Goal: Information Seeking & Learning: Learn about a topic

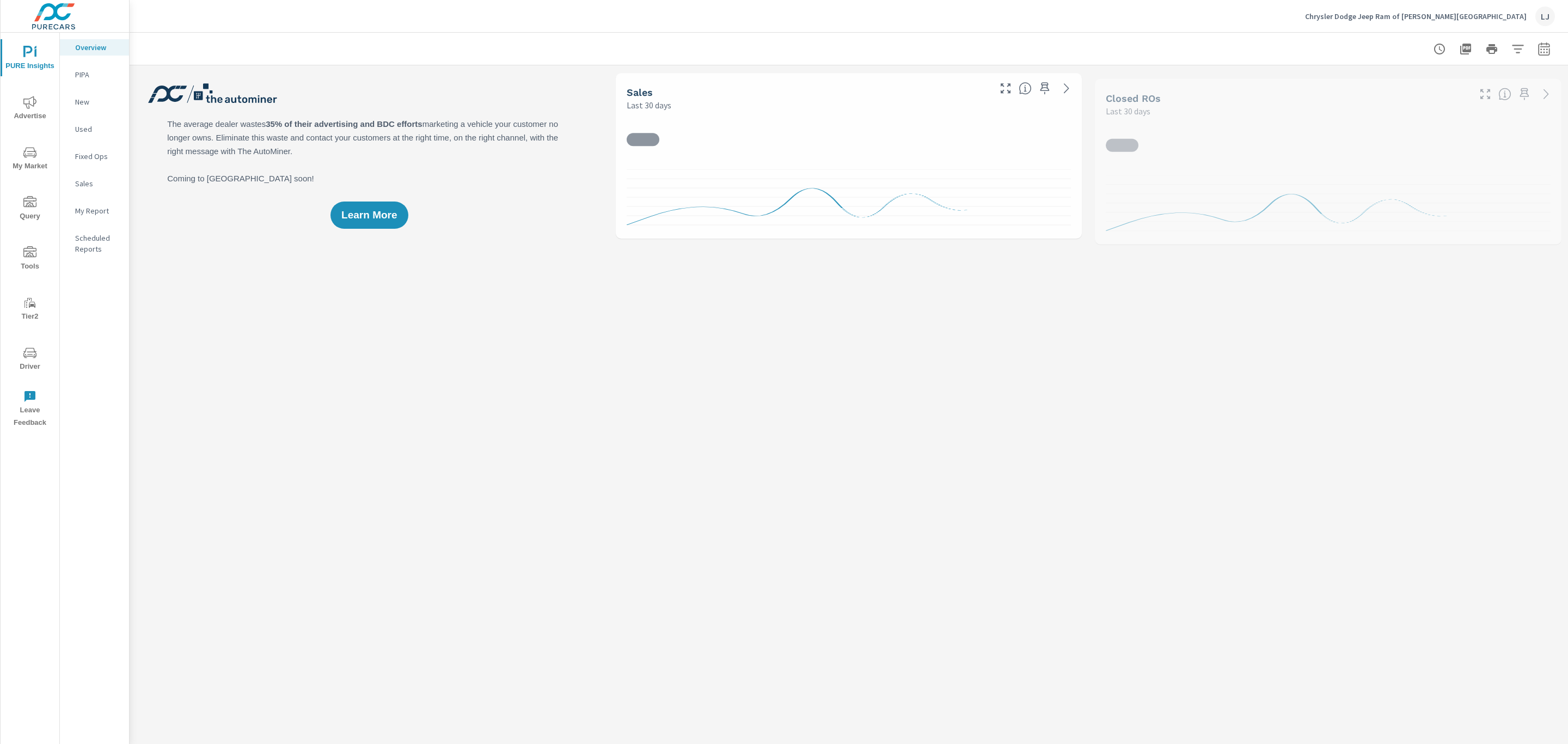
click at [106, 206] on p "My Report" at bounding box center [97, 211] width 45 height 11
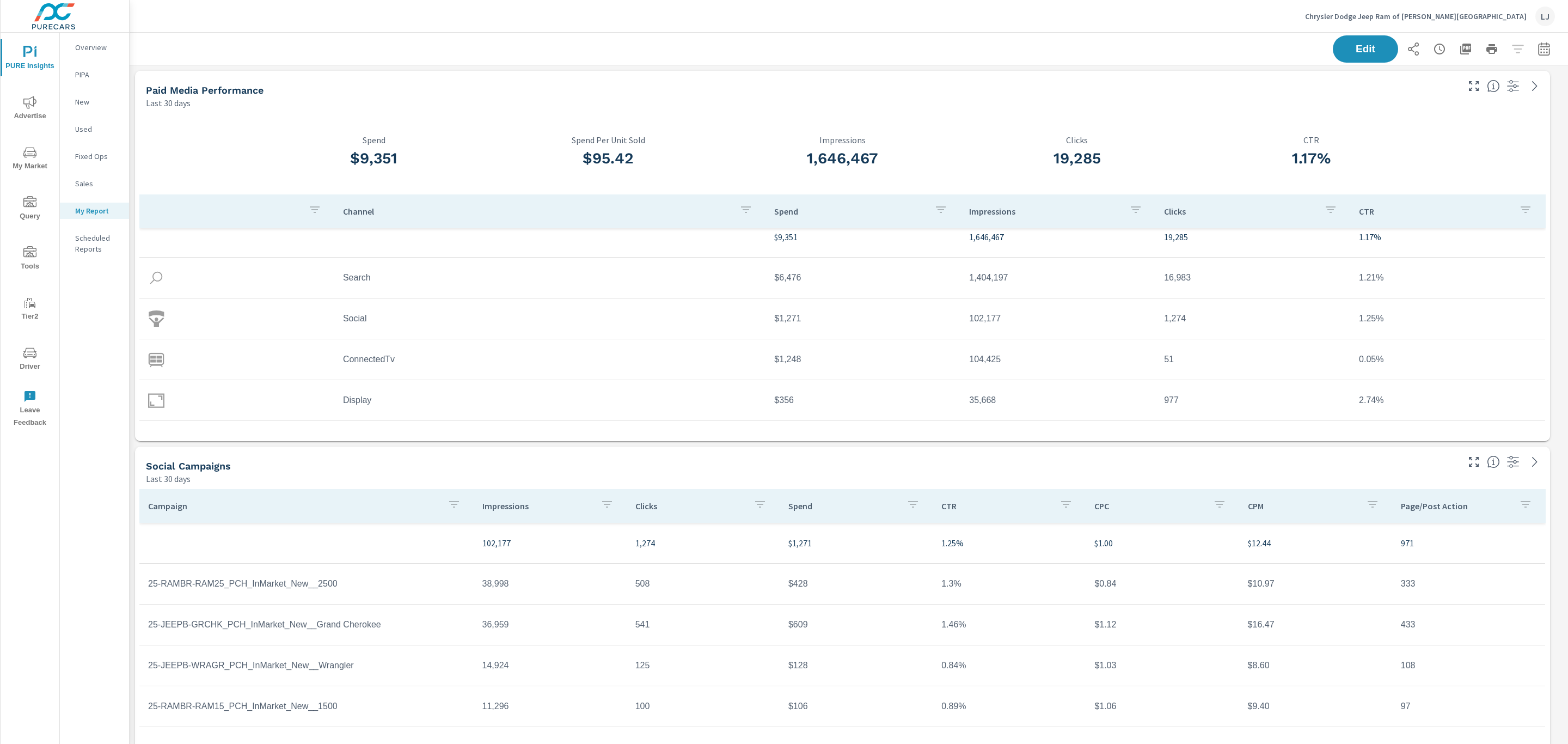
click at [1541, 55] on button "button" at bounding box center [1544, 48] width 22 height 22
select select "Last 30 days"
click at [1423, 117] on p "+ Add comparison" at bounding box center [1456, 123] width 140 height 13
select select "Previous period"
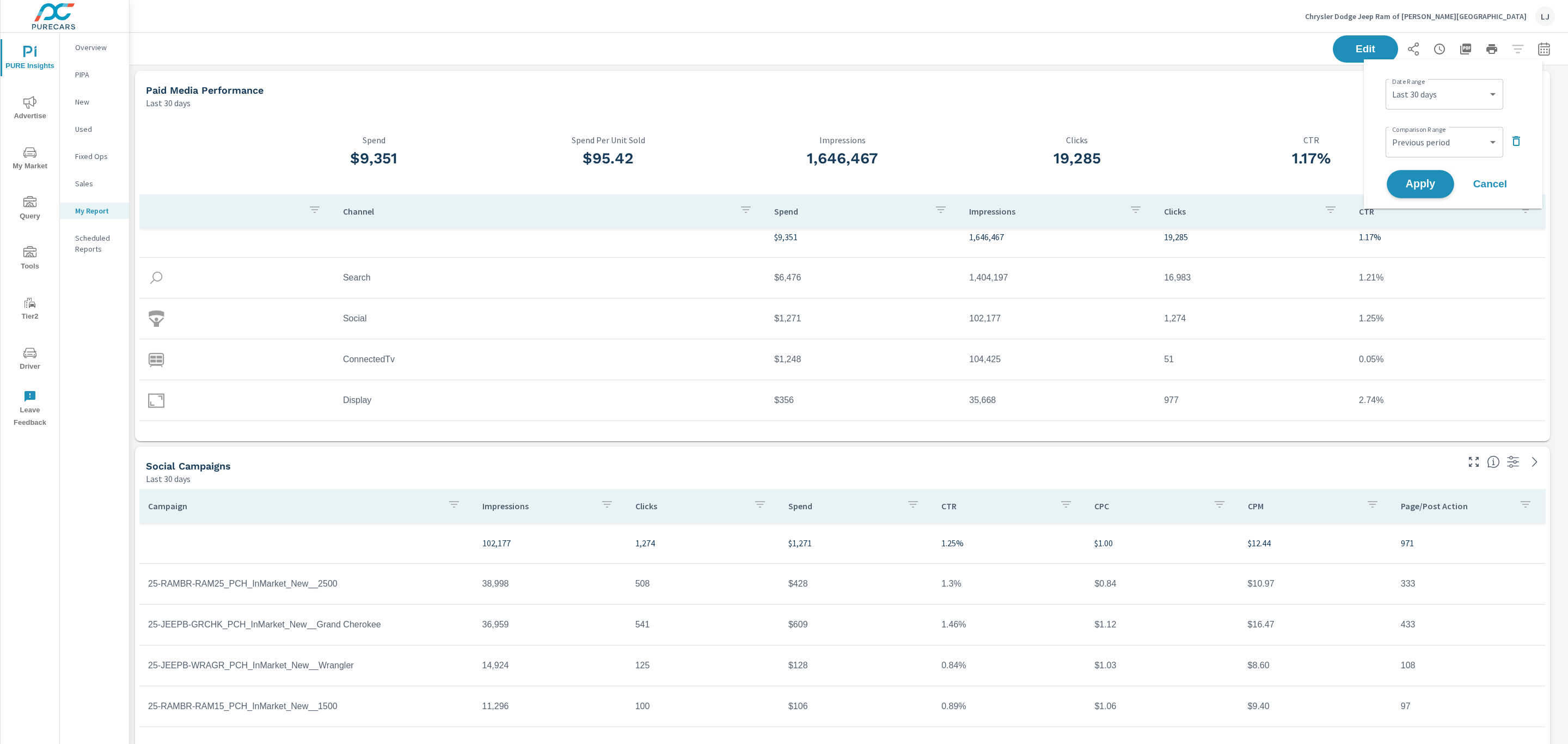
click at [1434, 181] on span "Apply" at bounding box center [1421, 185] width 44 height 10
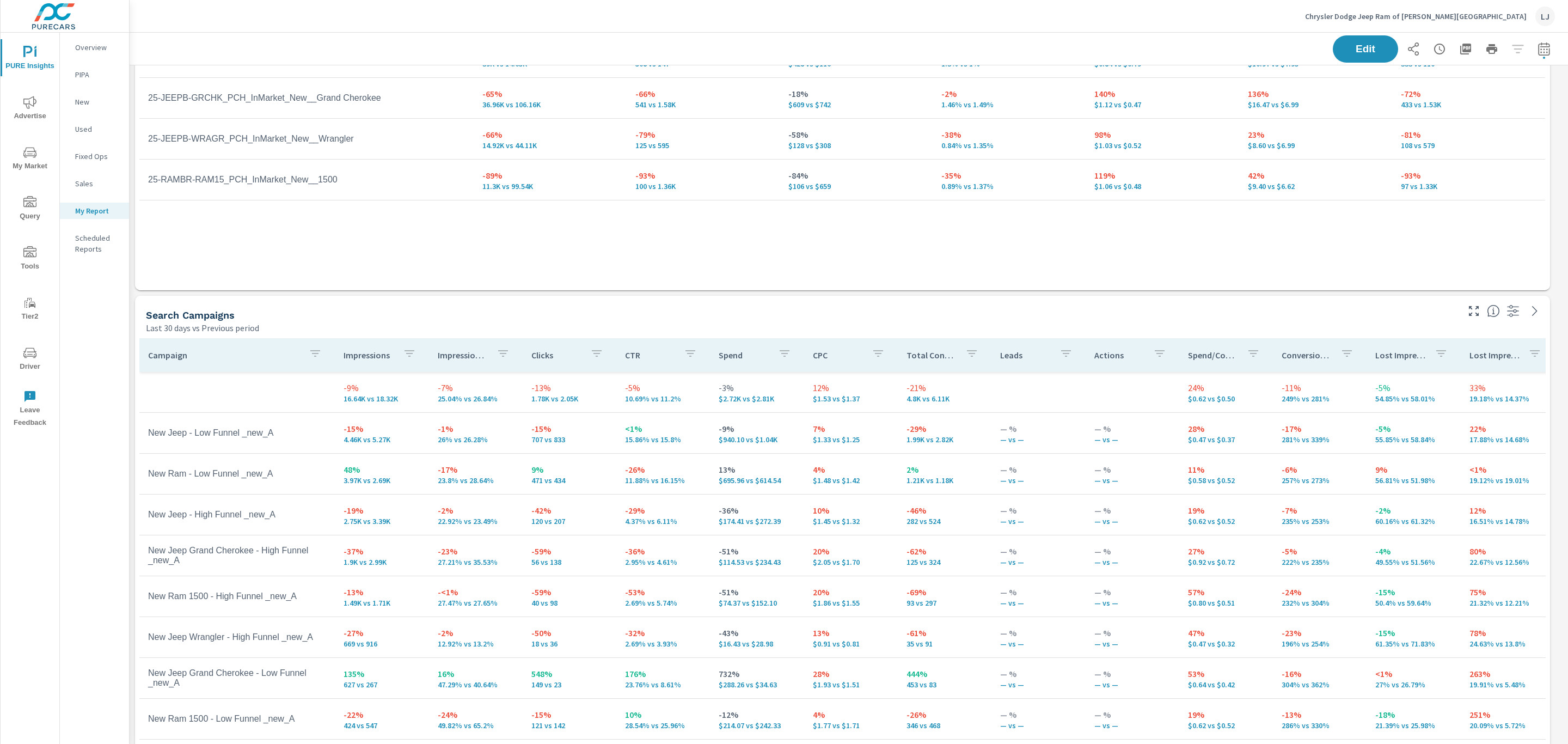
scroll to position [581, 0]
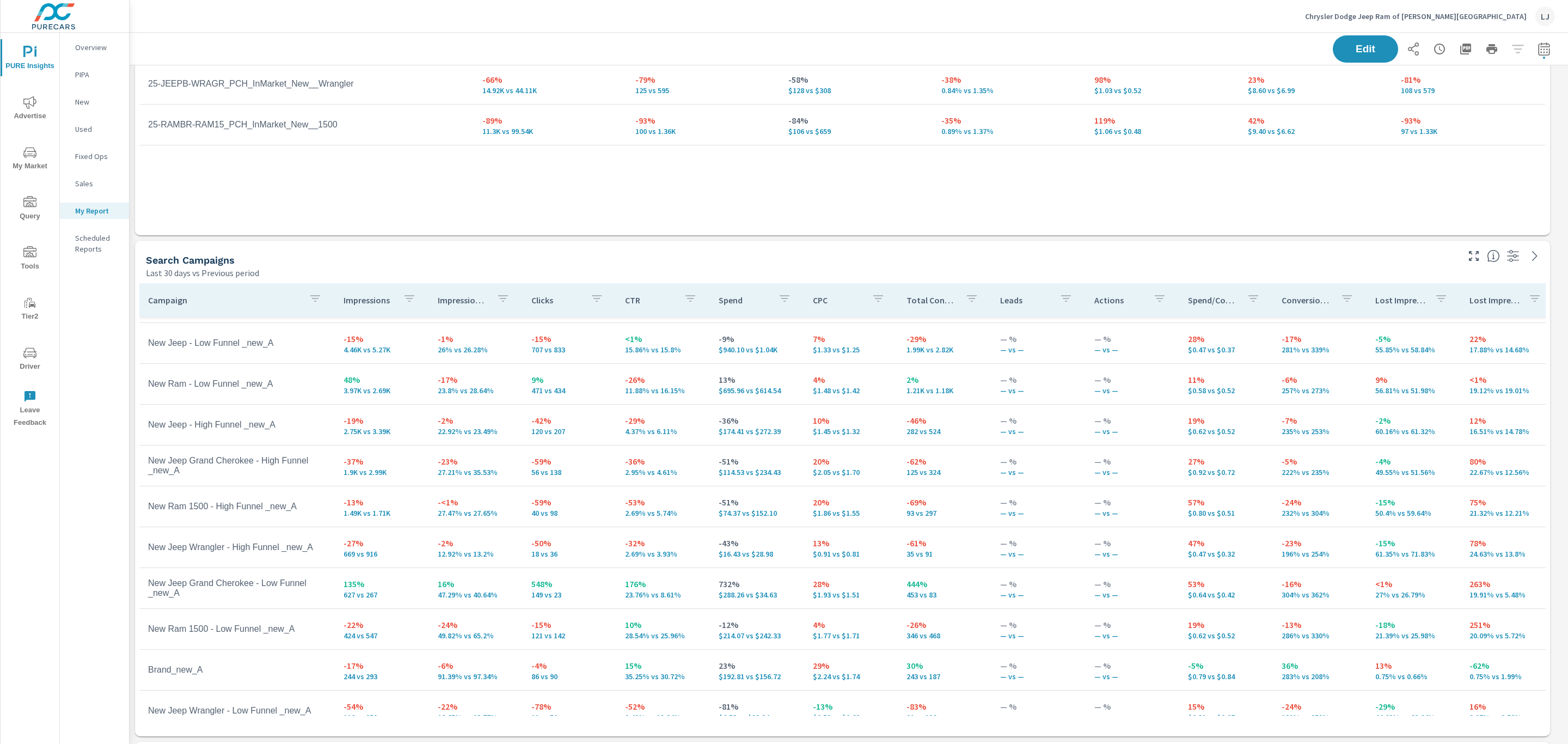
scroll to position [64, 0]
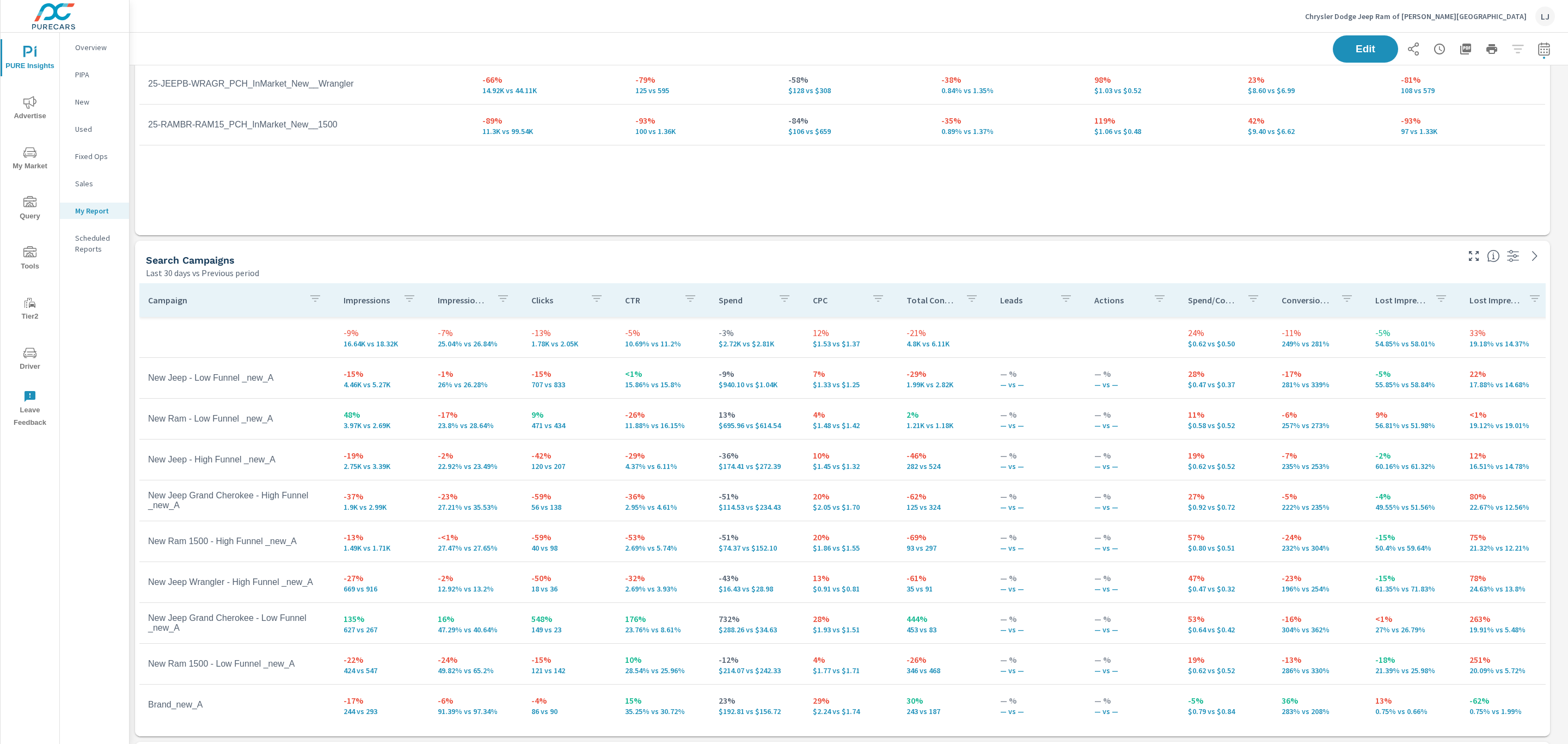
scroll to position [1910, 1451]
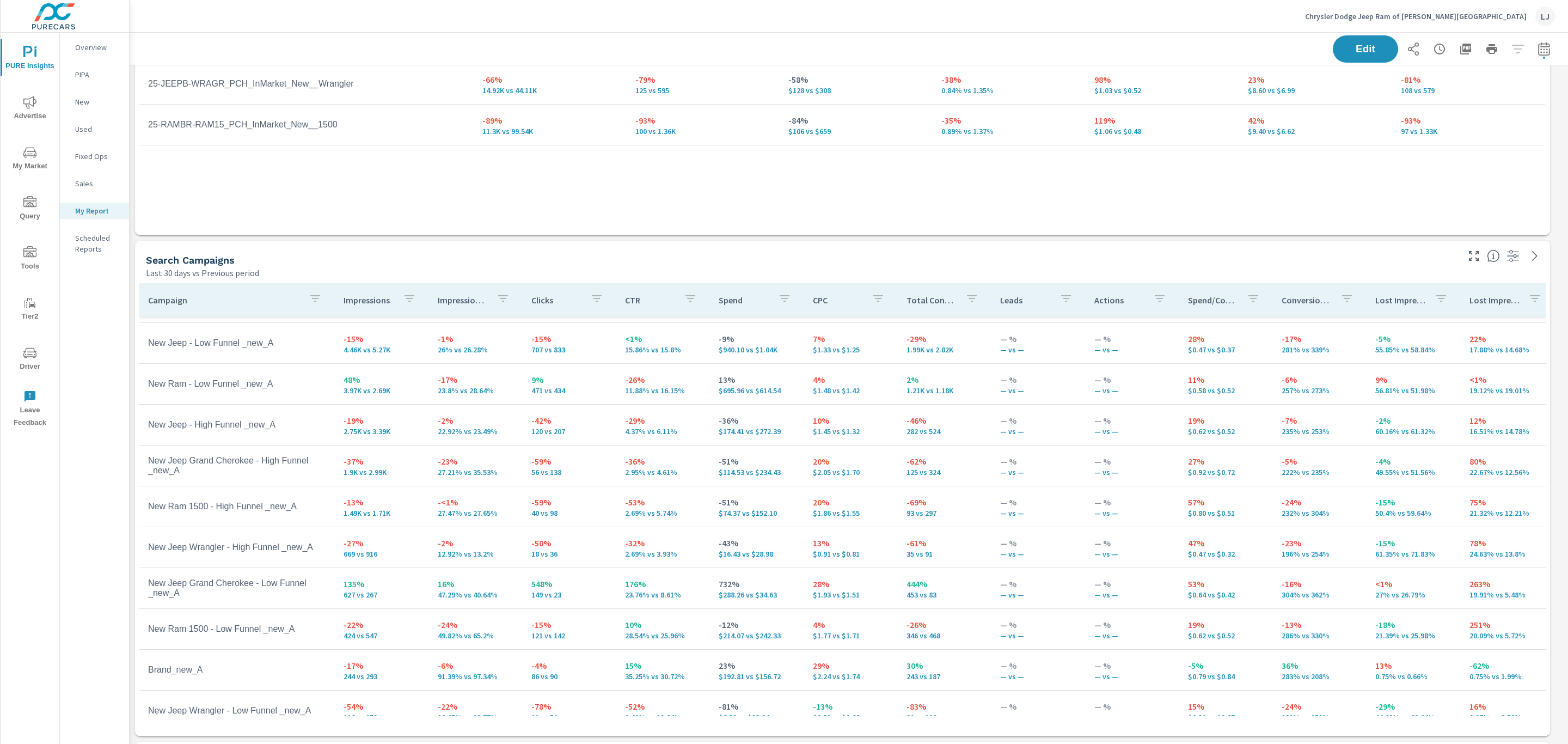
scroll to position [64, 0]
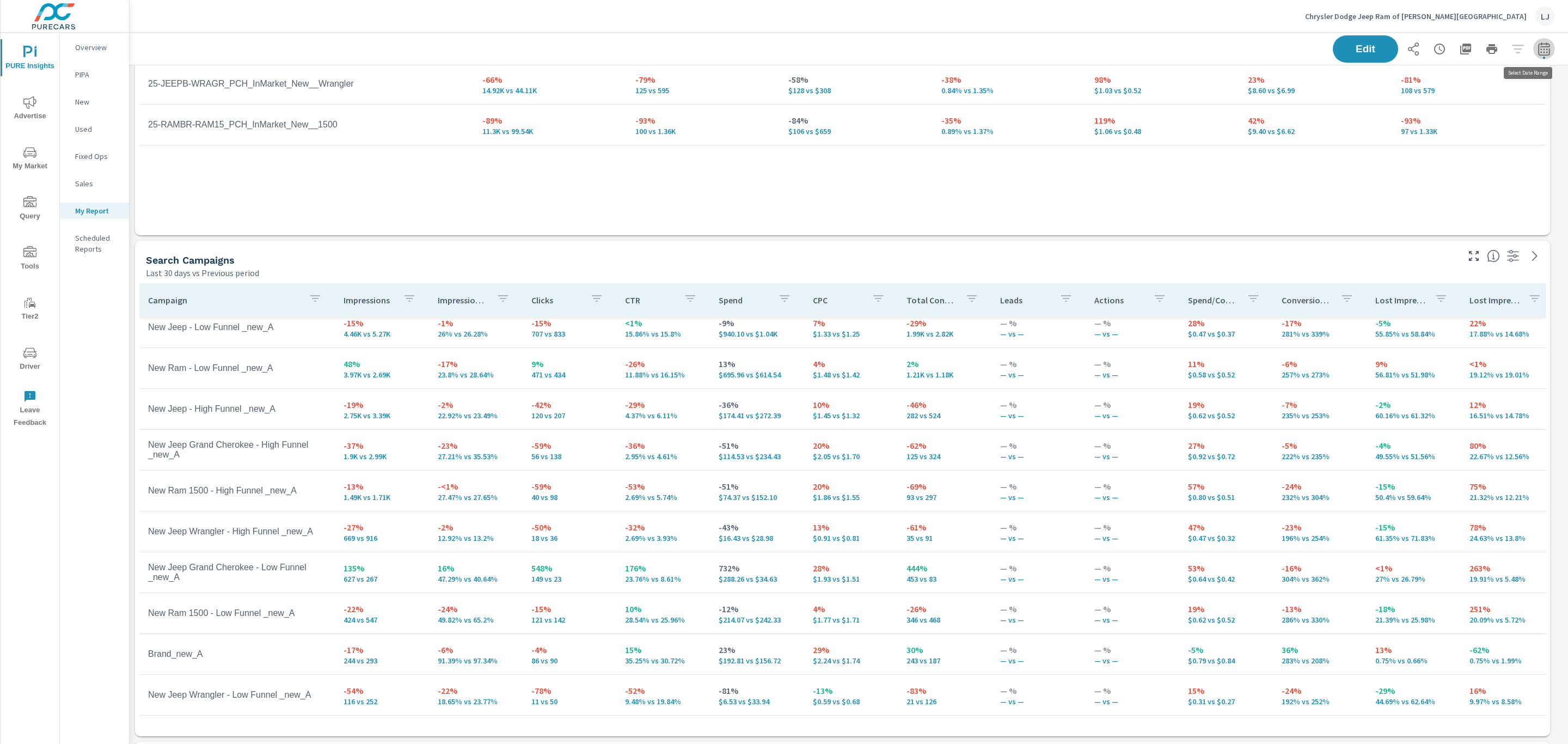
click at [1538, 46] on icon "button" at bounding box center [1544, 48] width 12 height 13
select select "Last 30 days"
select select "Previous period"
click at [1472, 84] on select "Custom Yesterday Last week Last 7 days Last 14 days Last 30 days Last 45 days L…" at bounding box center [1444, 94] width 109 height 22
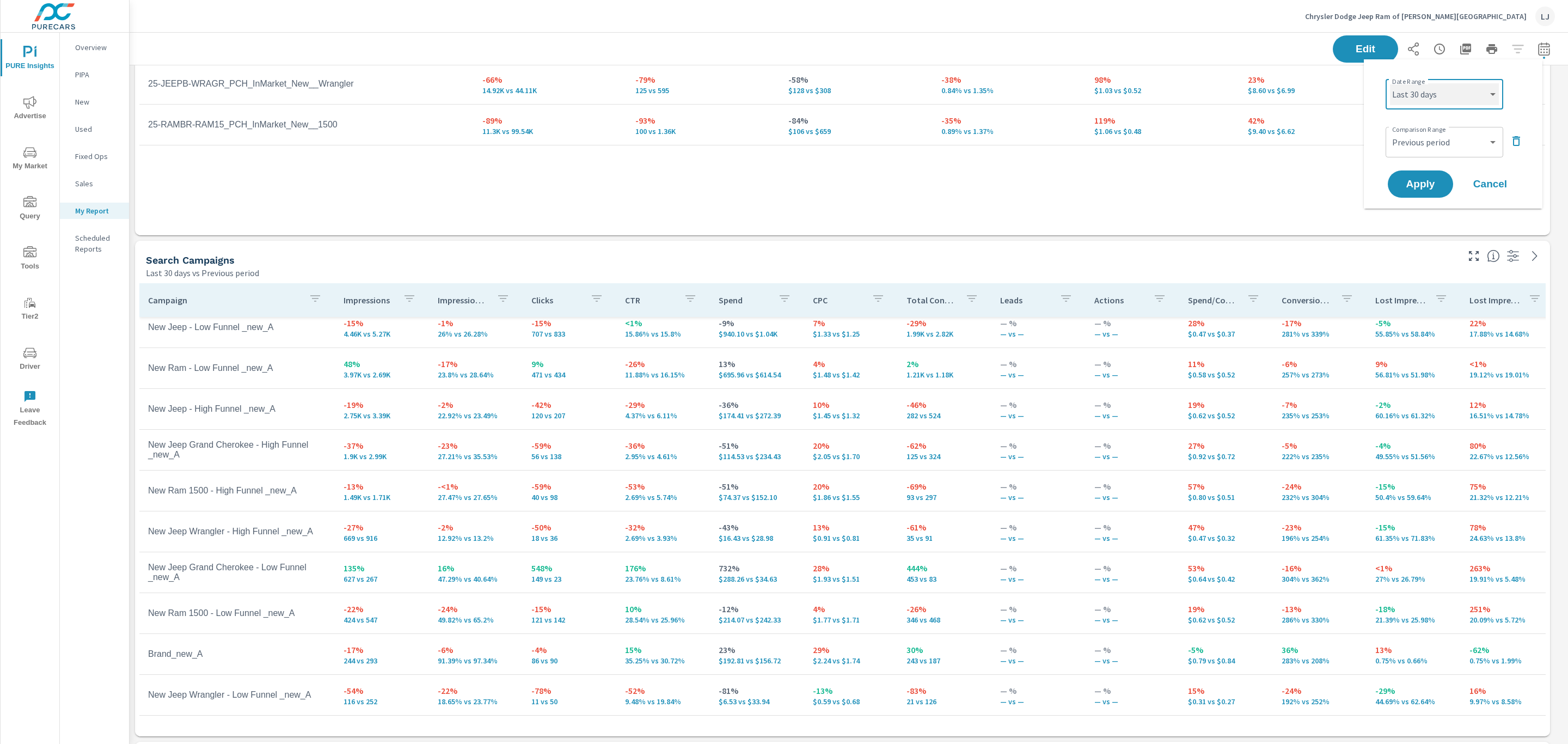
click at [1472, 88] on select "Custom Yesterday Last week Last 7 days Last 14 days Last 30 days Last 45 days L…" at bounding box center [1444, 94] width 109 height 22
click at [1444, 183] on button "Apply" at bounding box center [1420, 183] width 67 height 28
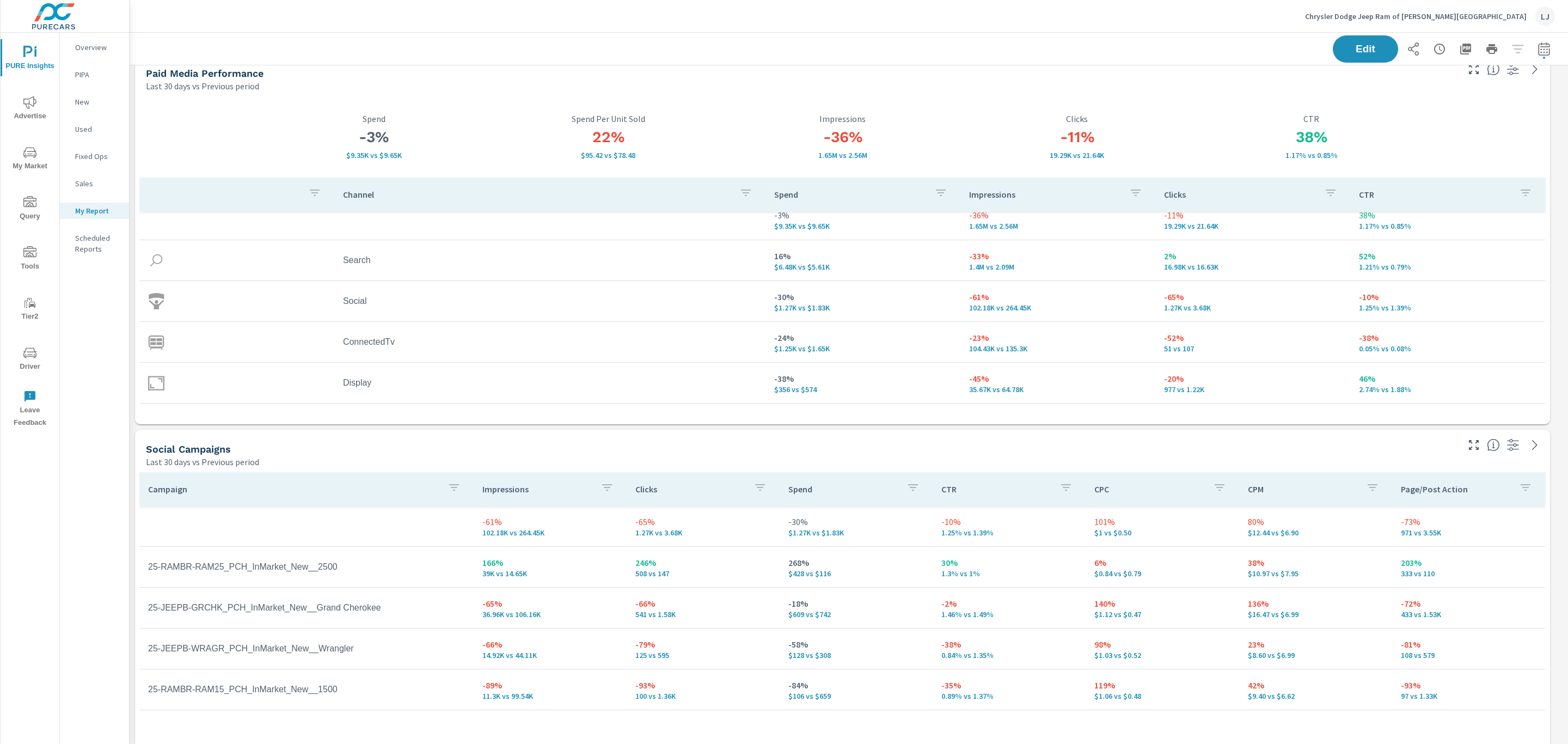
scroll to position [0, 0]
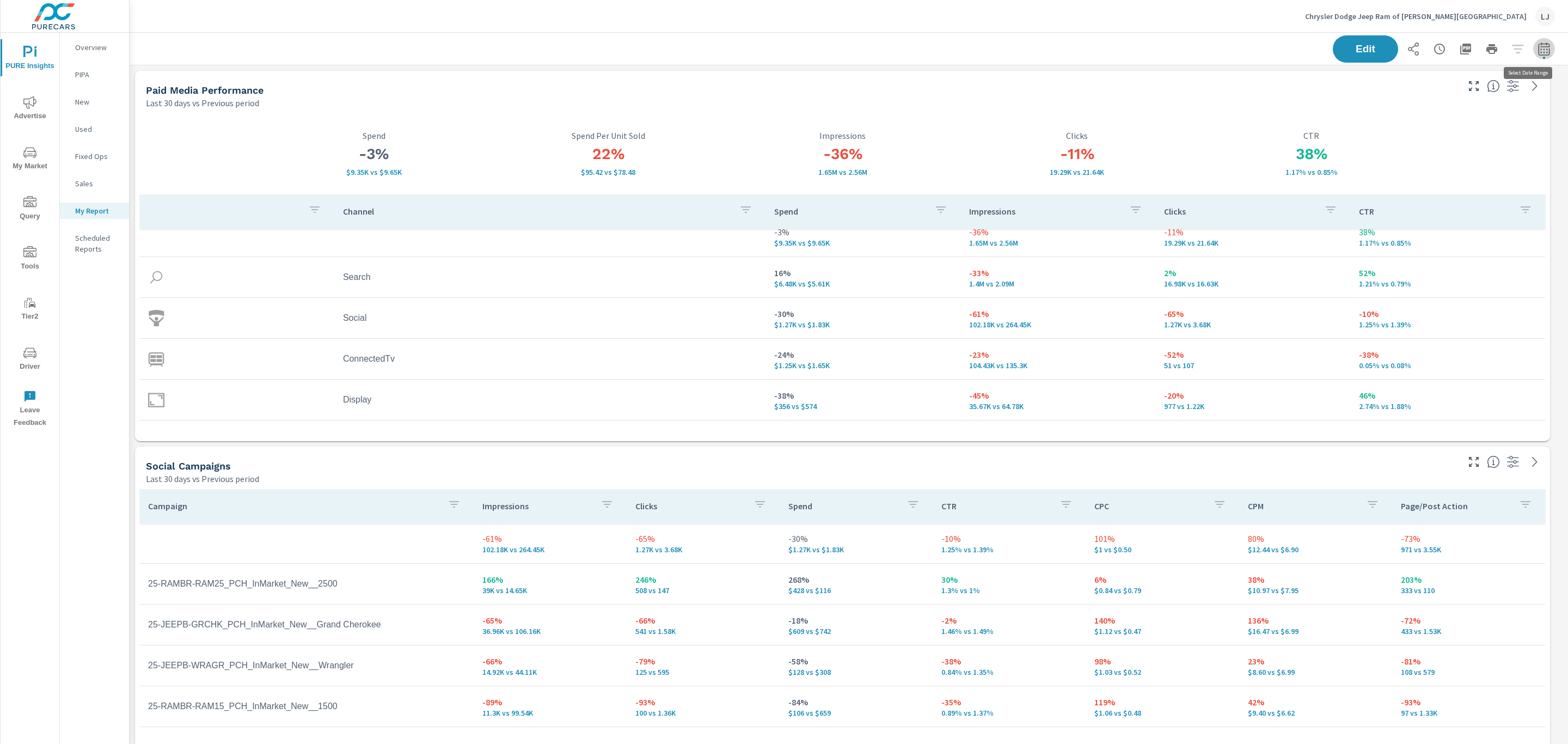
click at [1533, 41] on button "button" at bounding box center [1544, 48] width 22 height 22
select select "Last 30 days"
select select "Previous period"
click at [1472, 97] on select "Custom Yesterday Last week Last 7 days Last 14 days Last 30 days Last 45 days L…" at bounding box center [1444, 94] width 109 height 22
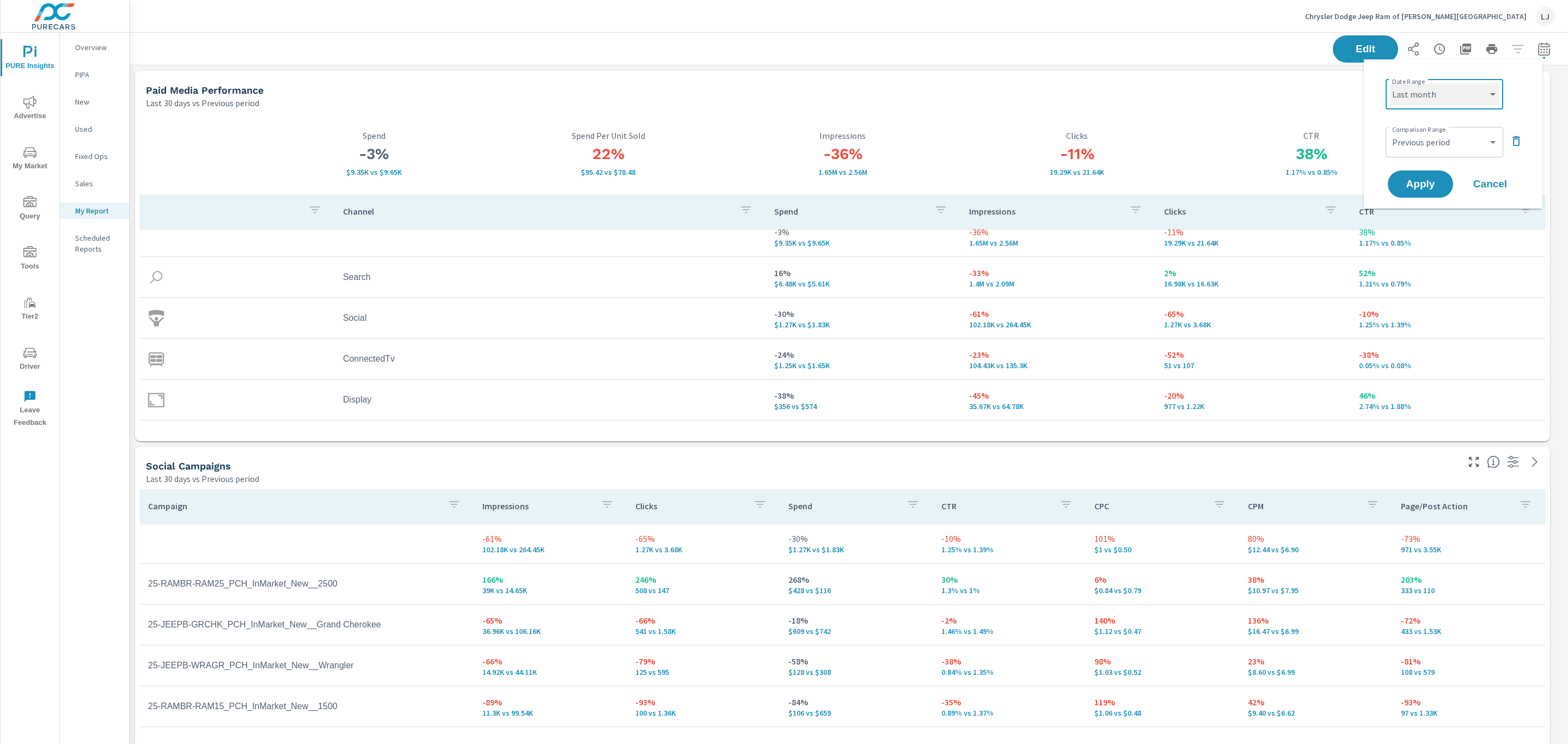
click at [1390, 84] on select "Custom Yesterday Last week Last 7 days Last 14 days Last 30 days Last 45 days L…" at bounding box center [1444, 94] width 109 height 22
select select "Last month"
click at [1433, 179] on span "Apply" at bounding box center [1421, 185] width 44 height 10
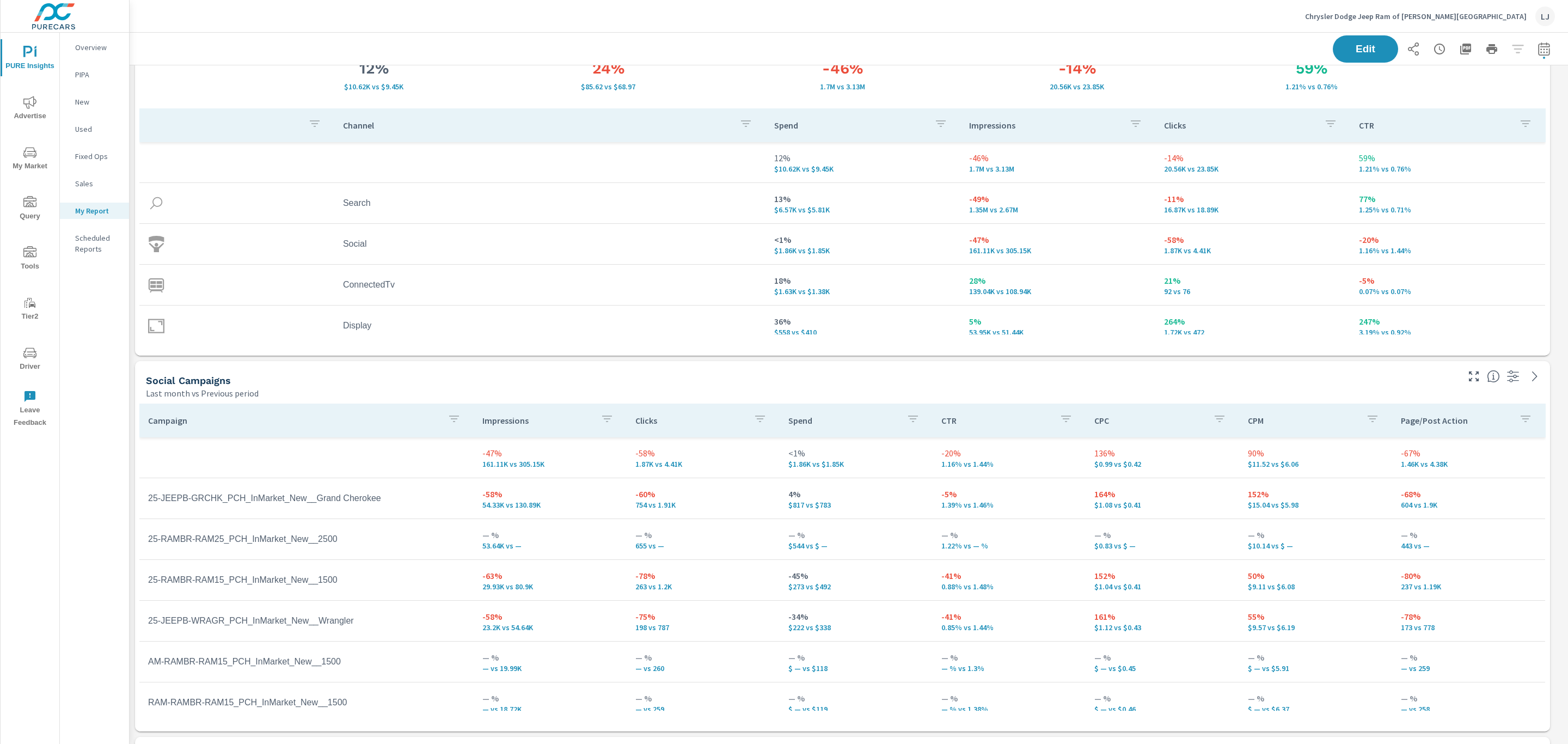
scroll to position [82, 0]
click at [1537, 51] on icon "button" at bounding box center [1544, 49] width 13 height 13
select select "Last month"
select select "Previous period"
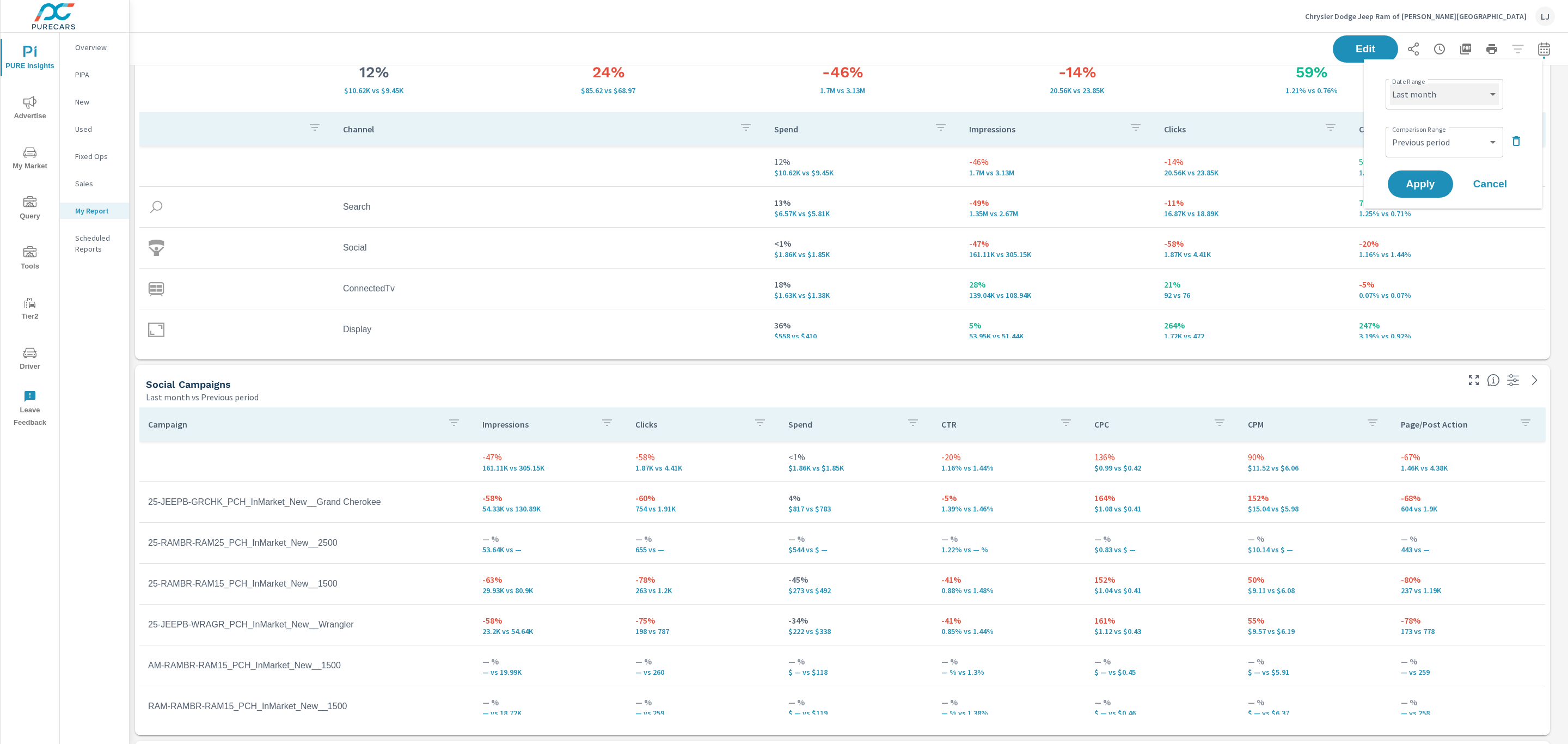
click at [1451, 101] on select "Custom Yesterday Last week Last 7 days Last 14 days Last 30 days Last 45 days L…" at bounding box center [1444, 94] width 109 height 22
click at [1390, 84] on select "Custom Yesterday Last week Last 7 days Last 14 days Last 30 days Last 45 days L…" at bounding box center [1444, 94] width 109 height 22
select select "Last 30 days"
click at [1429, 179] on span "Apply" at bounding box center [1421, 185] width 44 height 10
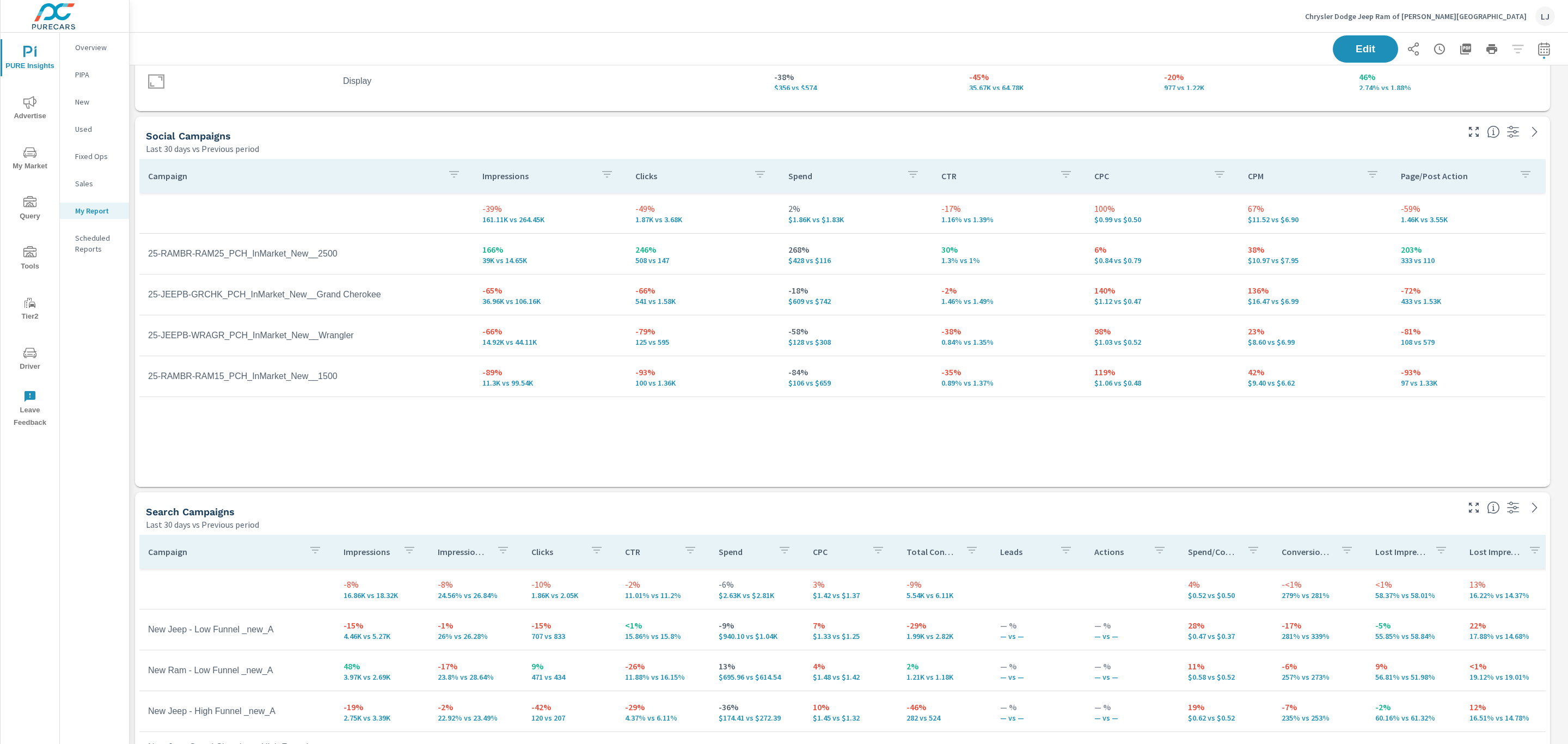
scroll to position [337, 0]
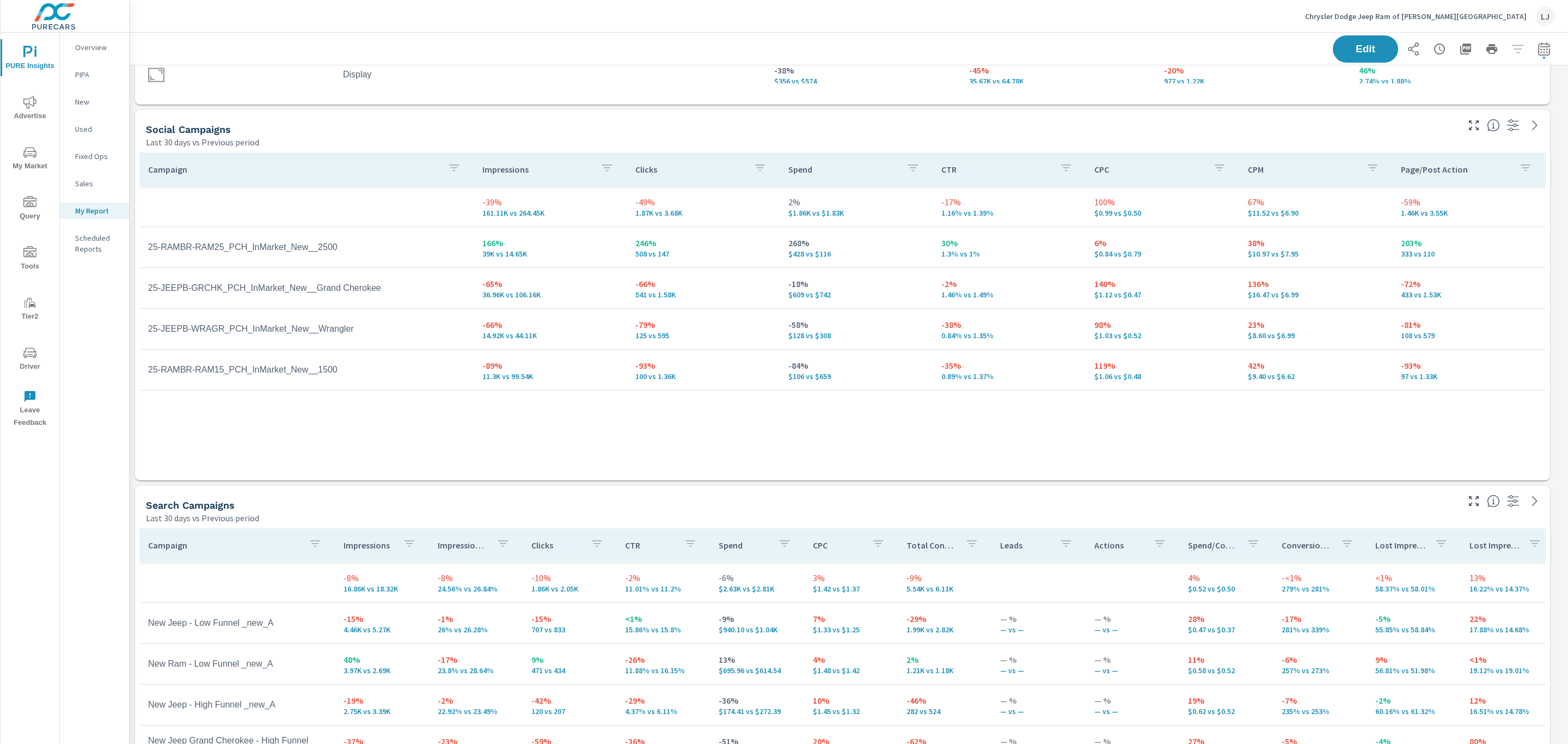
click at [1537, 48] on icon "button" at bounding box center [1544, 49] width 13 height 13
select select "Last 30 days"
select select "Previous period"
click at [1483, 91] on select "Custom Yesterday Last week Last 7 days Last 14 days Last 30 days Last 45 days L…" at bounding box center [1444, 94] width 109 height 22
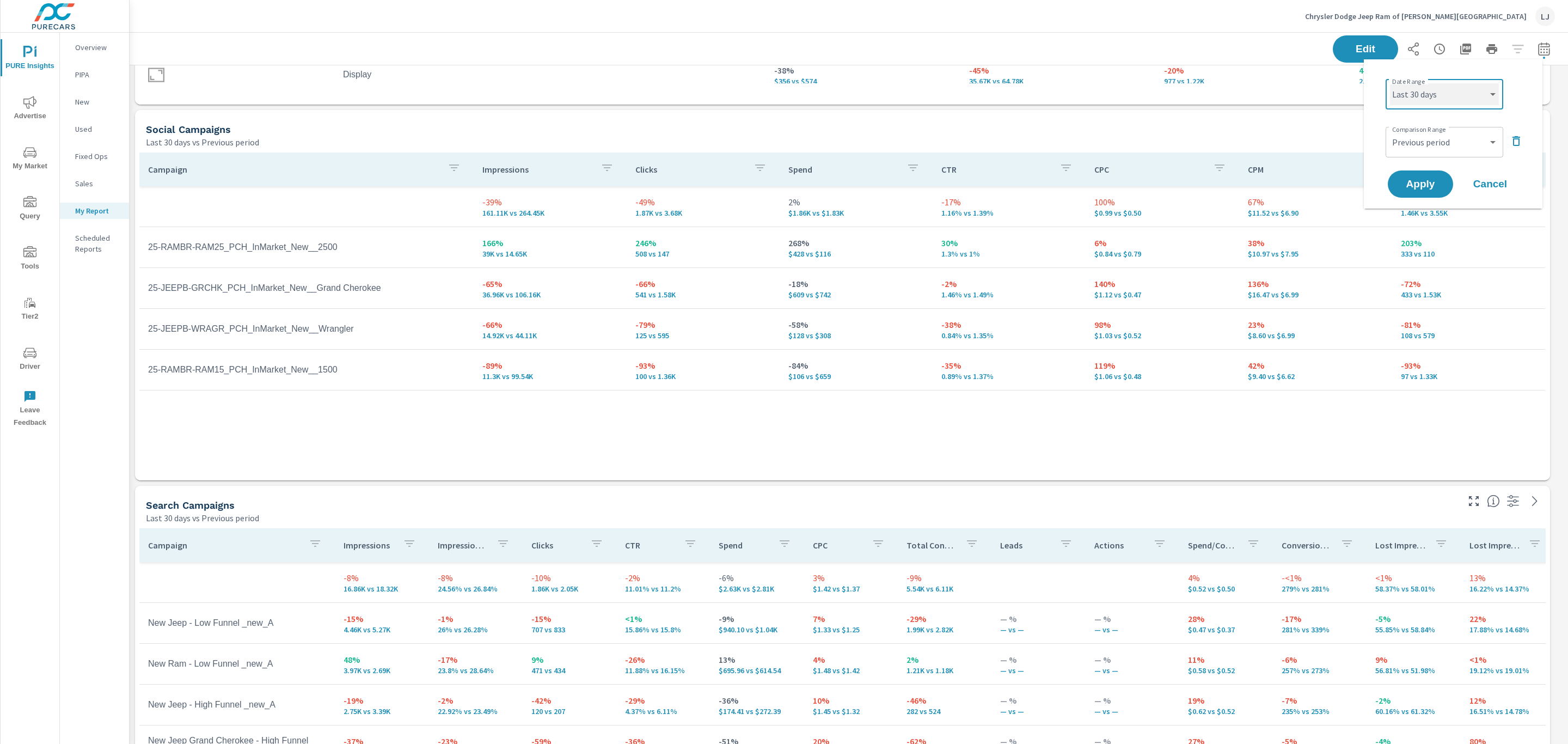
click at [1390, 84] on select "Custom Yesterday Last week Last 7 days Last 14 days Last 30 days Last 45 days L…" at bounding box center [1444, 94] width 109 height 22
select select "Last month"
click at [1418, 179] on span "Apply" at bounding box center [1421, 185] width 44 height 10
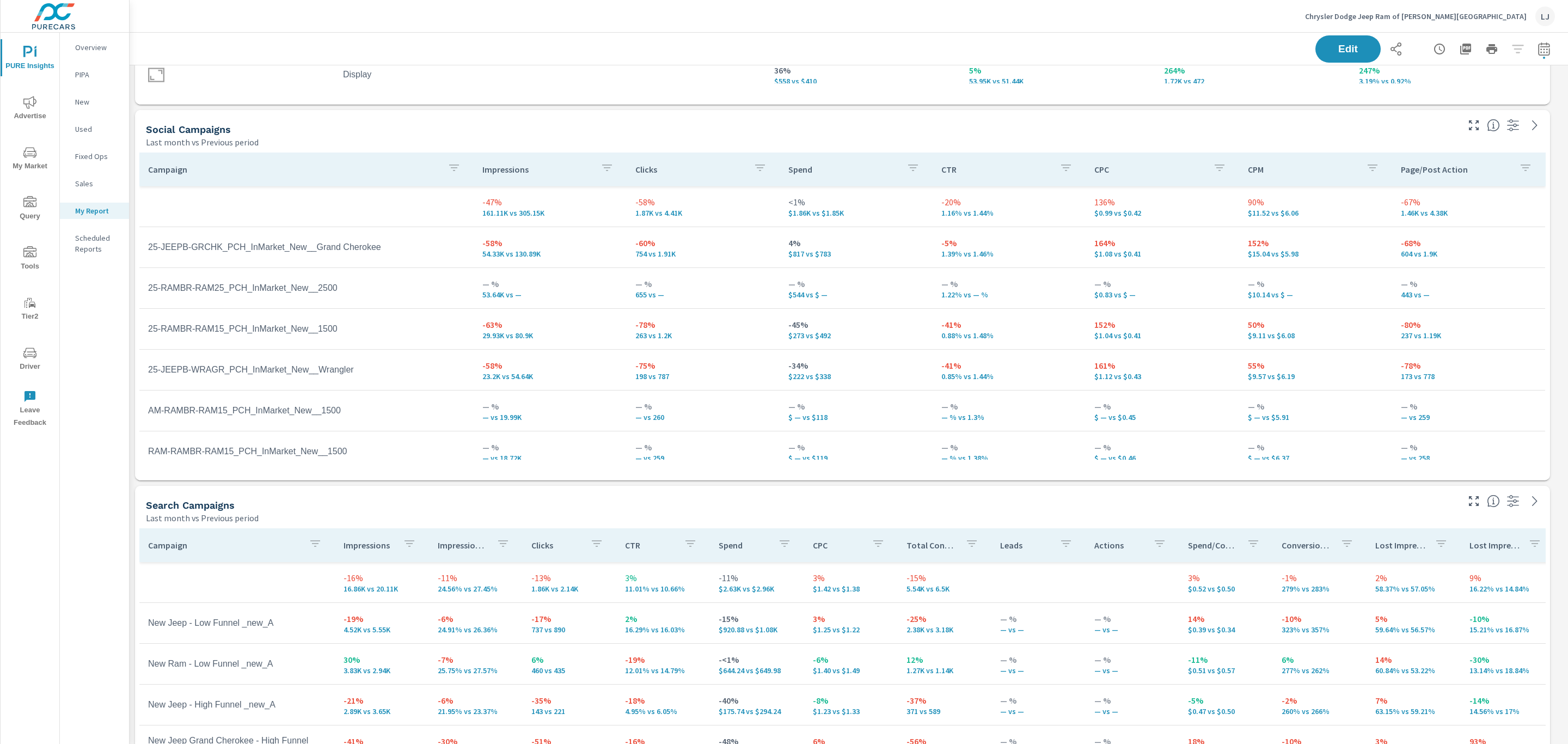
scroll to position [1910, 1451]
click at [1537, 50] on icon "button" at bounding box center [1544, 49] width 13 height 13
select select "Last month"
select select "Previous period"
click at [1438, 95] on select "Custom Yesterday Last week Last 7 days Last 14 days Last 30 days Last 45 days L…" at bounding box center [1444, 94] width 109 height 22
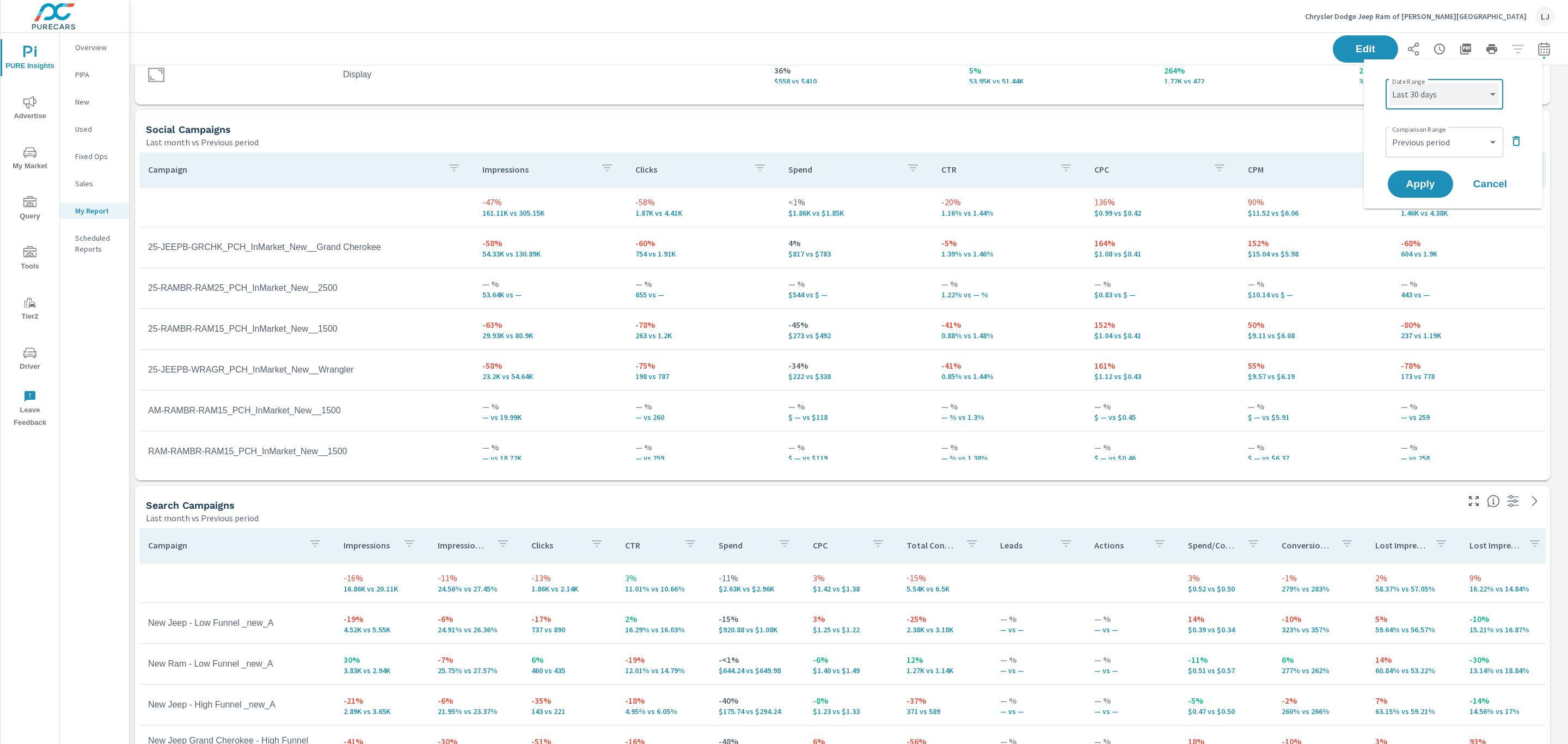
click at [1390, 84] on select "Custom Yesterday Last week Last 7 days Last 14 days Last 30 days Last 45 days L…" at bounding box center [1444, 94] width 109 height 22
select select "Last 30 days"
click at [1426, 188] on span "Apply" at bounding box center [1421, 185] width 44 height 10
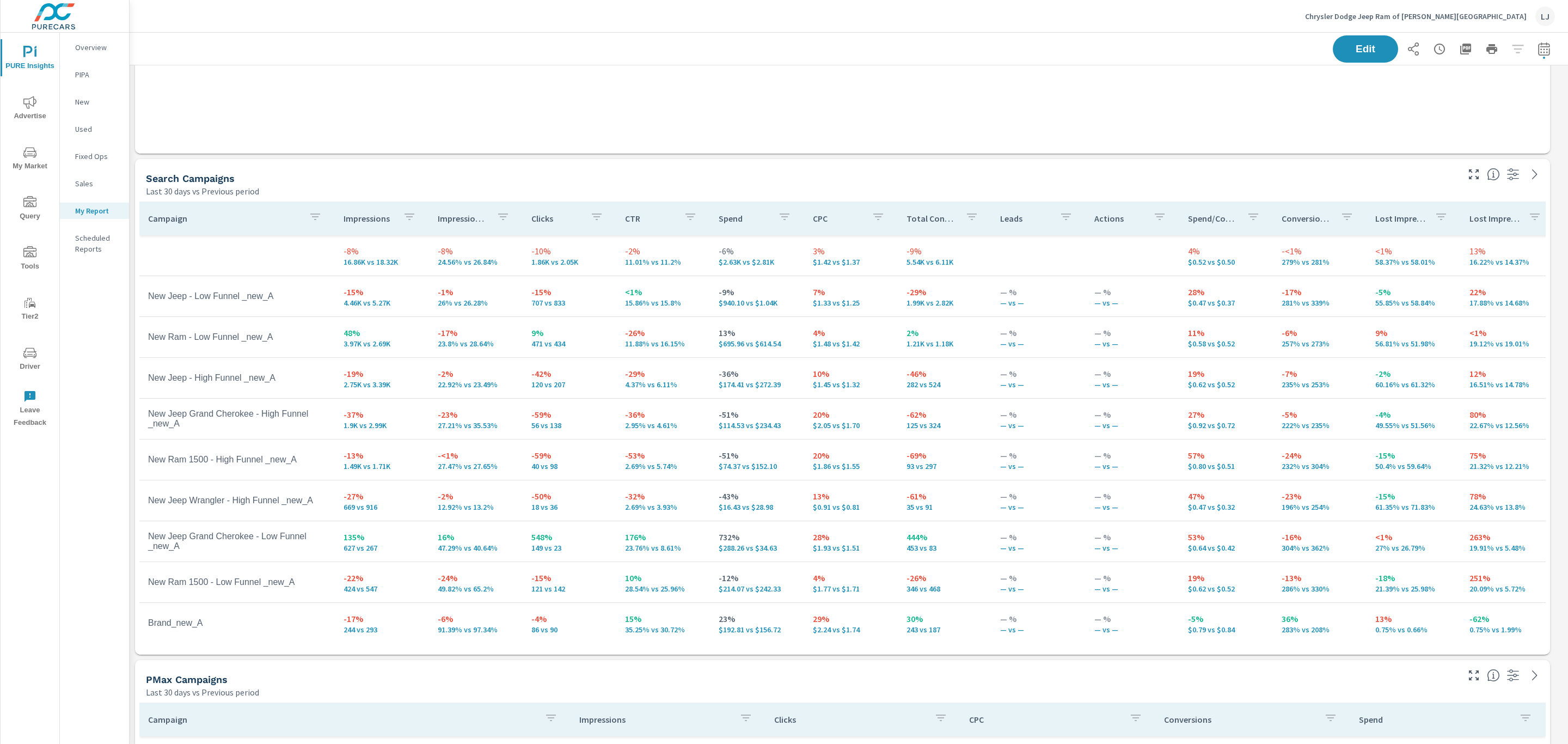
scroll to position [1910, 1451]
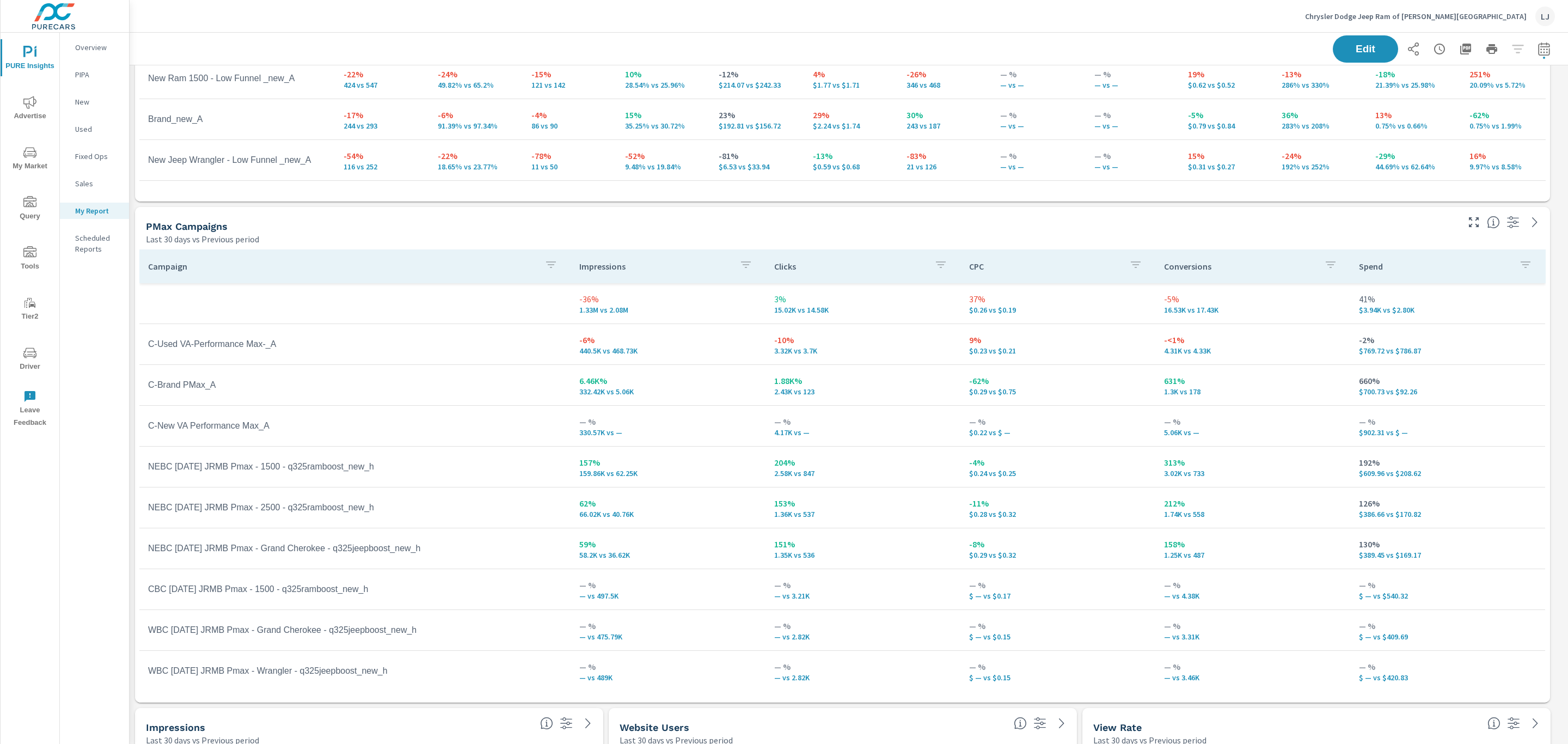
scroll to position [1111, 0]
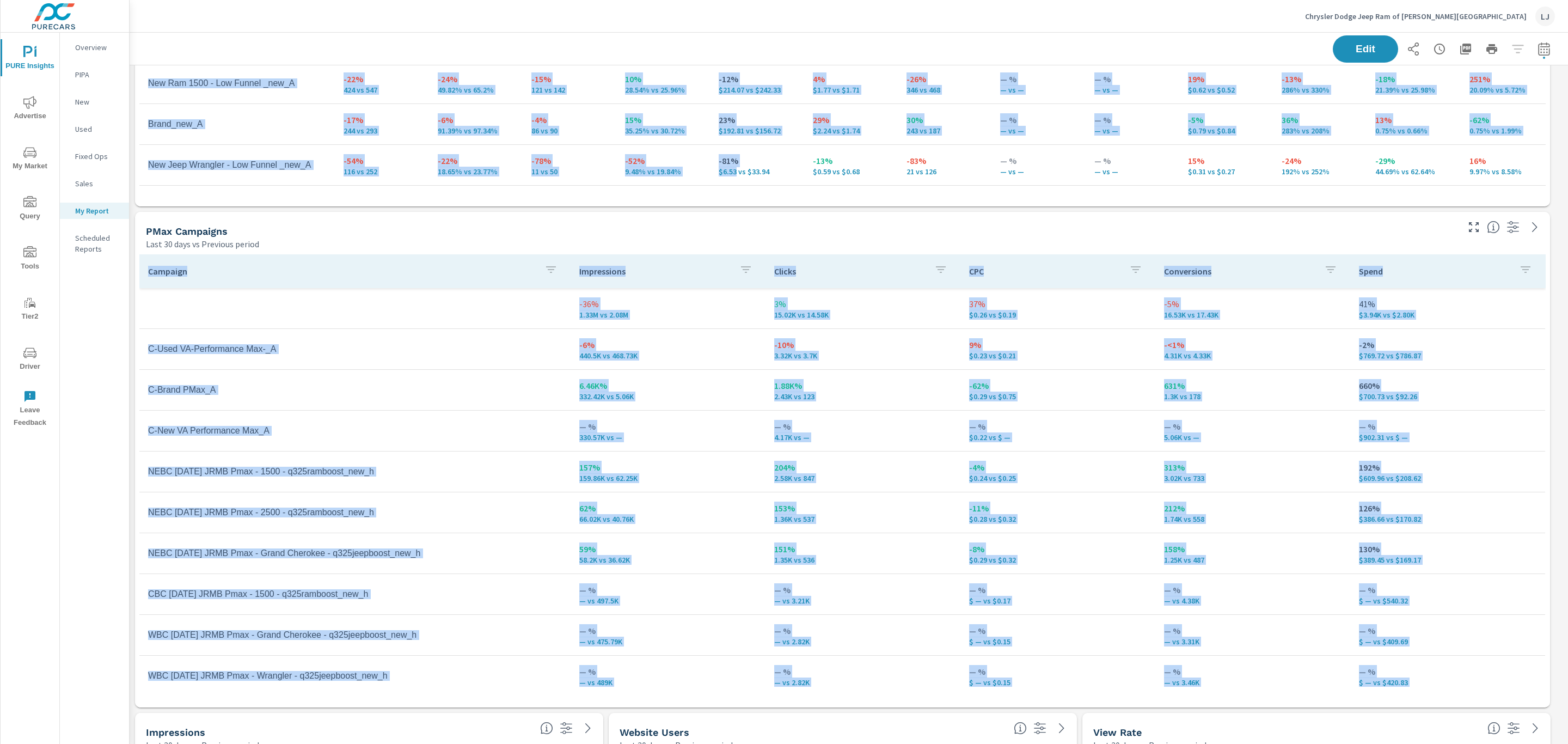
drag, startPoint x: 732, startPoint y: 221, endPoint x: 728, endPoint y: 160, distance: 61.1
click at [1359, 46] on span "Edit" at bounding box center [1366, 49] width 44 height 10
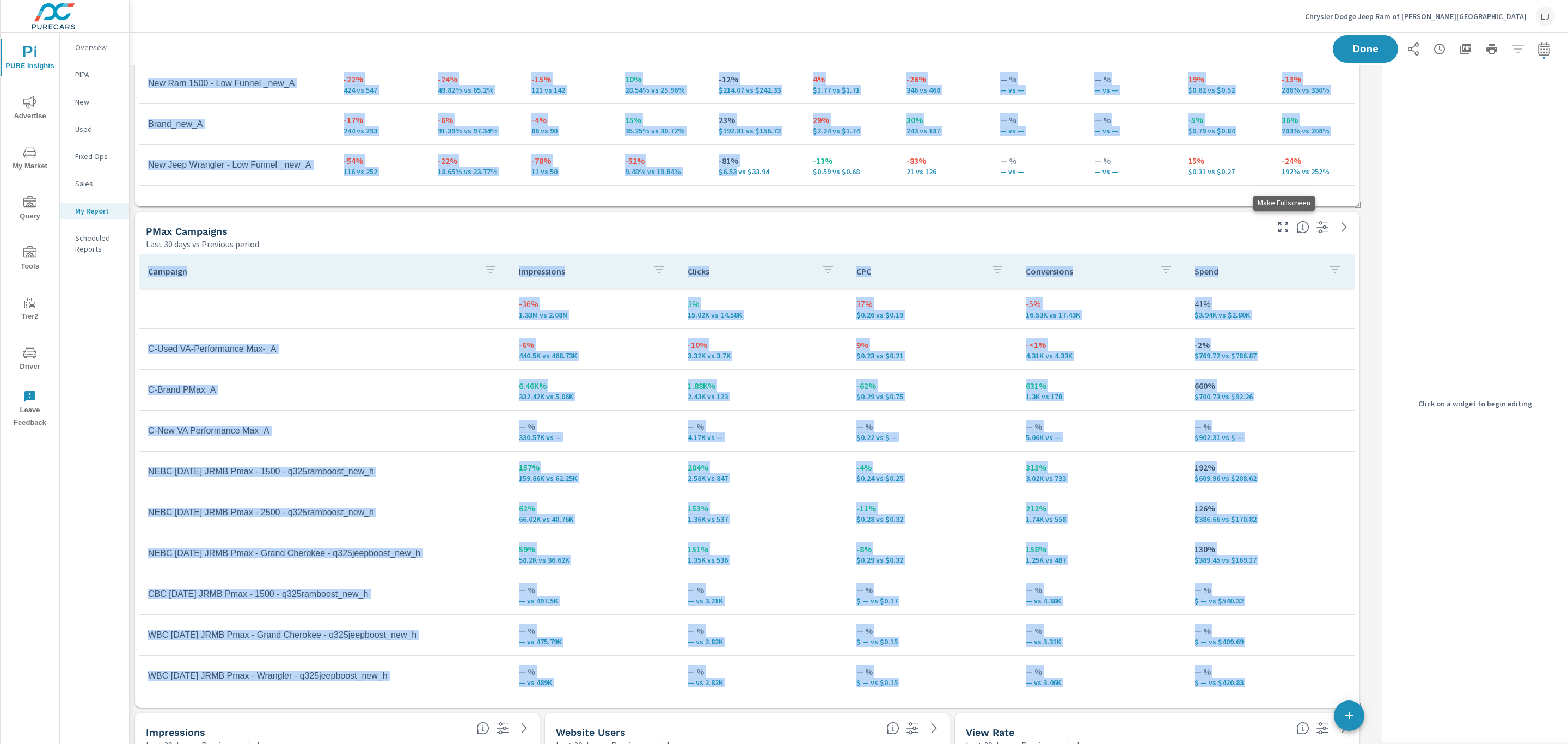
scroll to position [1910, 1261]
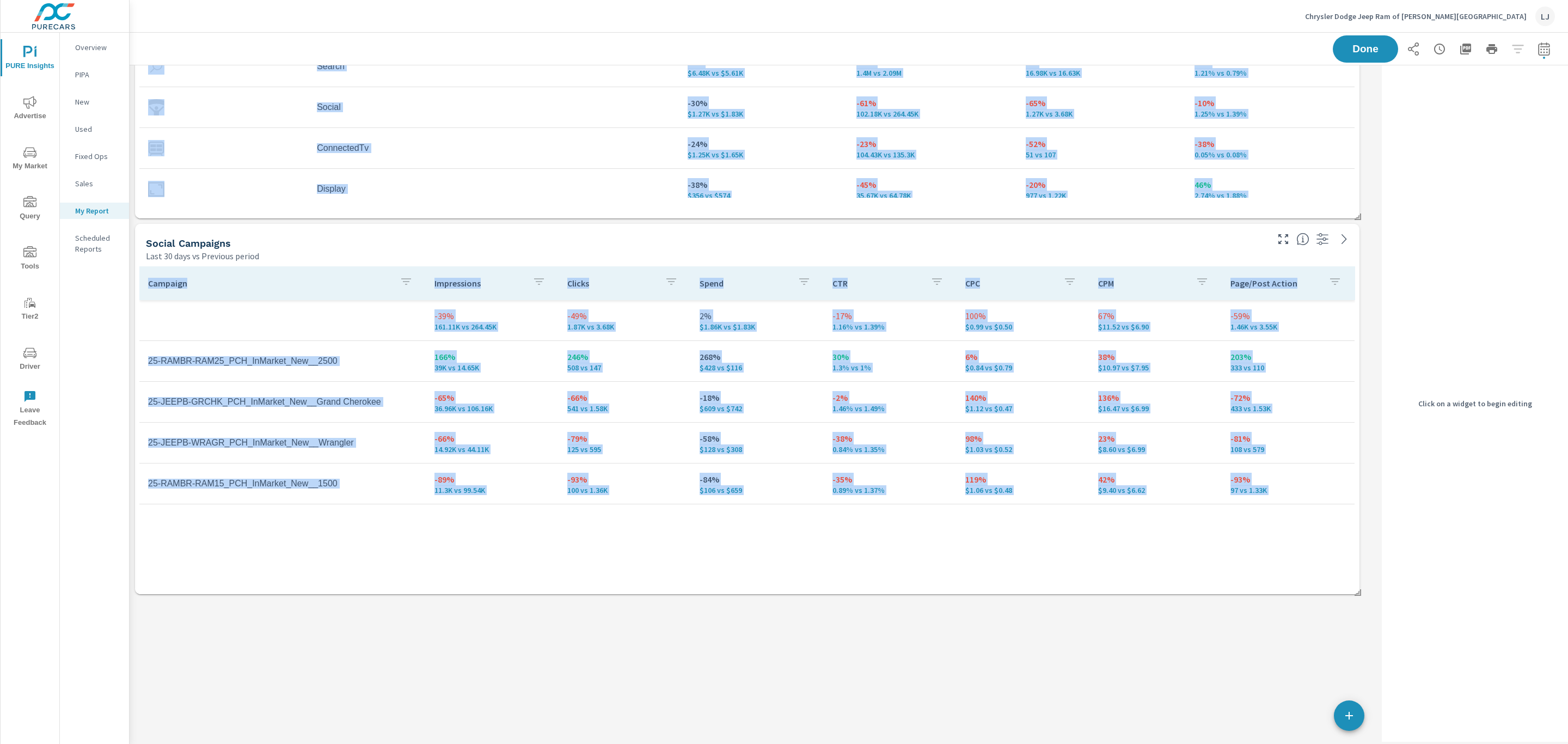
scroll to position [0, 0]
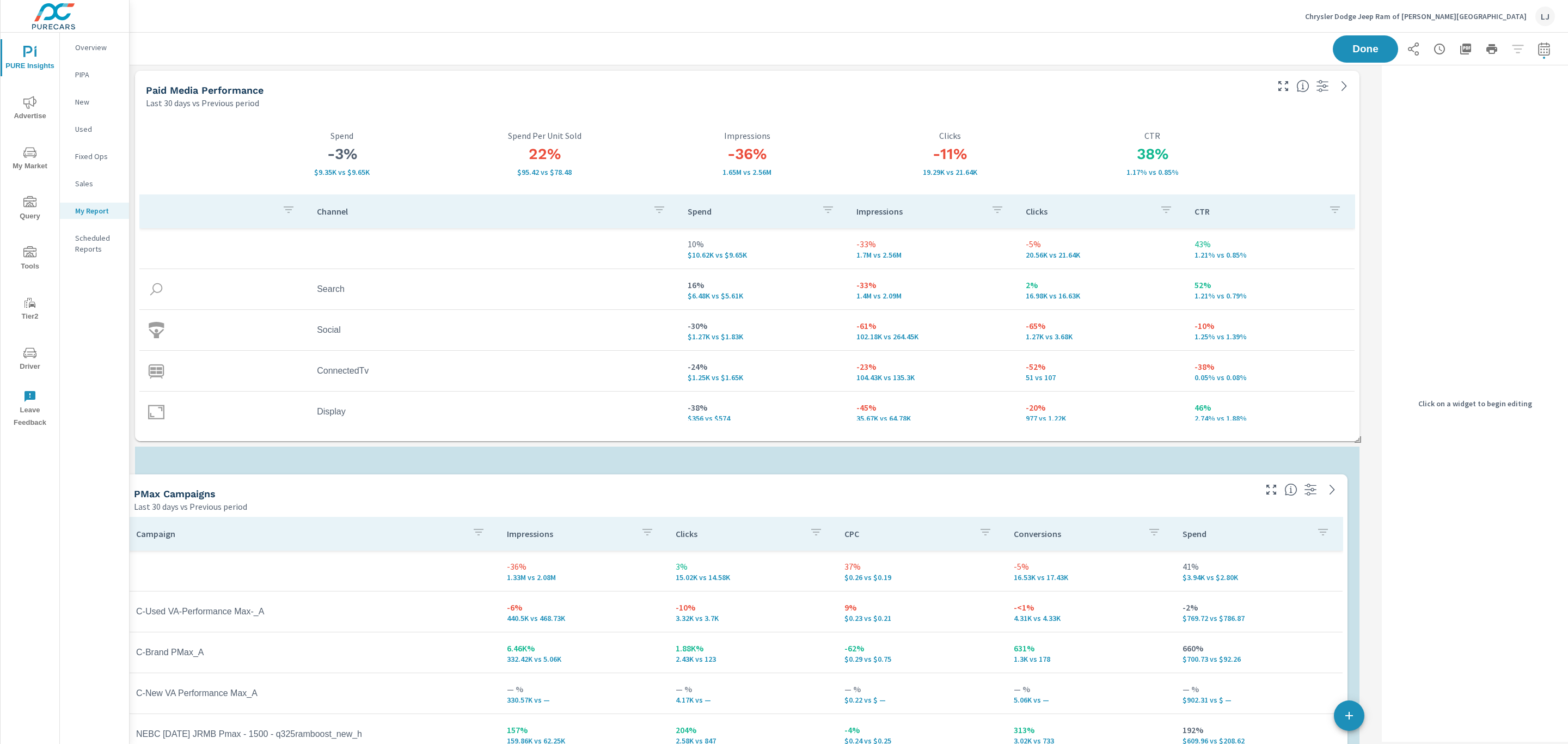
drag, startPoint x: 1115, startPoint y: 241, endPoint x: 1103, endPoint y: 503, distance: 262.3
click at [1103, 503] on div "Last 30 days vs Previous period" at bounding box center [694, 506] width 1120 height 13
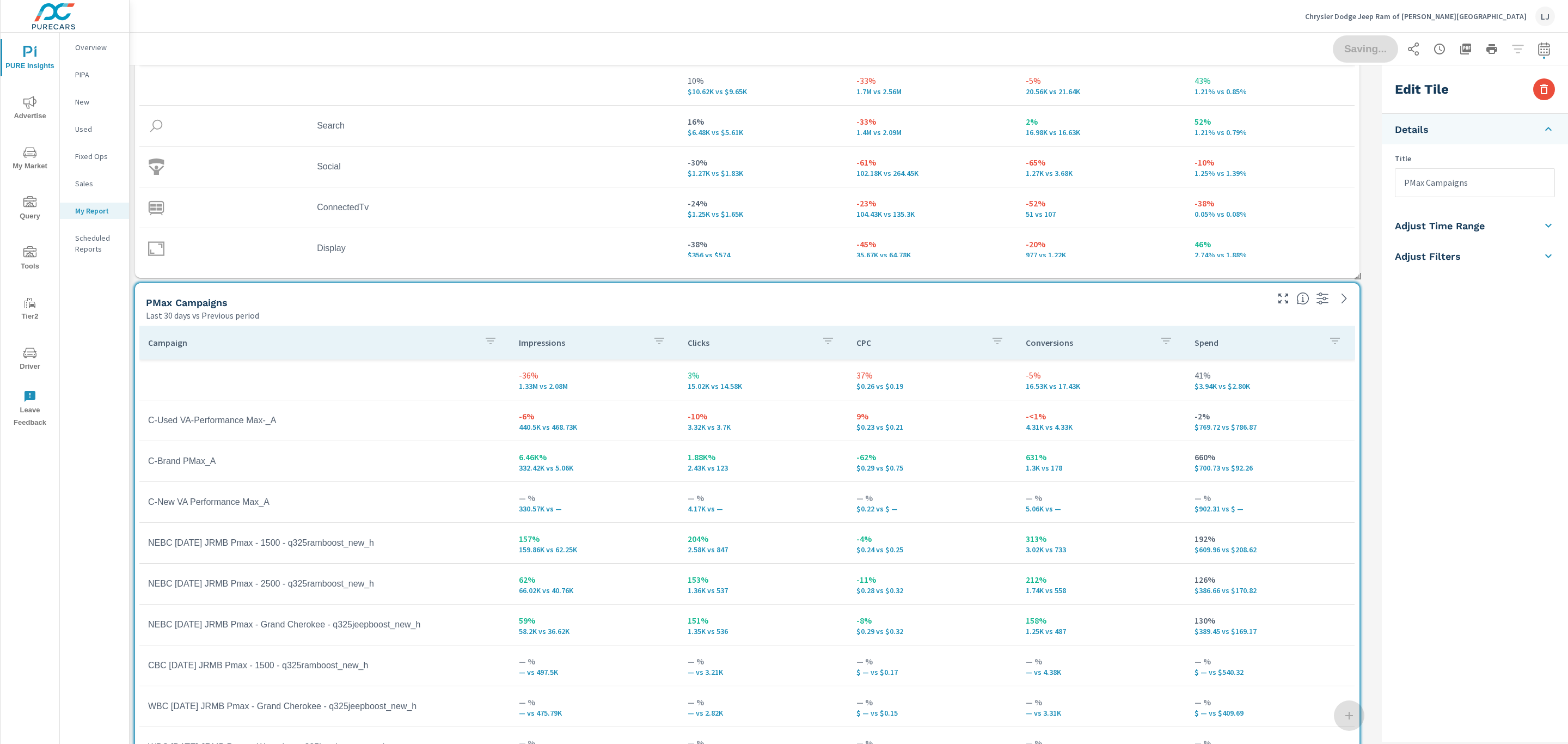
scroll to position [1910, 1261]
click at [1404, 456] on div "Edit Tile Details Title PMax Campaigns Adjust Time Range Fixed Dates Date Perio…" at bounding box center [1475, 403] width 186 height 676
click at [1357, 430] on div "Campaign Impressions Clicks CPC Conversions Spend -36% 1.33M vs 2.08M 3% 15.02K…" at bounding box center [747, 550] width 1225 height 457
click at [1357, 49] on span "Done" at bounding box center [1366, 49] width 44 height 10
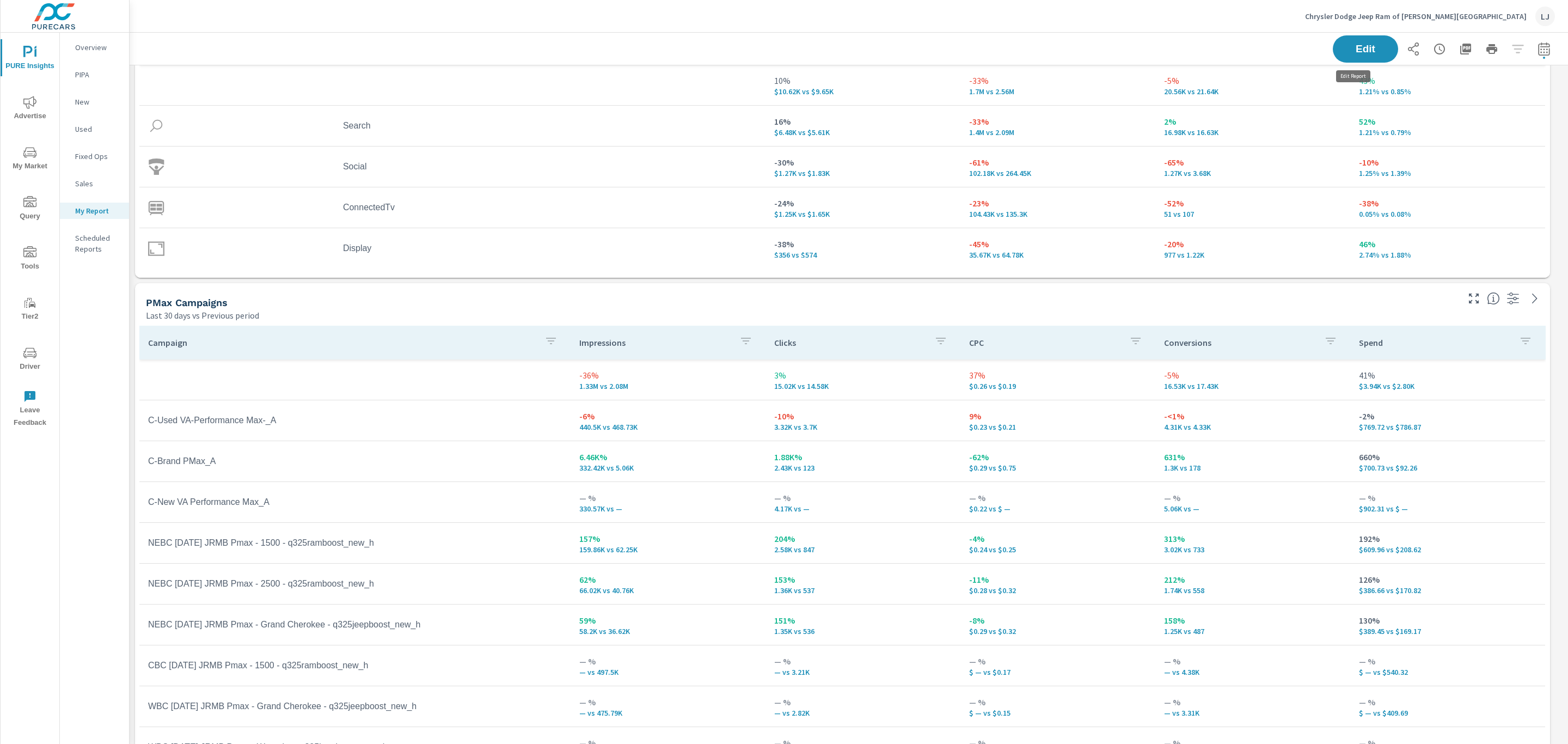
scroll to position [1910, 1451]
drag, startPoint x: 23, startPoint y: 179, endPoint x: 33, endPoint y: 156, distance: 25.1
click at [28, 167] on div "PURE Insights Advertise My Market Query Tools Tier2 Driver Leave Feedback" at bounding box center [30, 233] width 59 height 401
click at [35, 154] on icon "nav menu" at bounding box center [30, 153] width 13 height 13
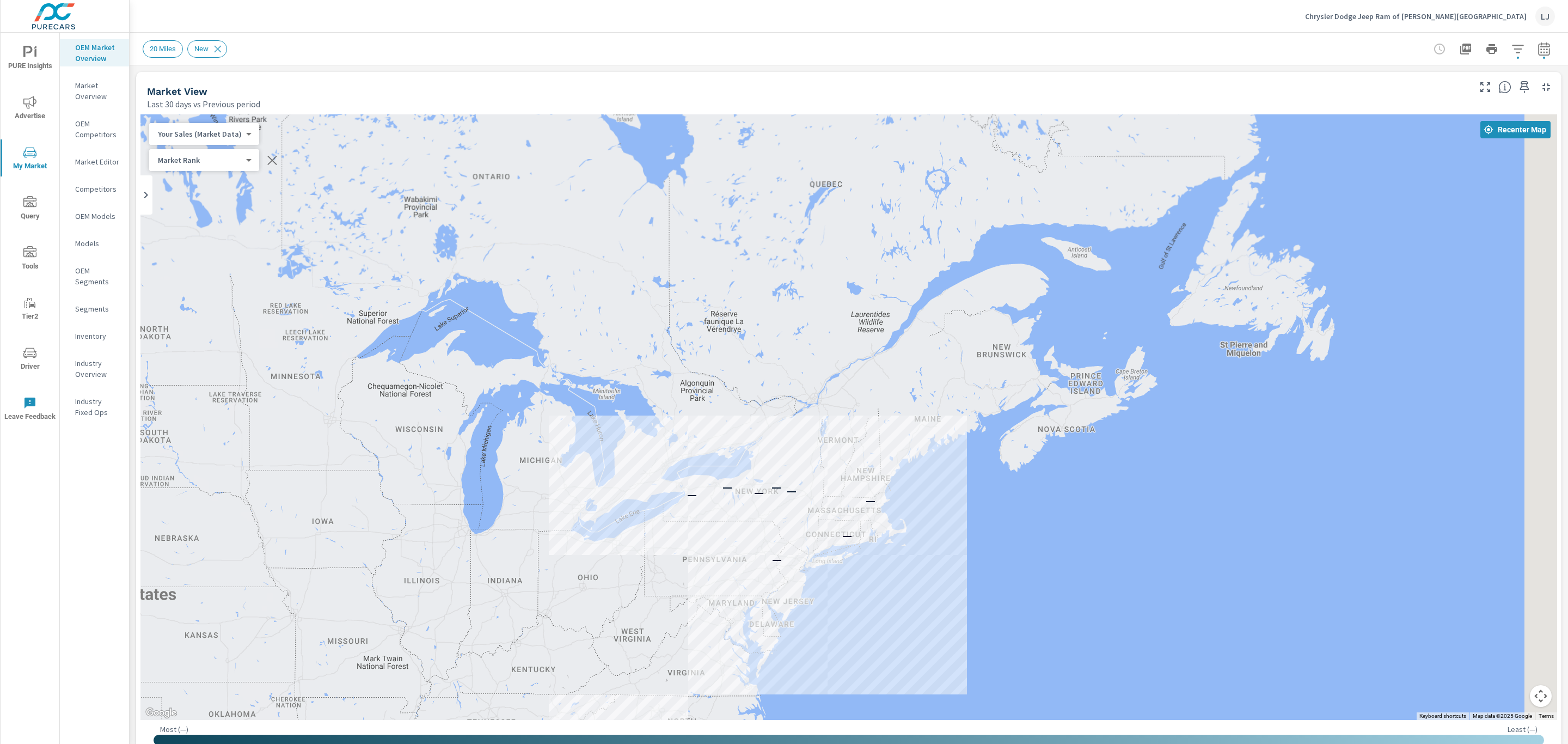
drag, startPoint x: 1176, startPoint y: 499, endPoint x: 991, endPoint y: 521, distance: 186.3
click at [1010, 521] on div "— — — — — — — — —" at bounding box center [1219, 728] width 1045 height 588
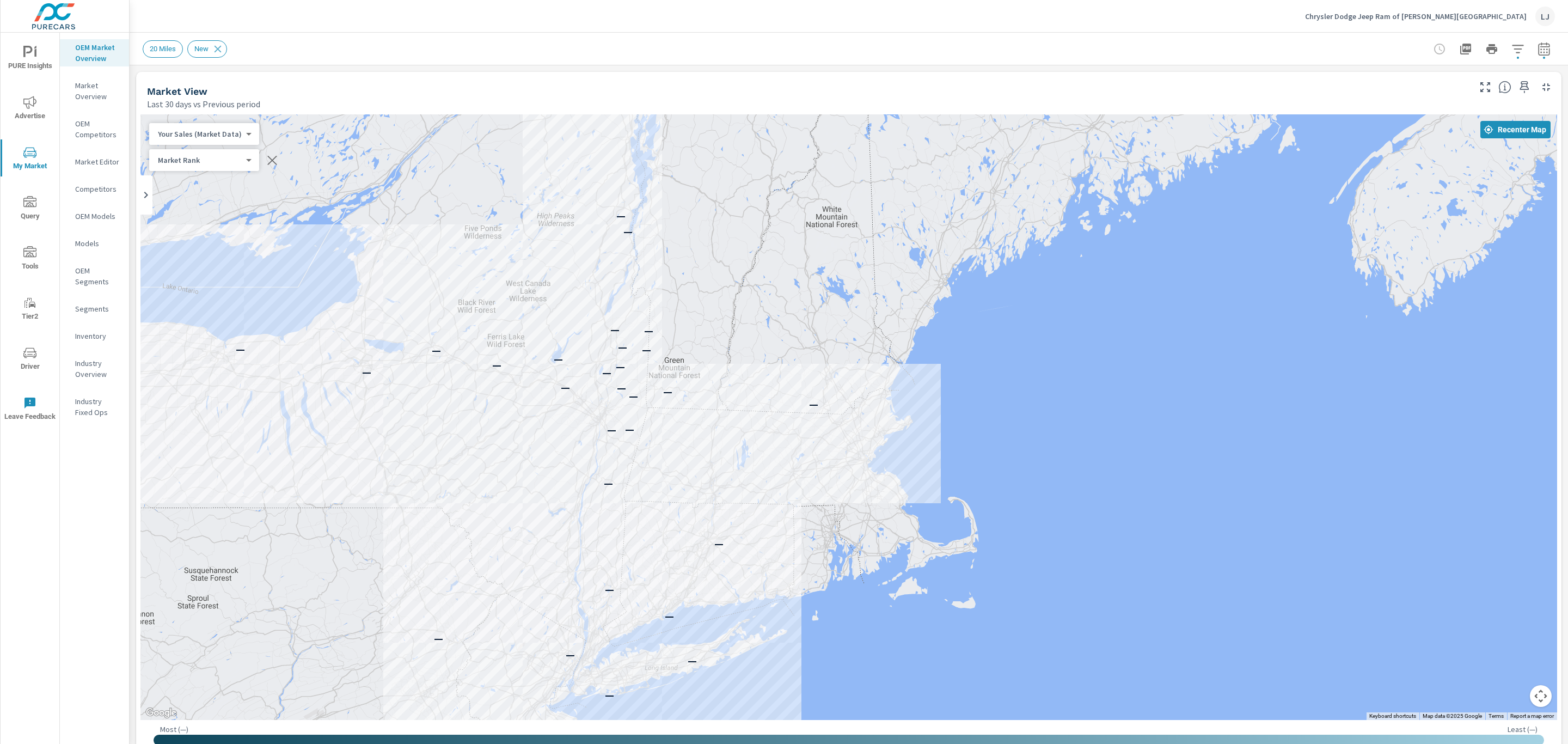
click at [230, 159] on body "PURE Insights Advertise My Market Query Tools Tier2 Driver Leave Feedback OEM M…" at bounding box center [784, 372] width 1568 height 744
click at [230, 159] on li "Market Rank" at bounding box center [202, 160] width 106 height 18
click at [231, 134] on body "PURE Insights Advertise My Market Query Tools Tier2 Driver Leave Feedback OEM M…" at bounding box center [784, 372] width 1568 height 744
click at [231, 134] on li "Your Sales (Market Data)" at bounding box center [202, 134] width 106 height 18
click at [1537, 52] on icon "button" at bounding box center [1544, 49] width 13 height 13
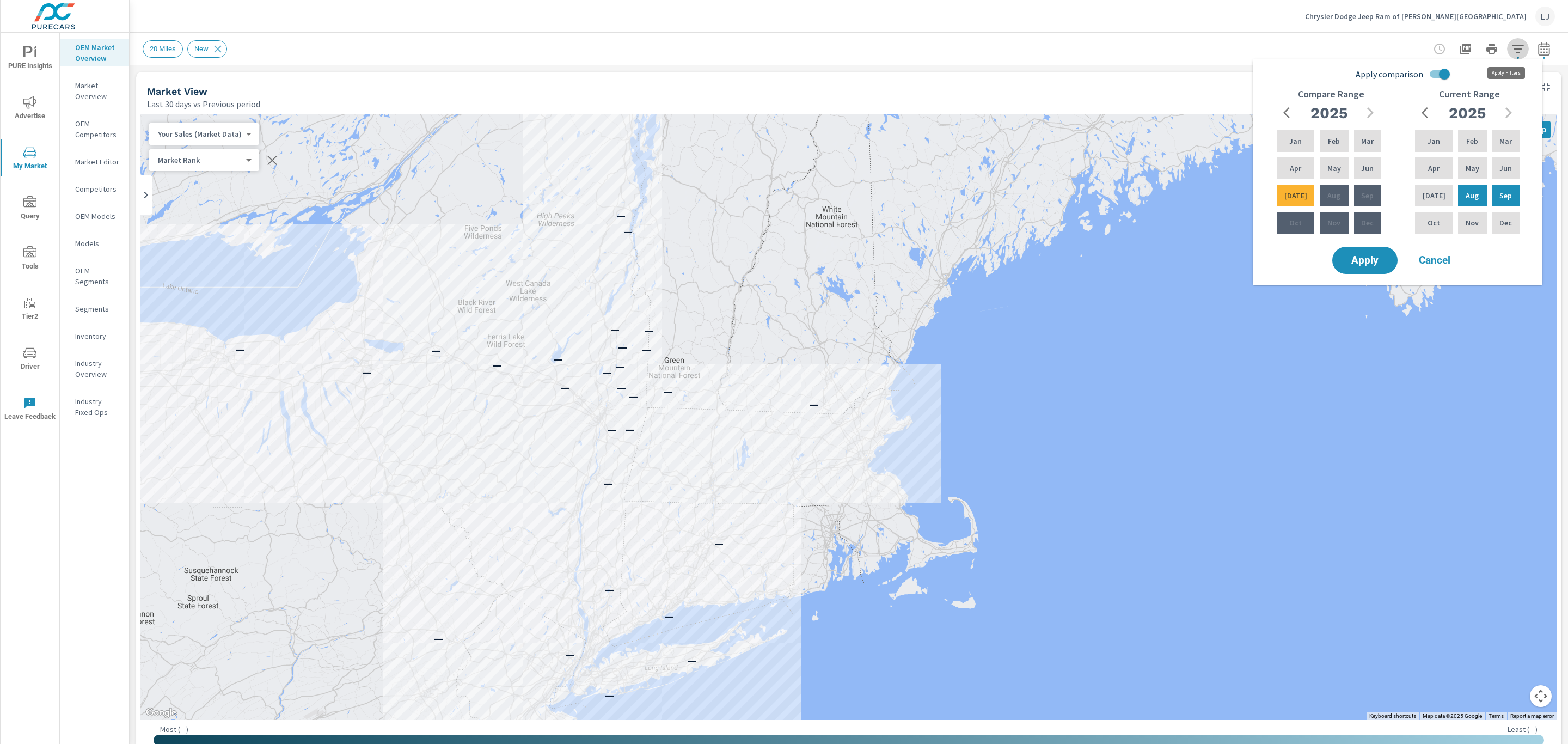
click at [1512, 49] on icon "button" at bounding box center [1518, 48] width 12 height 8
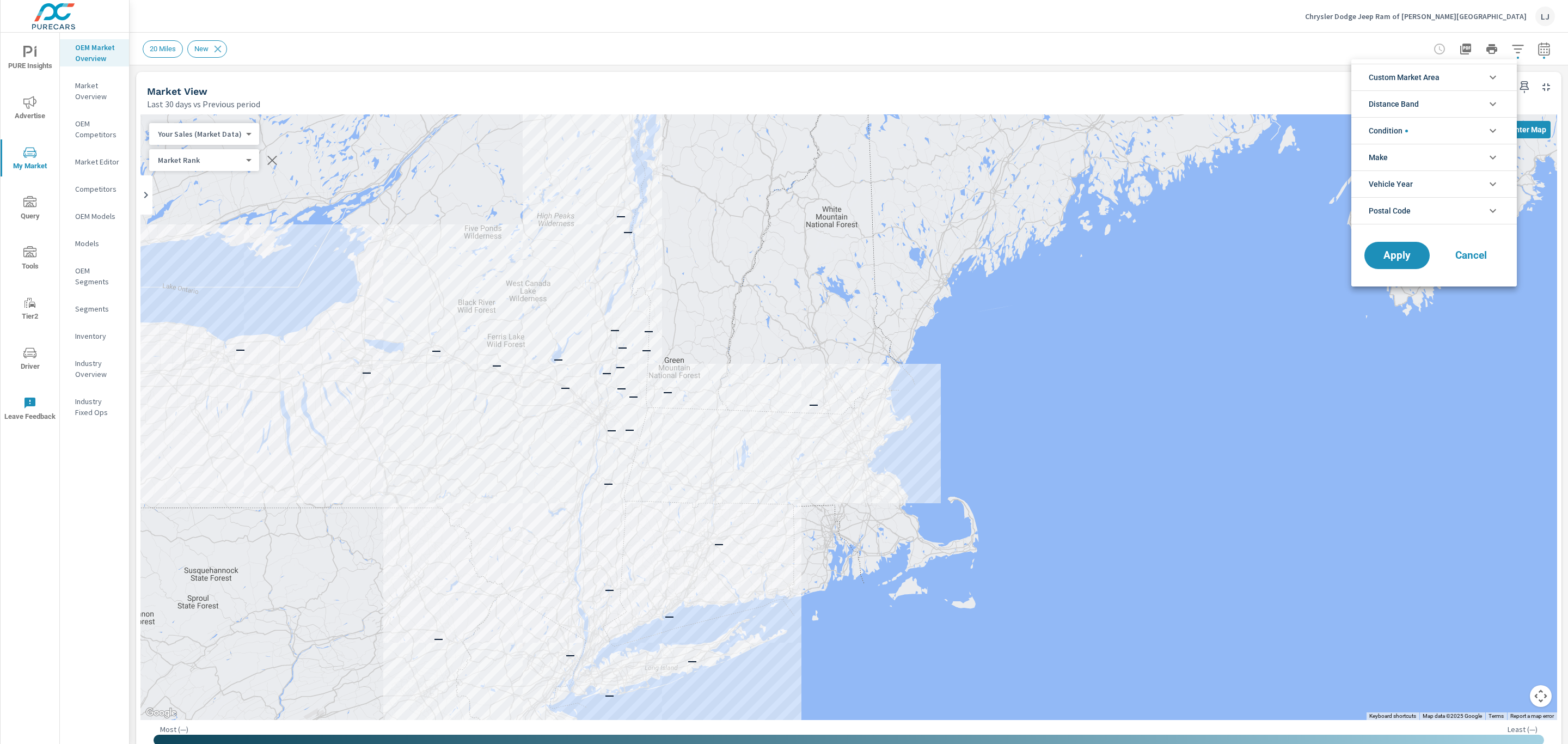
click at [1432, 127] on li "Condition" at bounding box center [1434, 130] width 166 height 27
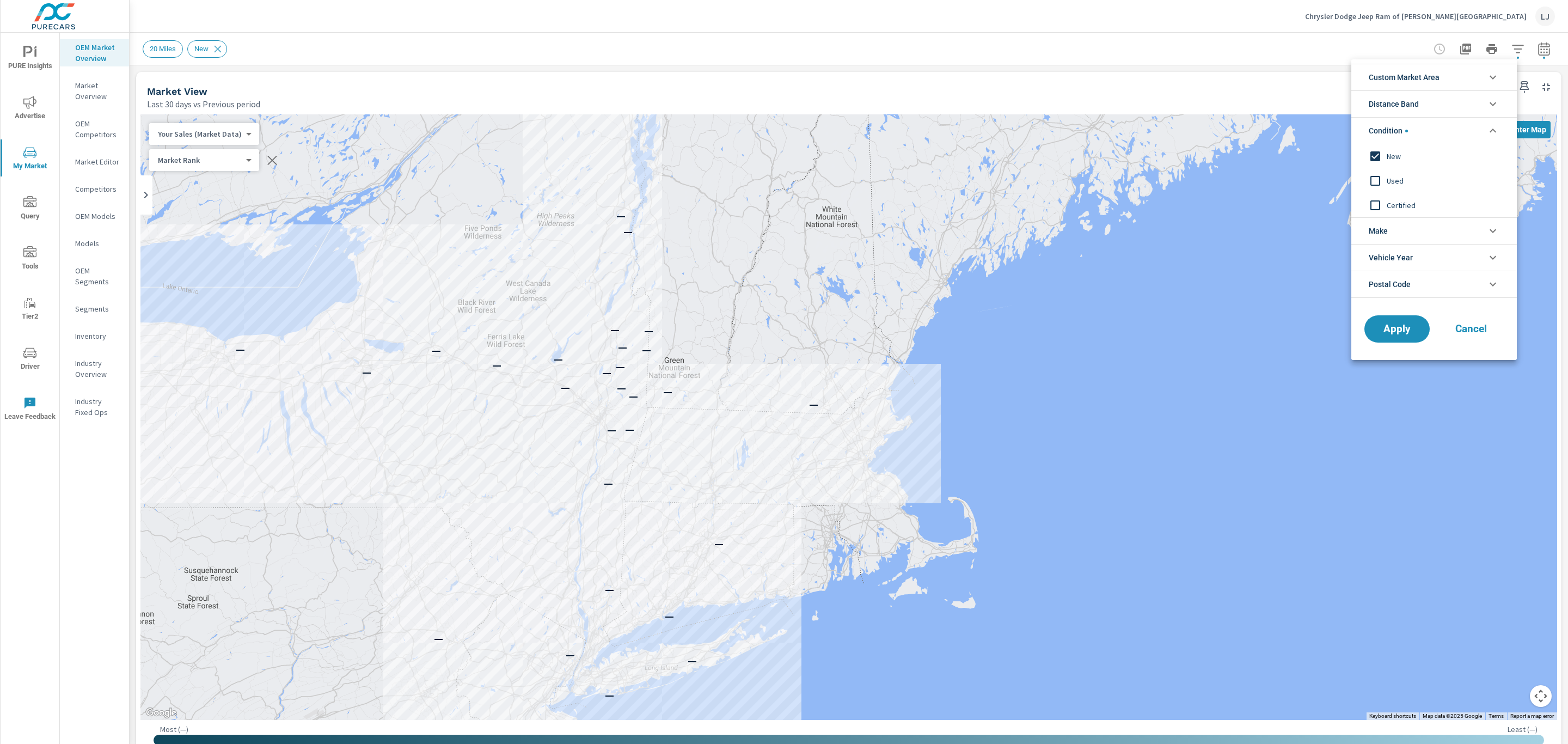
click at [1432, 127] on li "Condition" at bounding box center [1434, 130] width 166 height 27
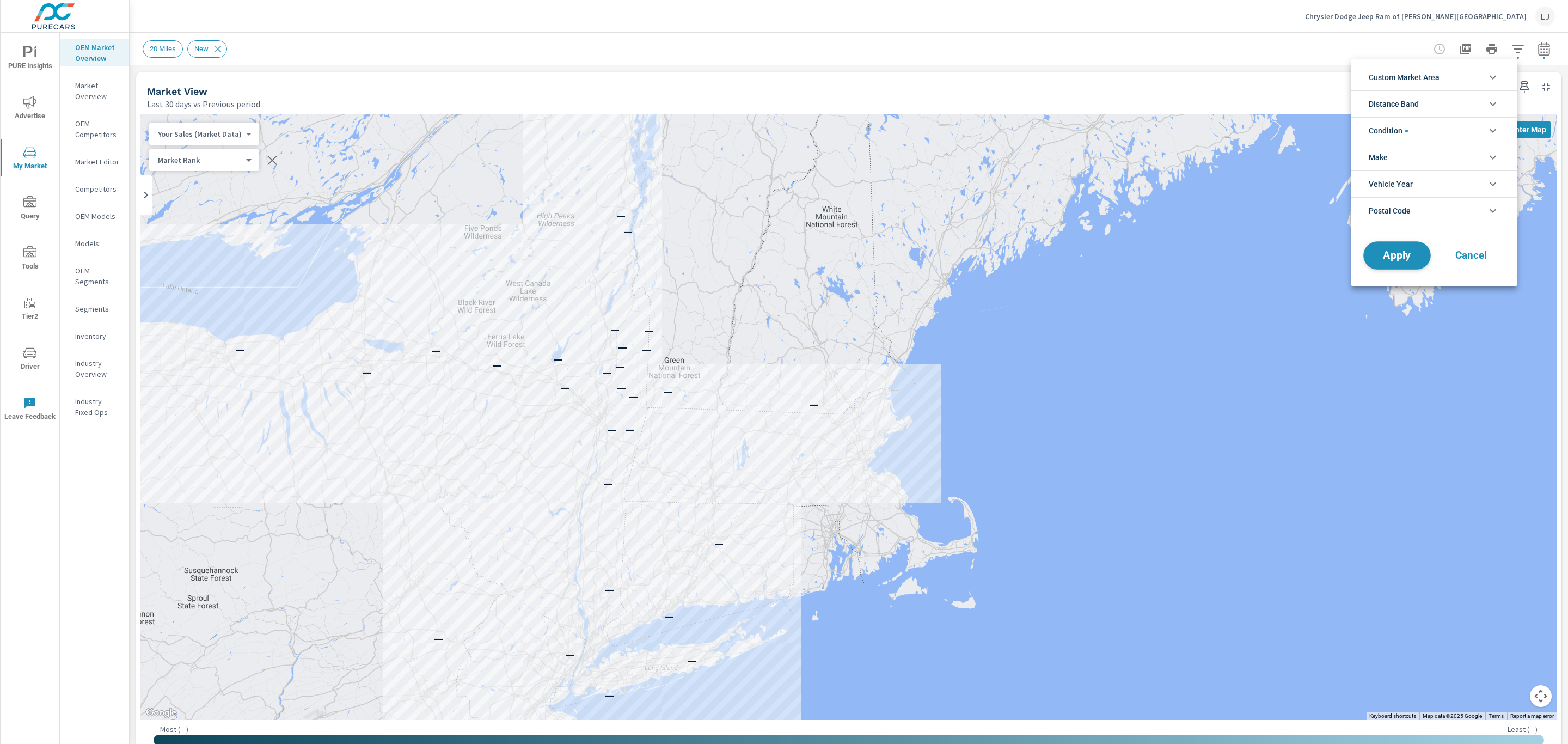
click at [1396, 257] on span "Apply" at bounding box center [1397, 256] width 44 height 10
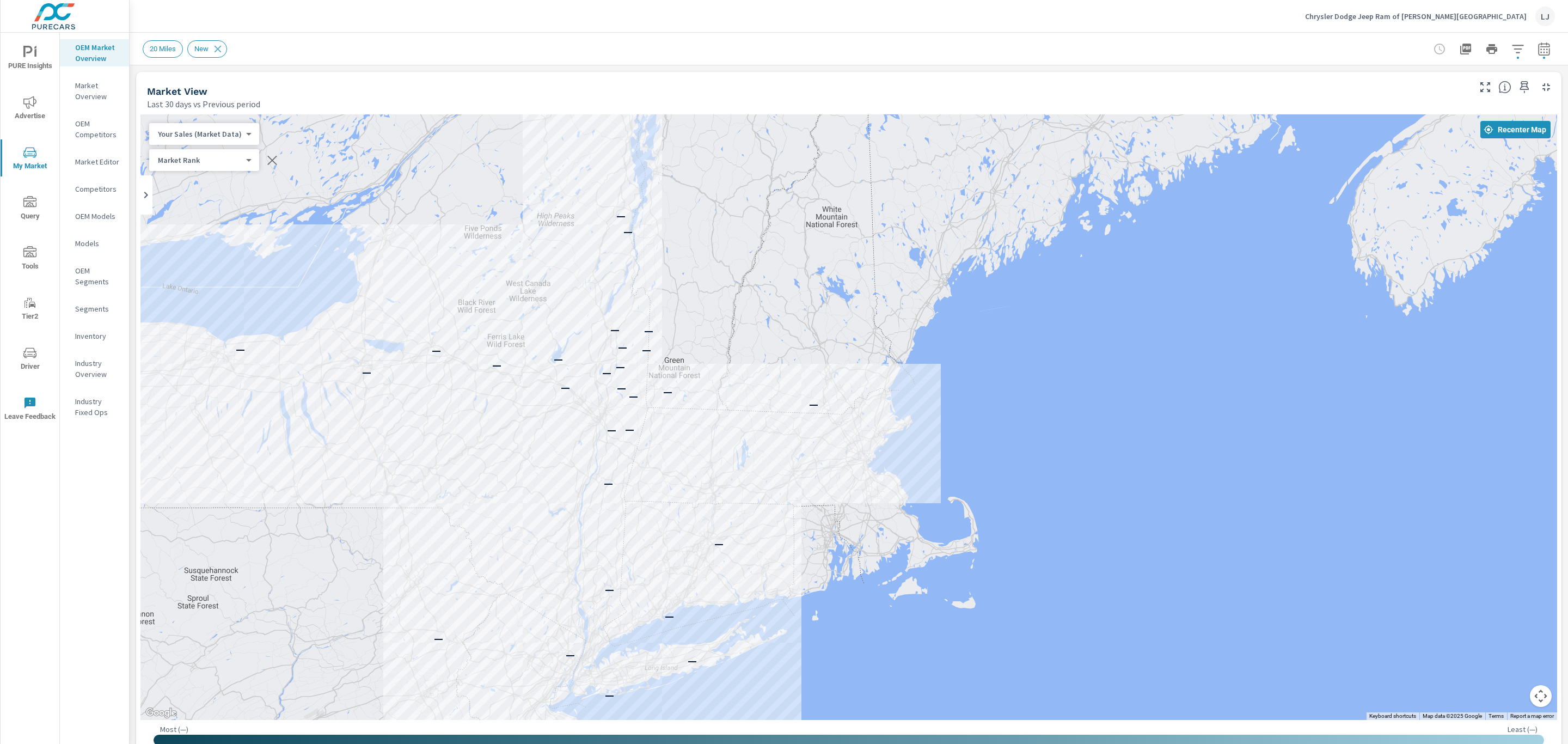
click at [1513, 59] on div at bounding box center [1492, 48] width 127 height 22
click at [1511, 54] on icon "button" at bounding box center [1518, 49] width 13 height 13
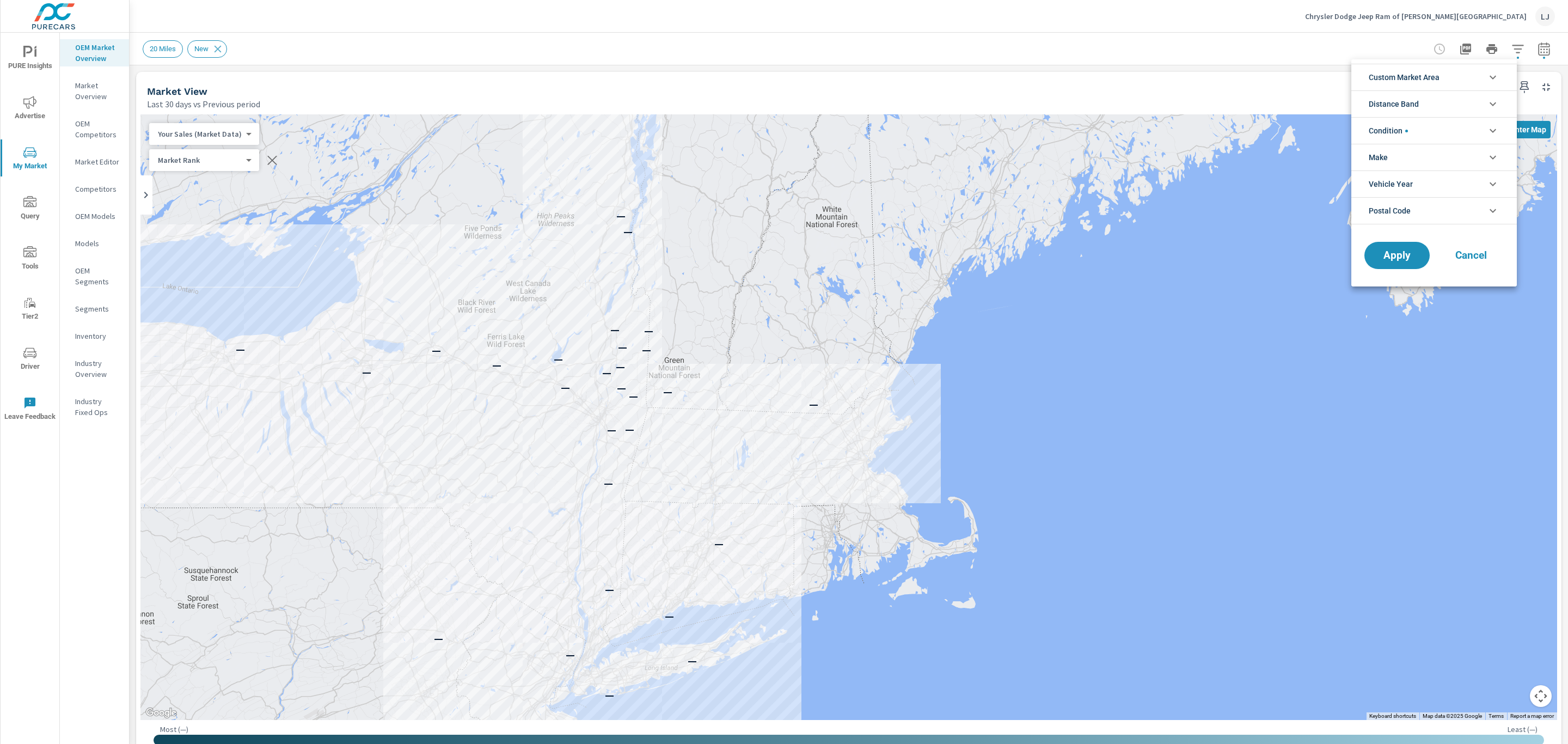
click at [1475, 80] on li "Custom Market Area" at bounding box center [1434, 77] width 166 height 27
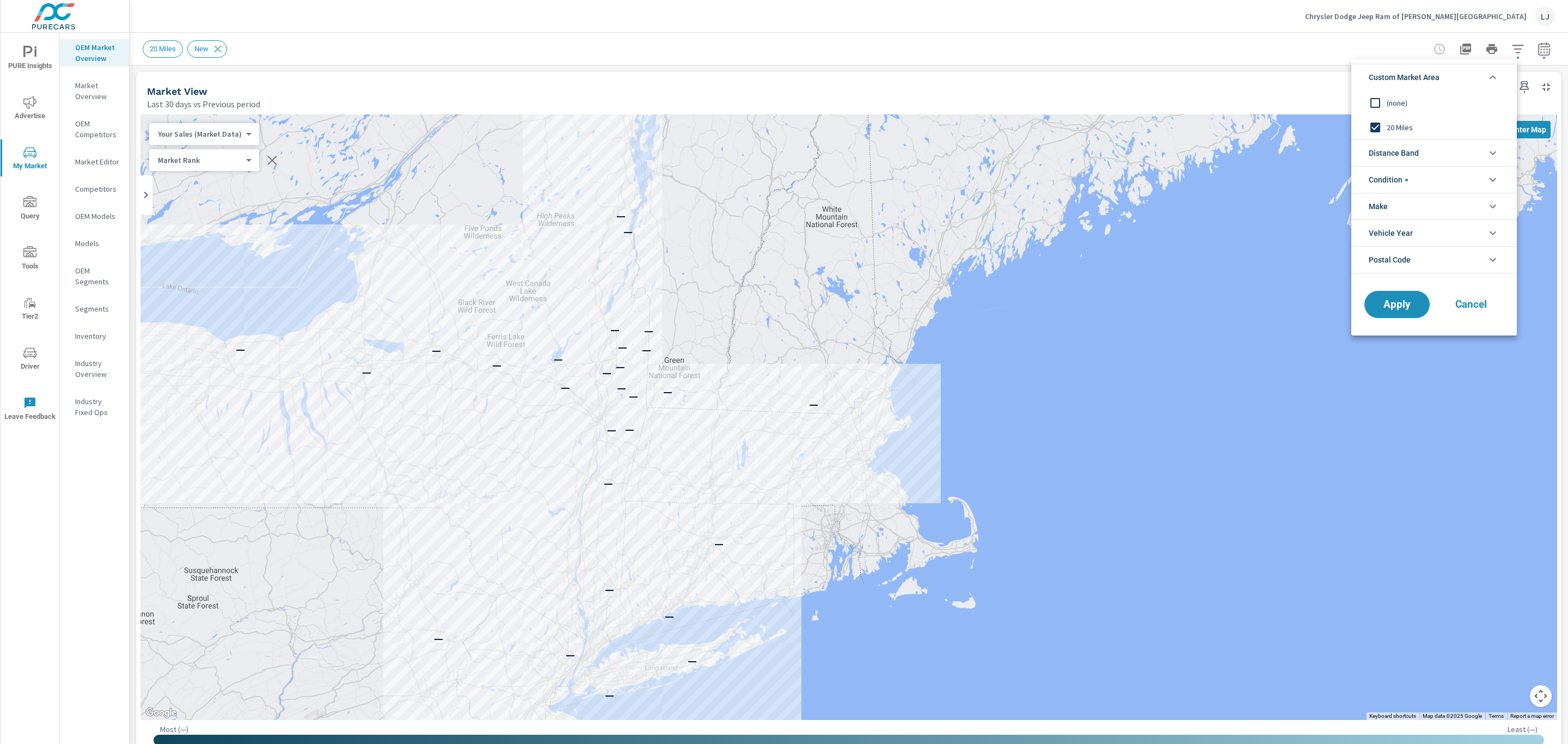
click at [1475, 80] on li "Custom Market Area" at bounding box center [1434, 77] width 166 height 27
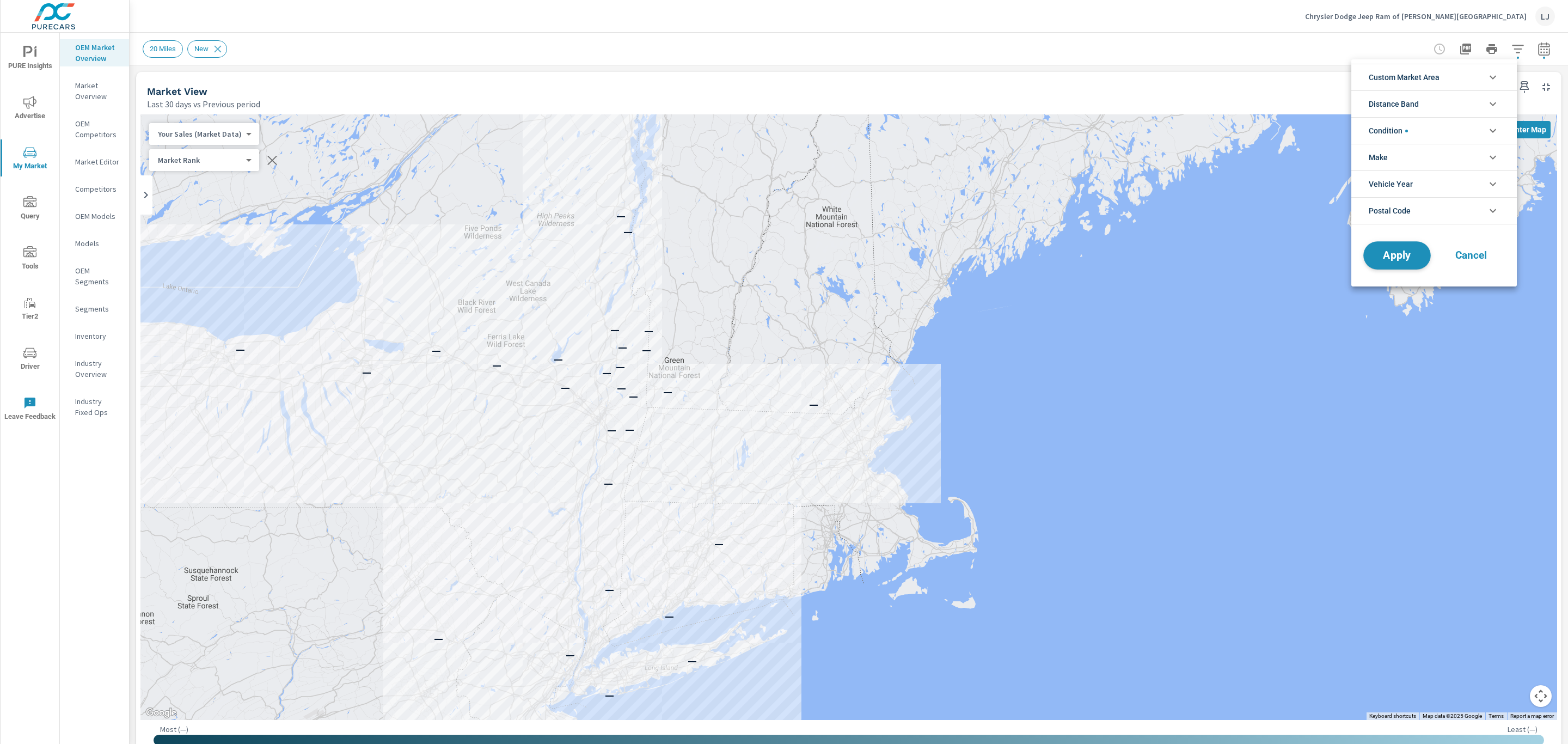
click at [1399, 258] on span "Apply" at bounding box center [1397, 256] width 44 height 10
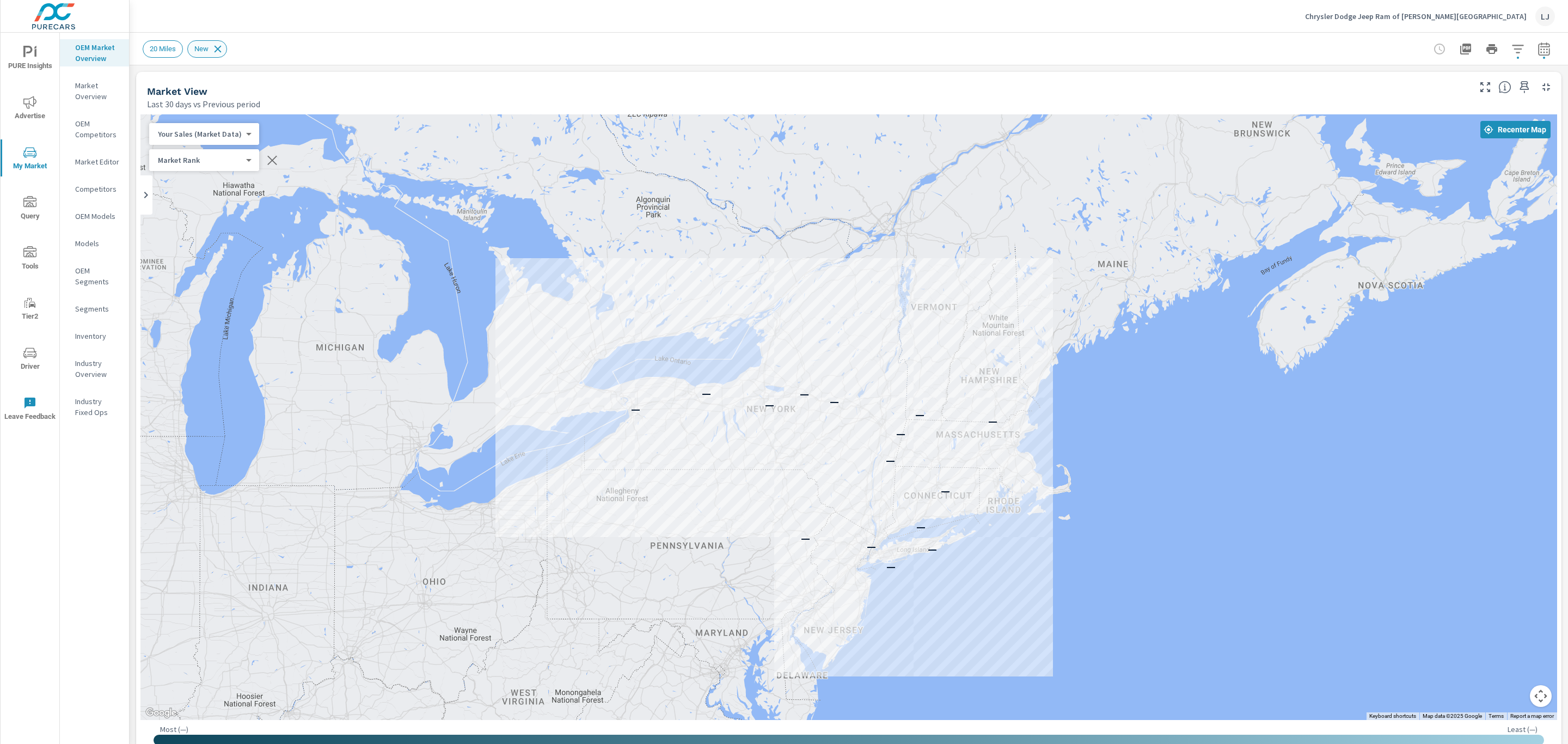
click at [221, 48] on icon at bounding box center [218, 49] width 12 height 12
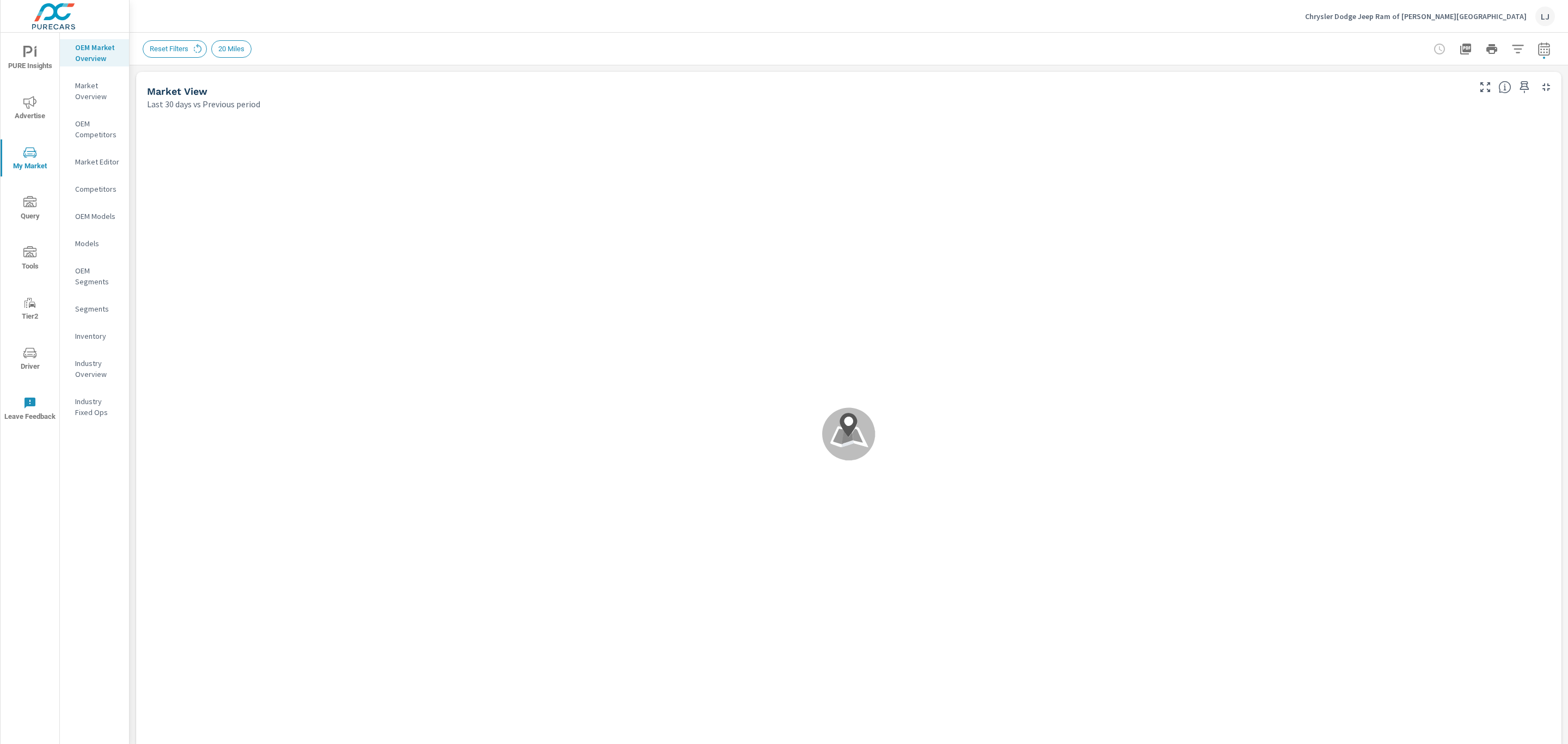
scroll to position [1, 0]
click at [1538, 54] on icon "button" at bounding box center [1544, 48] width 12 height 13
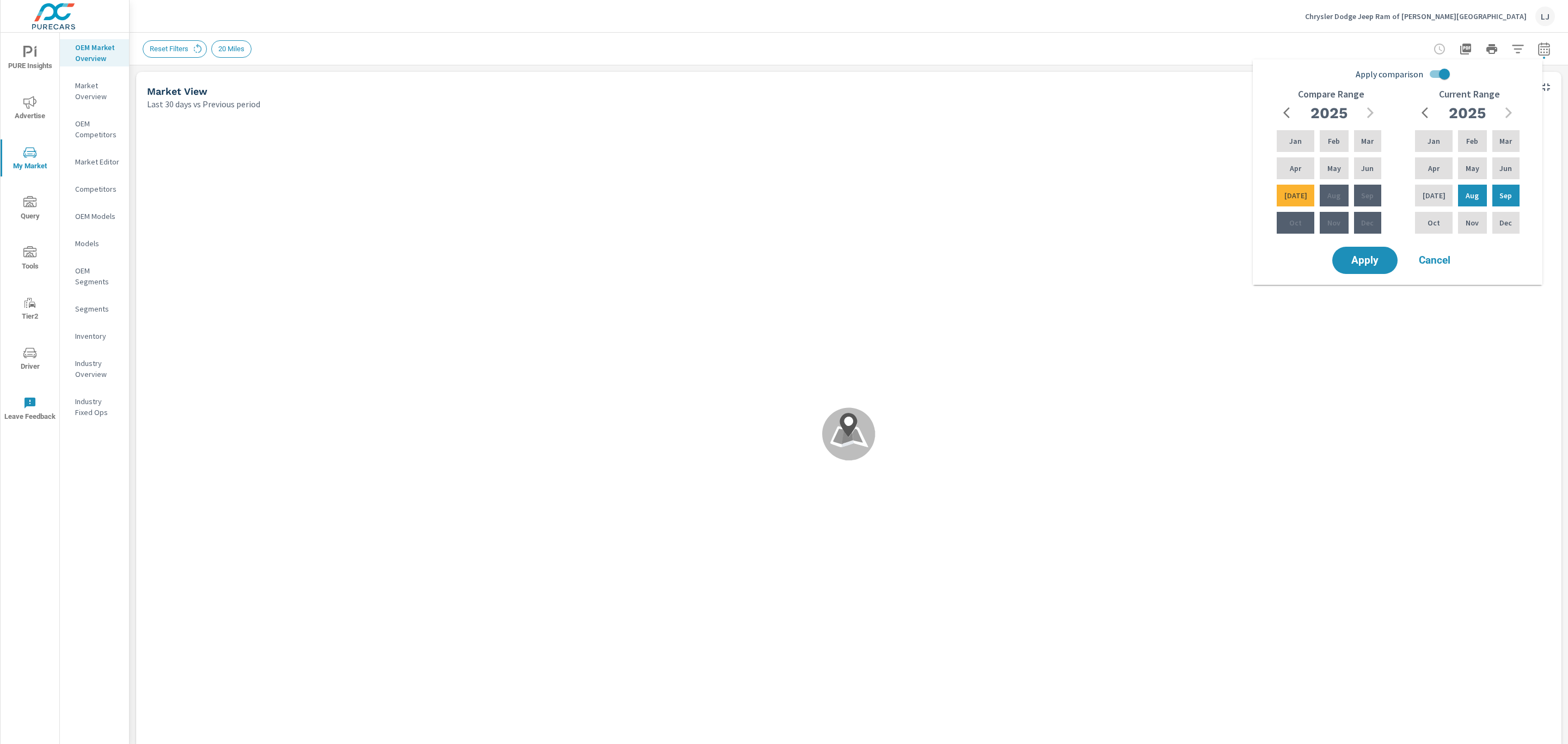
click at [1442, 77] on input "Apply comparison" at bounding box center [1444, 74] width 62 height 21
checkbox input "false"
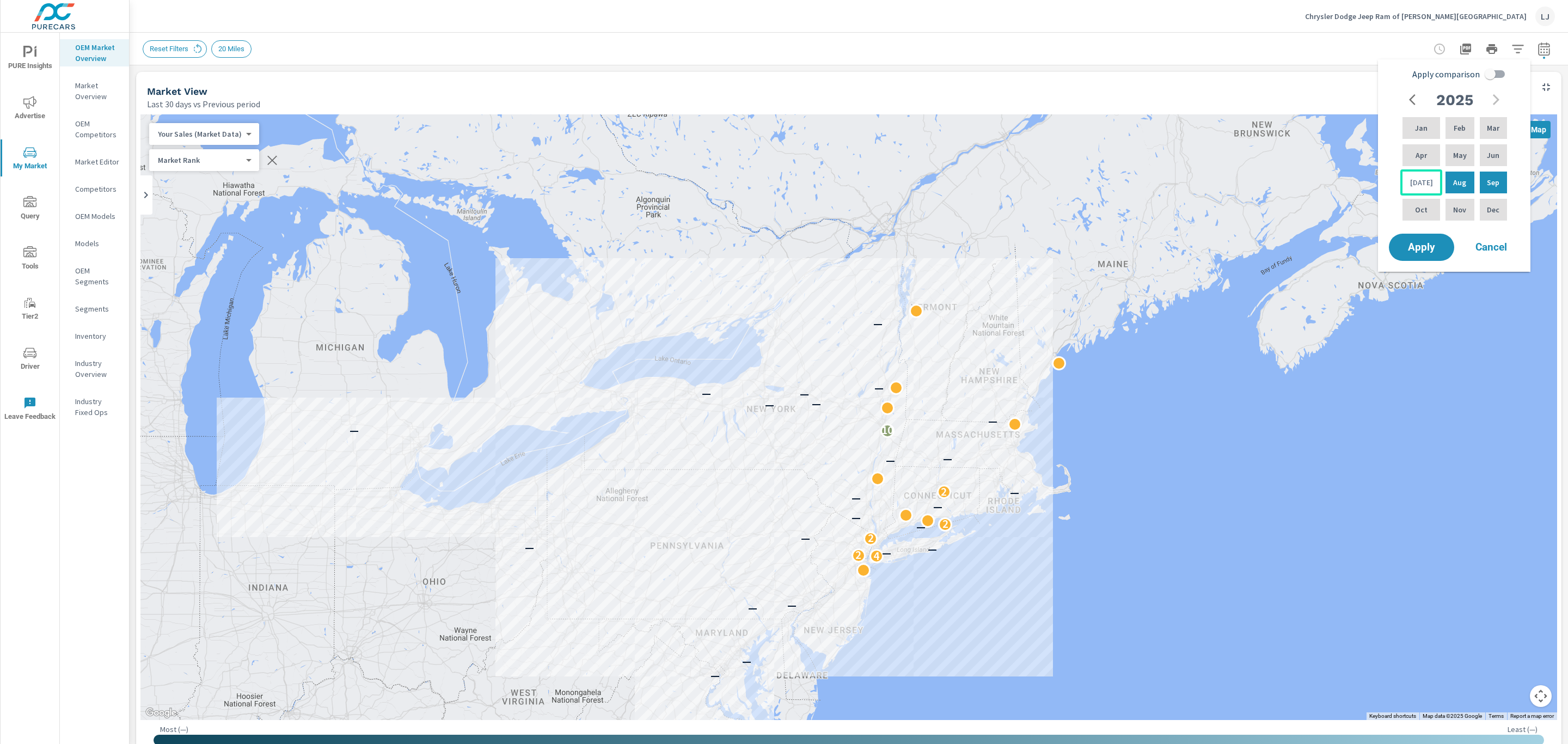
click at [1416, 181] on p "Jul" at bounding box center [1421, 182] width 23 height 11
click at [1419, 150] on p "Apr" at bounding box center [1421, 155] width 12 height 11
click at [1479, 180] on div "Sep" at bounding box center [1494, 183] width 31 height 26
click at [1416, 153] on p "Apr" at bounding box center [1421, 155] width 12 height 11
click at [1426, 244] on span "Apply" at bounding box center [1421, 247] width 44 height 10
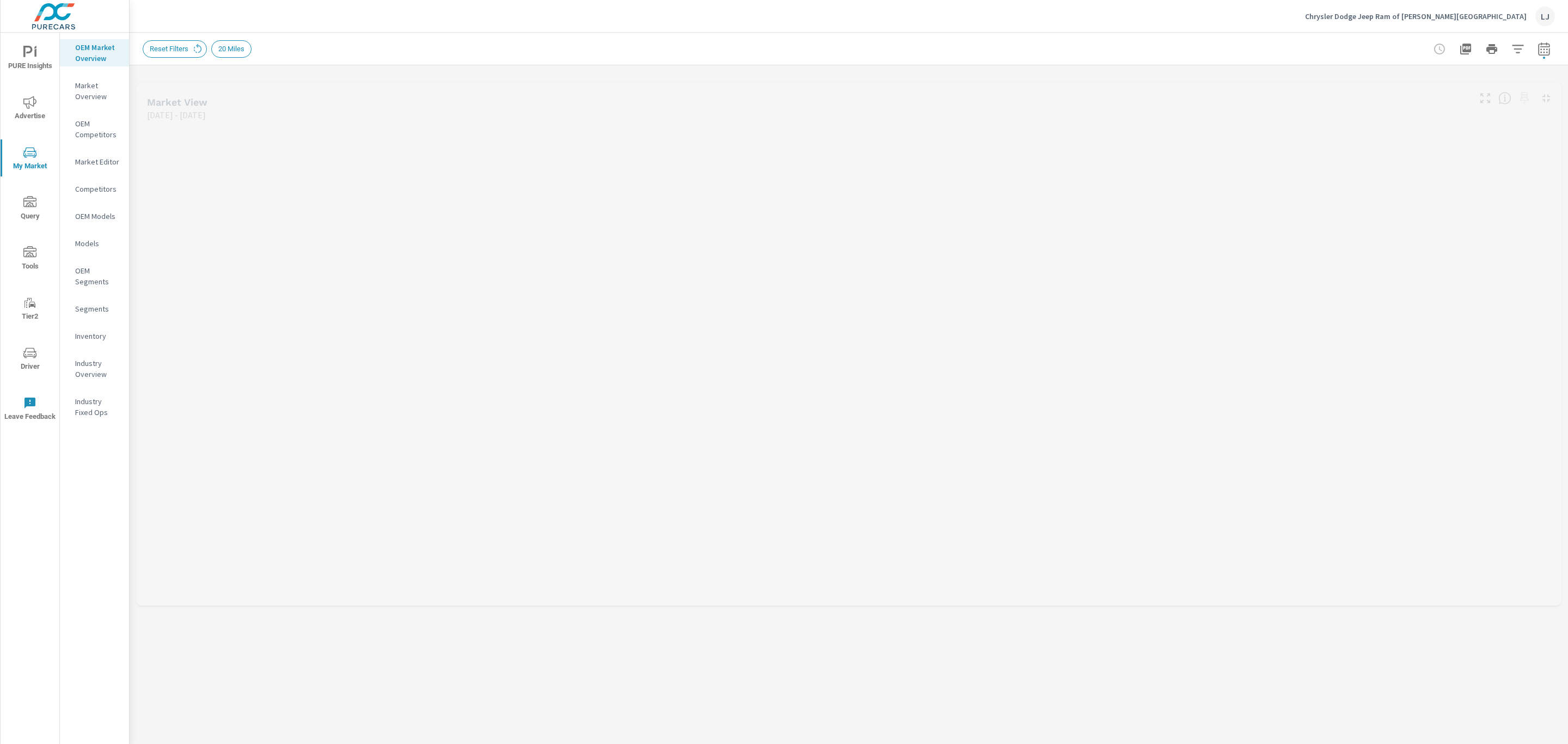
drag, startPoint x: 991, startPoint y: 322, endPoint x: 1567, endPoint y: 366, distance: 577.7
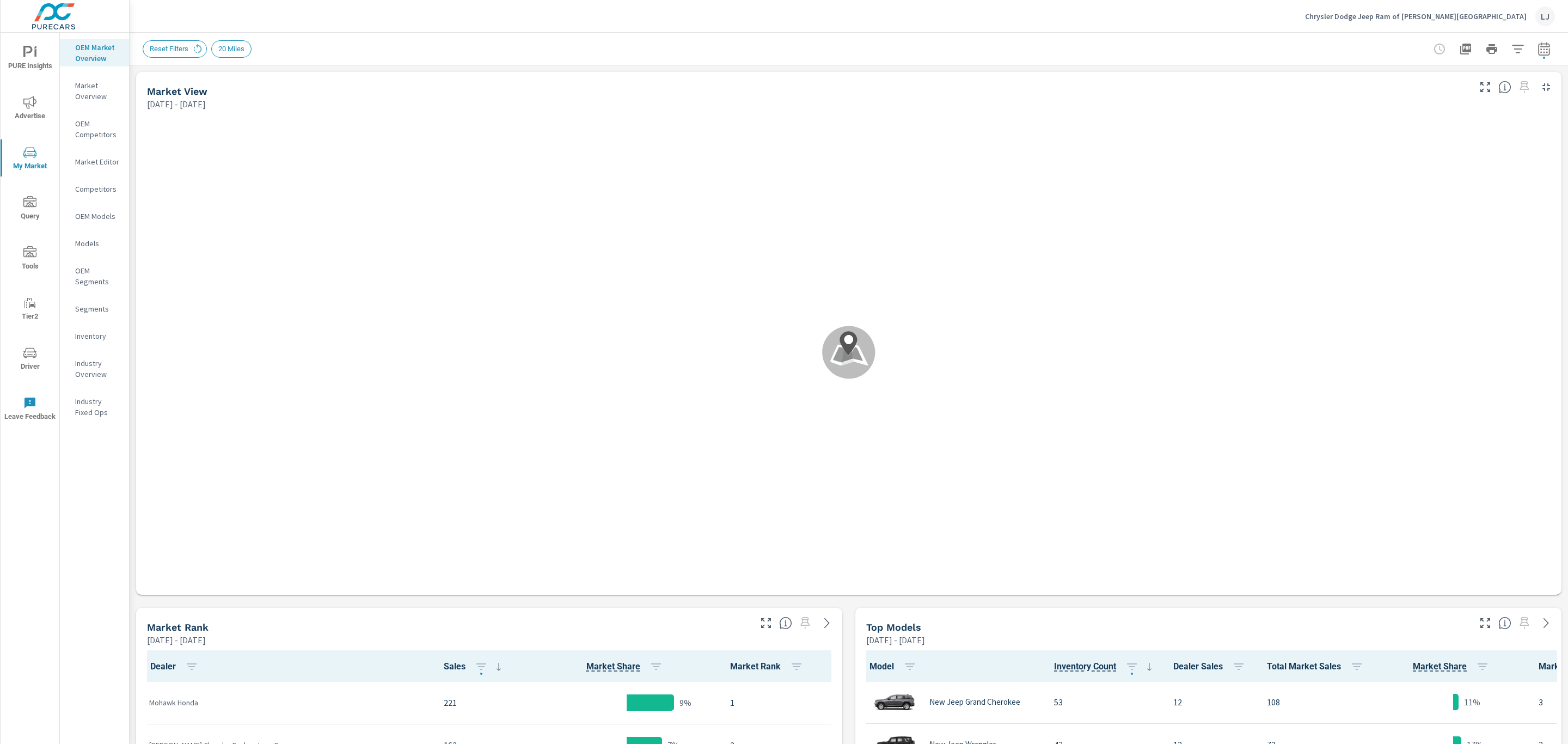
scroll to position [1, 0]
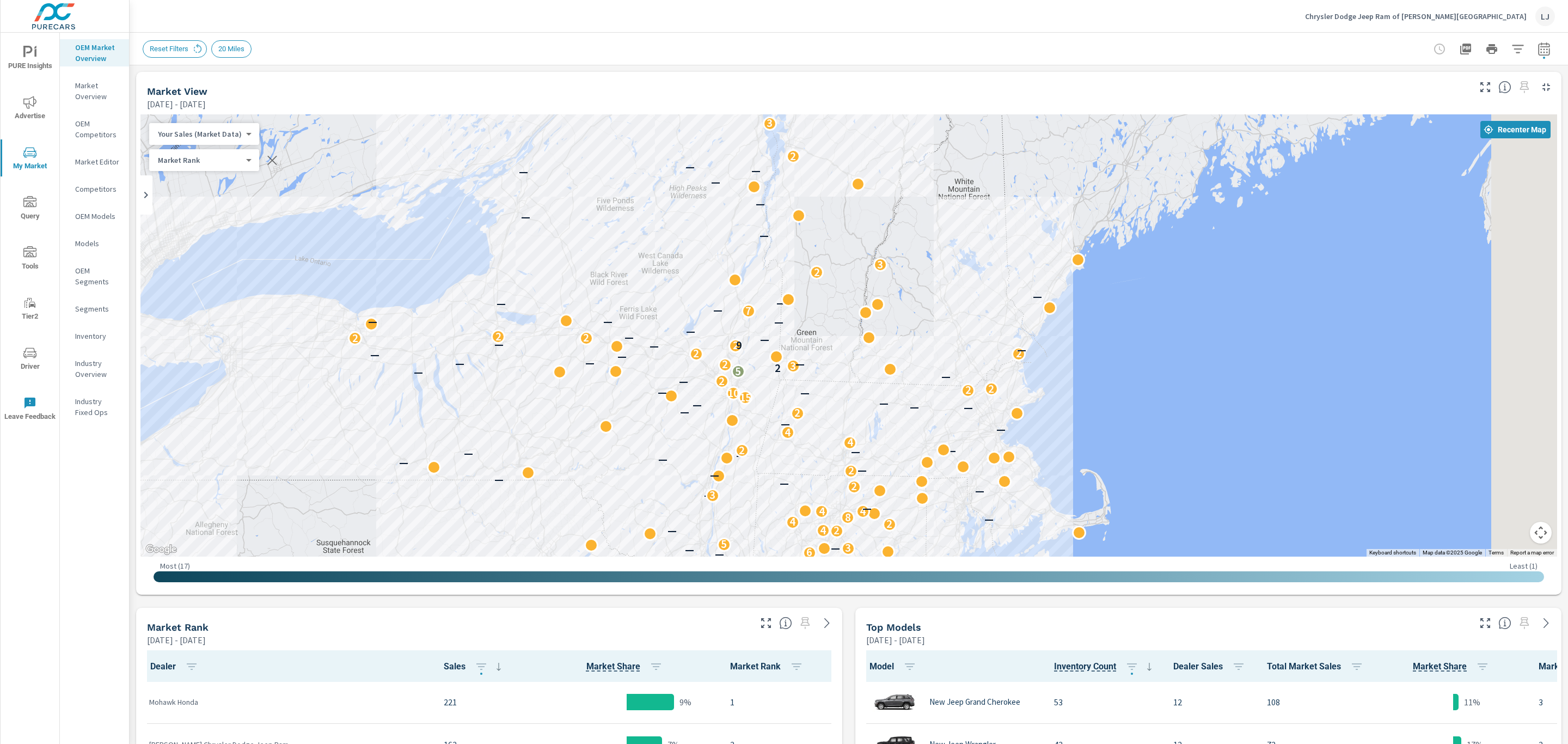
drag, startPoint x: 891, startPoint y: 345, endPoint x: 613, endPoint y: 437, distance: 292.8
click at [613, 437] on div "— — — — — — — — — — — 3 — — 2 — — 6 2 4 6 — 2 — 5 — 2 4 — — 5 7 2 3 — 9 — — 3 8…" at bounding box center [1130, 711] width 1045 height 588
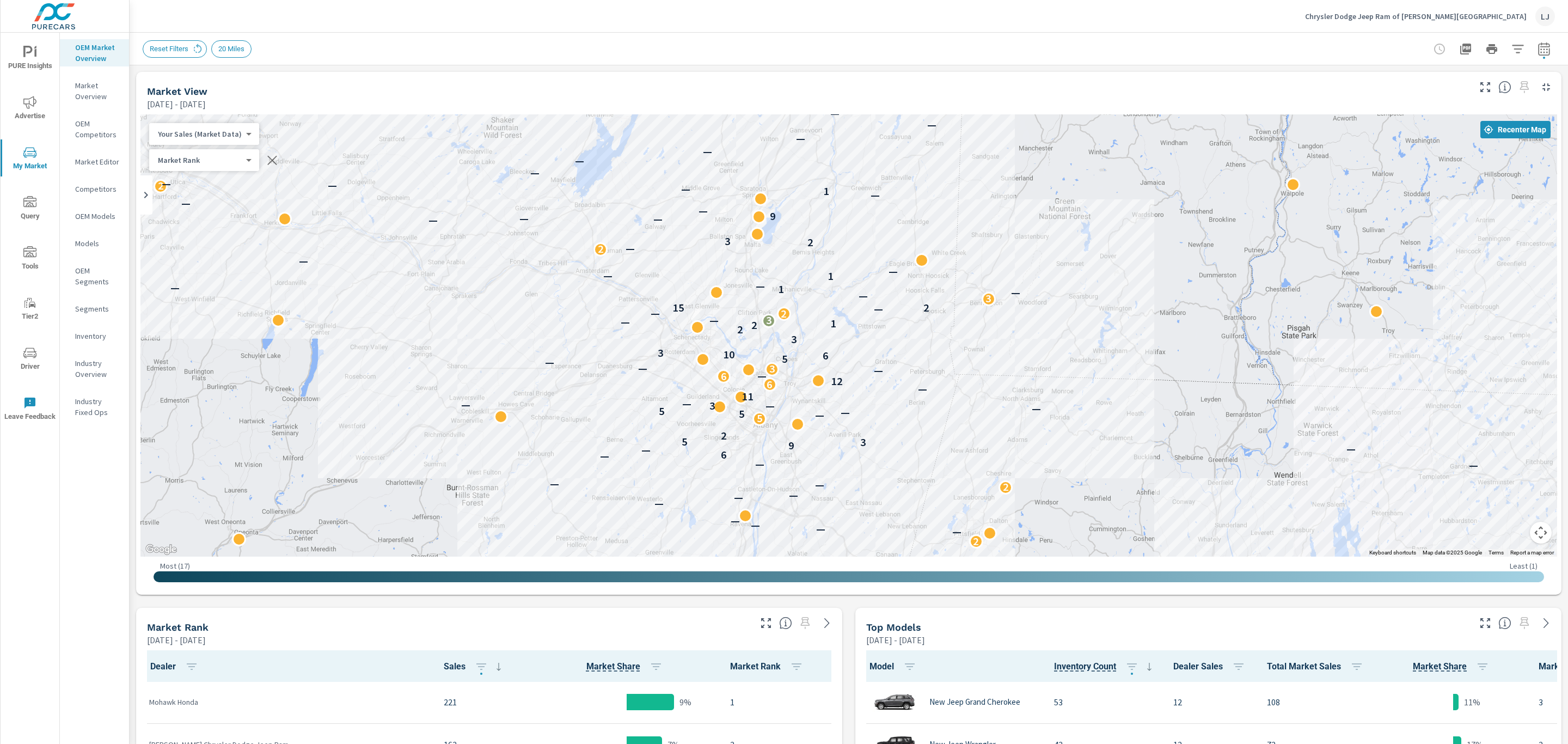
drag, startPoint x: 1095, startPoint y: 345, endPoint x: 1092, endPoint y: 319, distance: 26.2
click at [1092, 319] on div "— — — — — — — — — — — 3 — — — — — 2 — — — — — — — 2 — — — — — — 6 — — 9 3 5 2 —…" at bounding box center [1362, 525] width 1045 height 588
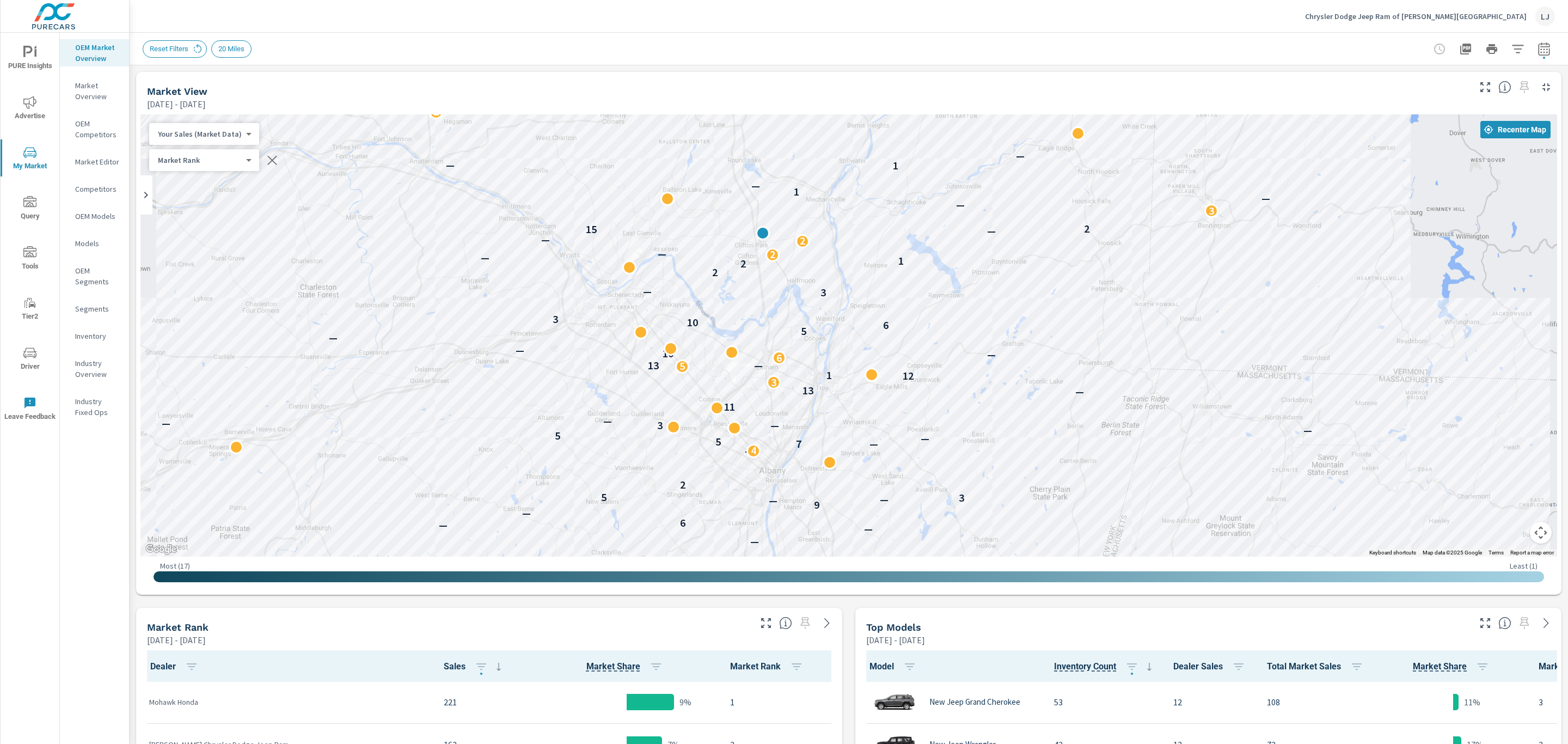
drag, startPoint x: 864, startPoint y: 386, endPoint x: 1192, endPoint y: 341, distance: 331.1
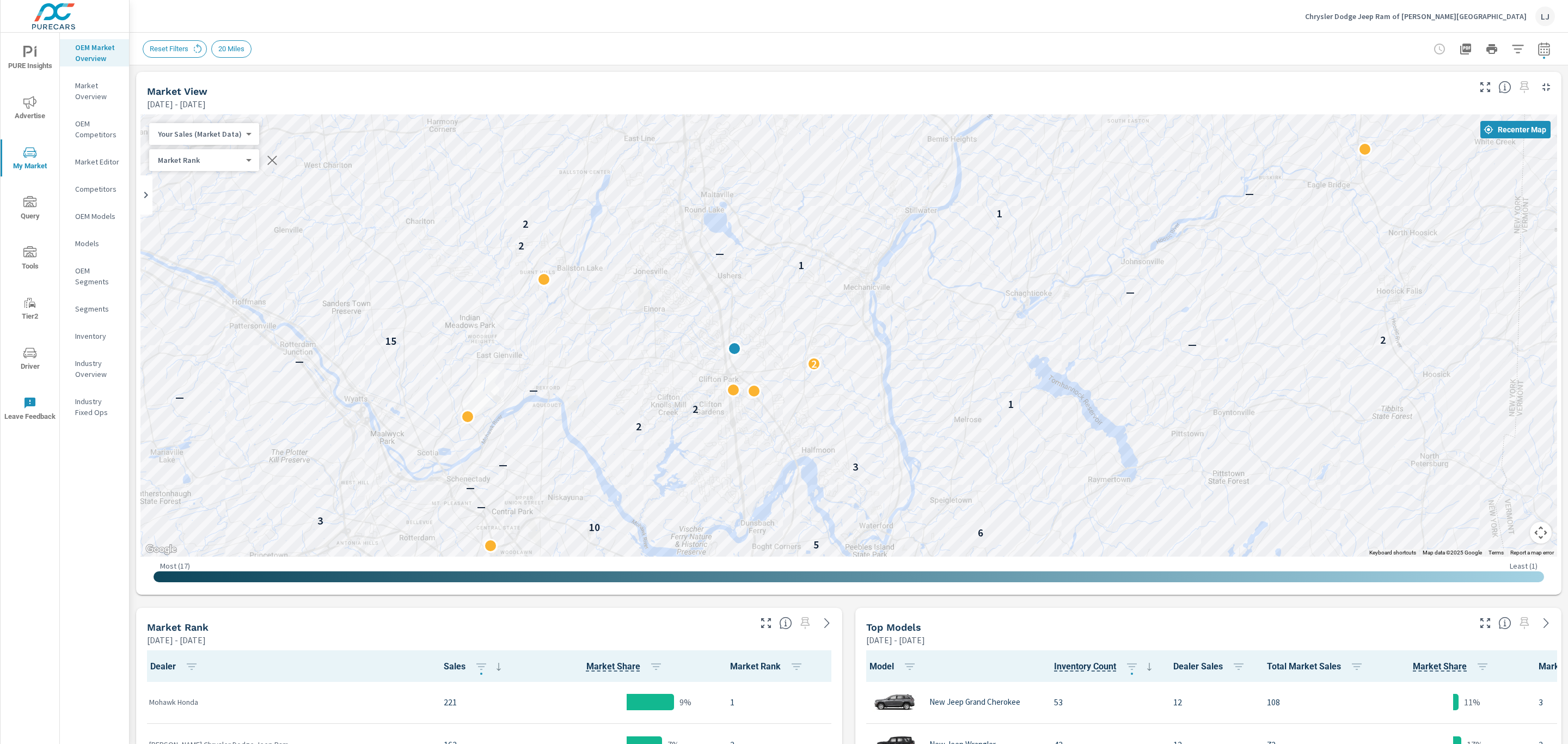
drag, startPoint x: 910, startPoint y: 370, endPoint x: 894, endPoint y: 431, distance: 63.1
click at [894, 431] on div "2 — — — — — 6 — 9 — — 3 5 — 2 10 — 4 — 7 5 — 5 — — 3 — 11 — 13 2 12 1 13 — 4 5 …" at bounding box center [848, 335] width 1417 height 442
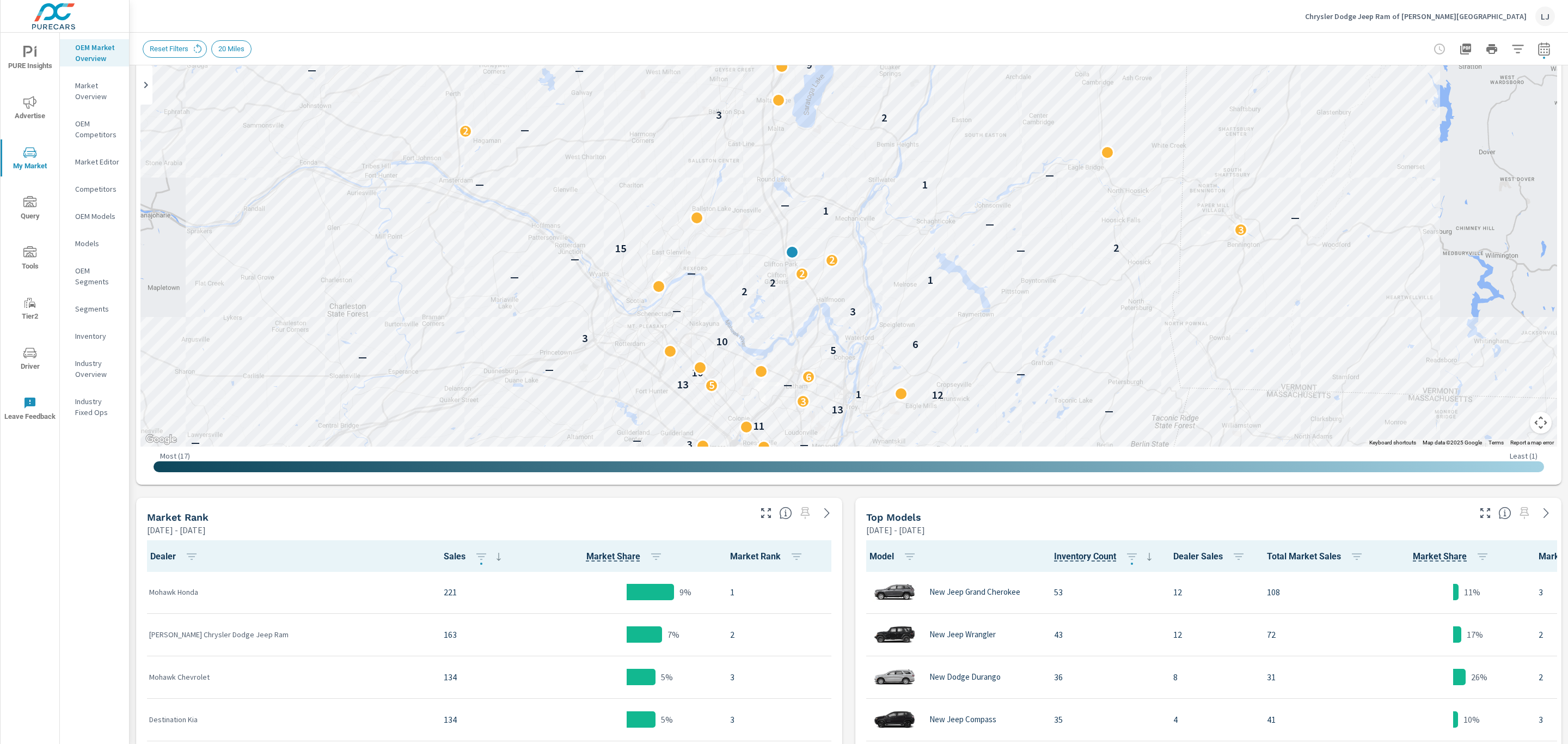
scroll to position [41, 0]
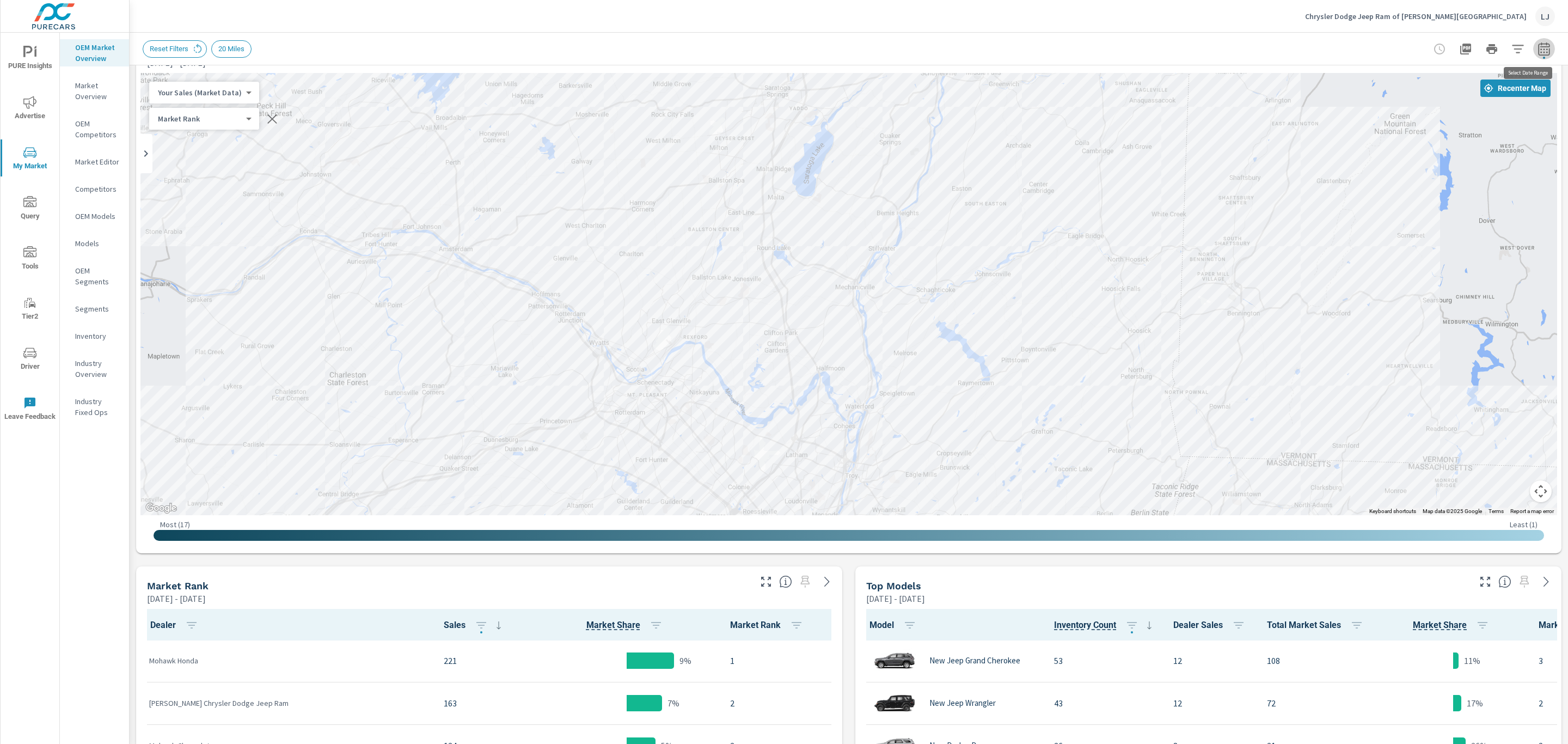
click at [1533, 39] on button "button" at bounding box center [1544, 48] width 22 height 22
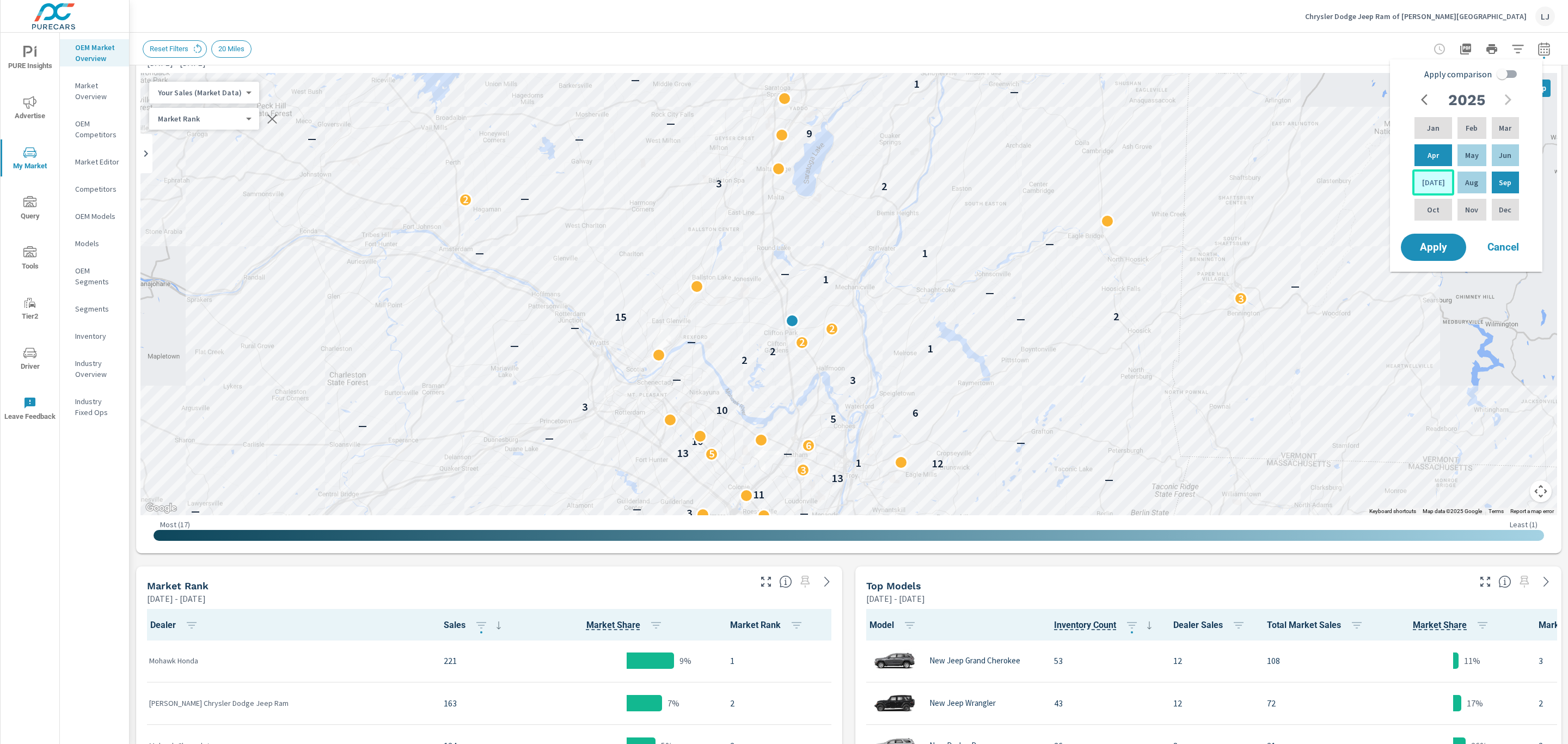
click at [1431, 175] on div "Jul" at bounding box center [1433, 183] width 42 height 26
click at [1508, 183] on p "Sep" at bounding box center [1505, 182] width 12 height 11
click at [1433, 245] on span "Apply" at bounding box center [1434, 247] width 44 height 10
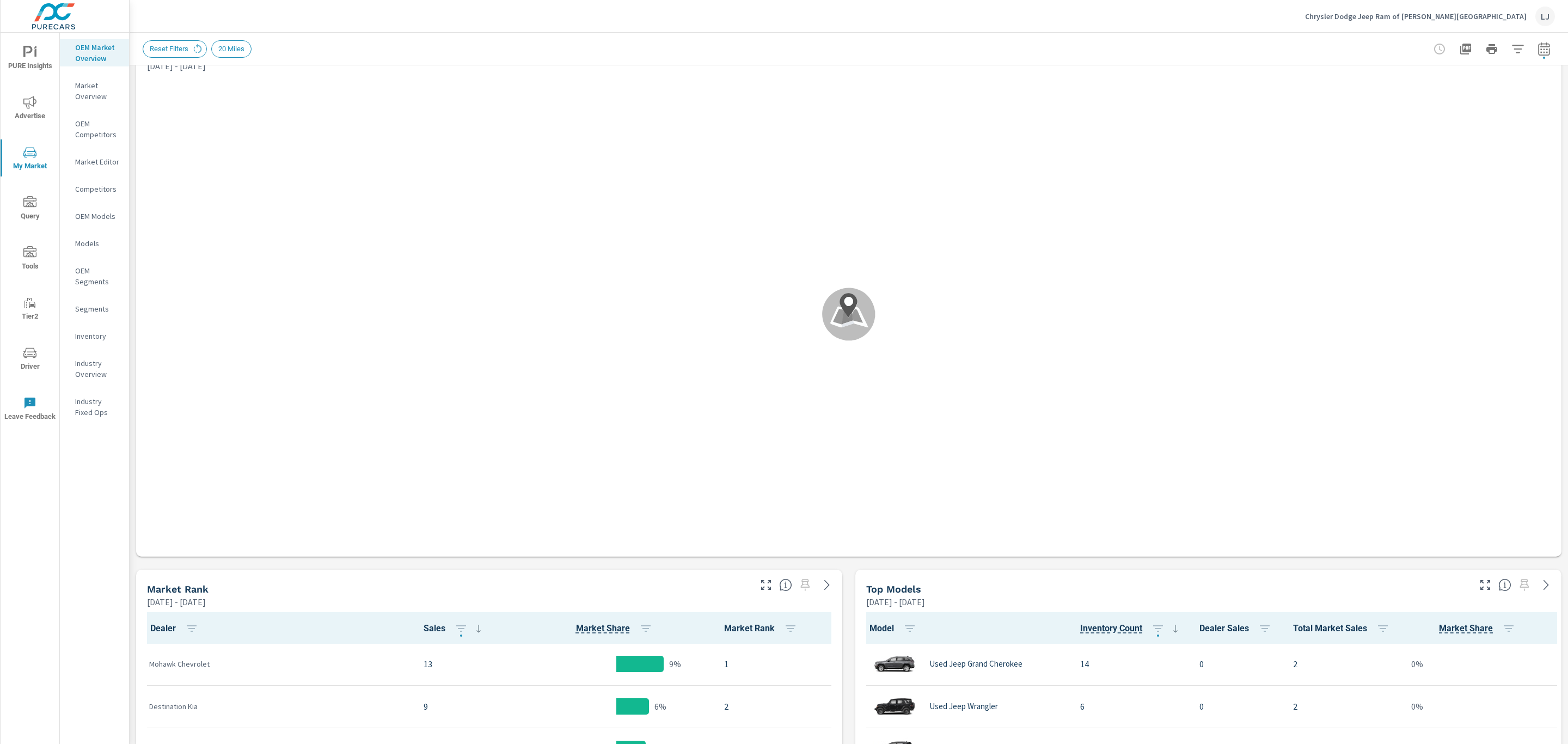
scroll to position [41, 0]
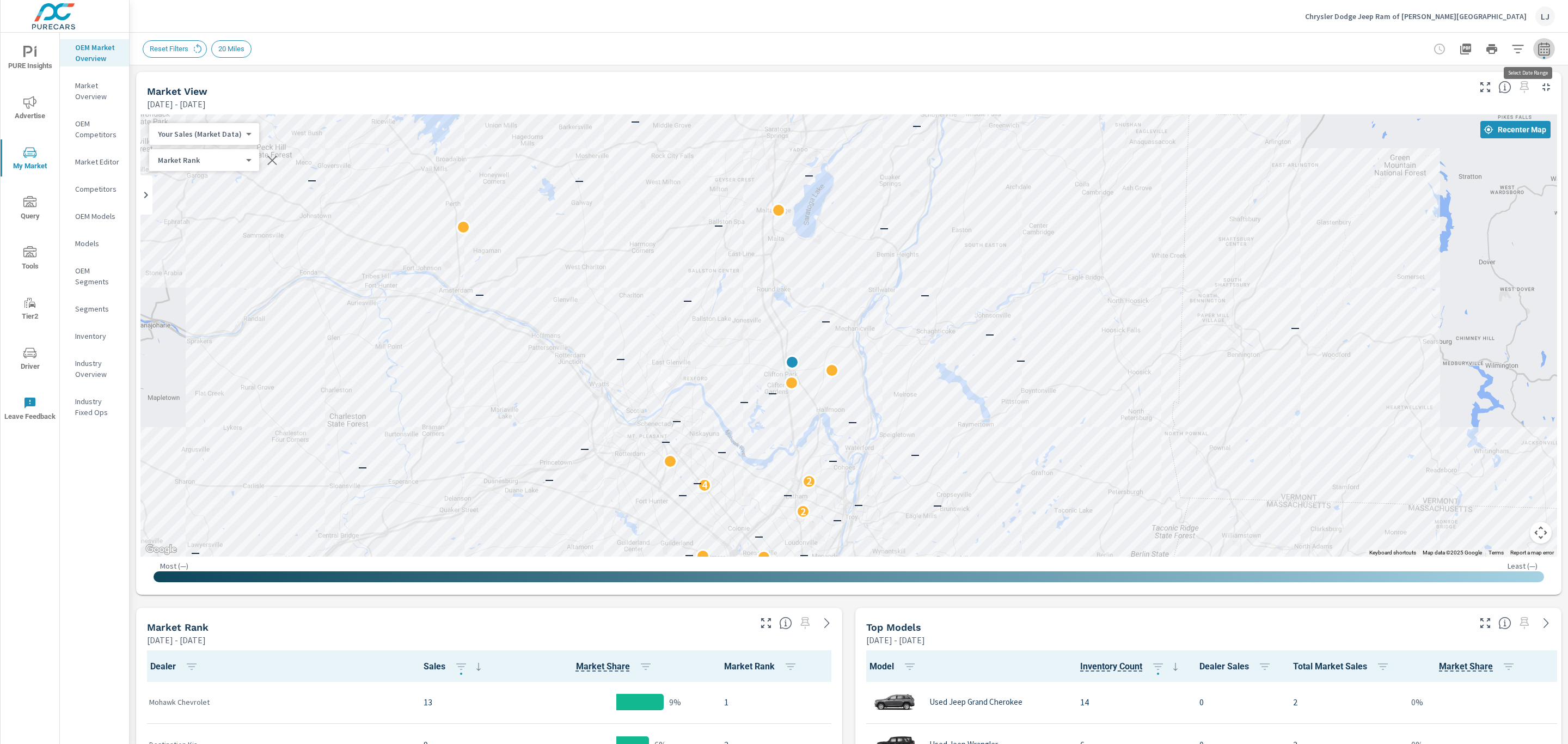
click at [1537, 51] on icon "button" at bounding box center [1544, 49] width 13 height 13
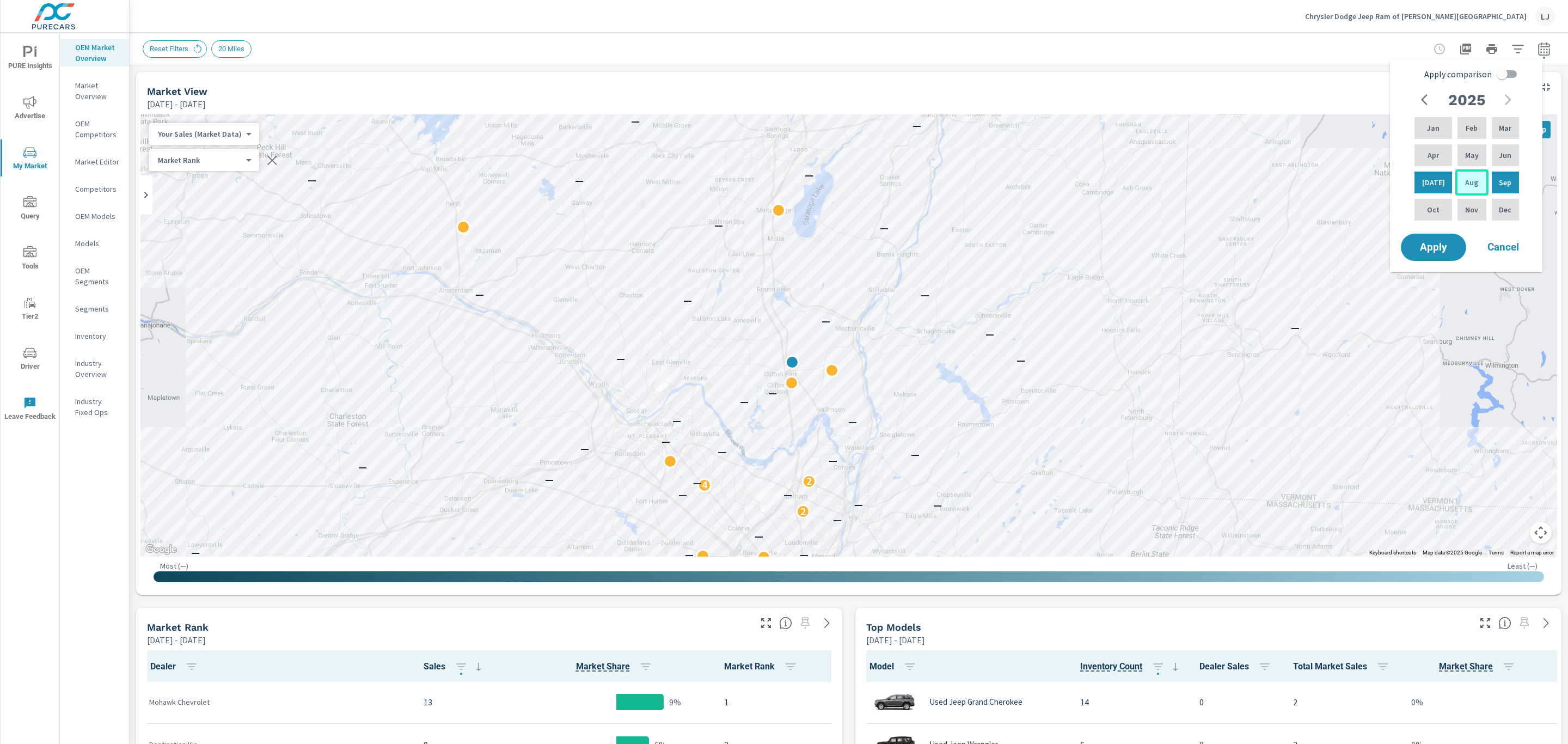
click at [1472, 182] on p "Aug" at bounding box center [1471, 182] width 13 height 11
click at [1494, 182] on div "Sep" at bounding box center [1505, 183] width 31 height 26
click at [1455, 238] on button "Apply" at bounding box center [1433, 247] width 67 height 28
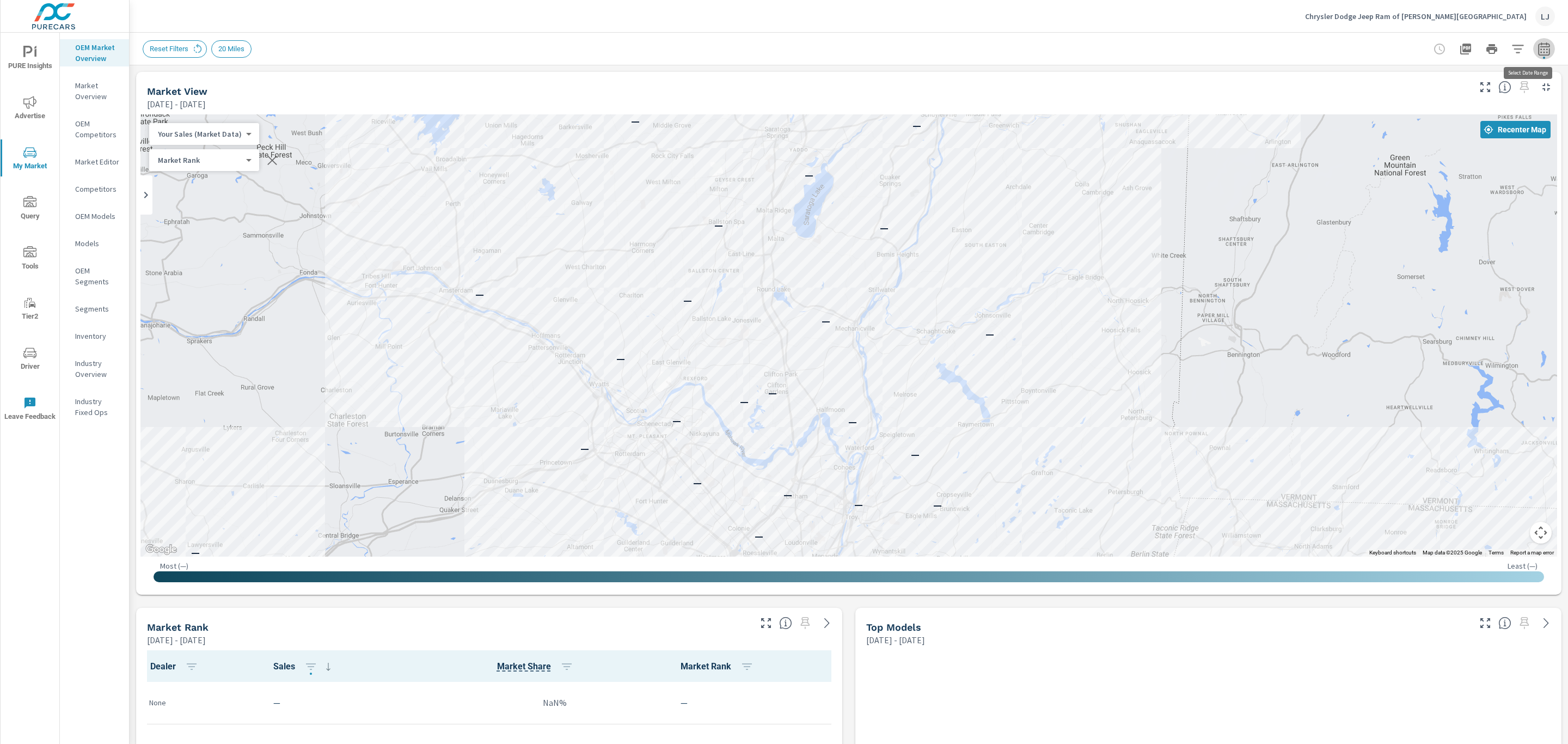
click at [1533, 56] on button "button" at bounding box center [1544, 48] width 22 height 22
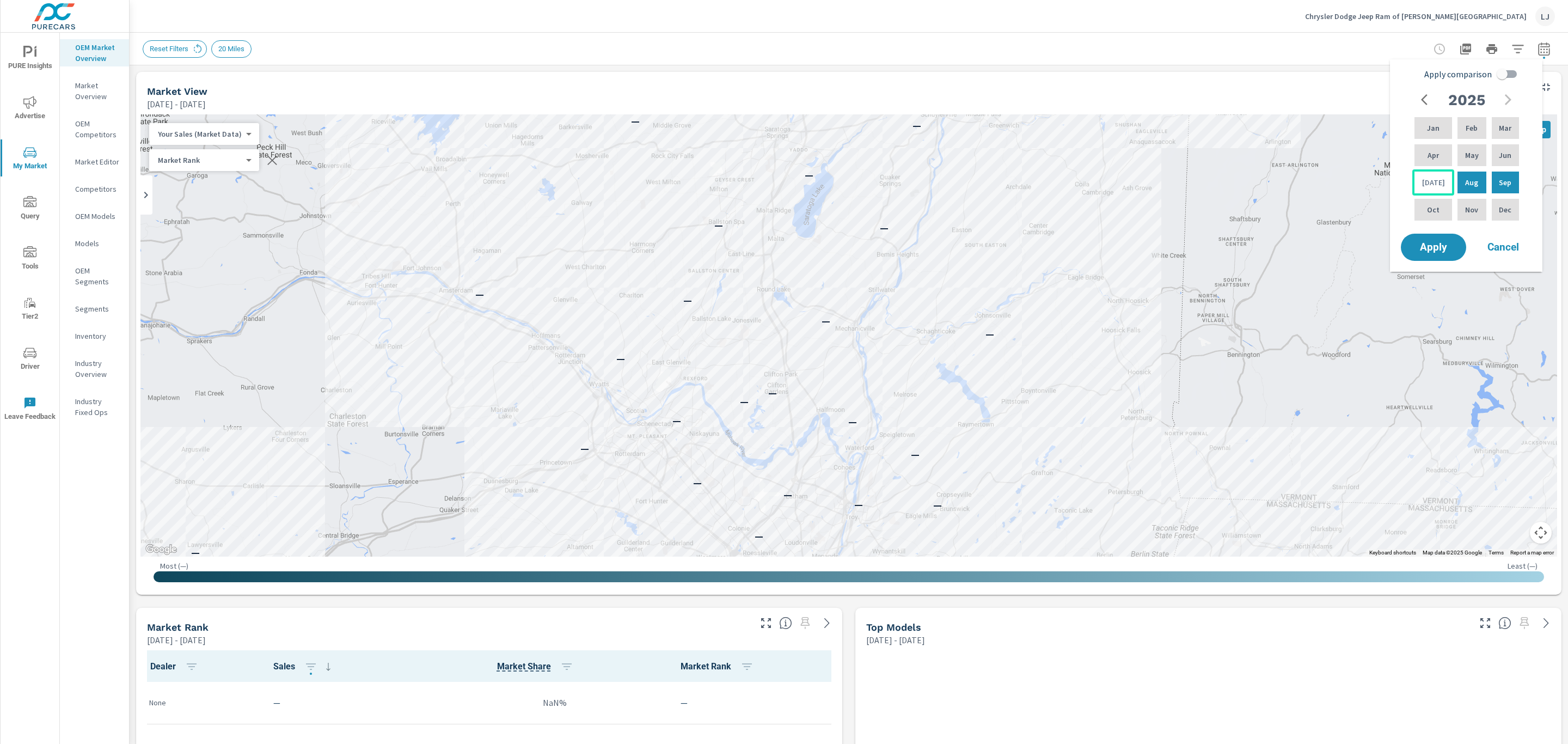
click at [1441, 183] on div "Jul" at bounding box center [1433, 183] width 42 height 26
click at [1442, 173] on div "Jul" at bounding box center [1433, 183] width 42 height 26
click at [1501, 185] on p "Sep" at bounding box center [1505, 182] width 12 height 11
click at [1445, 242] on span "Apply" at bounding box center [1434, 247] width 44 height 10
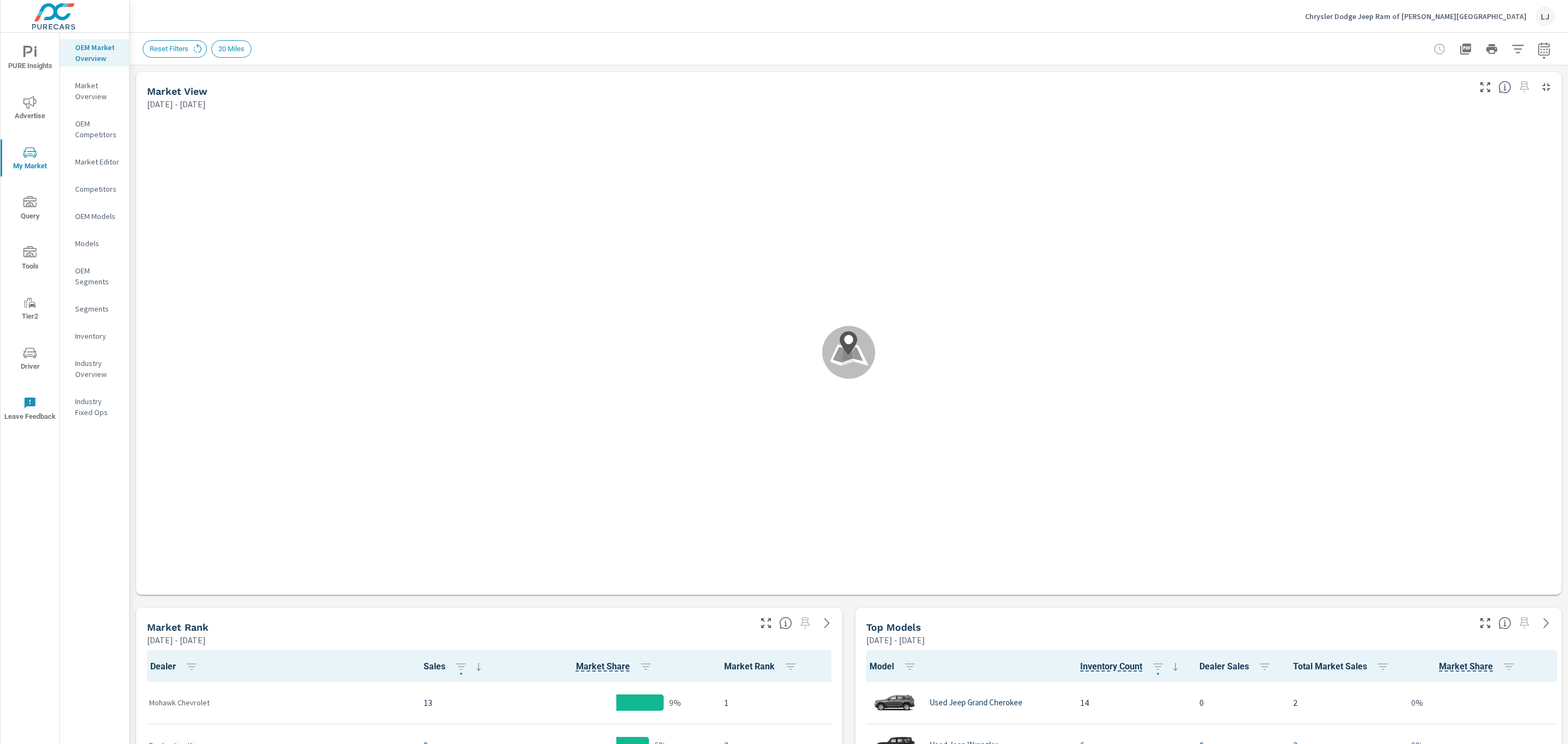
scroll to position [1, 0]
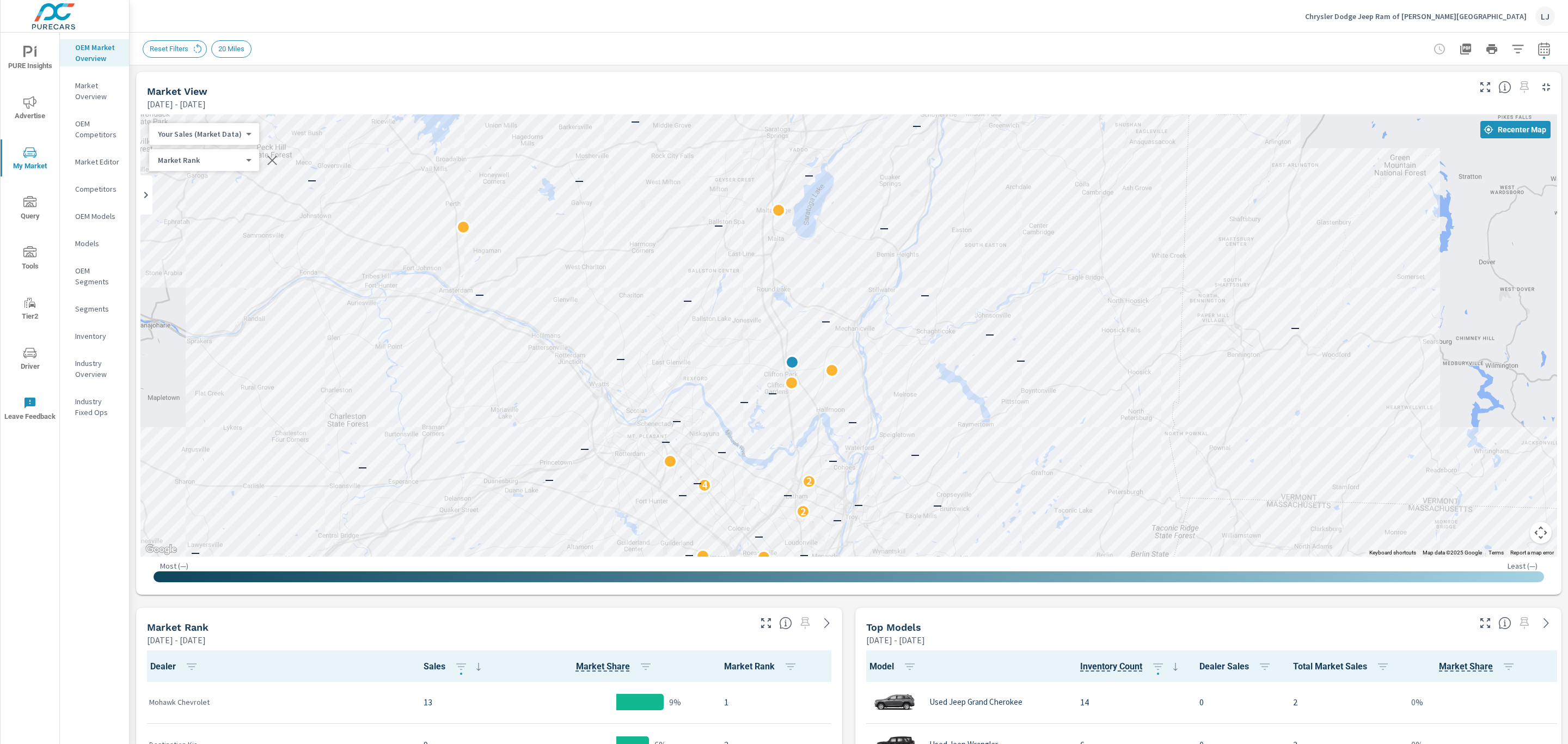
click at [1545, 51] on div "Reset Filters 20 Miles" at bounding box center [849, 48] width 1439 height 32
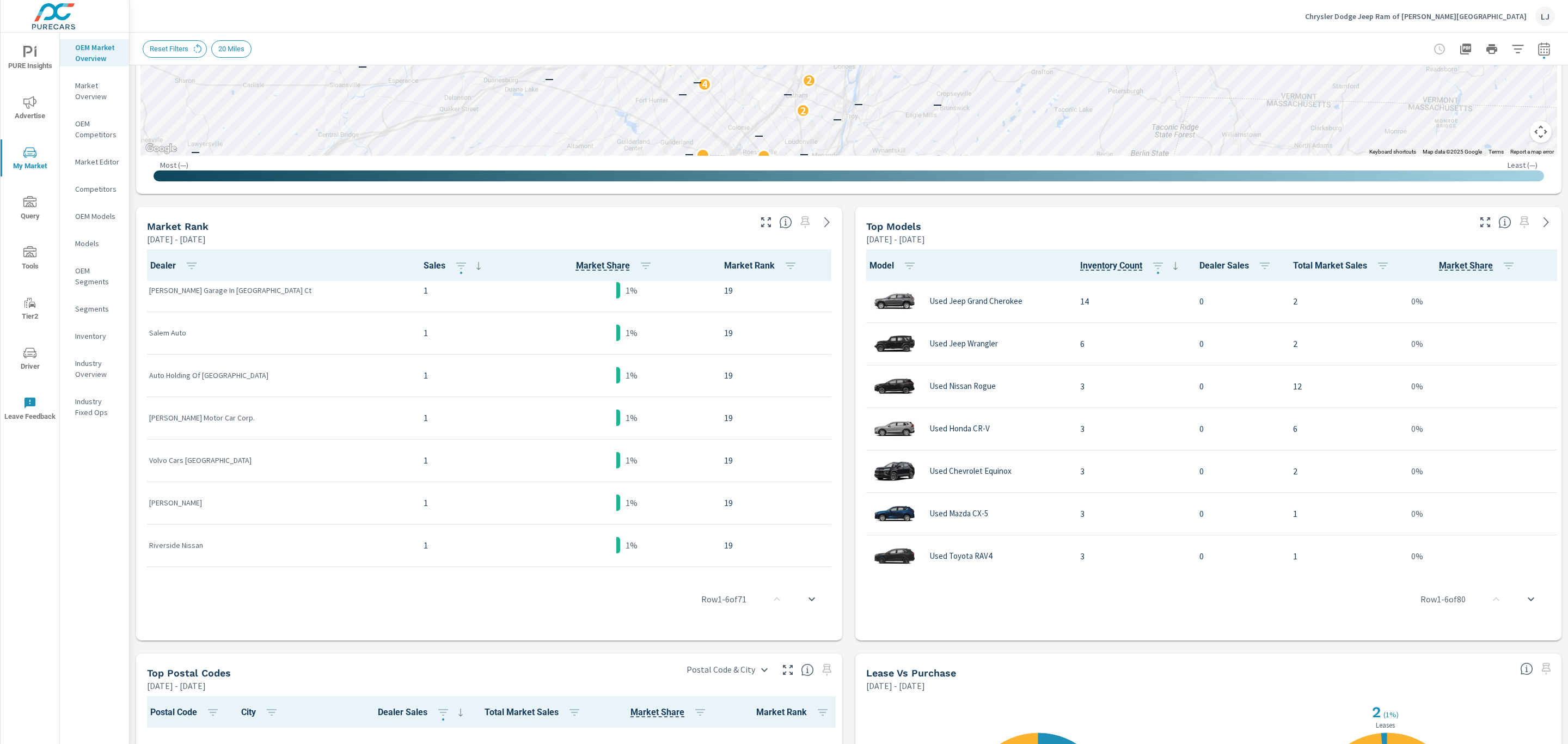
scroll to position [2744, 0]
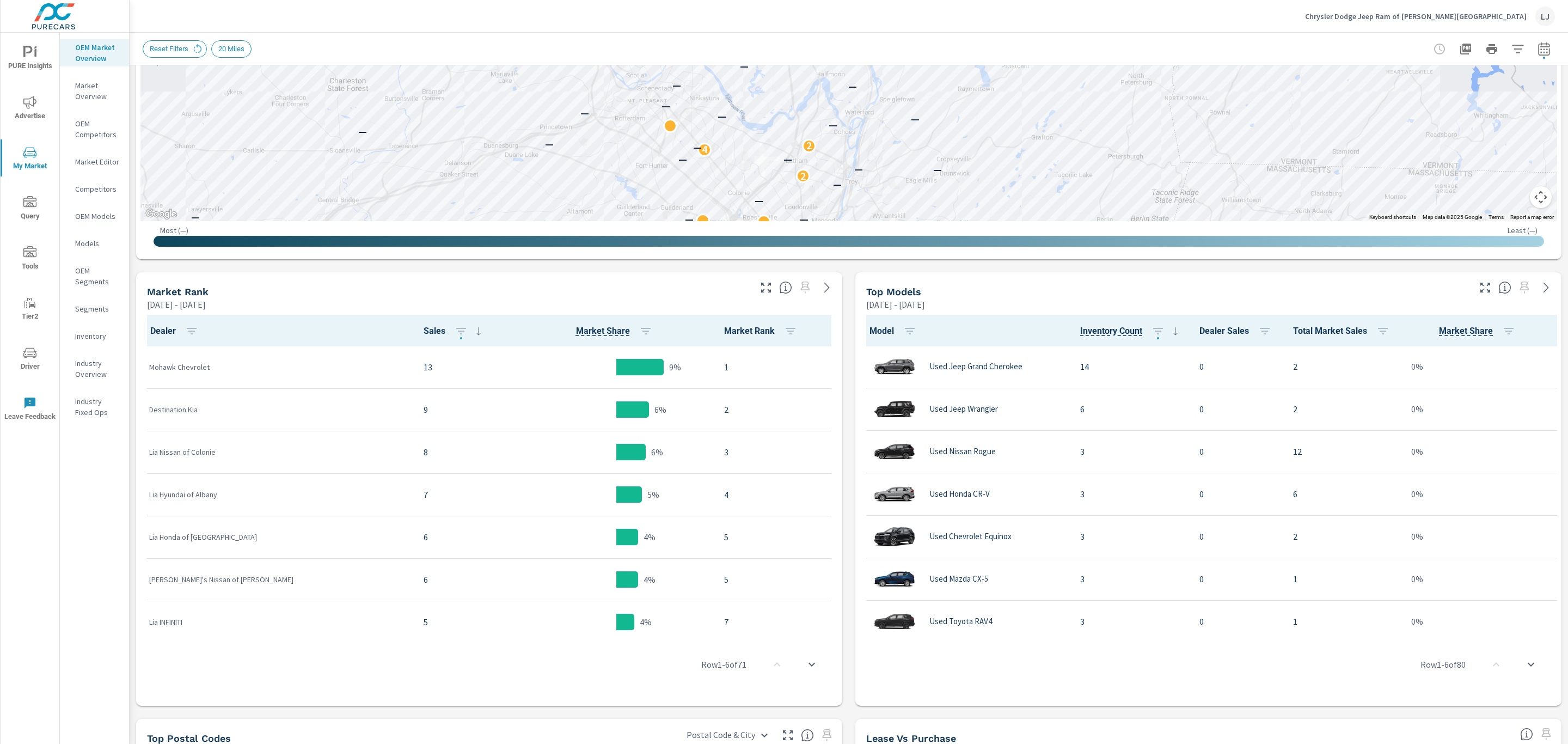
scroll to position [319, 0]
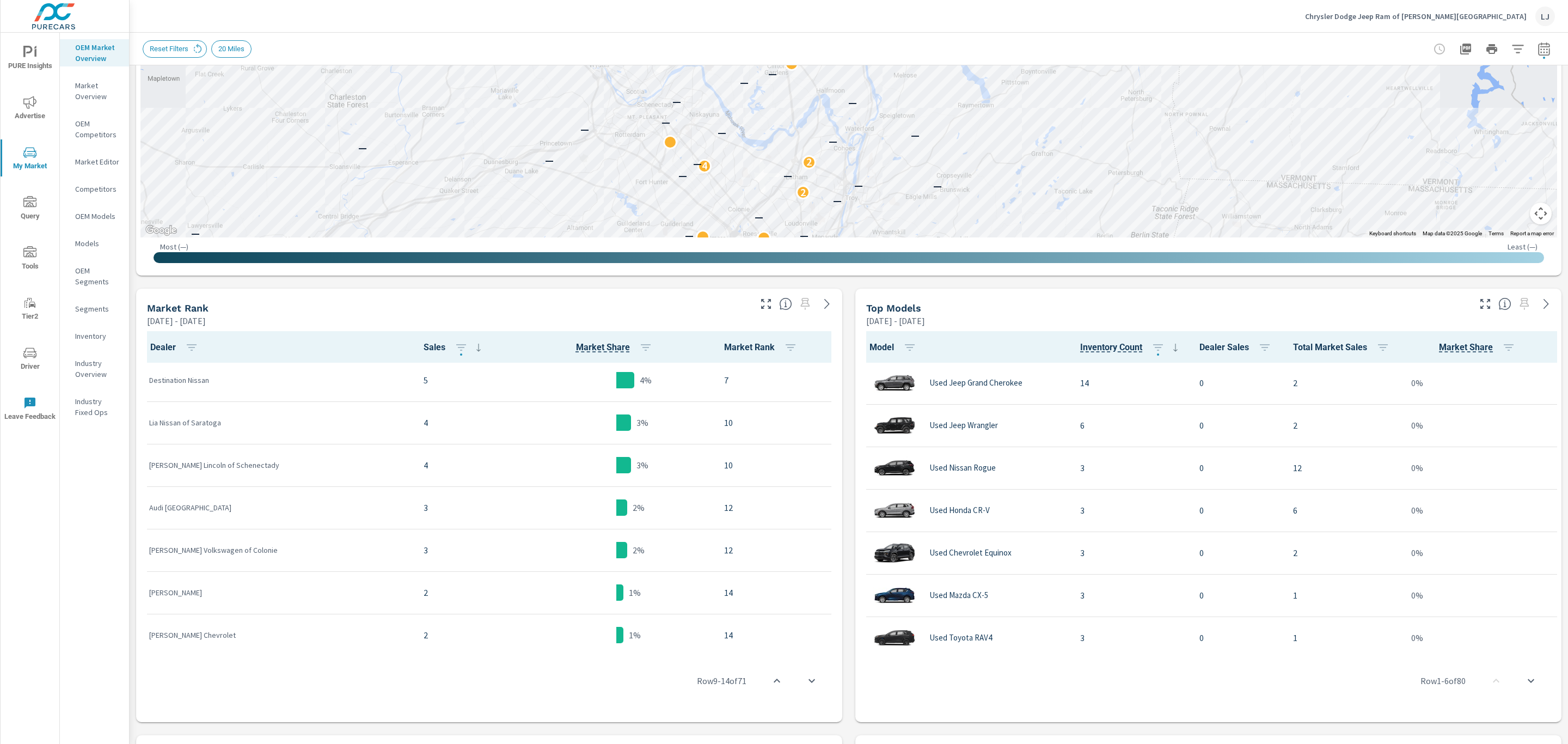
scroll to position [368, 0]
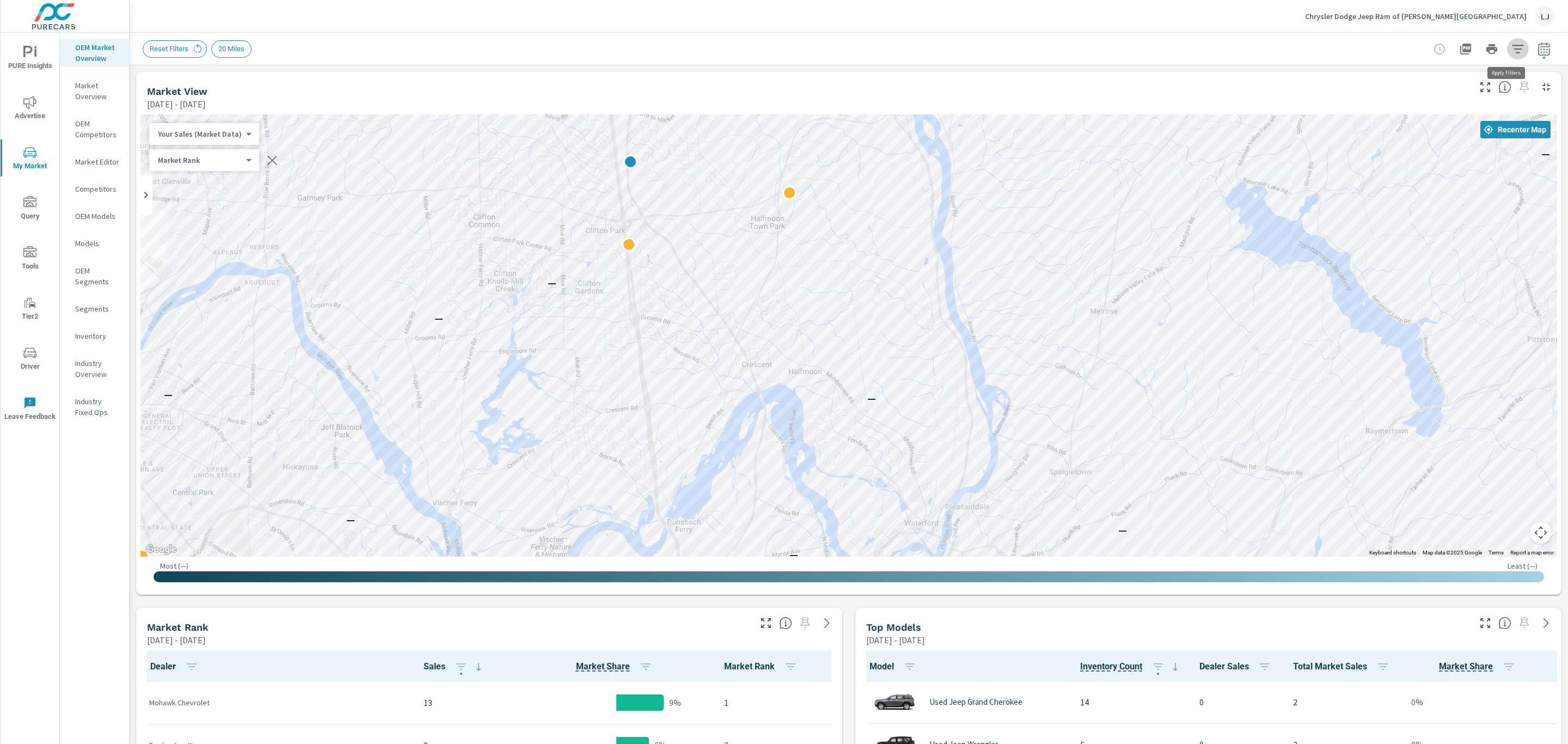
click at [1512, 48] on icon "button" at bounding box center [1518, 48] width 12 height 8
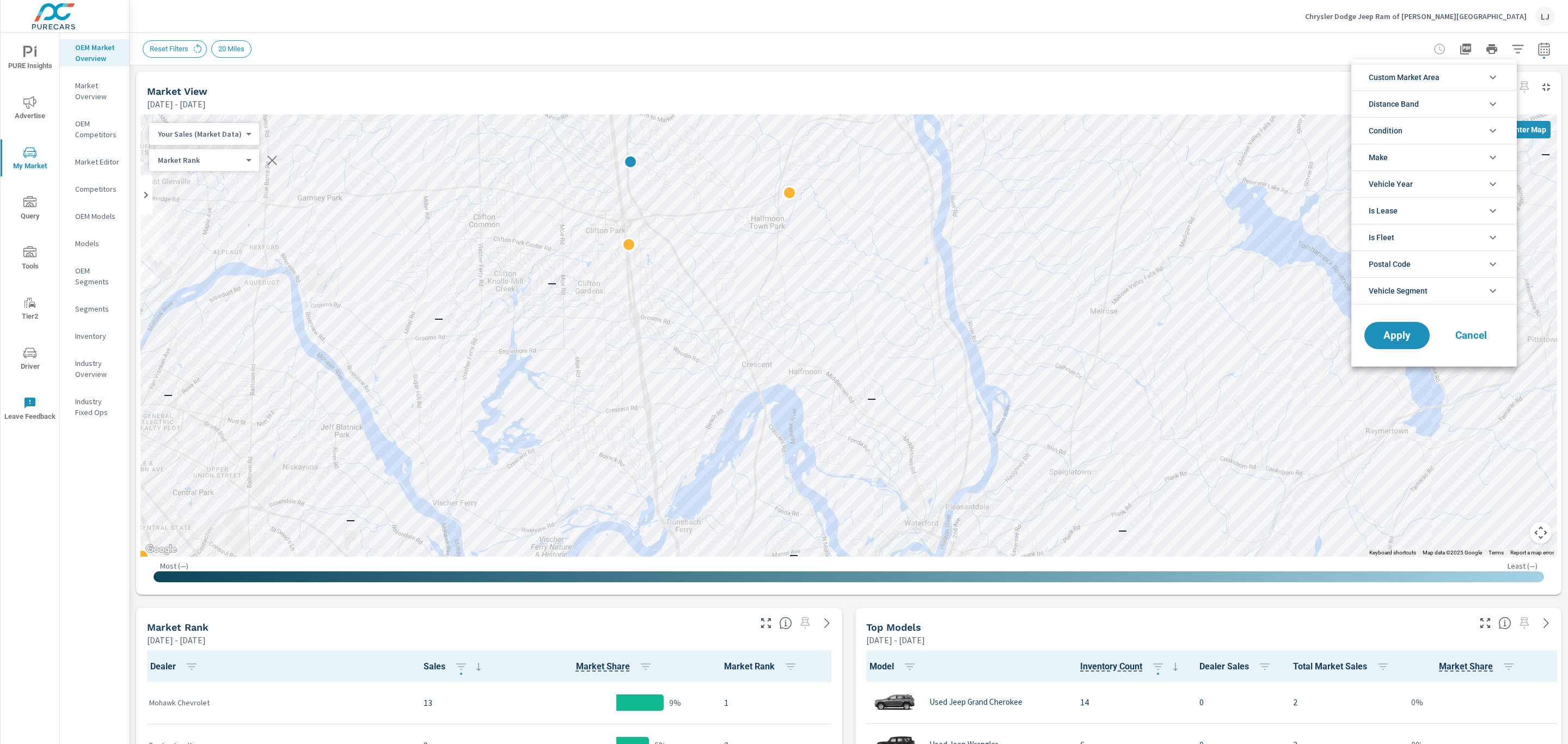
scroll to position [25, 0]
click at [1484, 151] on li "Make" at bounding box center [1434, 157] width 166 height 27
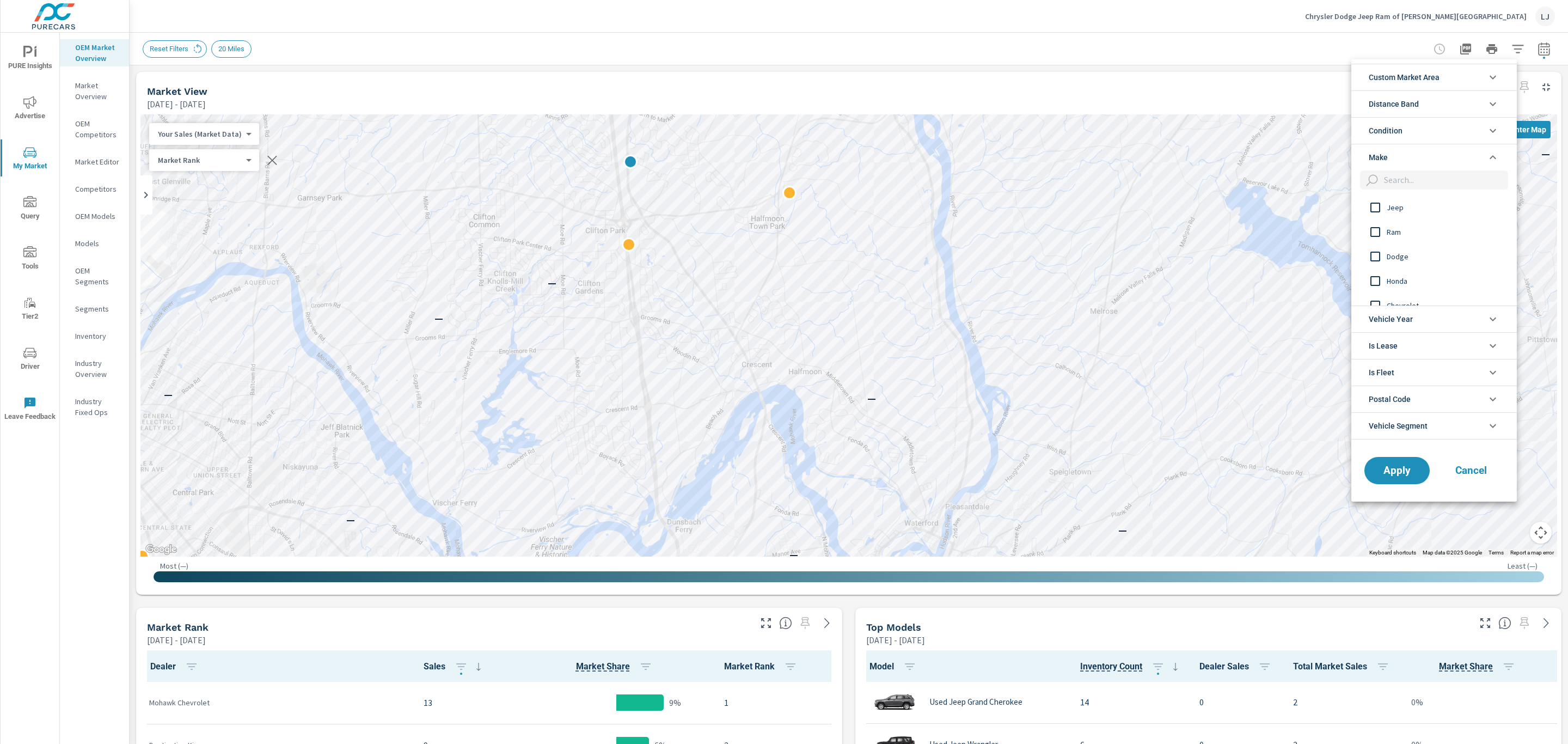
click at [1377, 208] on input "filter options" at bounding box center [1375, 207] width 23 height 23
click at [1376, 228] on input "filter options" at bounding box center [1375, 232] width 23 height 23
click at [1374, 252] on input "filter options" at bounding box center [1375, 256] width 23 height 23
click at [1376, 252] on input "filter options" at bounding box center [1375, 248] width 23 height 23
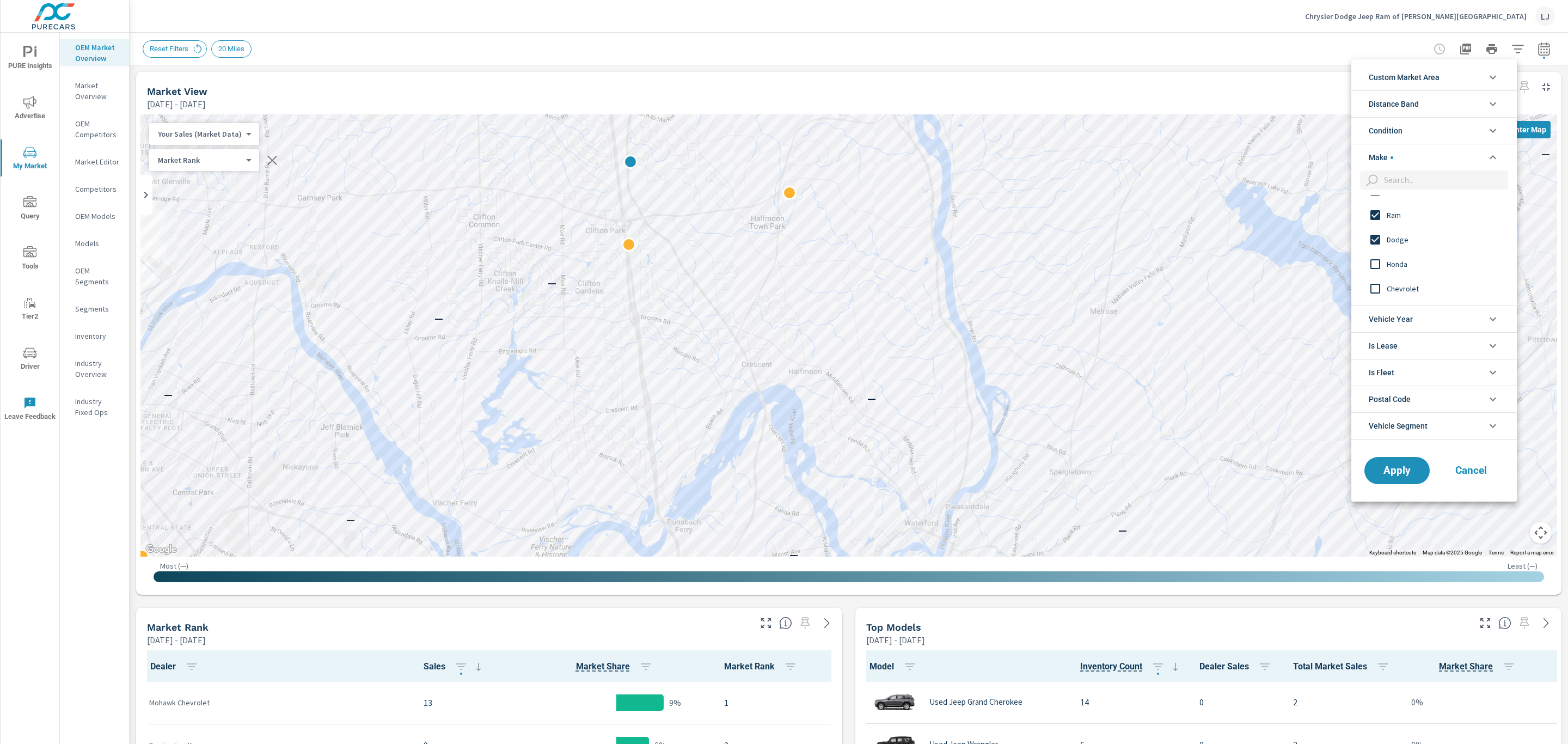
scroll to position [0, 0]
click at [1380, 474] on span "Apply" at bounding box center [1397, 471] width 44 height 10
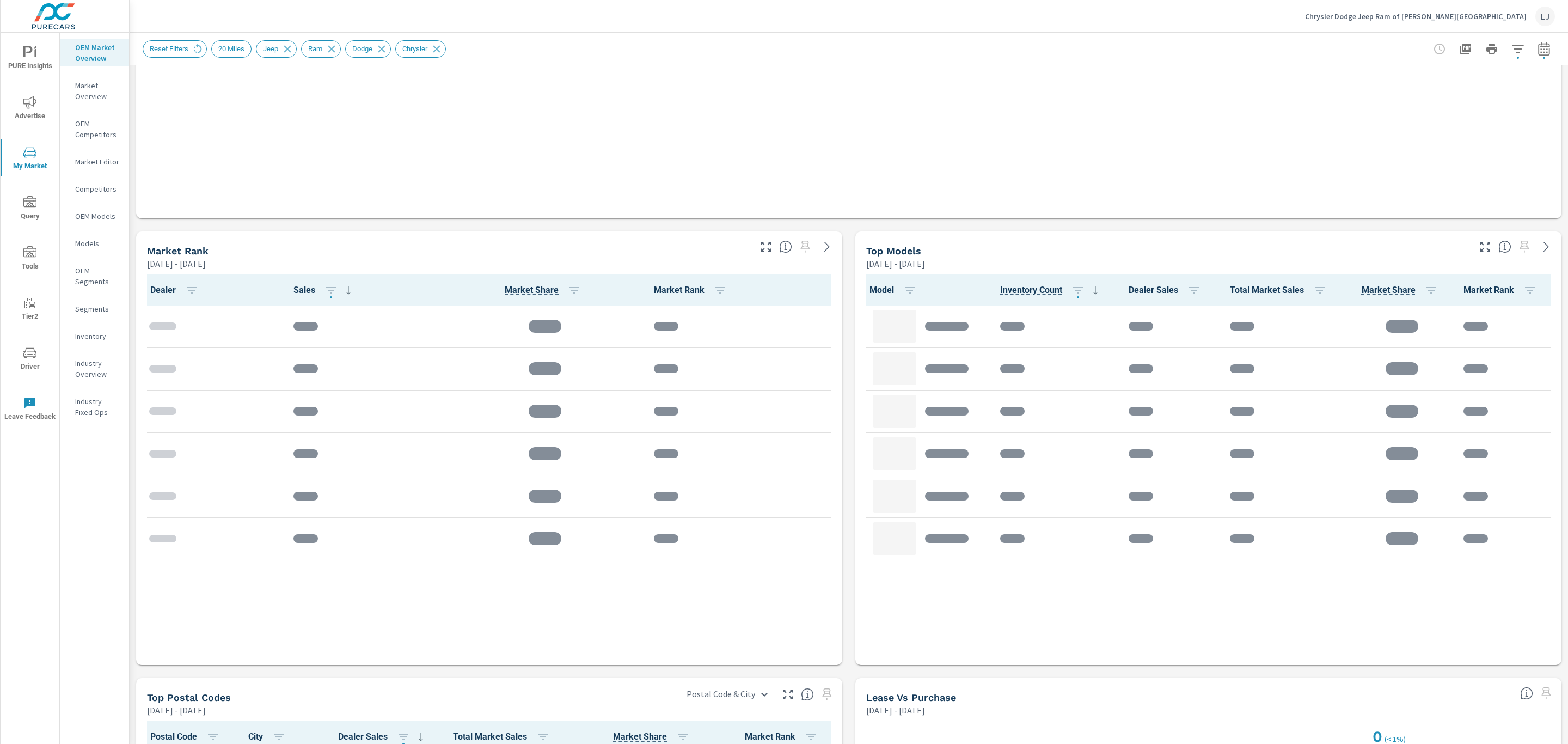
scroll to position [657, 0]
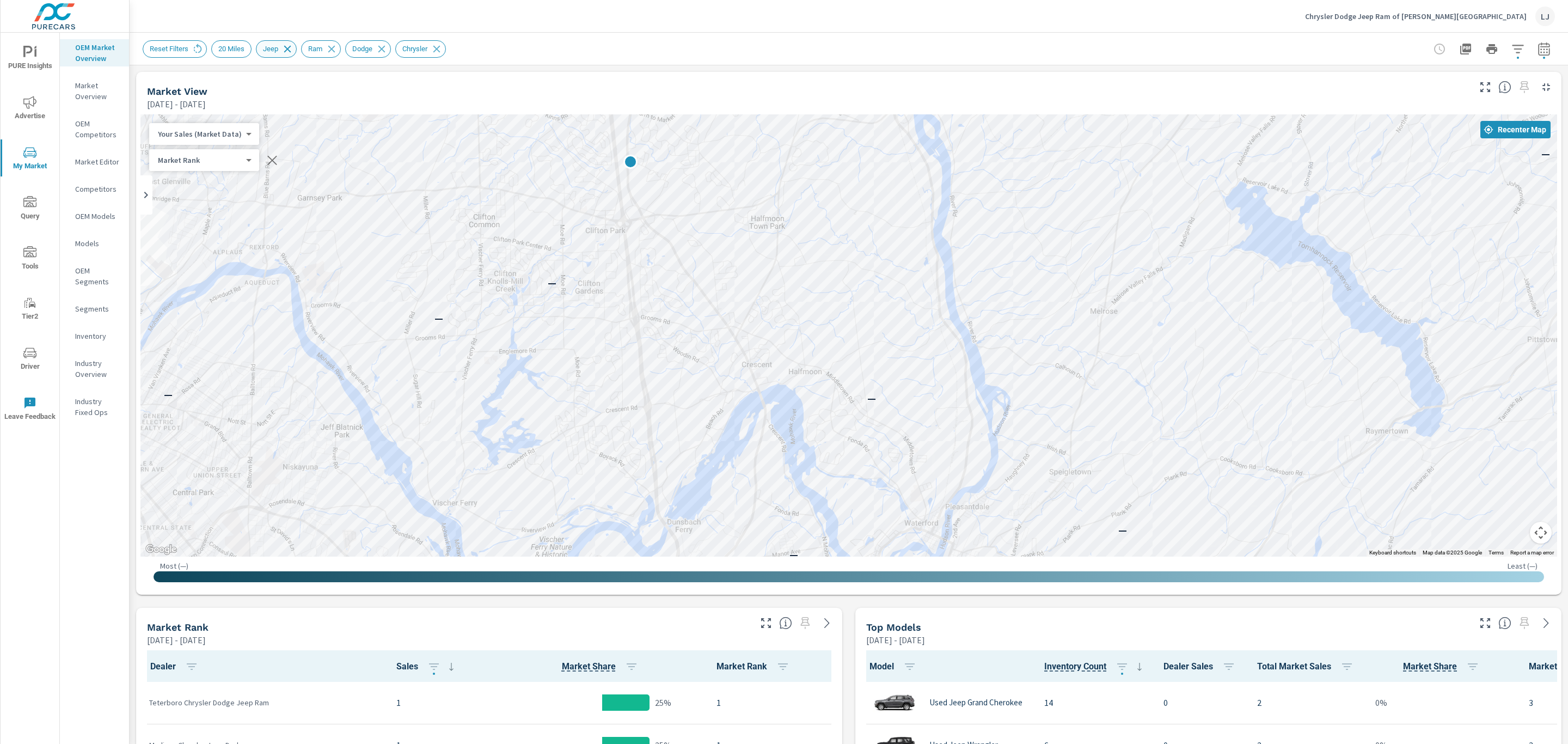
click at [288, 48] on icon at bounding box center [287, 49] width 12 height 12
click at [182, 55] on div "Reset Filters 20 Miles Jeep Ram Dodge Chrysler" at bounding box center [299, 49] width 312 height 18
click at [185, 48] on div "Reset Filters 20 Miles Jeep Ram Dodge Chrysler" at bounding box center [299, 49] width 312 height 18
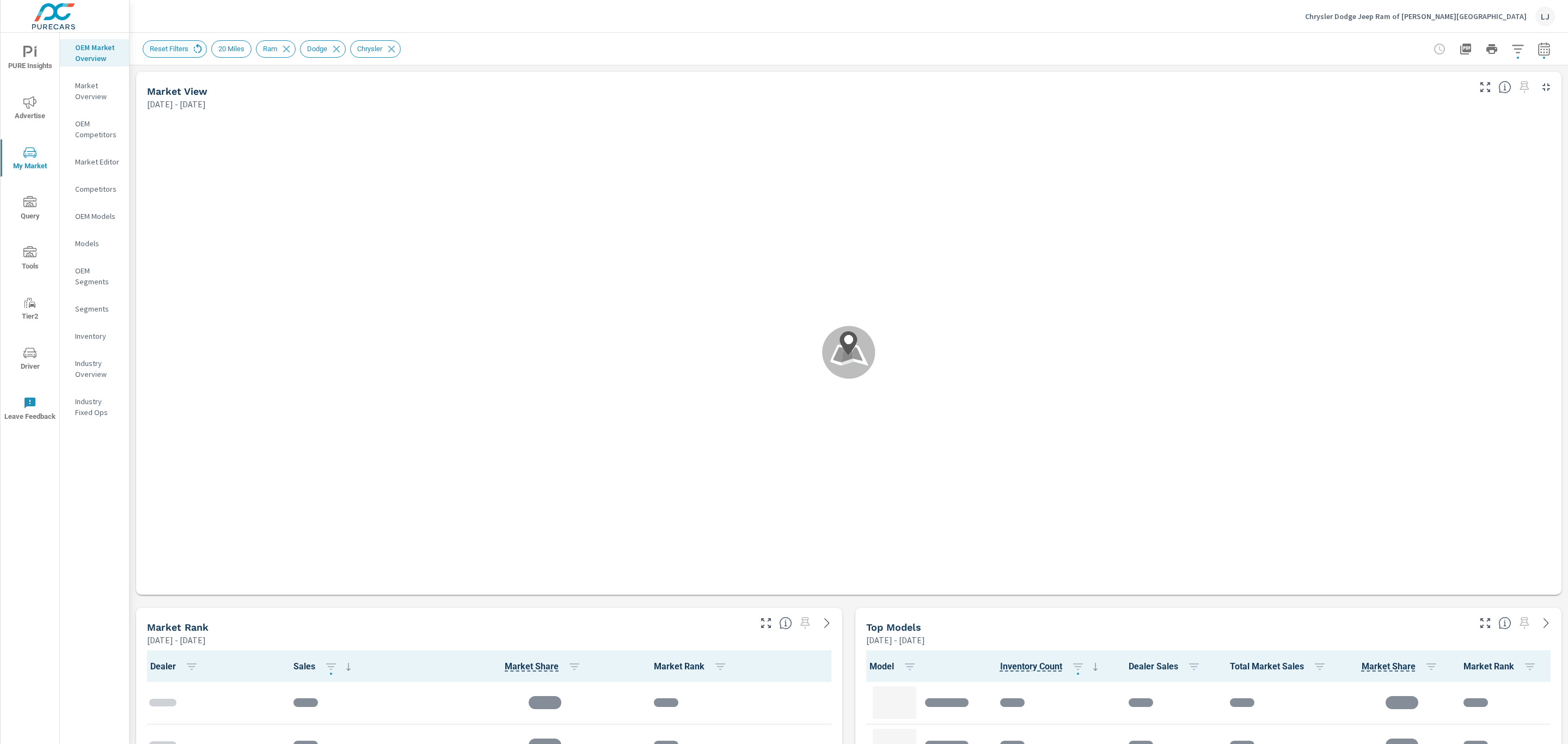
click at [192, 46] on icon at bounding box center [198, 49] width 12 height 12
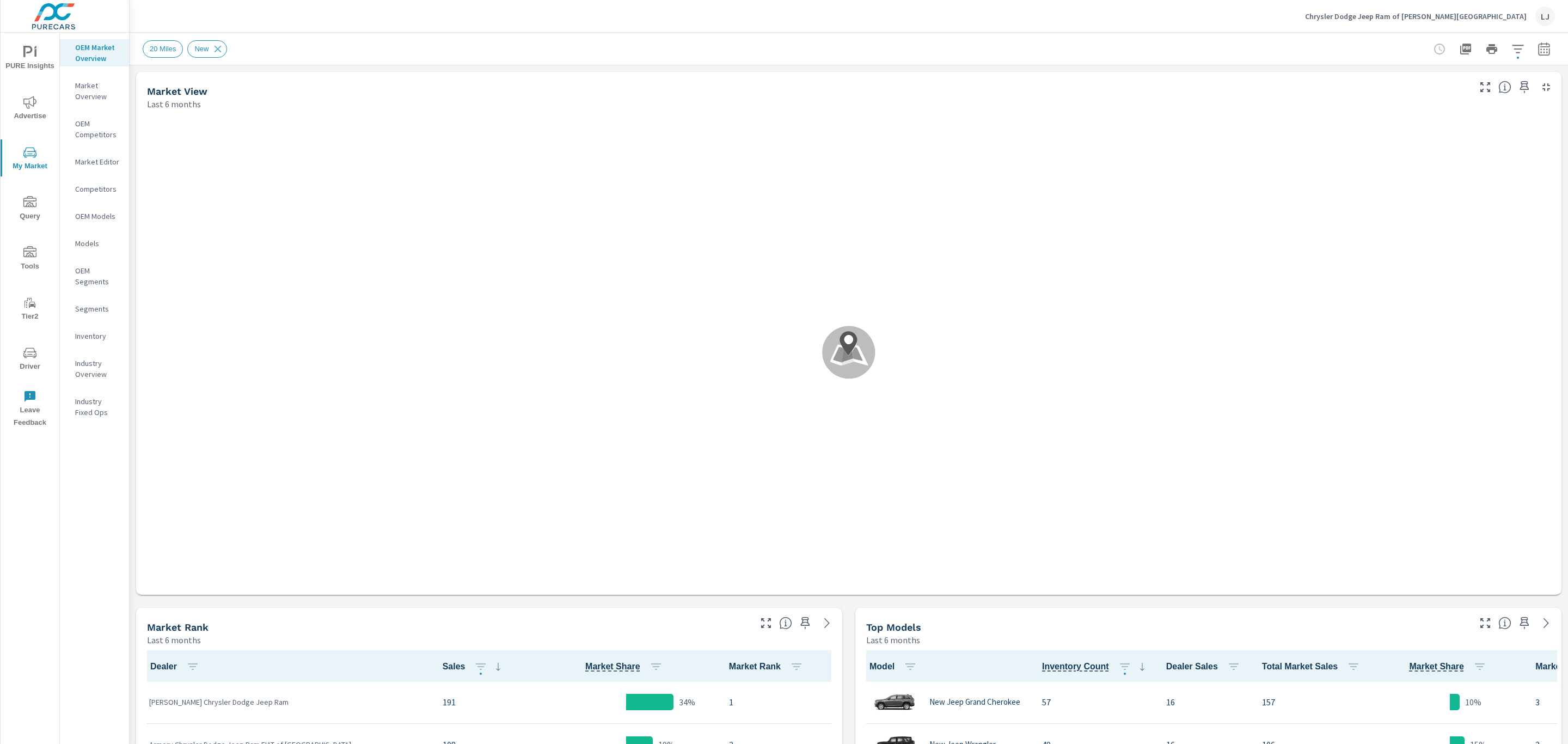
scroll to position [1, 0]
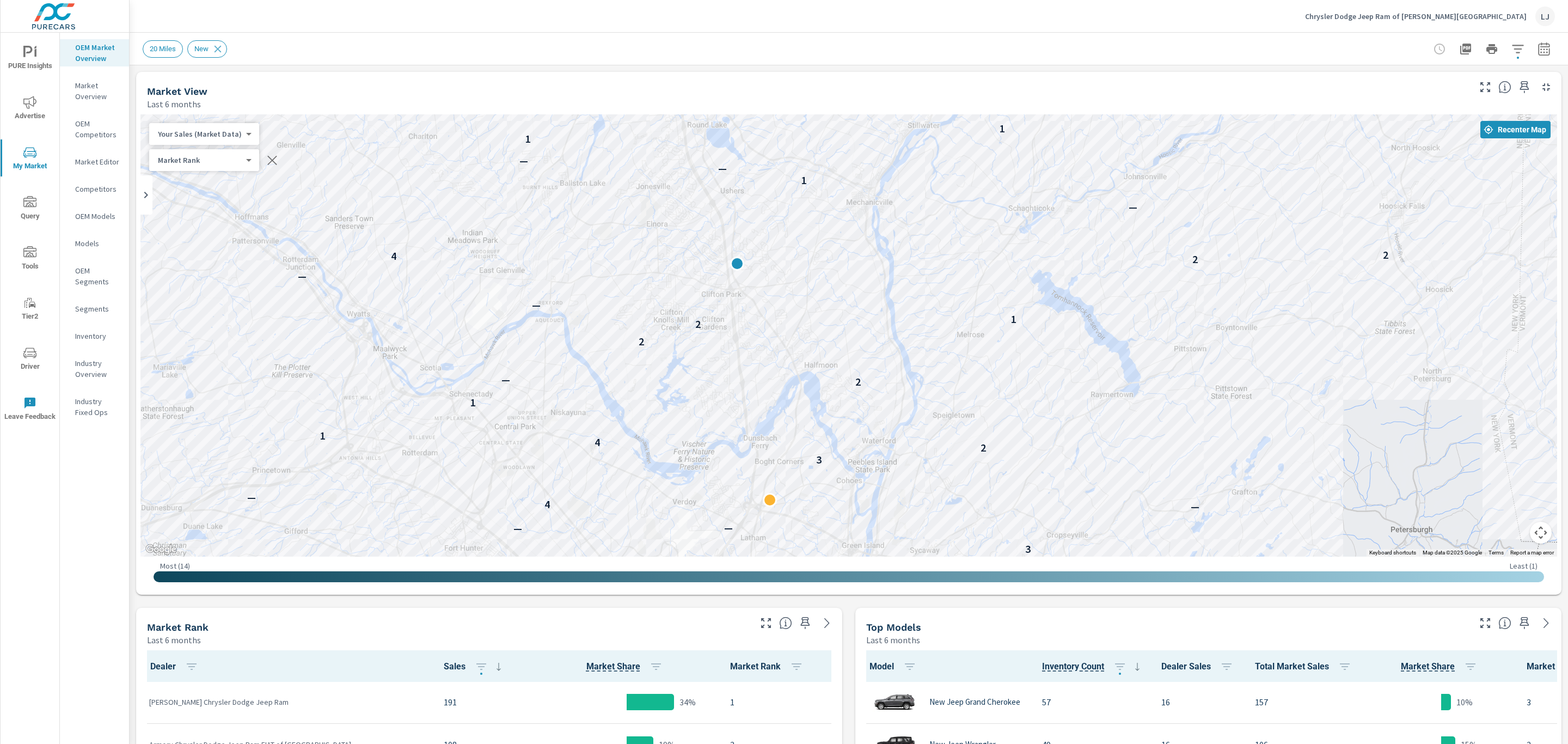
drag, startPoint x: 932, startPoint y: 322, endPoint x: 1325, endPoint y: 546, distance: 452.4
click at [1325, 546] on div "— — — — — 2 2 — — — 2 — 1 3 — — — 2 — 1 — 3 — 3 — — — 4 — 3 2 4 1 1 2 — 2 2 1 —…" at bounding box center [848, 335] width 1417 height 442
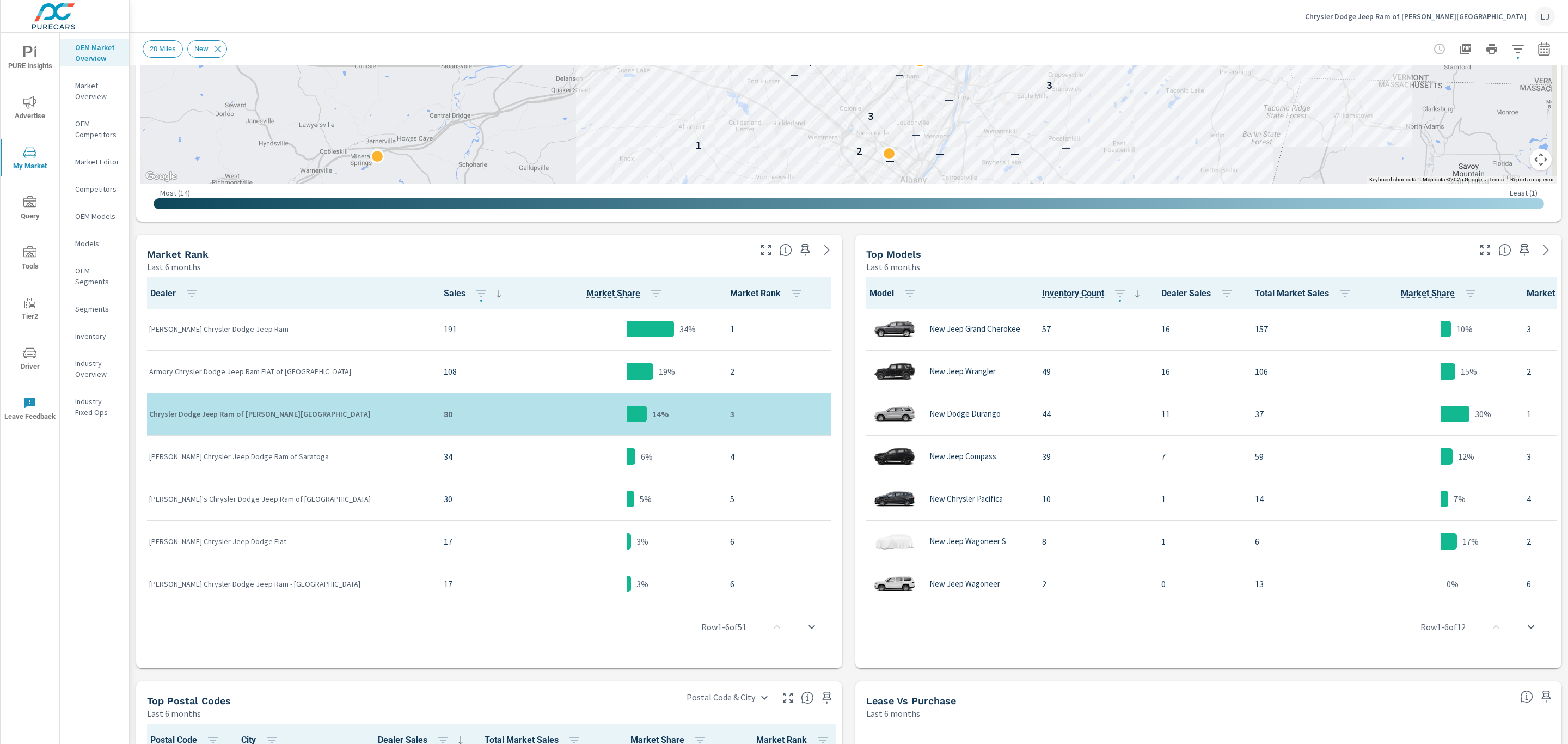
scroll to position [394, 0]
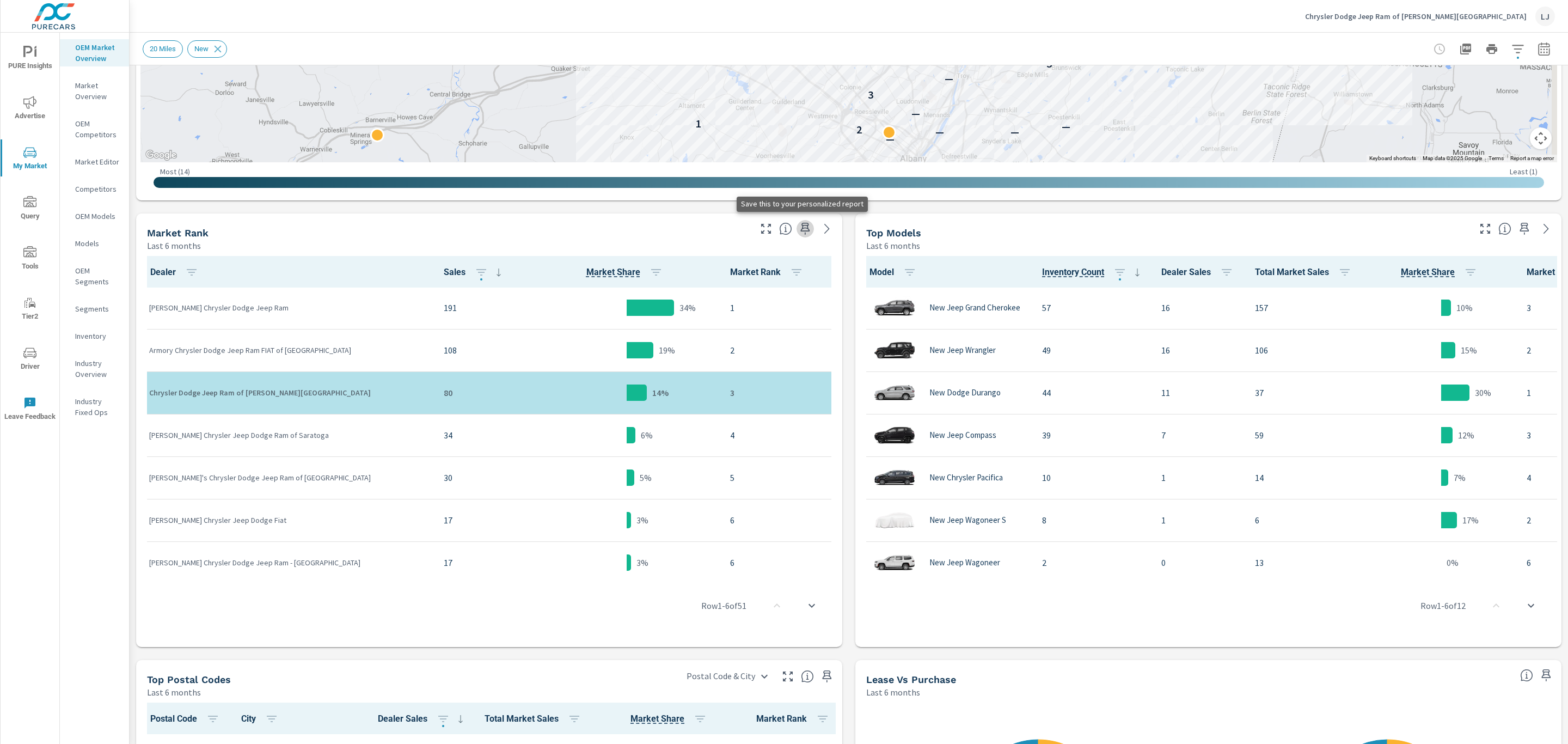
click at [799, 225] on icon "button" at bounding box center [805, 228] width 13 height 13
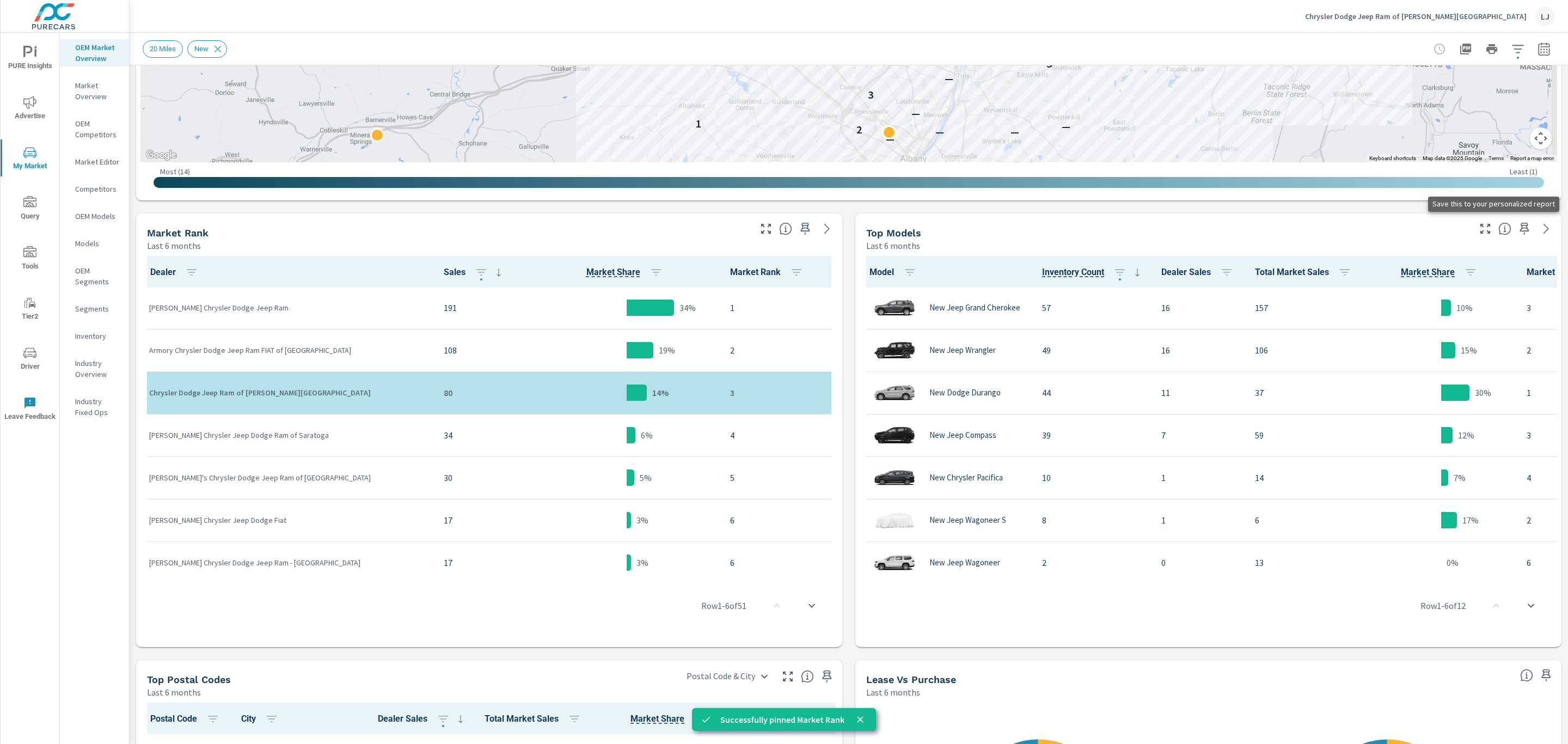
click at [1518, 229] on icon "button" at bounding box center [1524, 228] width 13 height 13
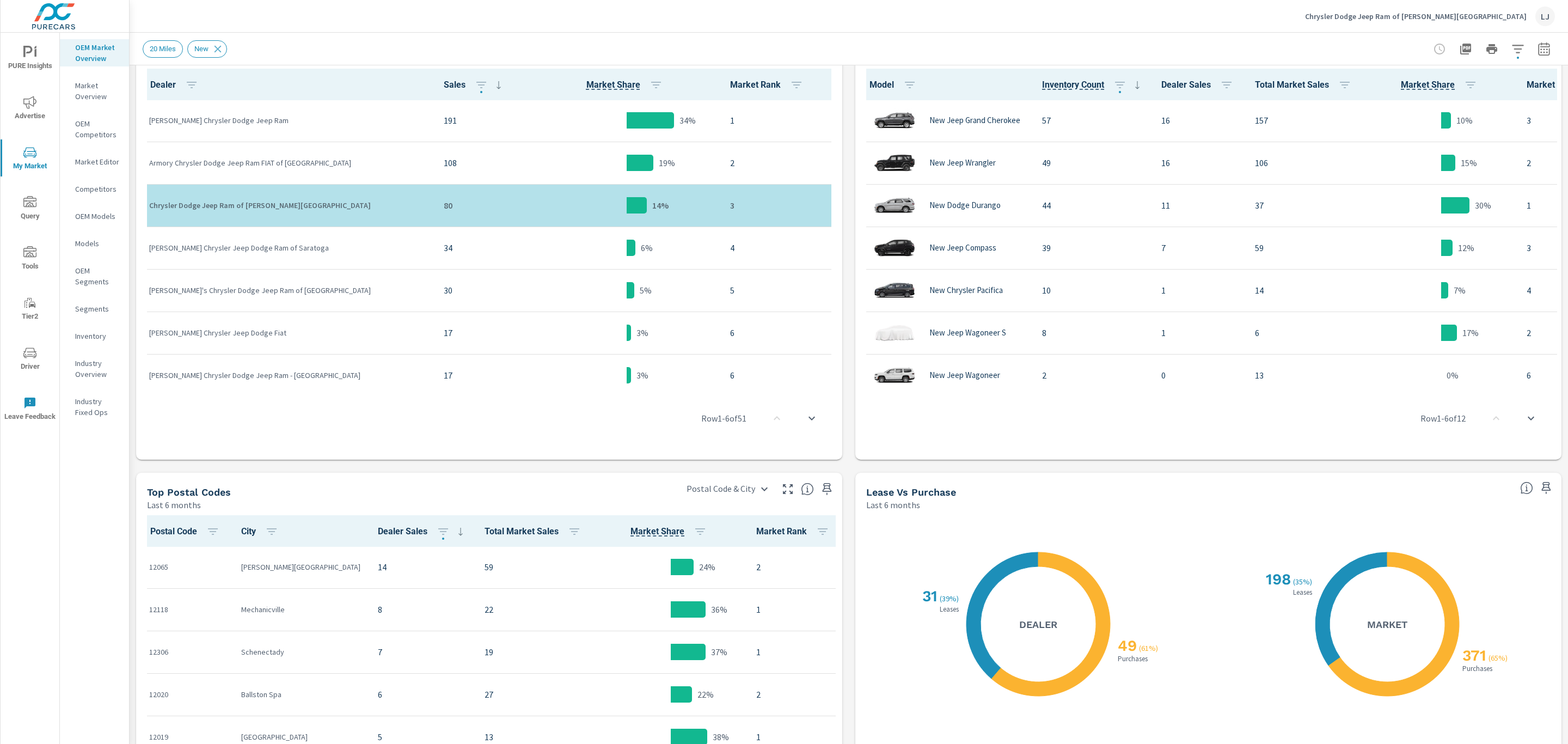
scroll to position [750, 0]
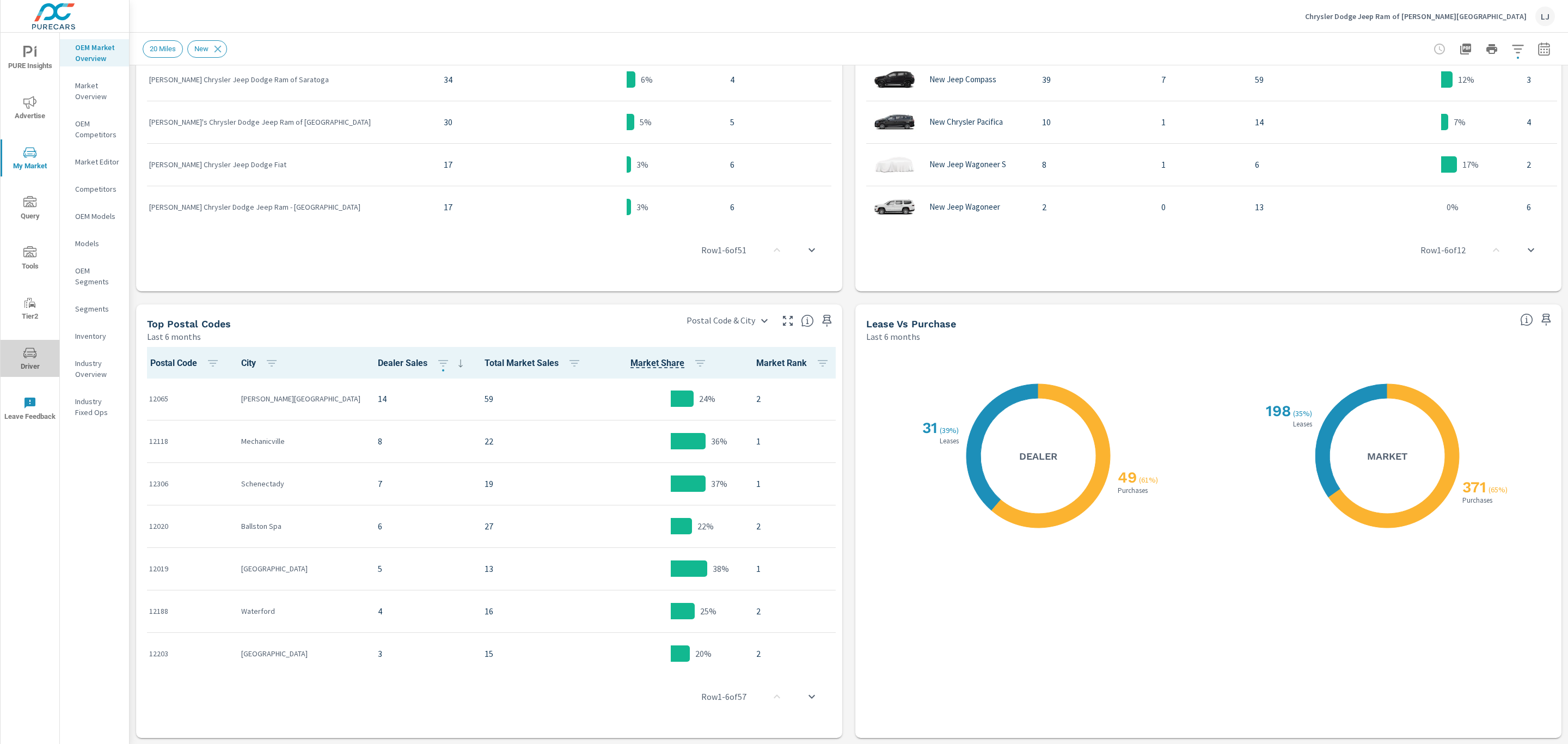
click at [23, 355] on icon "nav menu" at bounding box center [30, 353] width 13 height 13
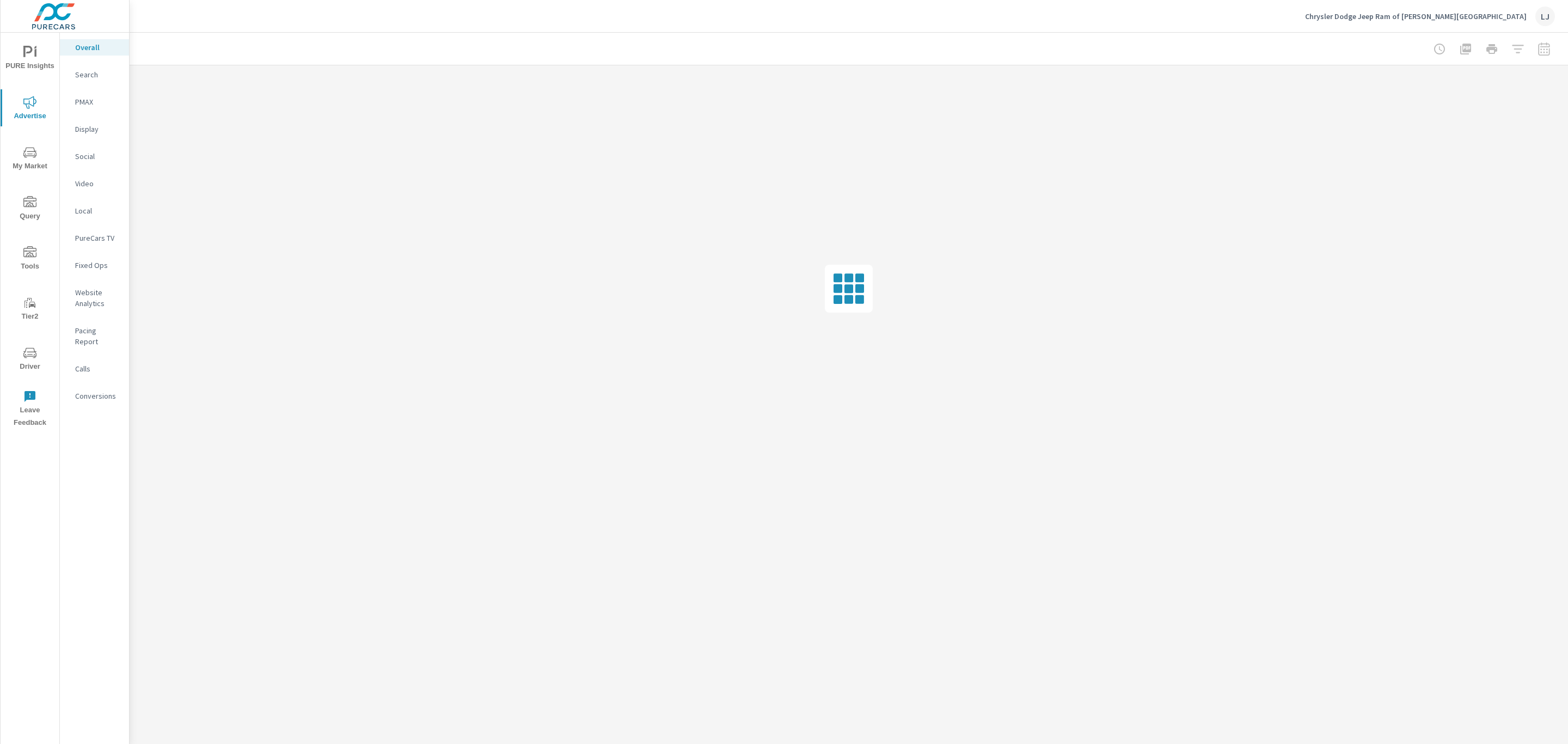
click at [18, 54] on span "PURE Insights" at bounding box center [30, 59] width 52 height 27
click at [91, 206] on p "My Report" at bounding box center [97, 211] width 45 height 11
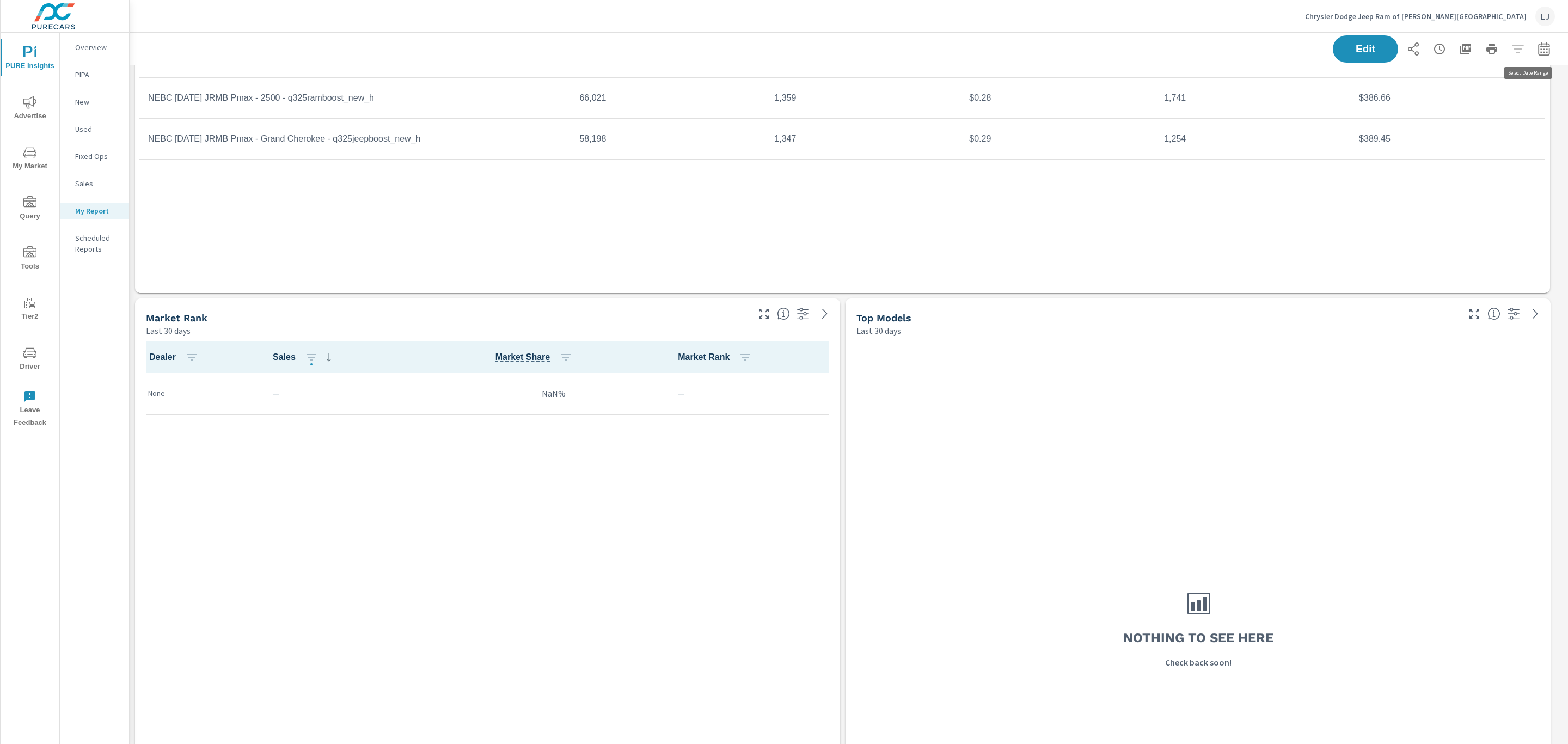
scroll to position [2535, 1451]
click at [1344, 53] on span "Edit" at bounding box center [1366, 49] width 44 height 10
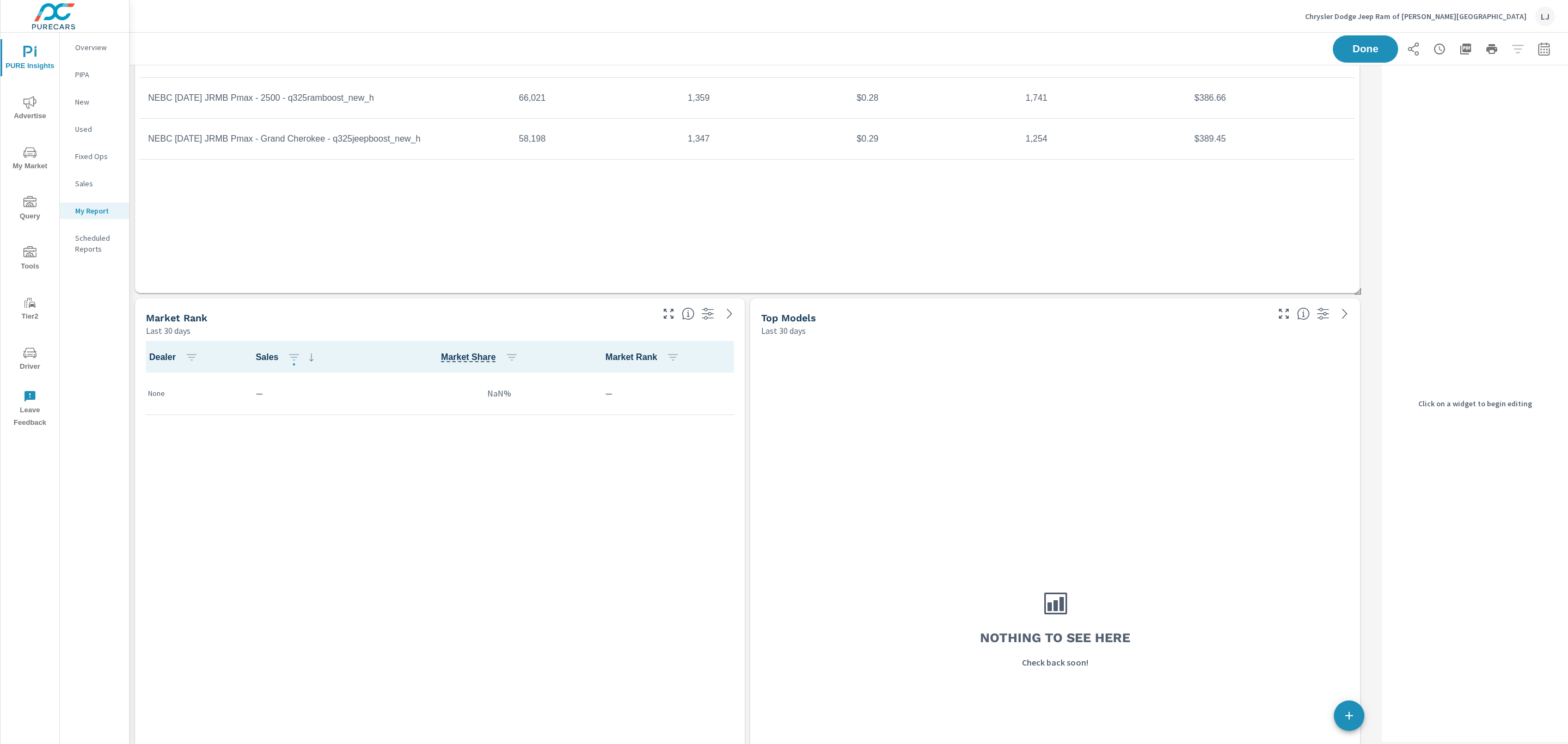
scroll to position [5, 5]
click at [641, 314] on div "Market Rank" at bounding box center [399, 317] width 505 height 12
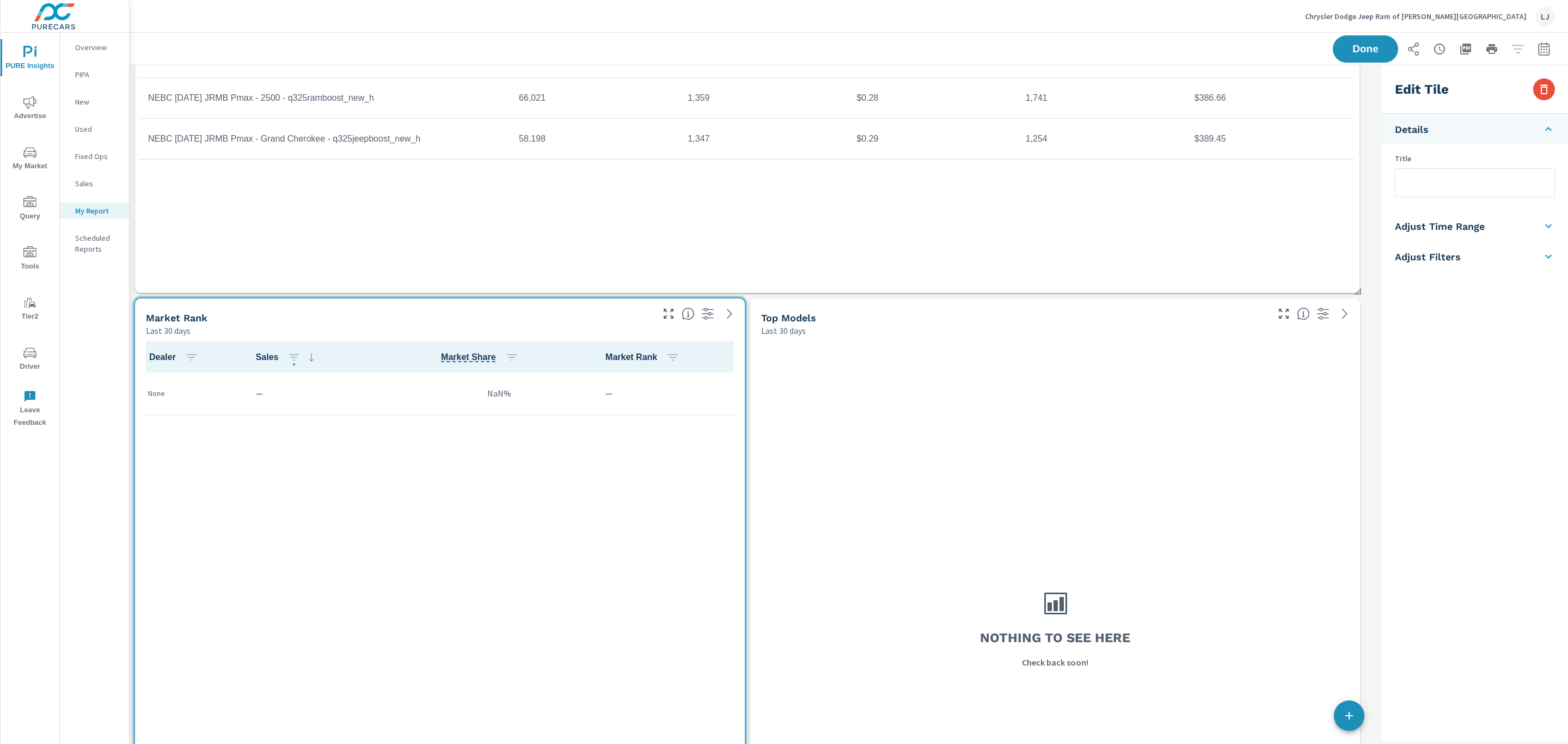
scroll to position [2535, 1261]
click at [1544, 89] on icon "button" at bounding box center [1544, 89] width 13 height 13
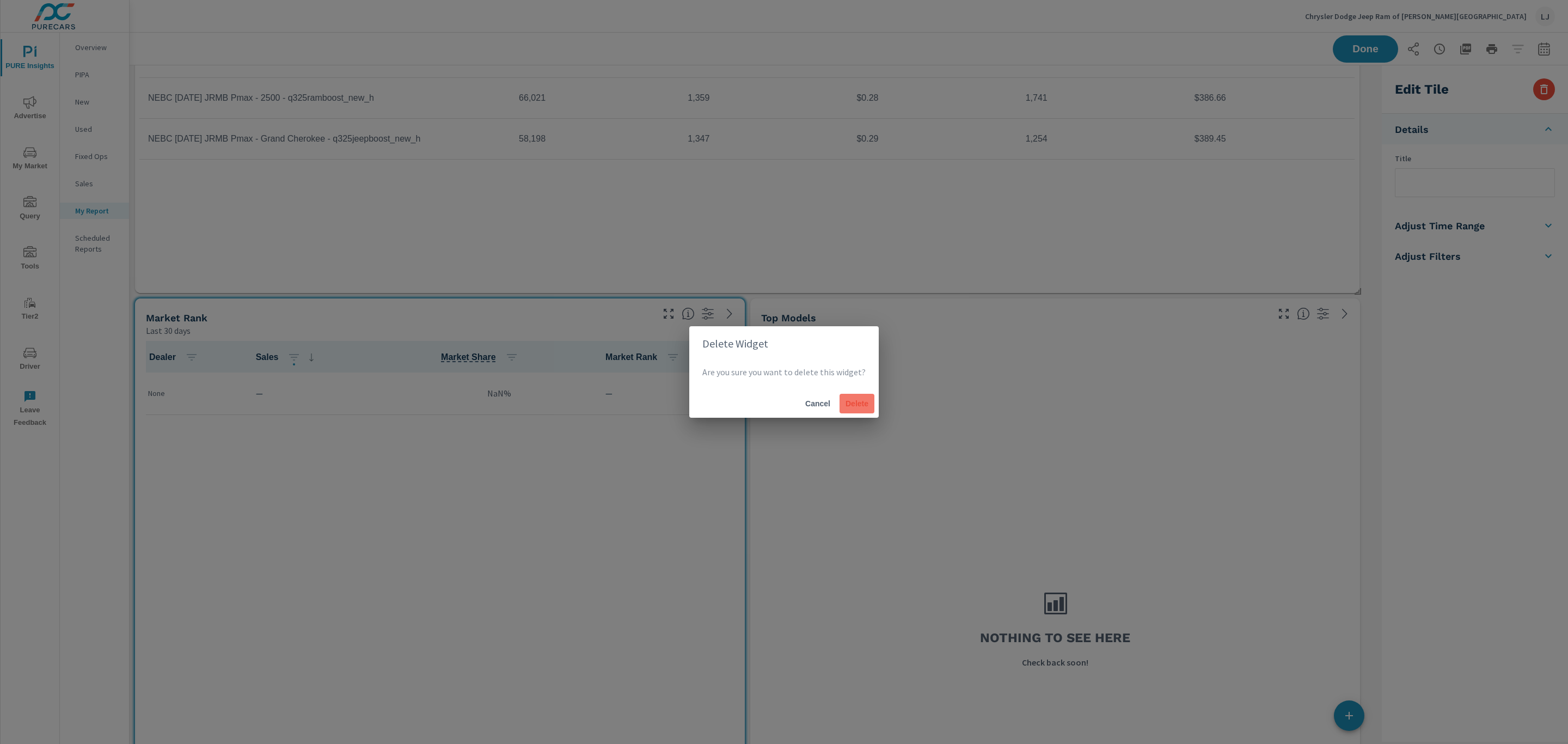
click at [845, 407] on span "Delete" at bounding box center [857, 403] width 26 height 10
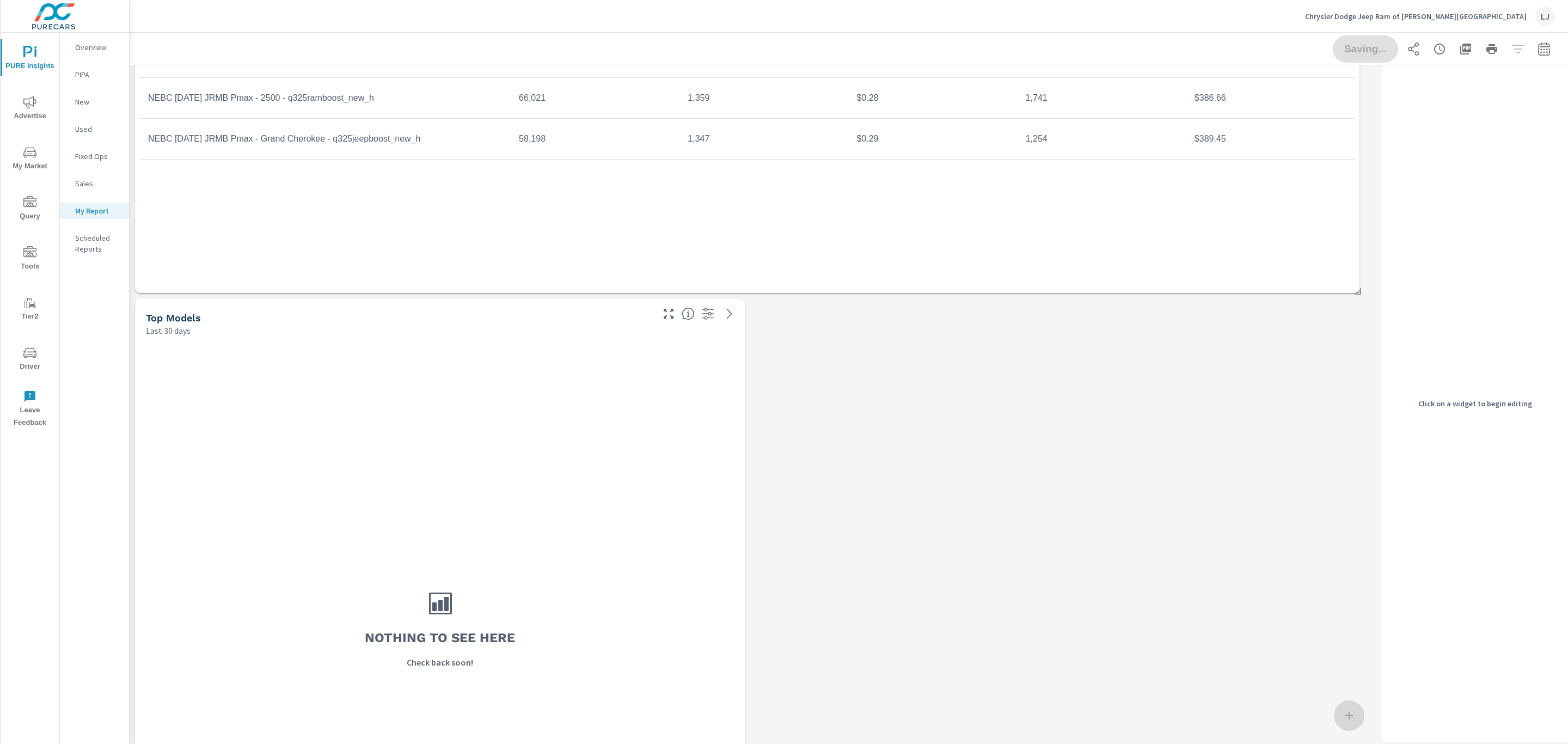
click at [513, 325] on div "Last 30 days" at bounding box center [399, 330] width 505 height 13
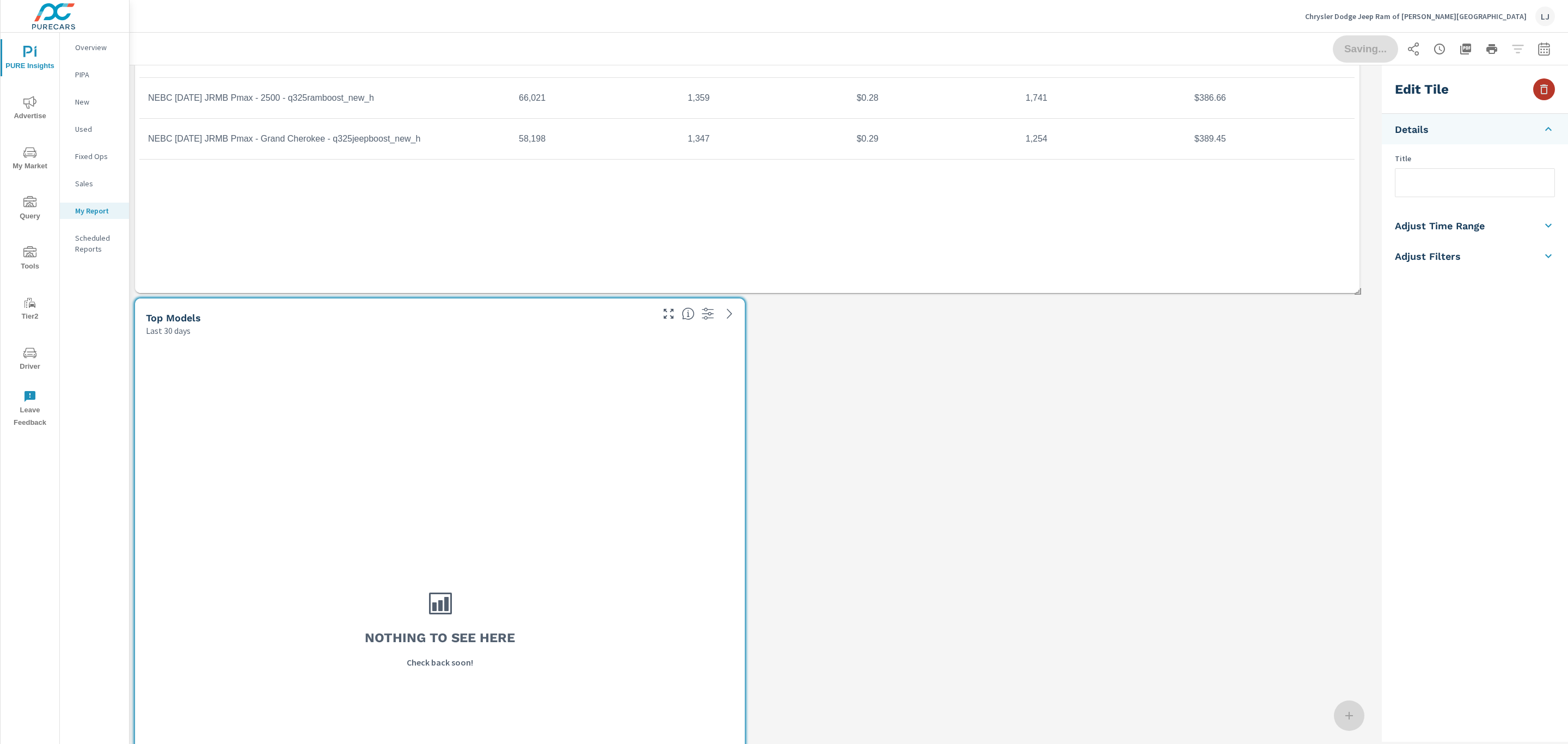
click at [1541, 85] on icon "button" at bounding box center [1544, 89] width 13 height 13
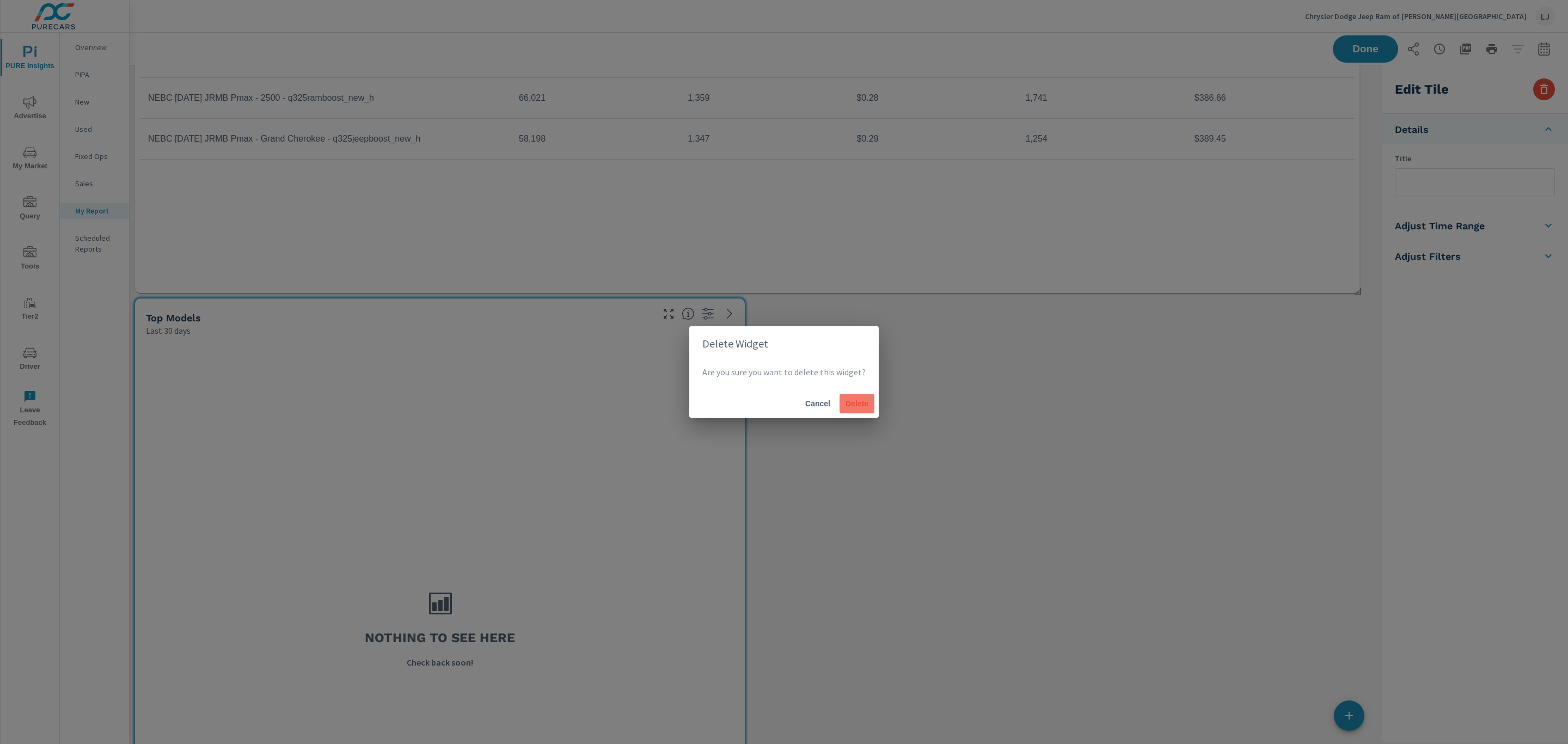
click at [865, 403] on span "Delete" at bounding box center [857, 403] width 26 height 10
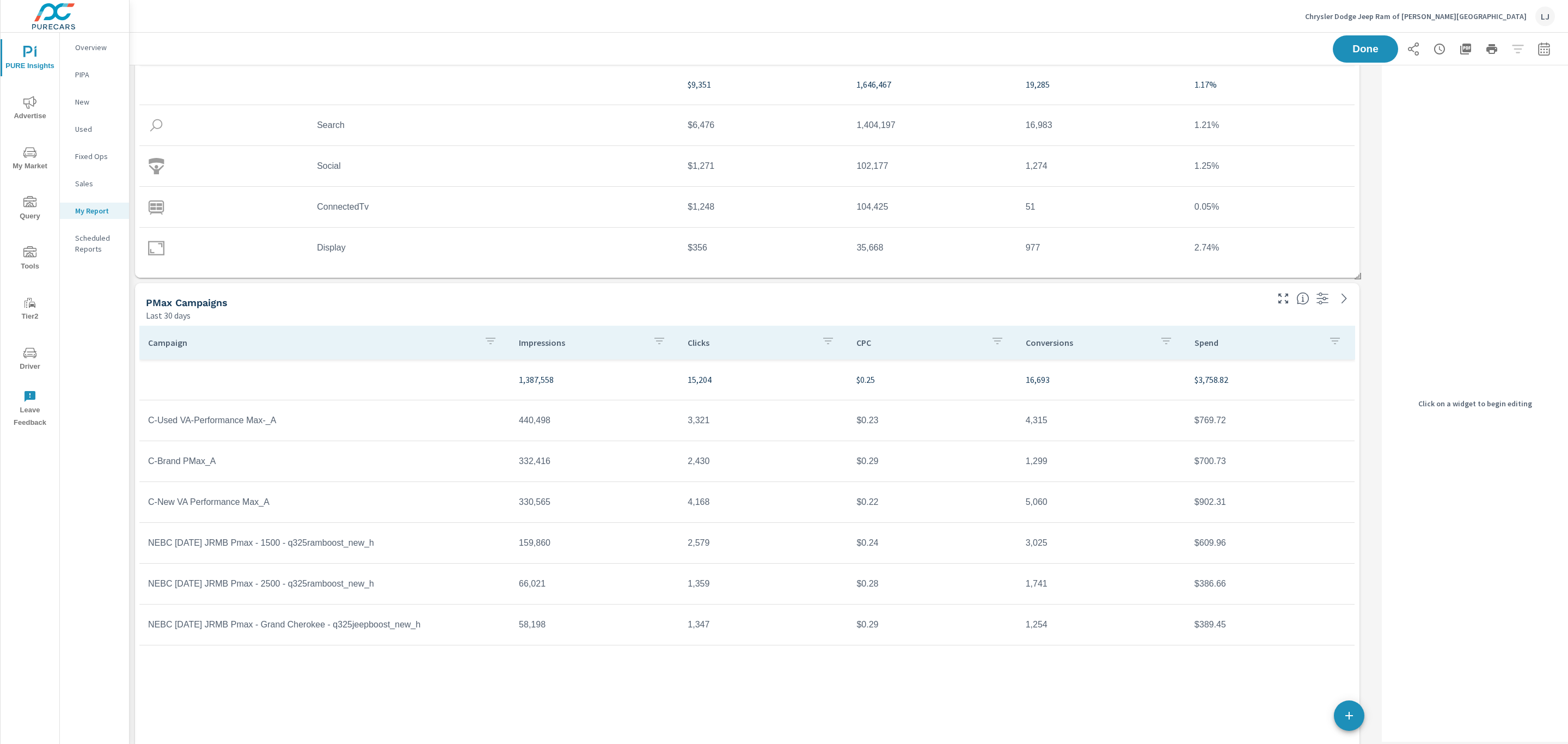
scroll to position [245, 0]
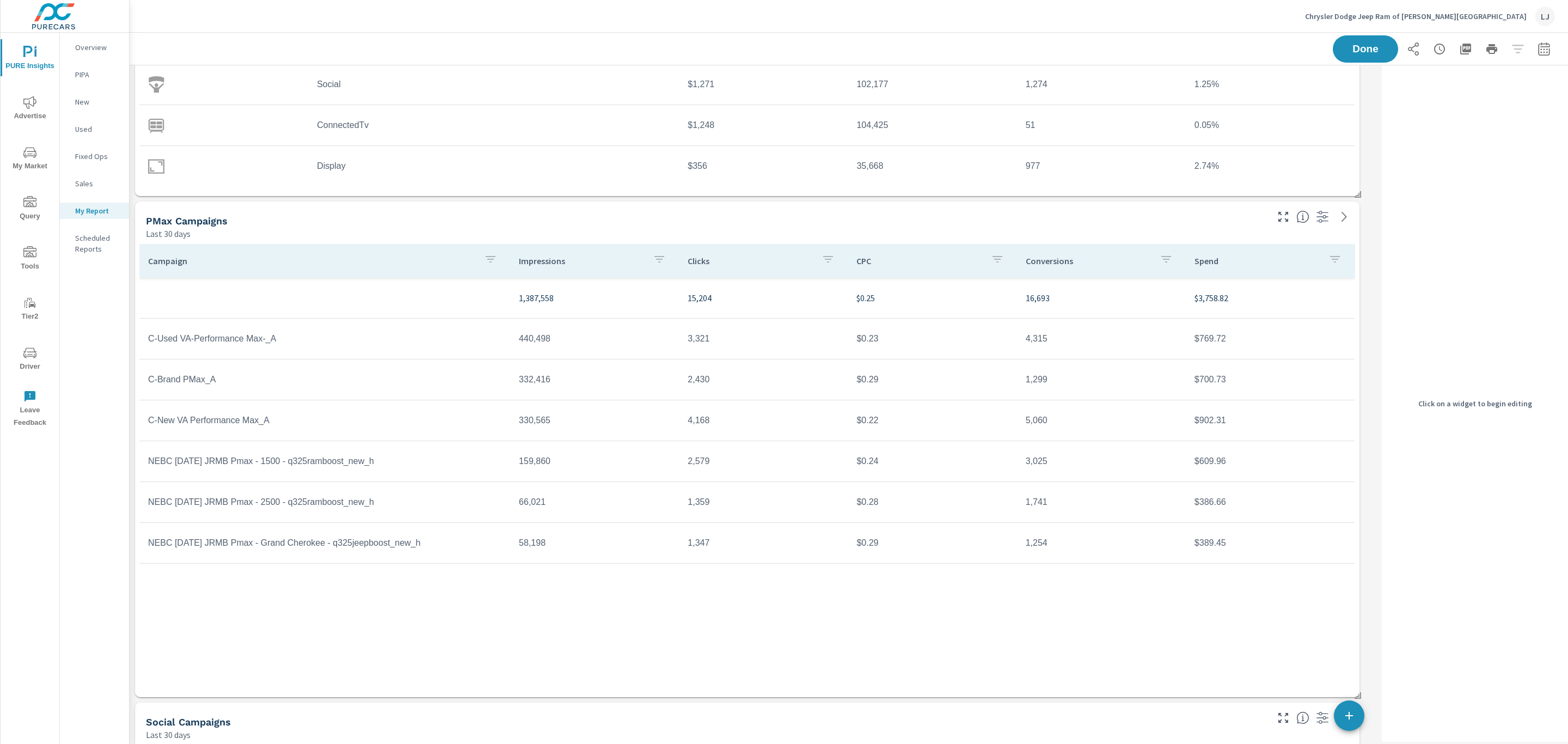
drag, startPoint x: 33, startPoint y: 104, endPoint x: 16, endPoint y: 103, distance: 17.0
click at [16, 103] on span "Advertise" at bounding box center [30, 109] width 52 height 27
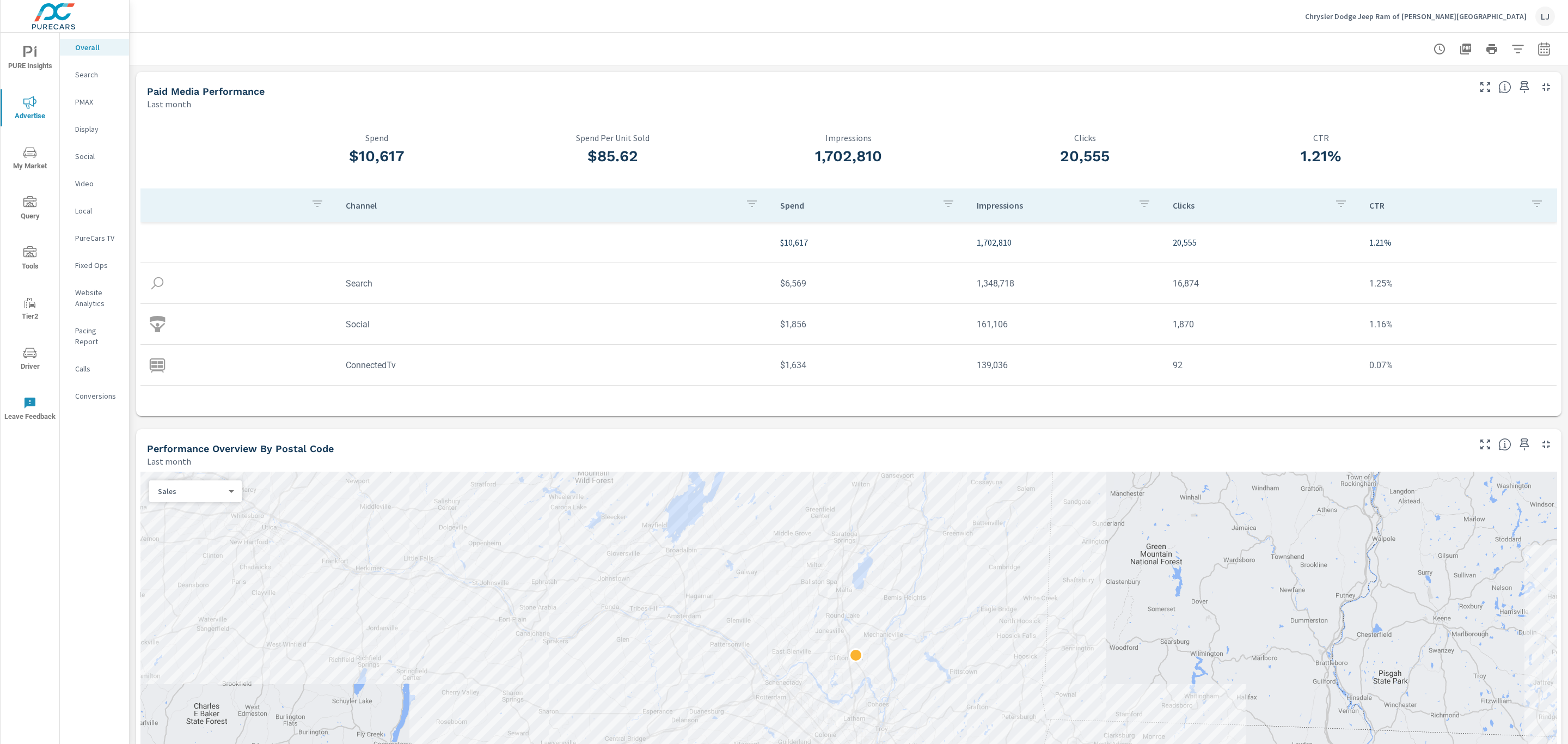
click at [35, 156] on icon "nav menu" at bounding box center [30, 152] width 13 height 10
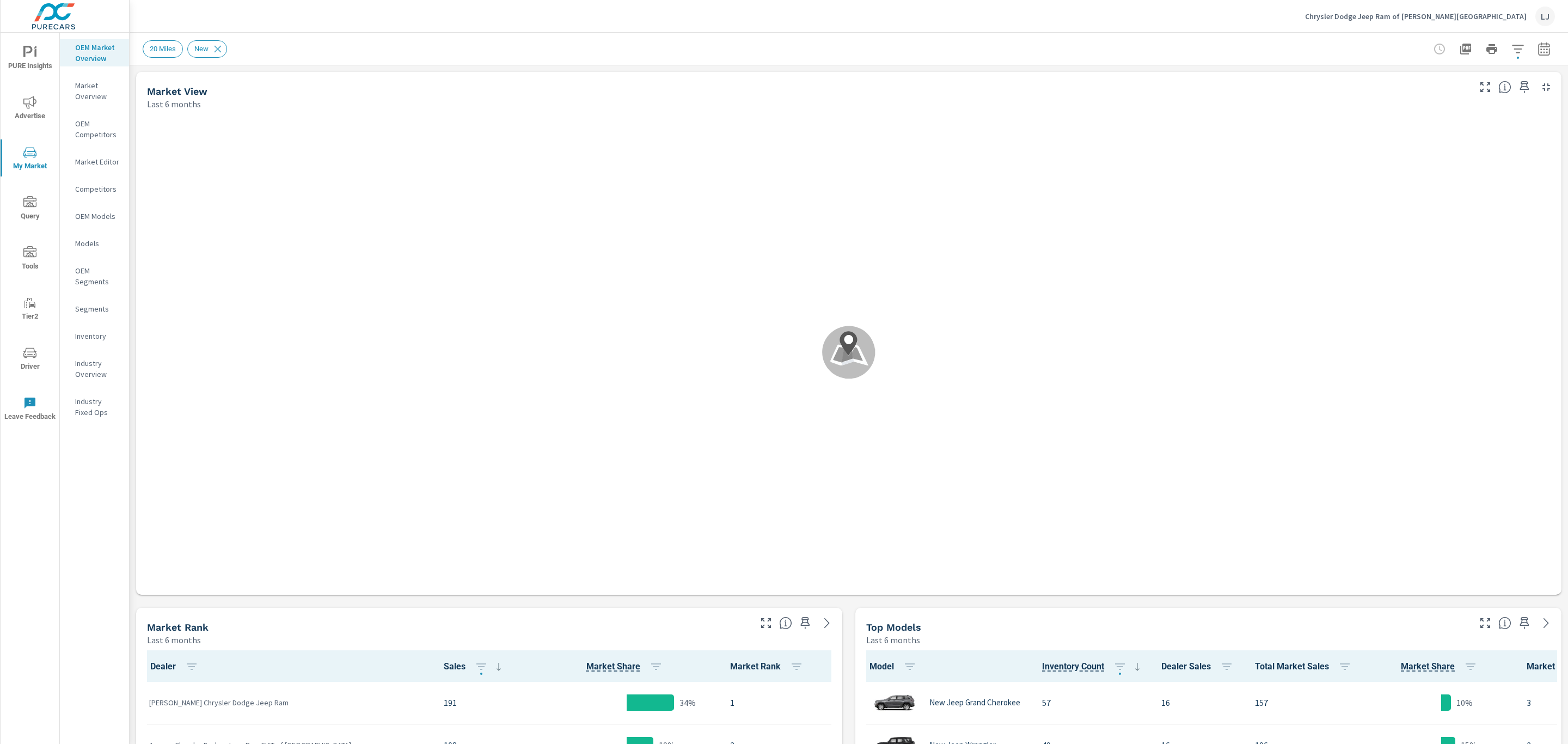
scroll to position [1, 0]
click at [93, 136] on p "OEM Competitors" at bounding box center [97, 129] width 45 height 22
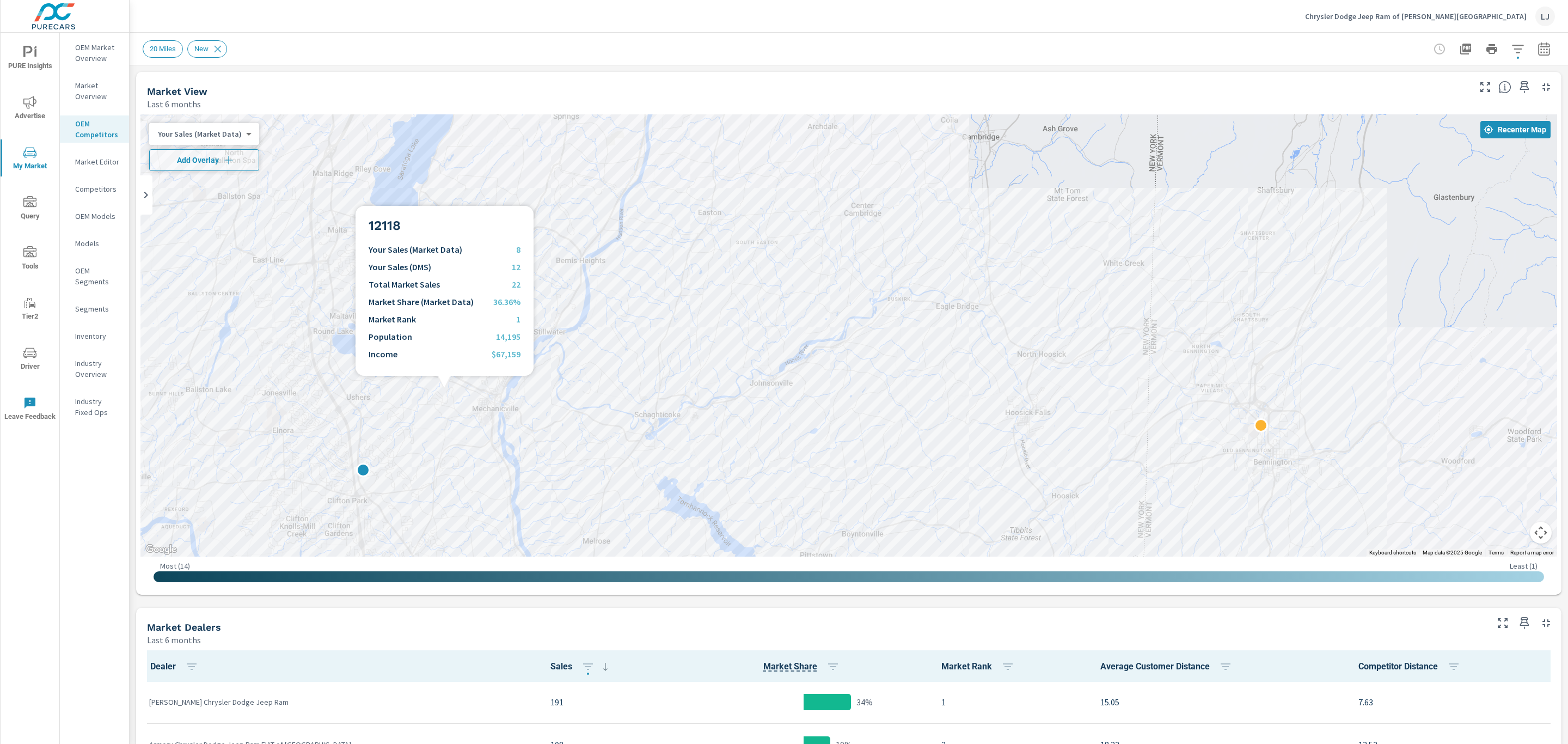
scroll to position [1, 0]
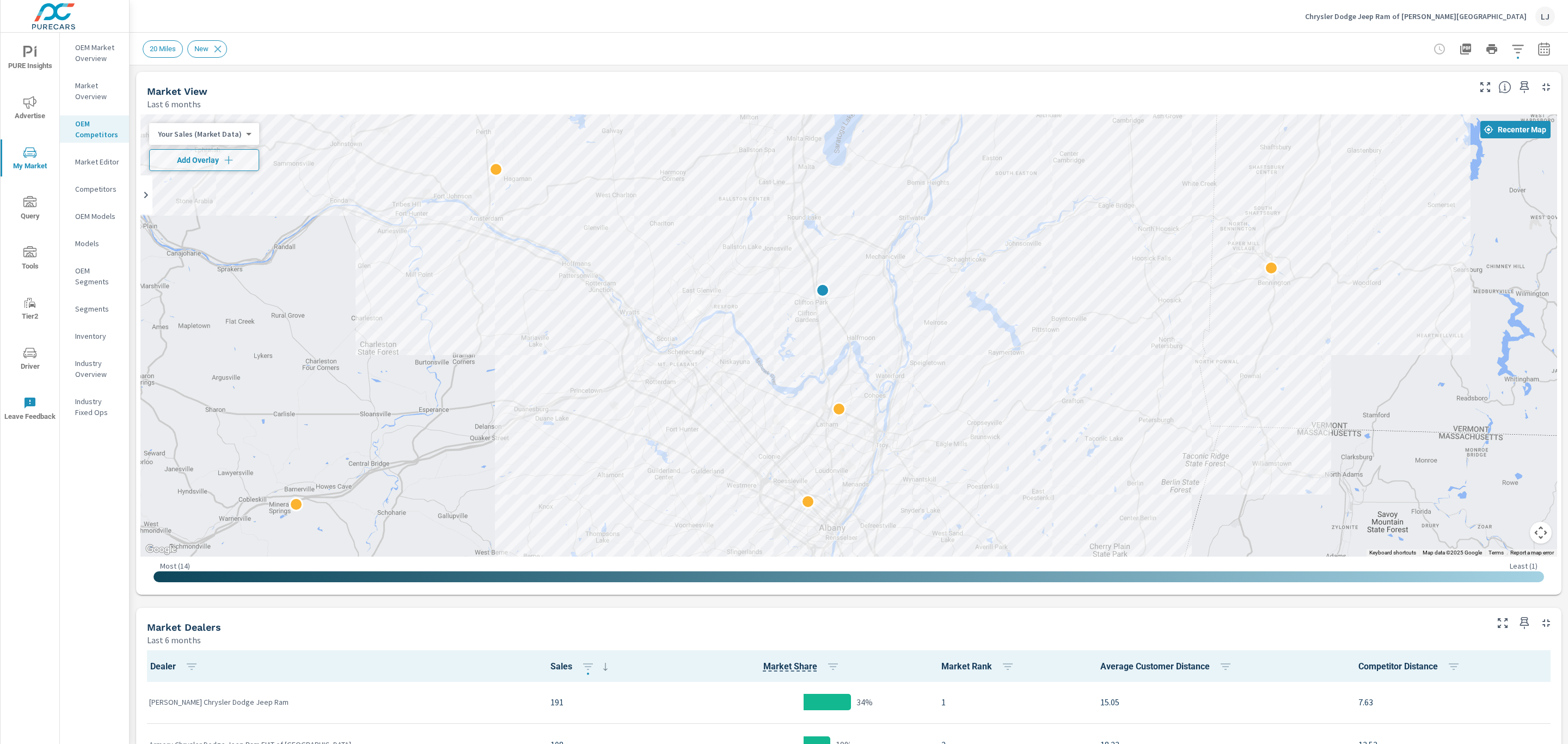
drag, startPoint x: 740, startPoint y: 420, endPoint x: 977, endPoint y: 283, distance: 273.7
click at [977, 283] on div at bounding box center [848, 335] width 1417 height 442
click at [217, 159] on span "Add Overlay" at bounding box center [204, 160] width 100 height 11
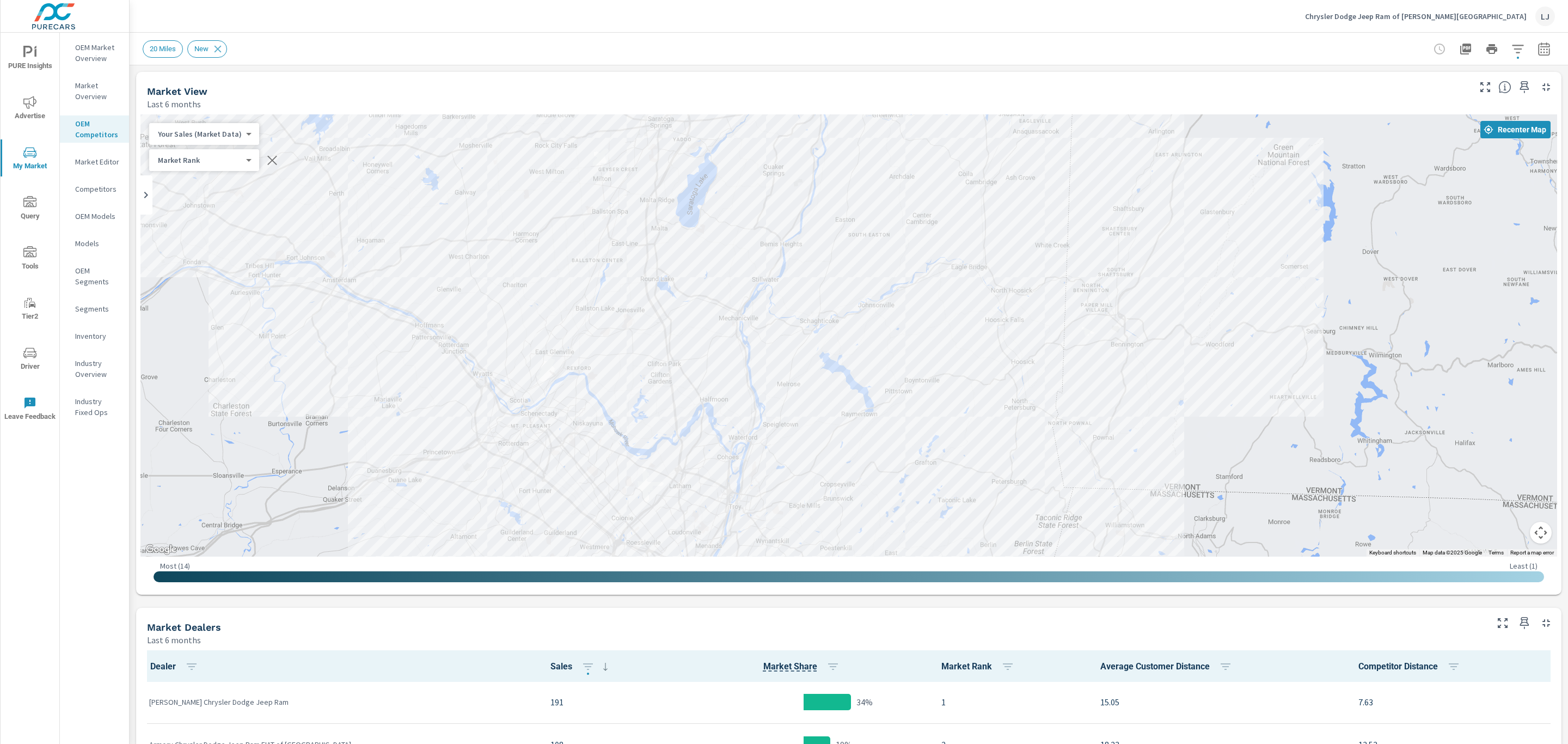
drag, startPoint x: 1259, startPoint y: 335, endPoint x: 1175, endPoint y: 361, distance: 87.9
click at [1175, 361] on div "— — — — — — — — 2 — 2 — — — 2 1 — — — 2 — 1 — 3 — 3 — — — 4 — 3 2 4 1 1 2 — 2 2…" at bounding box center [848, 335] width 1417 height 442
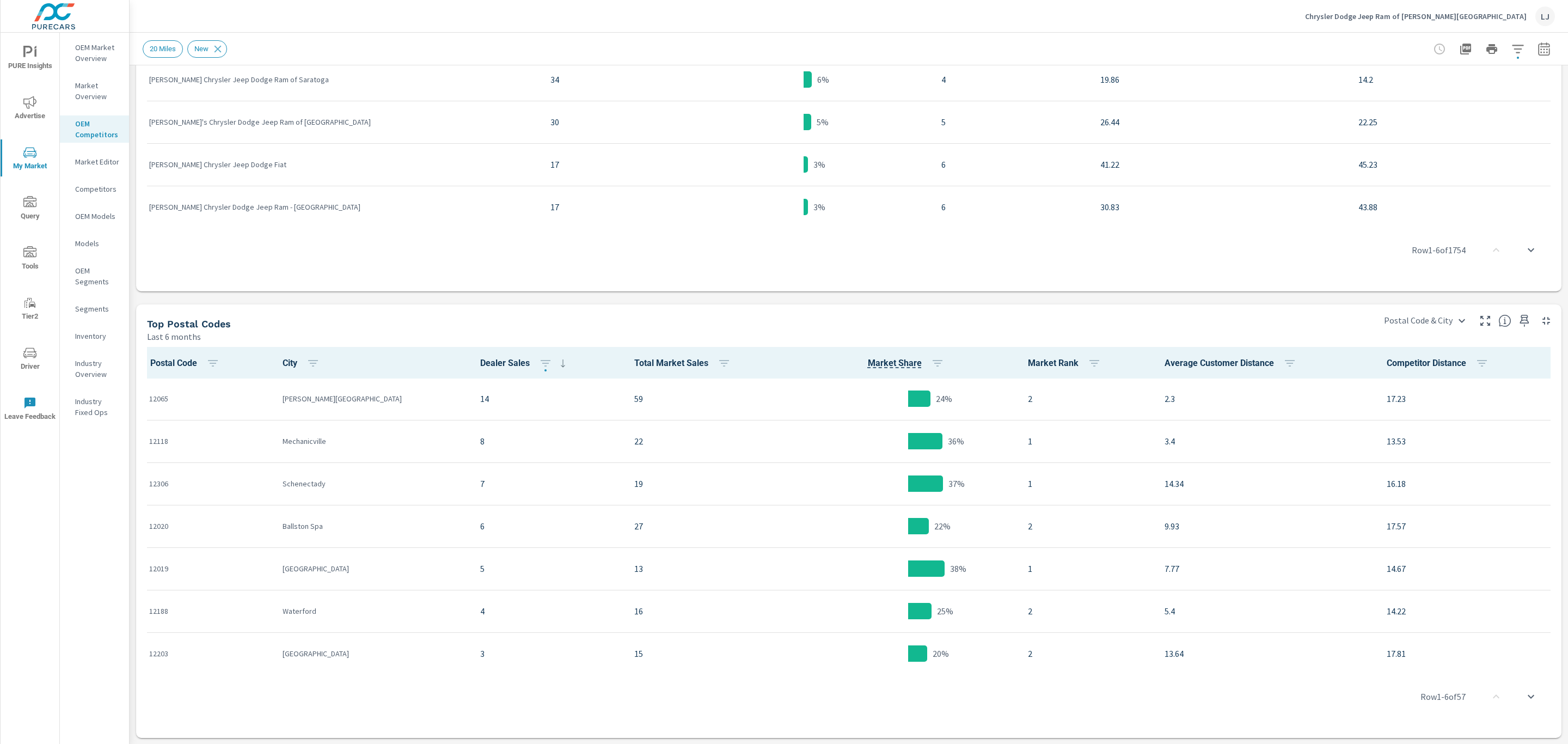
scroll to position [683, 0]
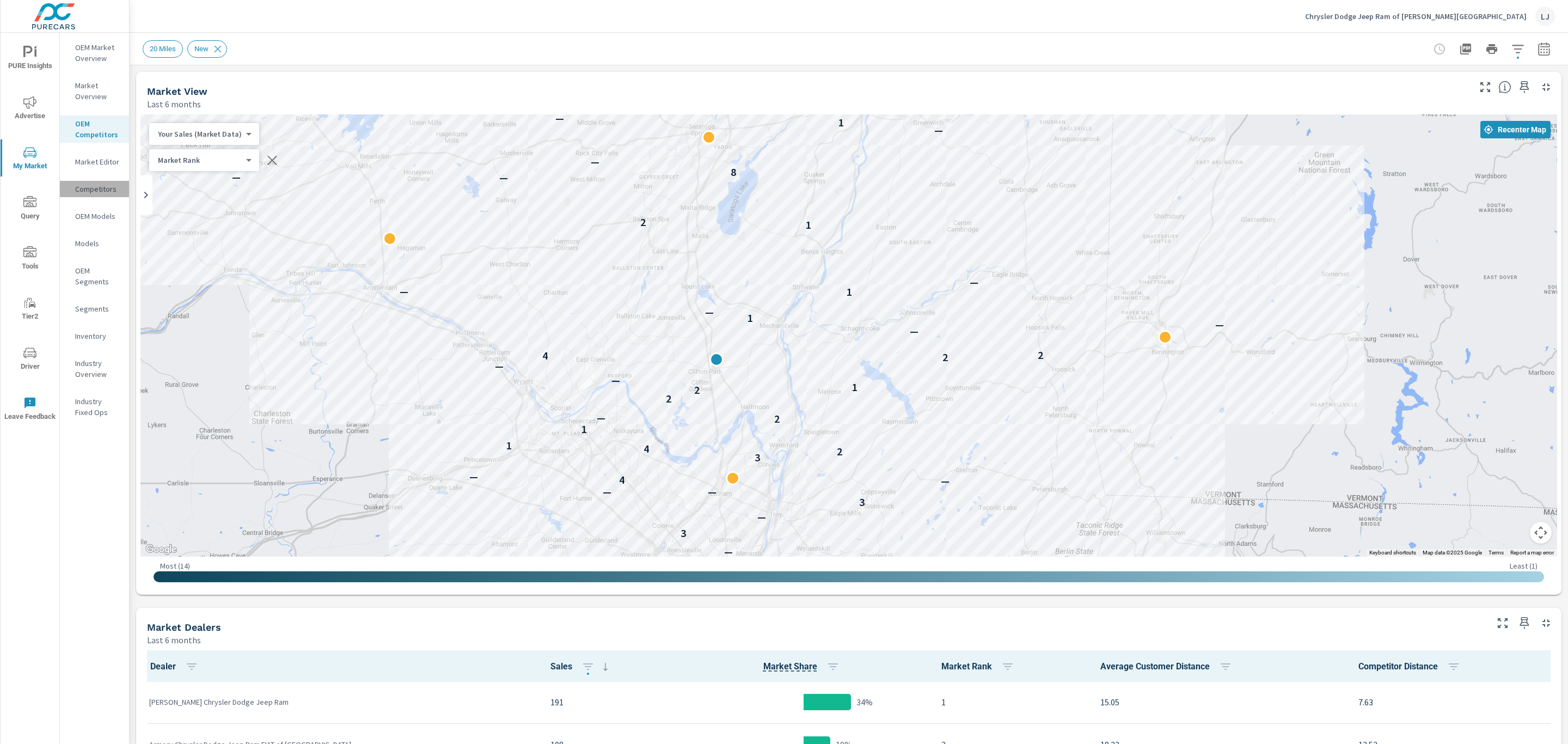
drag, startPoint x: 102, startPoint y: 189, endPoint x: 88, endPoint y: 188, distance: 14.0
click at [88, 188] on p "Competitors" at bounding box center [97, 189] width 45 height 11
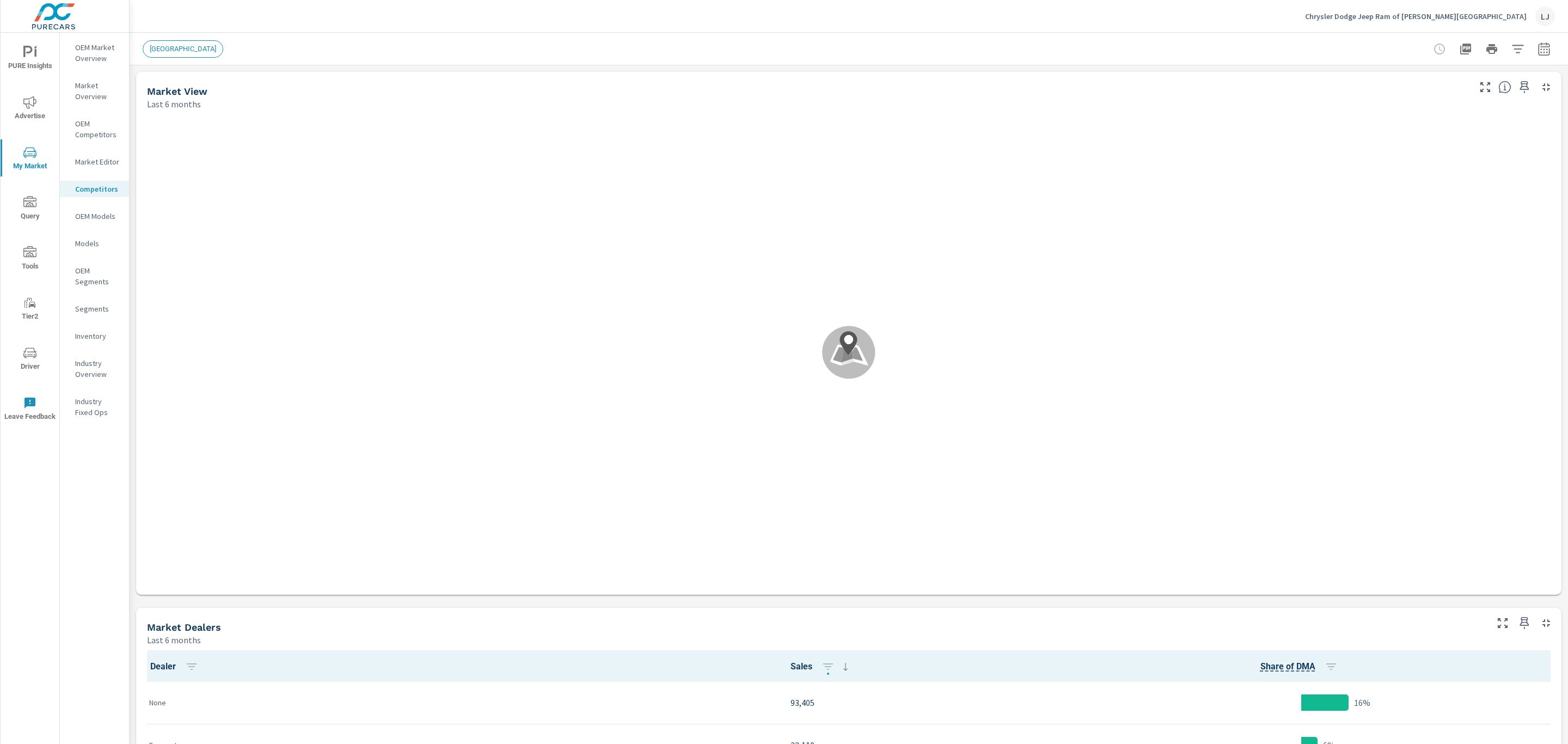
scroll to position [1, 0]
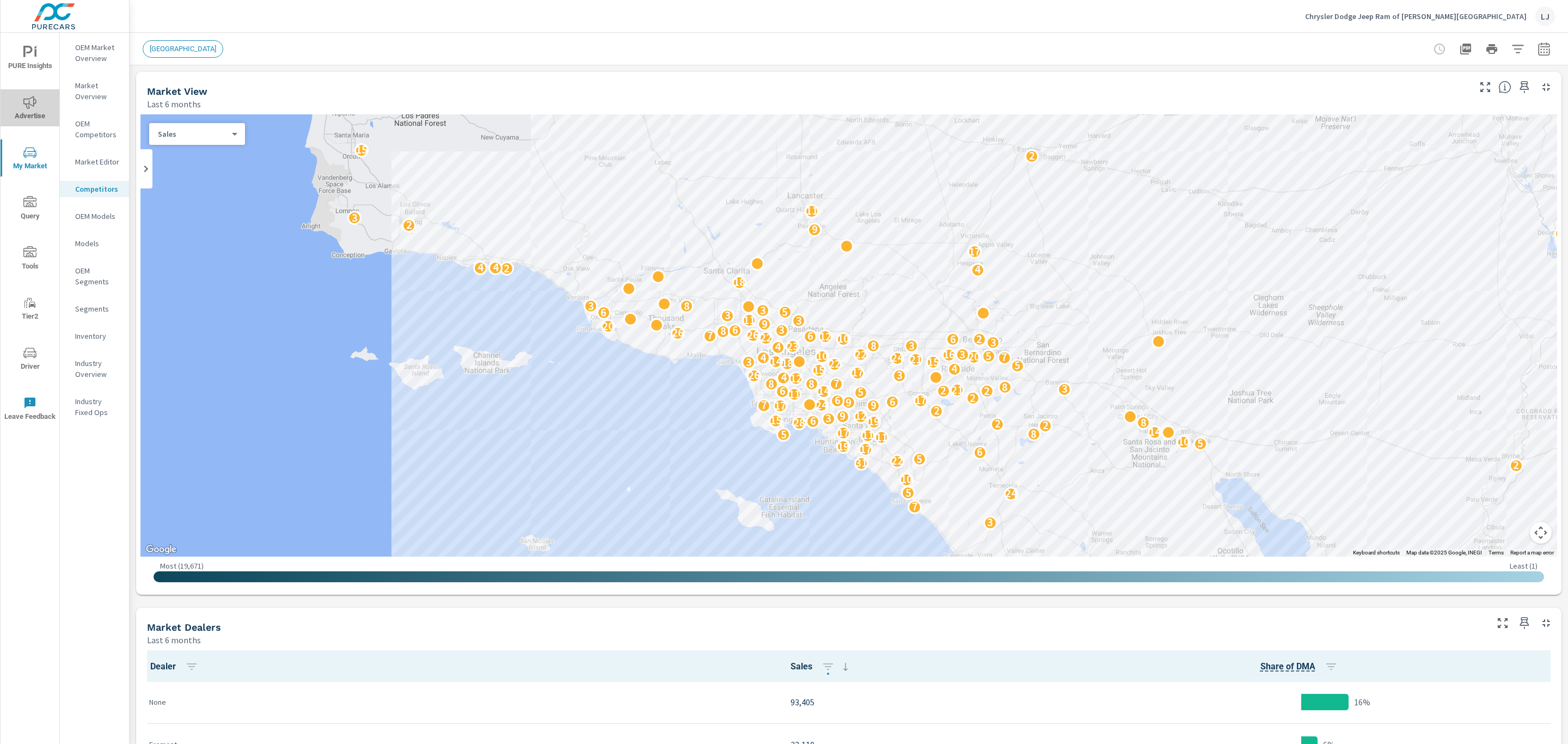
click at [41, 104] on span "Advertise" at bounding box center [30, 109] width 52 height 27
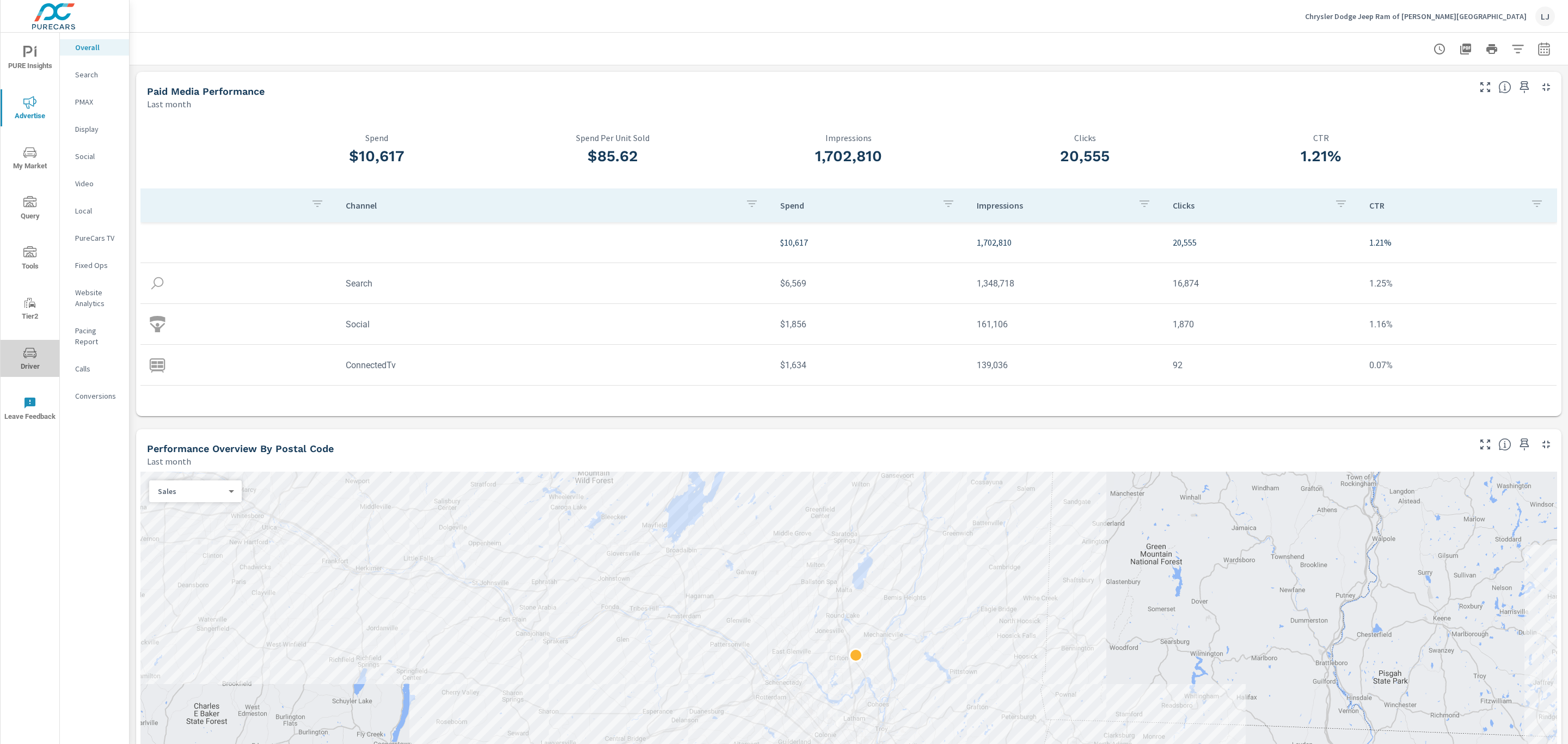
click at [31, 342] on button "Driver" at bounding box center [30, 358] width 59 height 37
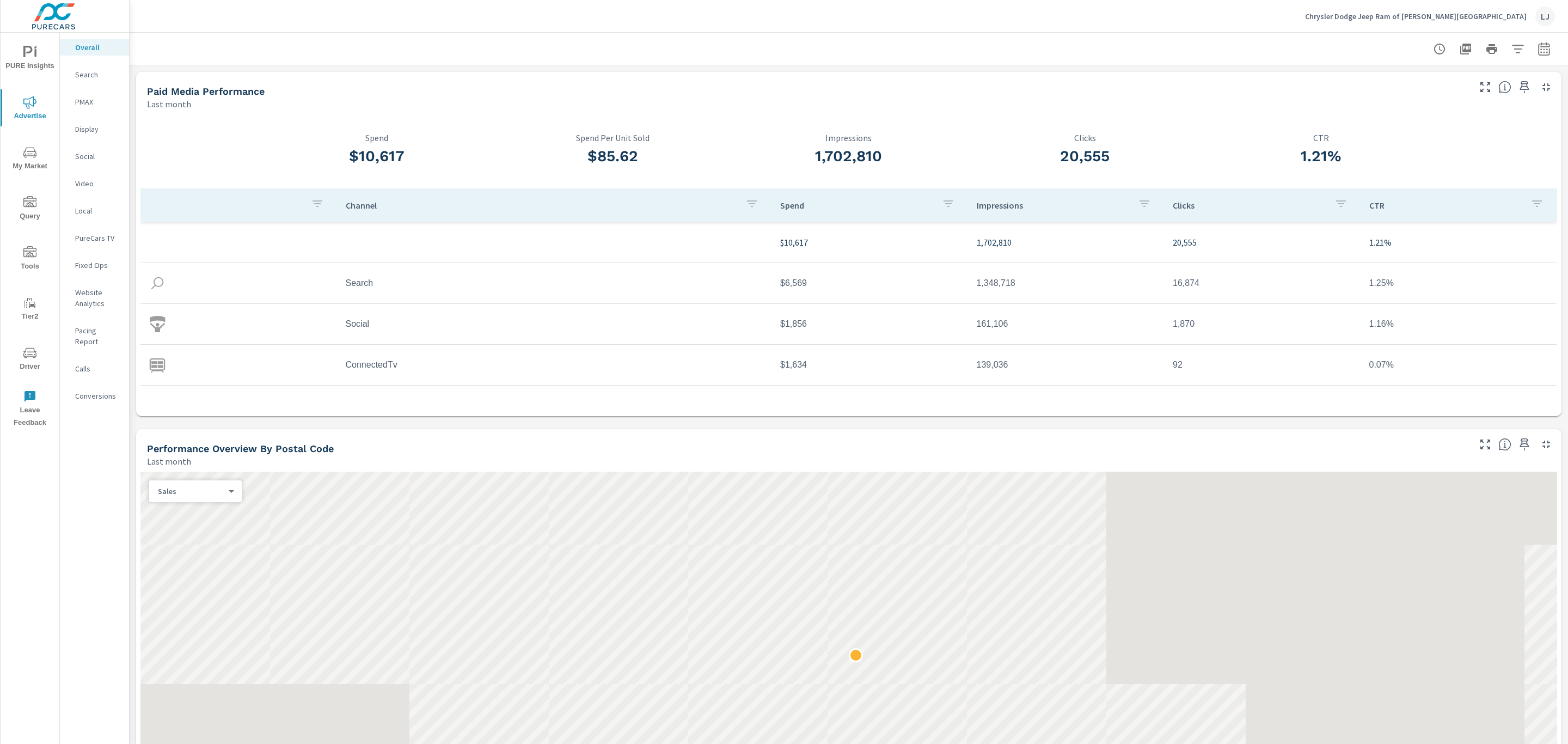
click at [98, 325] on p "Pacing Report" at bounding box center [97, 335] width 45 height 22
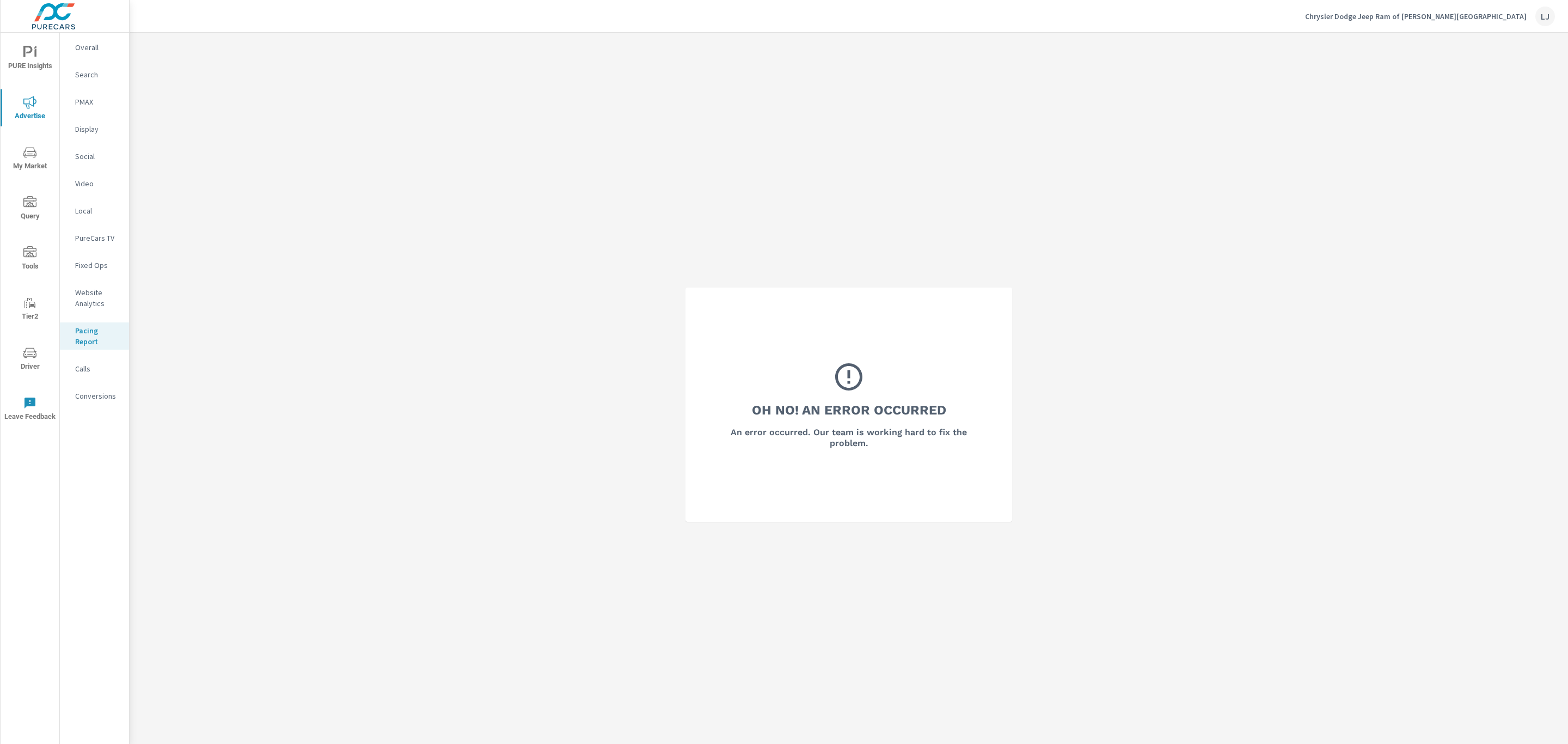
click at [29, 152] on icon "nav menu" at bounding box center [30, 153] width 13 height 13
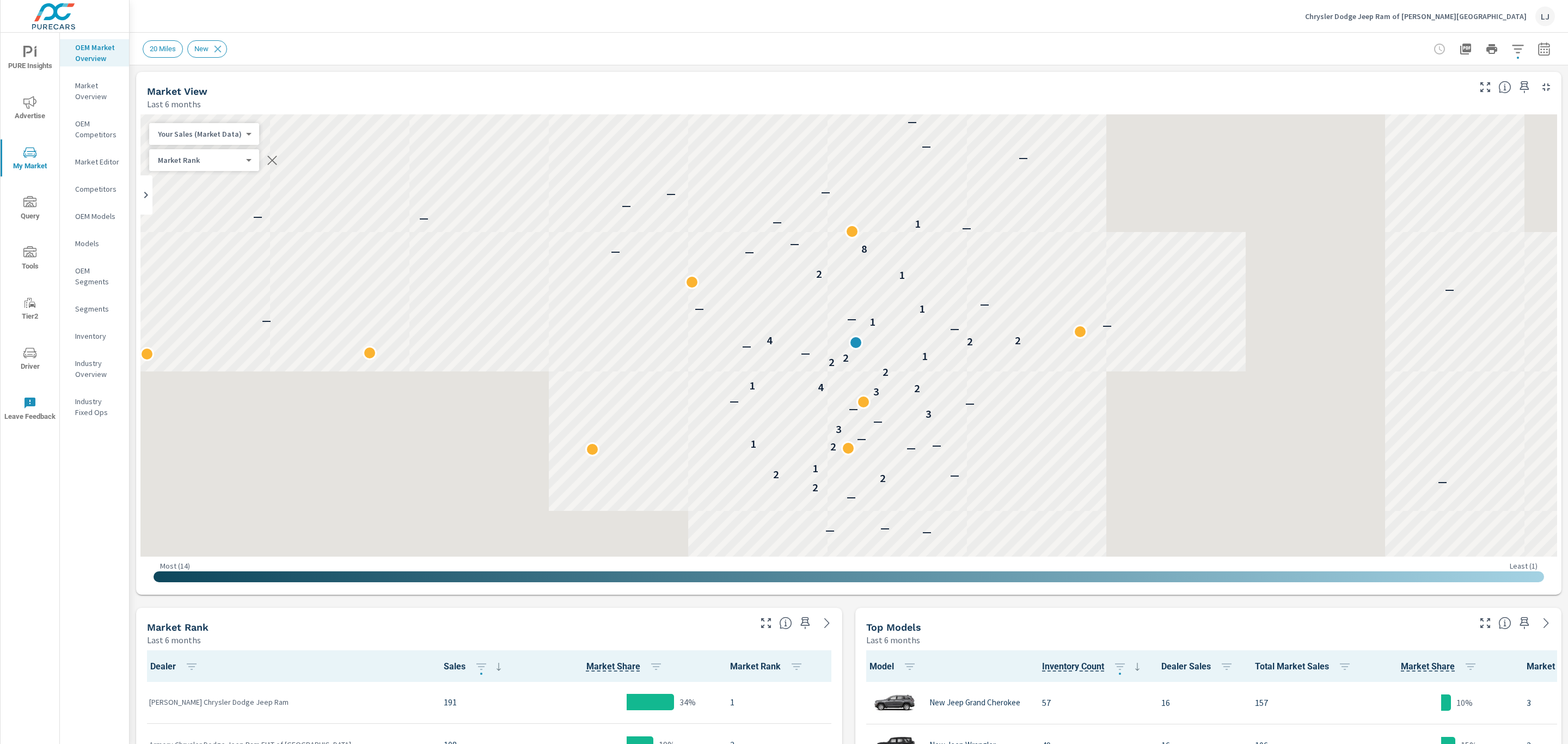
scroll to position [1, 0]
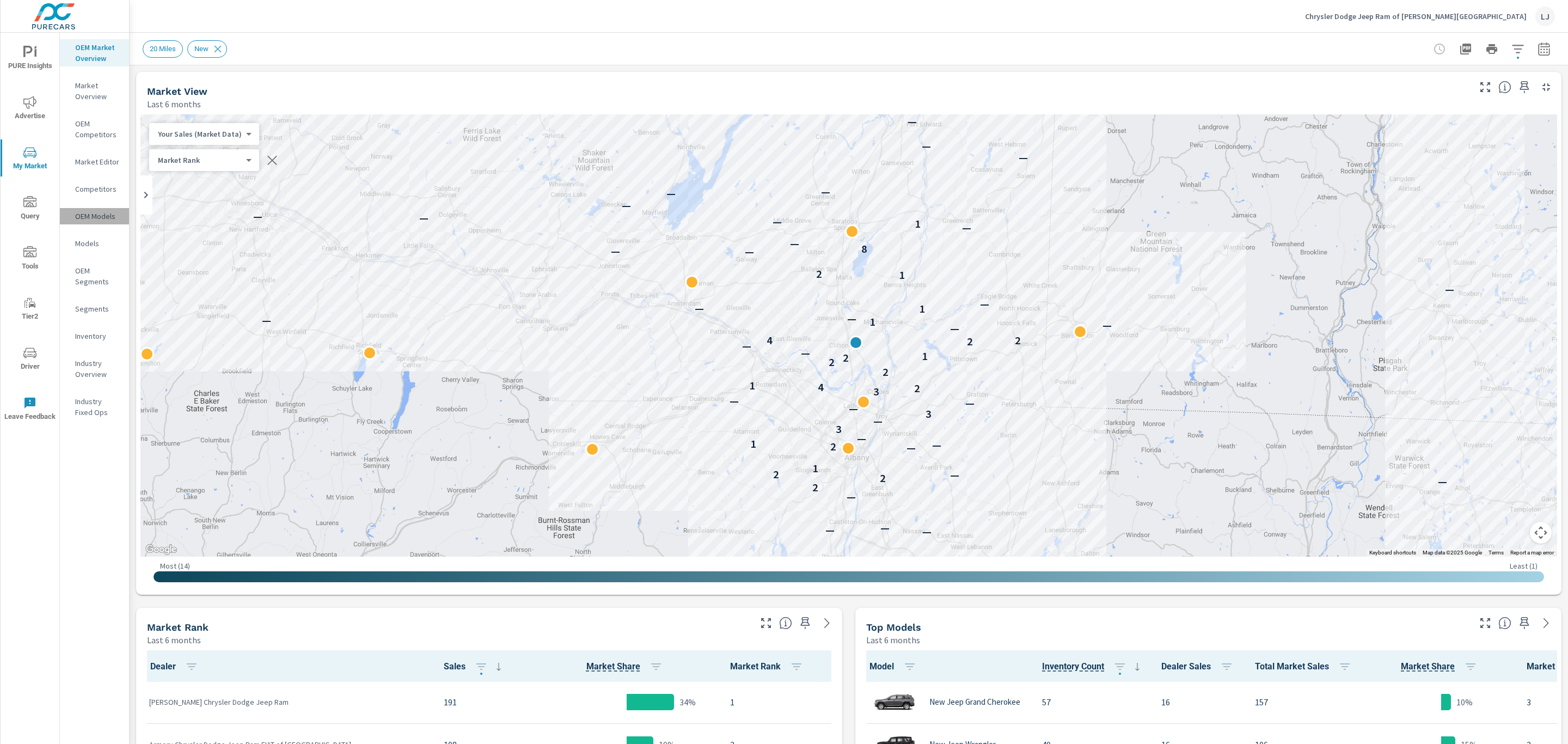
click at [102, 215] on p "OEM Models" at bounding box center [97, 216] width 45 height 11
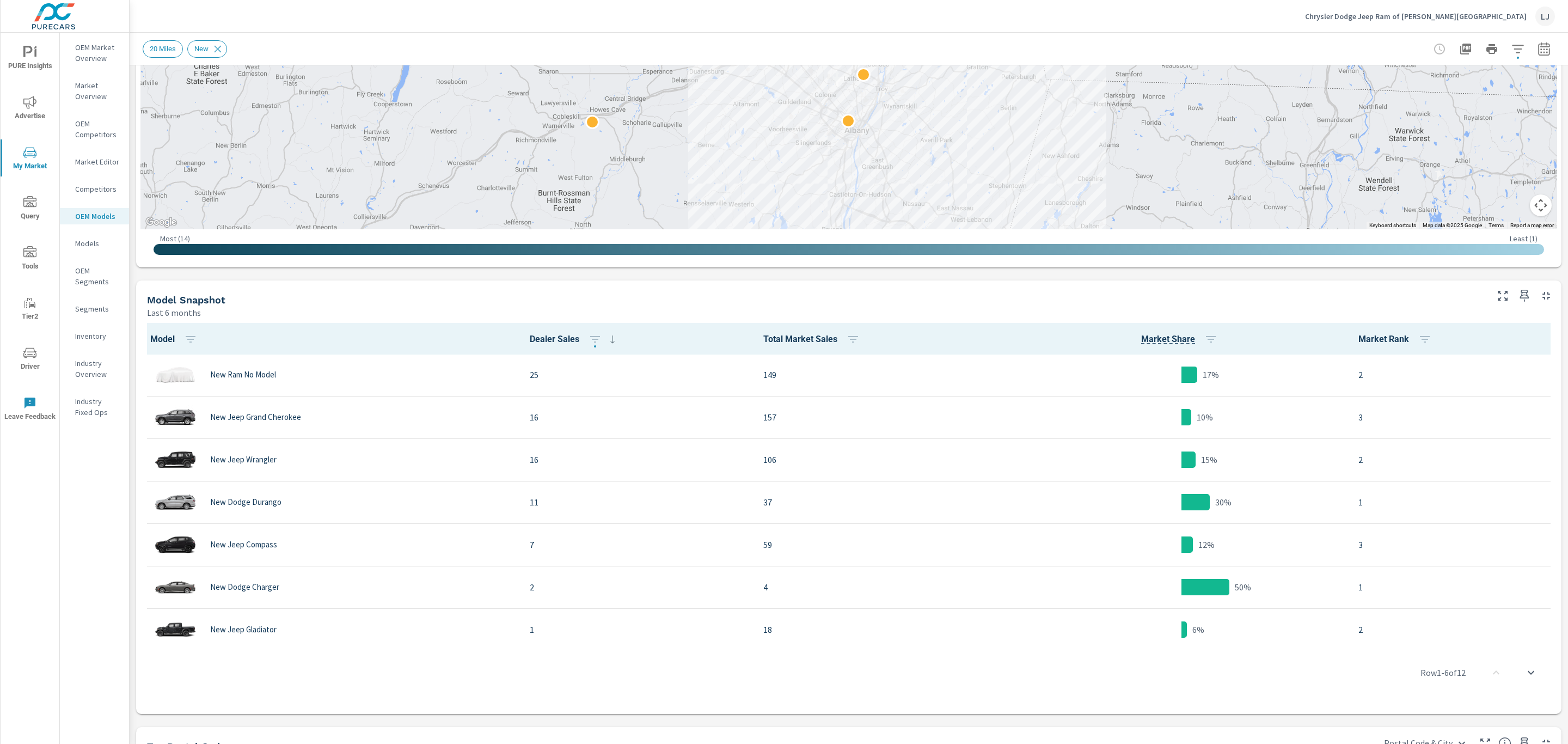
scroll to position [330, 0]
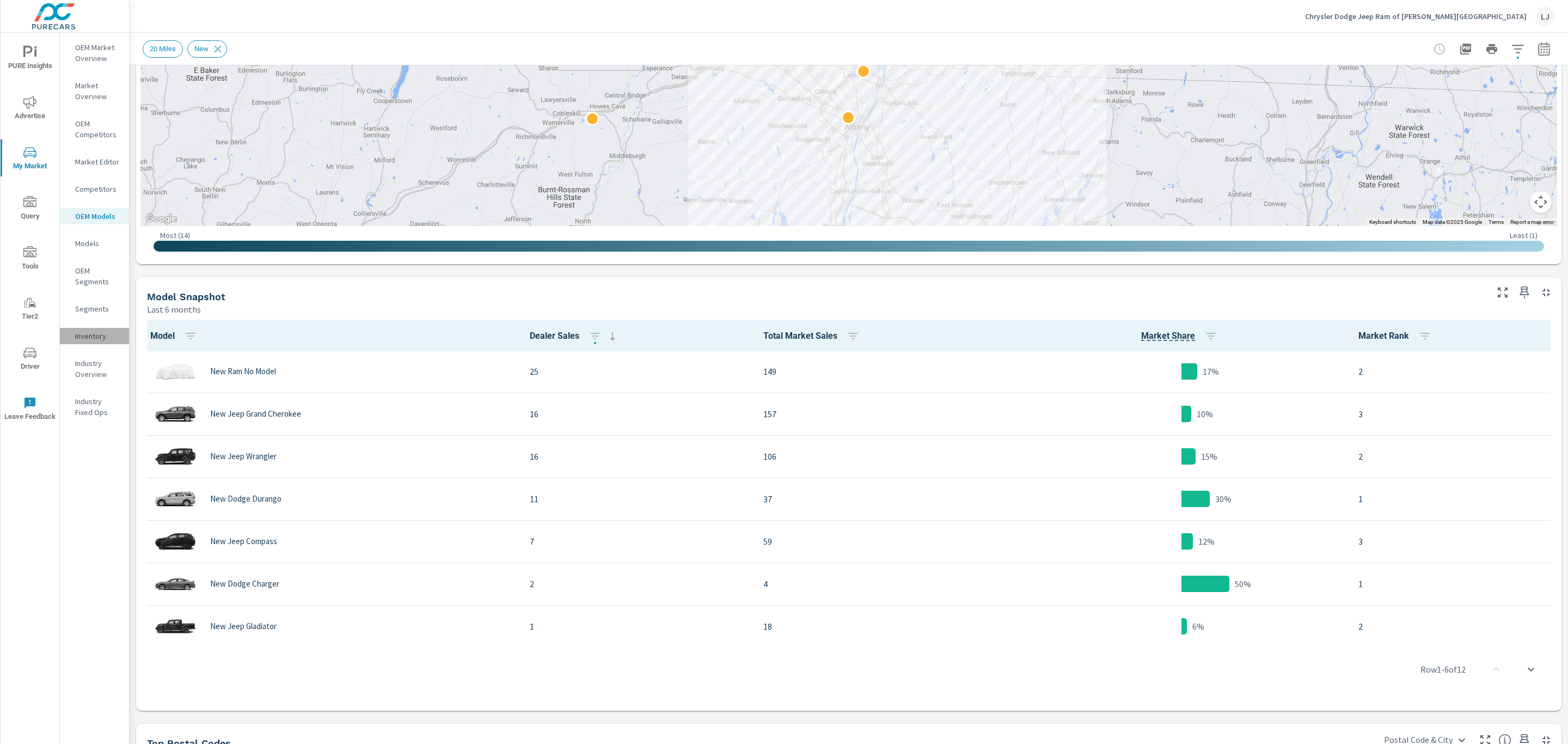
click at [90, 334] on p "Inventory" at bounding box center [97, 335] width 45 height 11
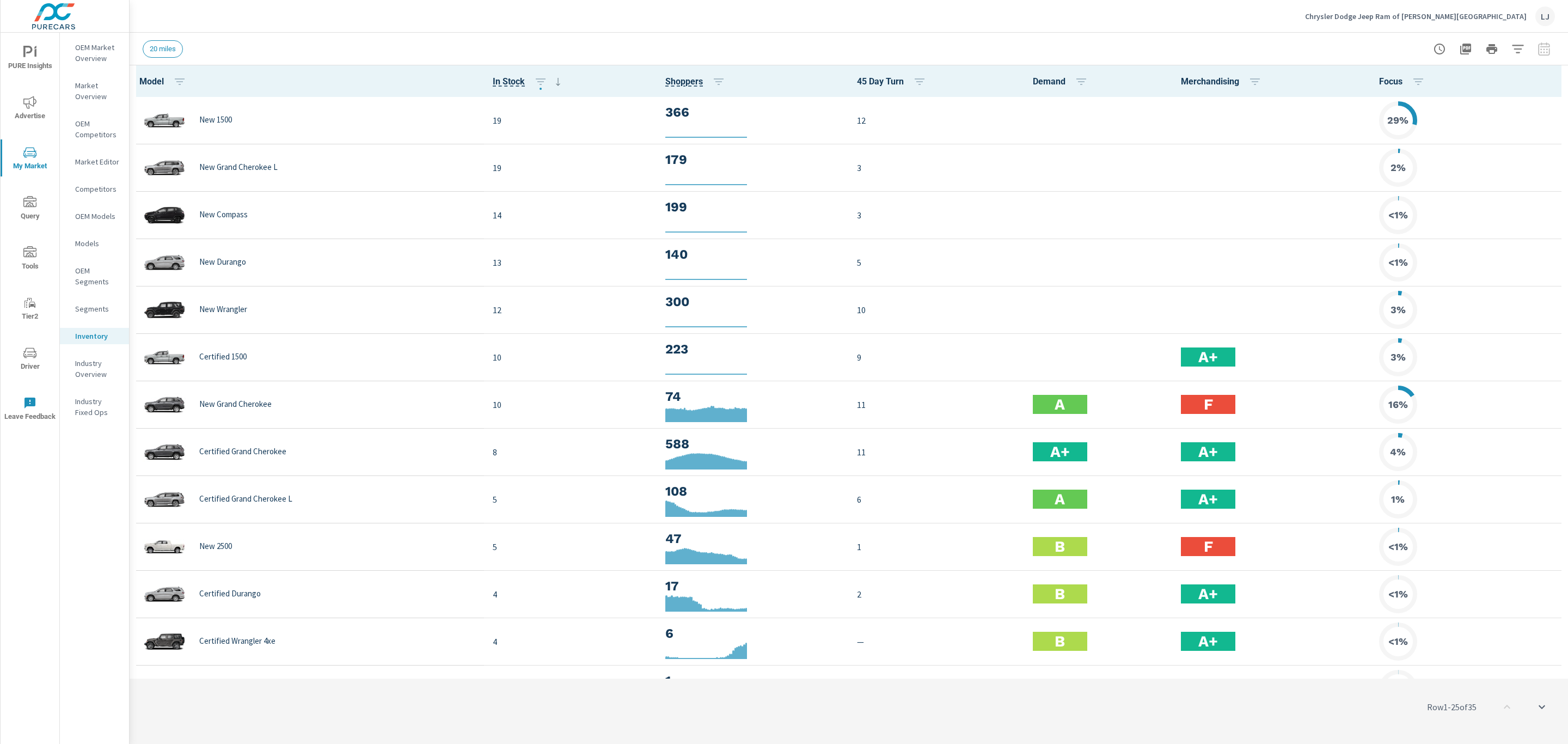
scroll to position [1, 0]
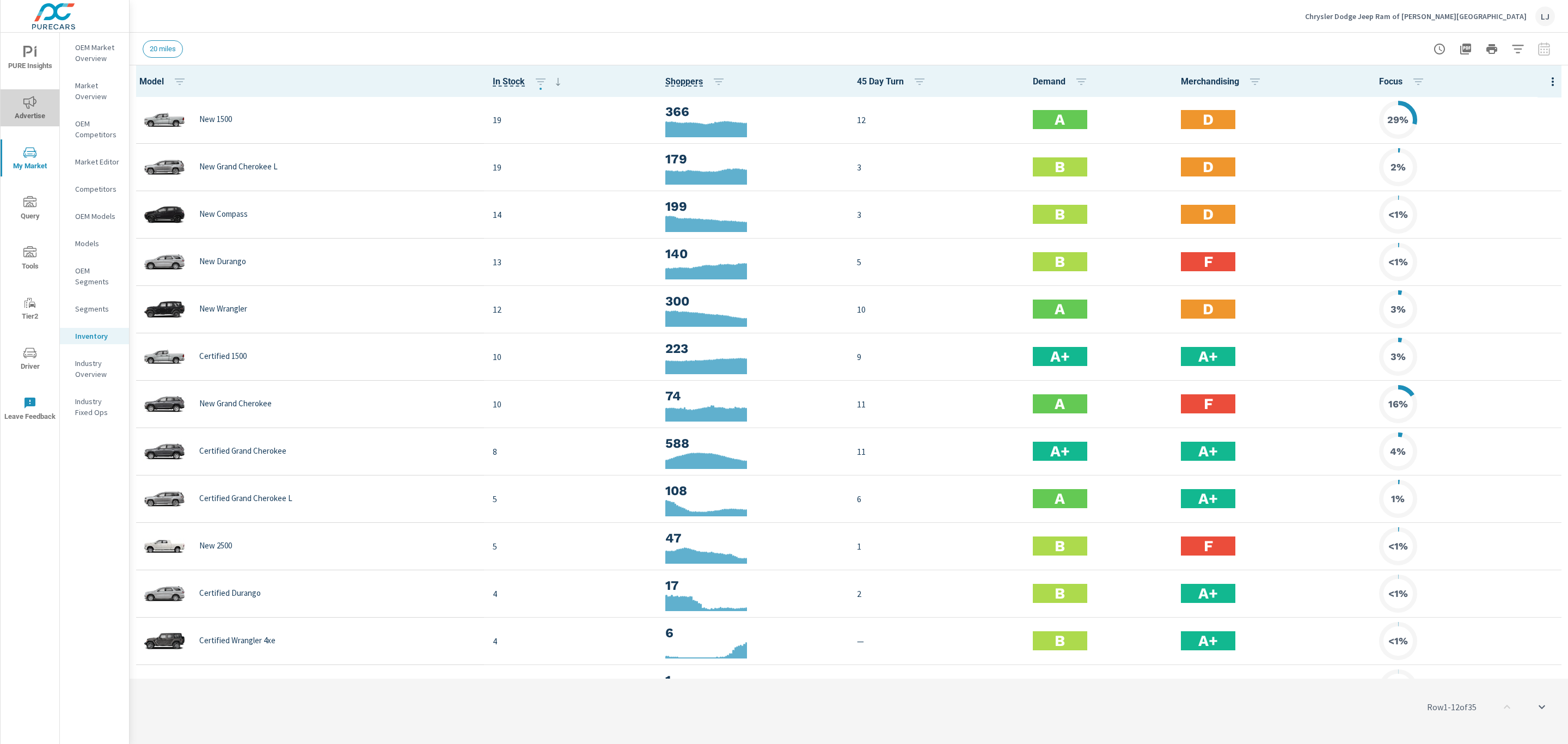
drag, startPoint x: 26, startPoint y: 112, endPoint x: 29, endPoint y: 100, distance: 12.4
click at [29, 100] on icon "nav menu" at bounding box center [30, 102] width 13 height 13
click at [30, 113] on span "Advertise" at bounding box center [30, 109] width 52 height 27
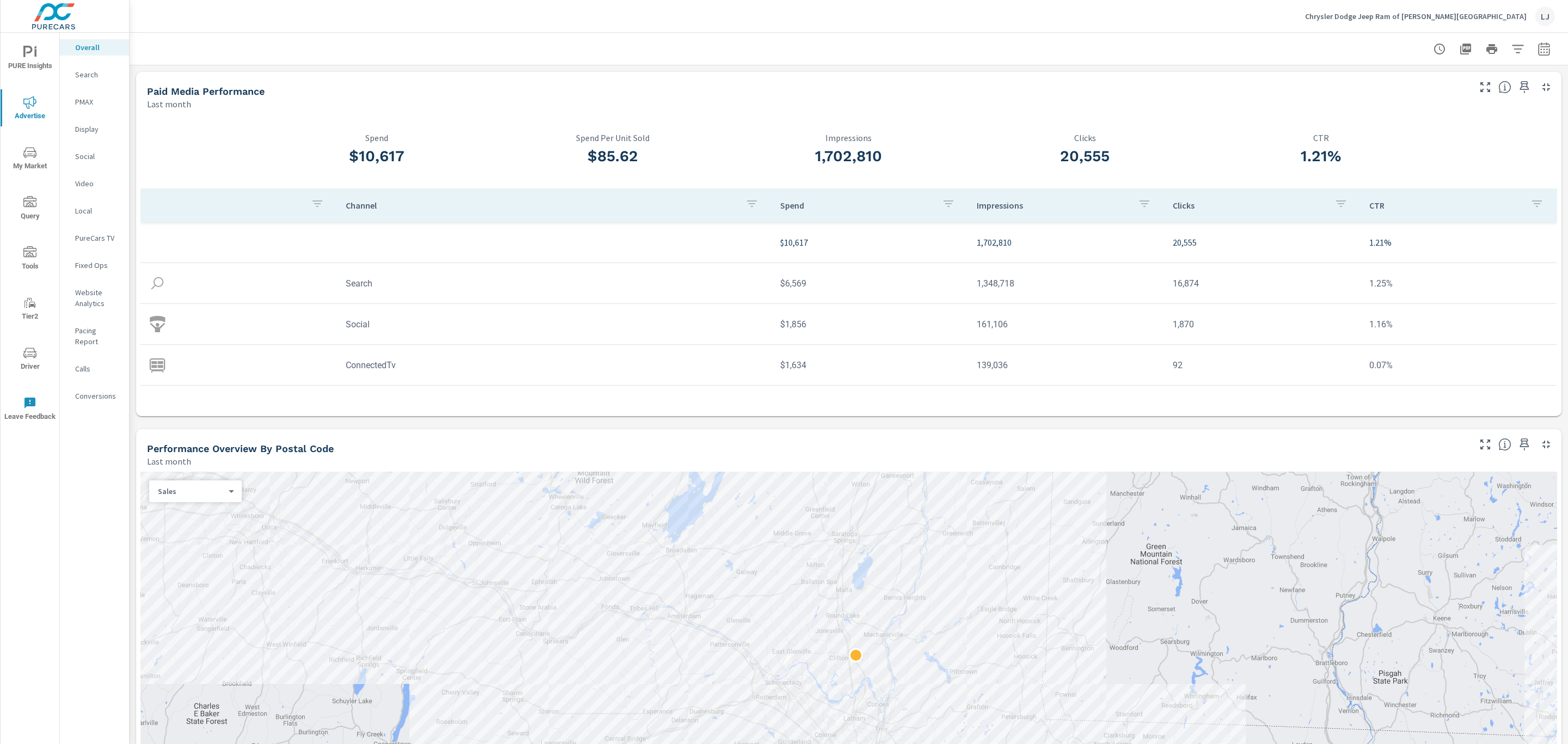
click at [30, 51] on icon "nav menu" at bounding box center [28, 52] width 9 height 12
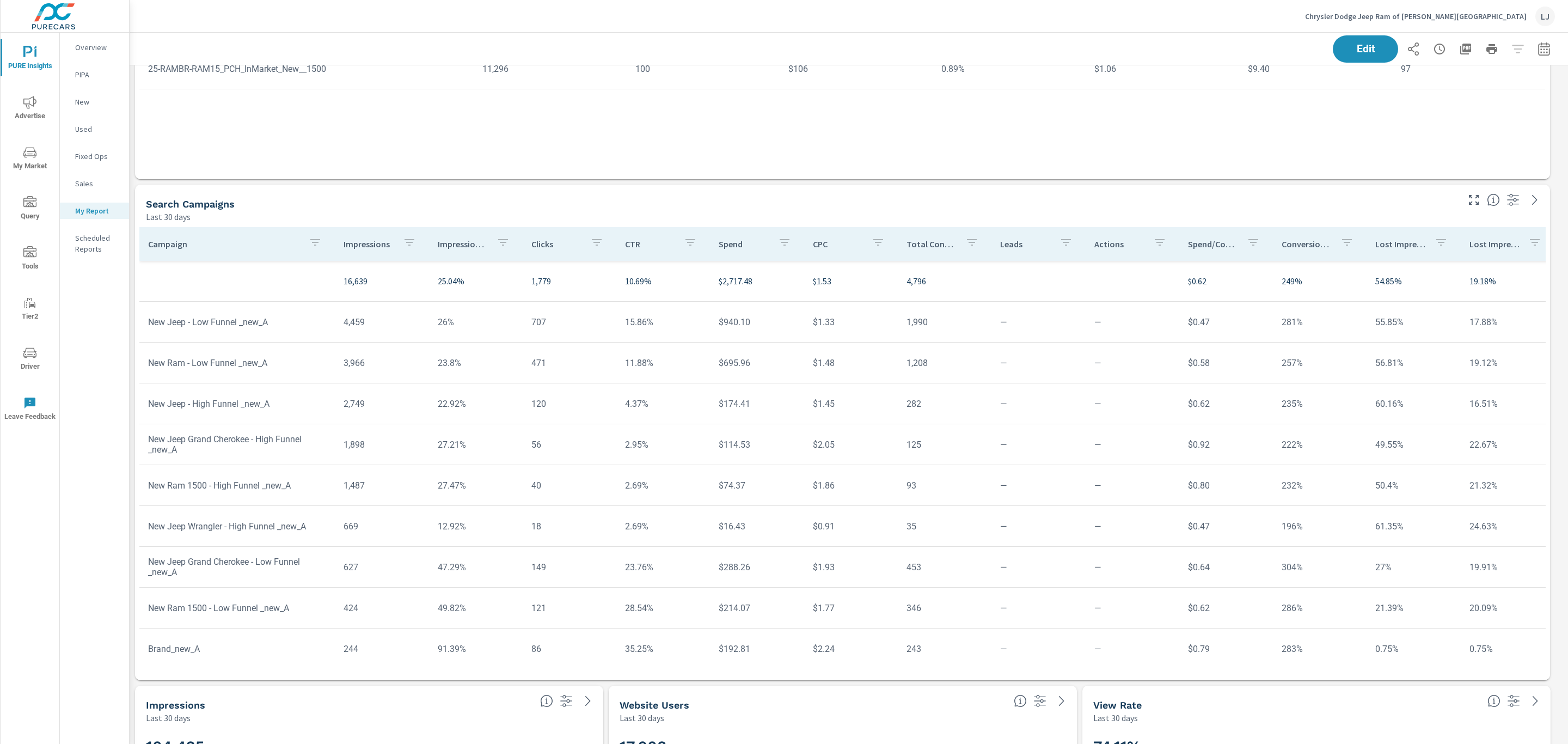
scroll to position [1130, 0]
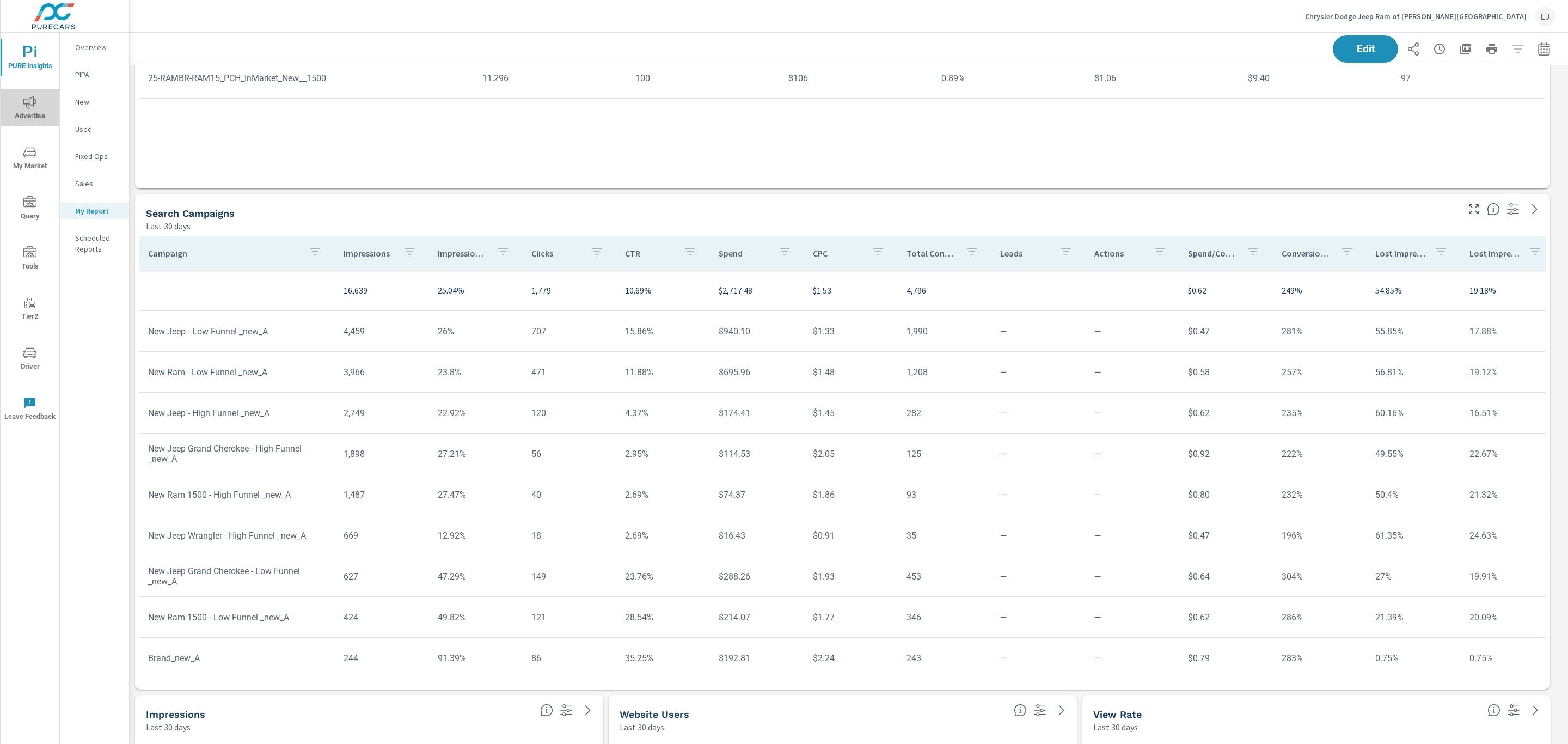
click at [28, 114] on span "Advertise" at bounding box center [30, 109] width 52 height 27
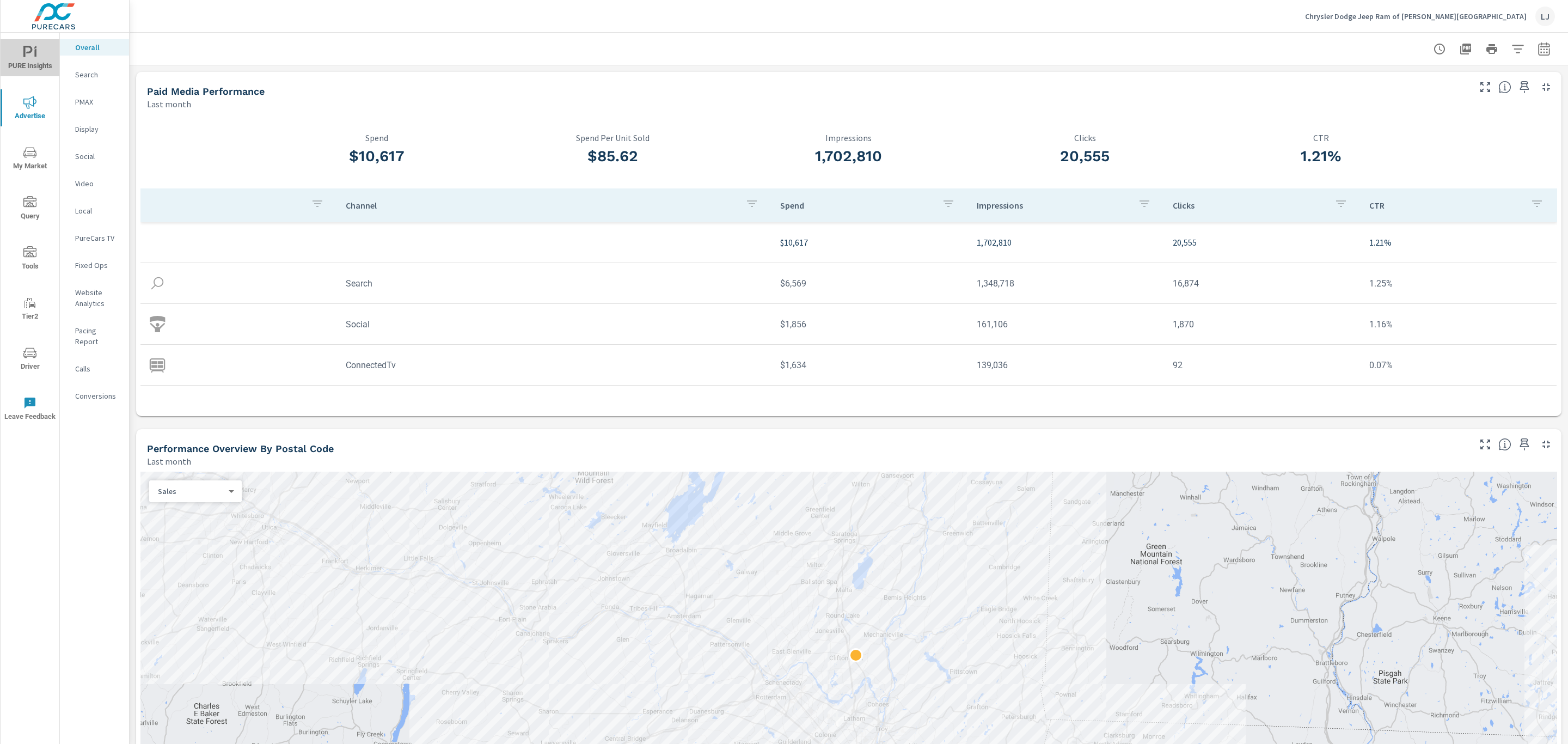
click at [23, 55] on icon "nav menu" at bounding box center [30, 52] width 13 height 13
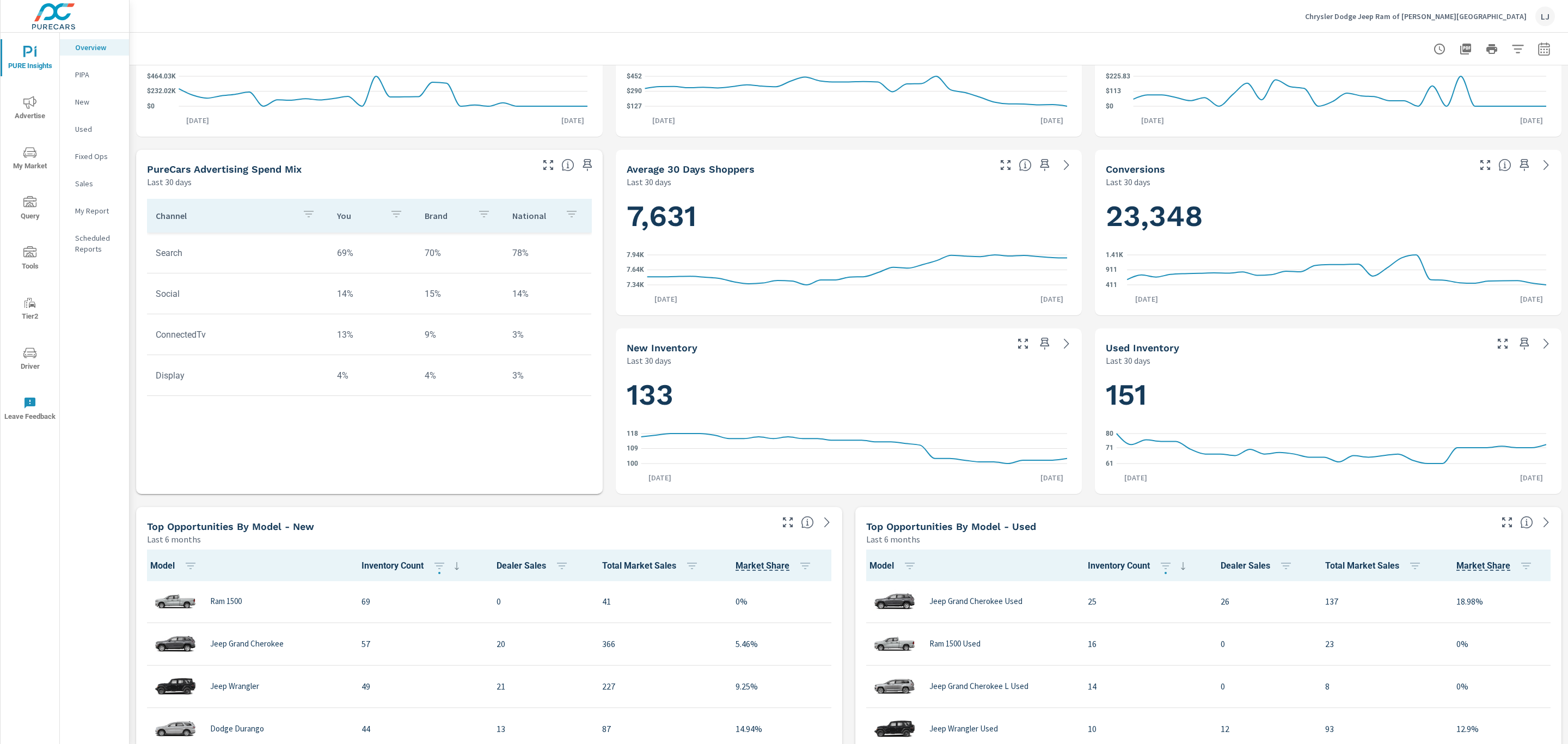
scroll to position [275, 0]
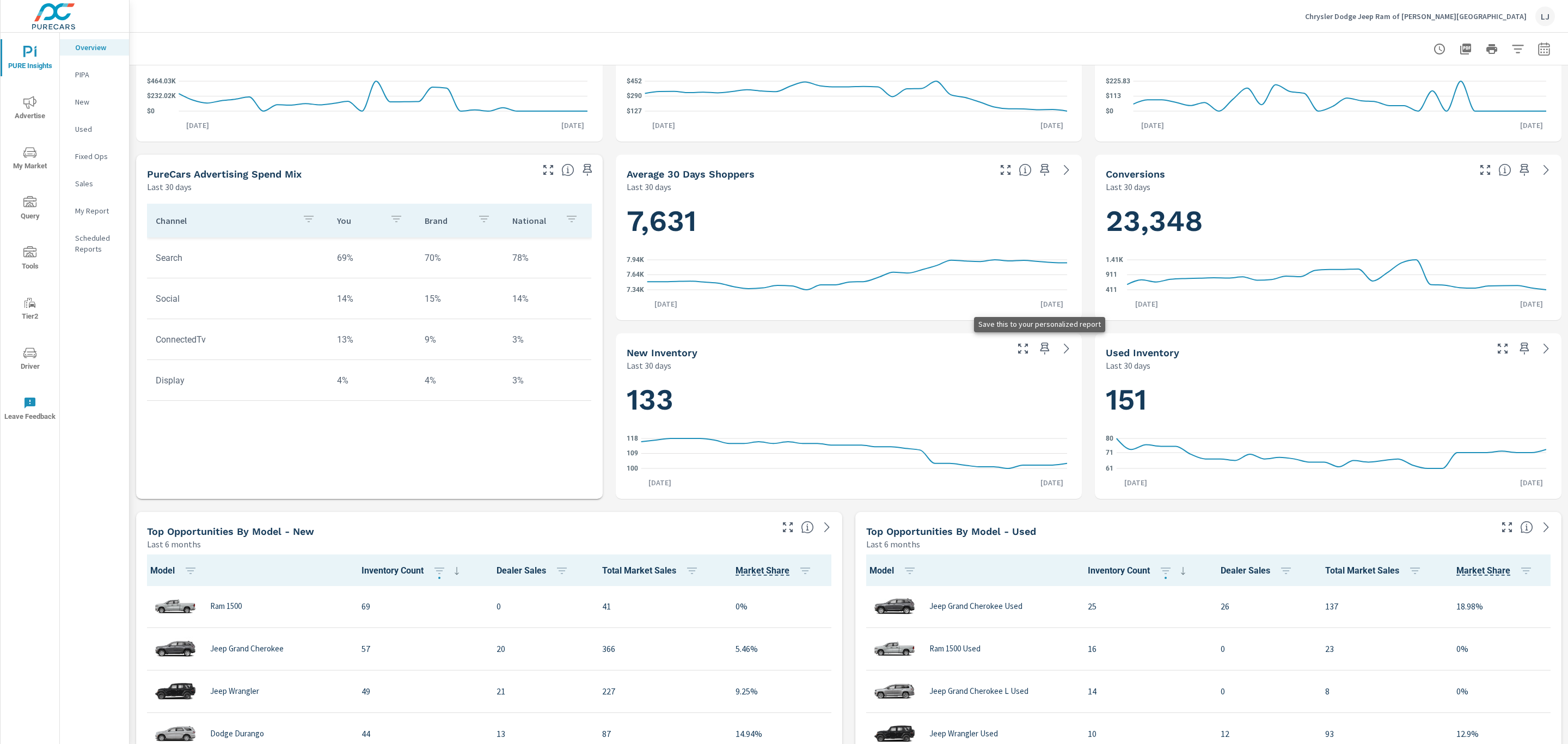
click at [1038, 345] on icon "button" at bounding box center [1045, 349] width 13 height 13
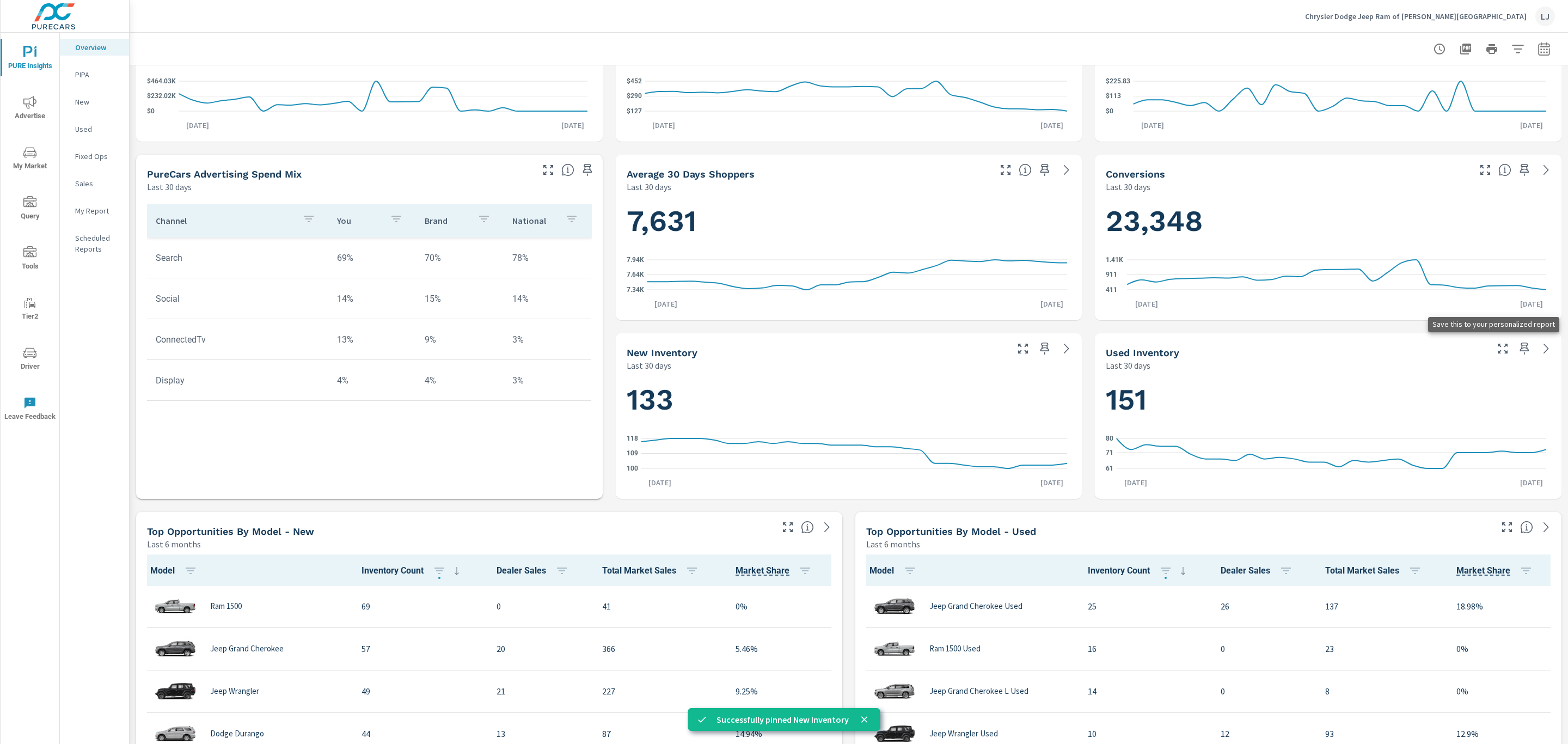
click at [1518, 347] on icon "button" at bounding box center [1524, 349] width 13 height 13
click at [1038, 170] on icon "button" at bounding box center [1045, 170] width 13 height 13
click at [87, 212] on p "My Report" at bounding box center [97, 211] width 45 height 11
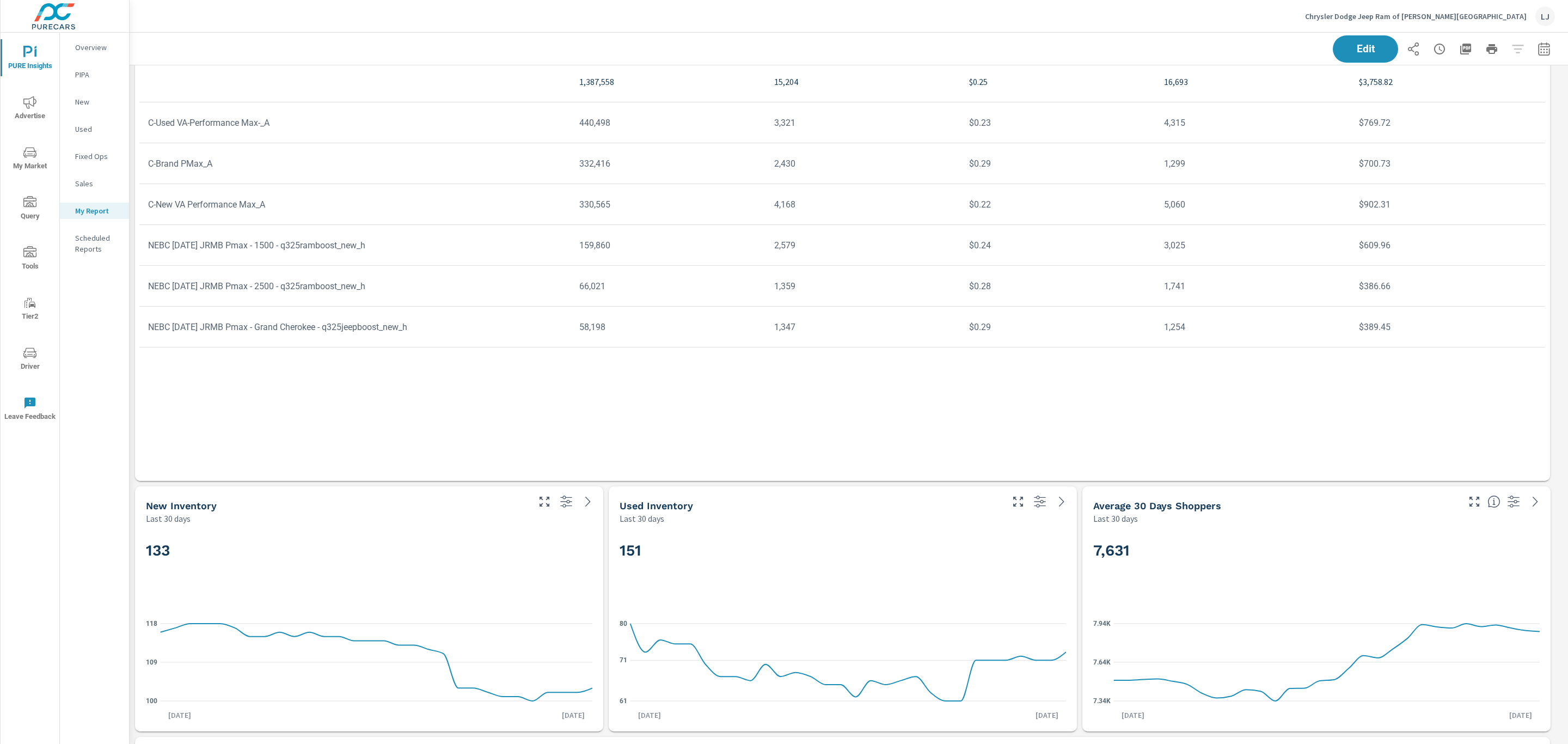
scroll to position [459, 0]
click at [1344, 50] on span "Edit" at bounding box center [1366, 49] width 44 height 10
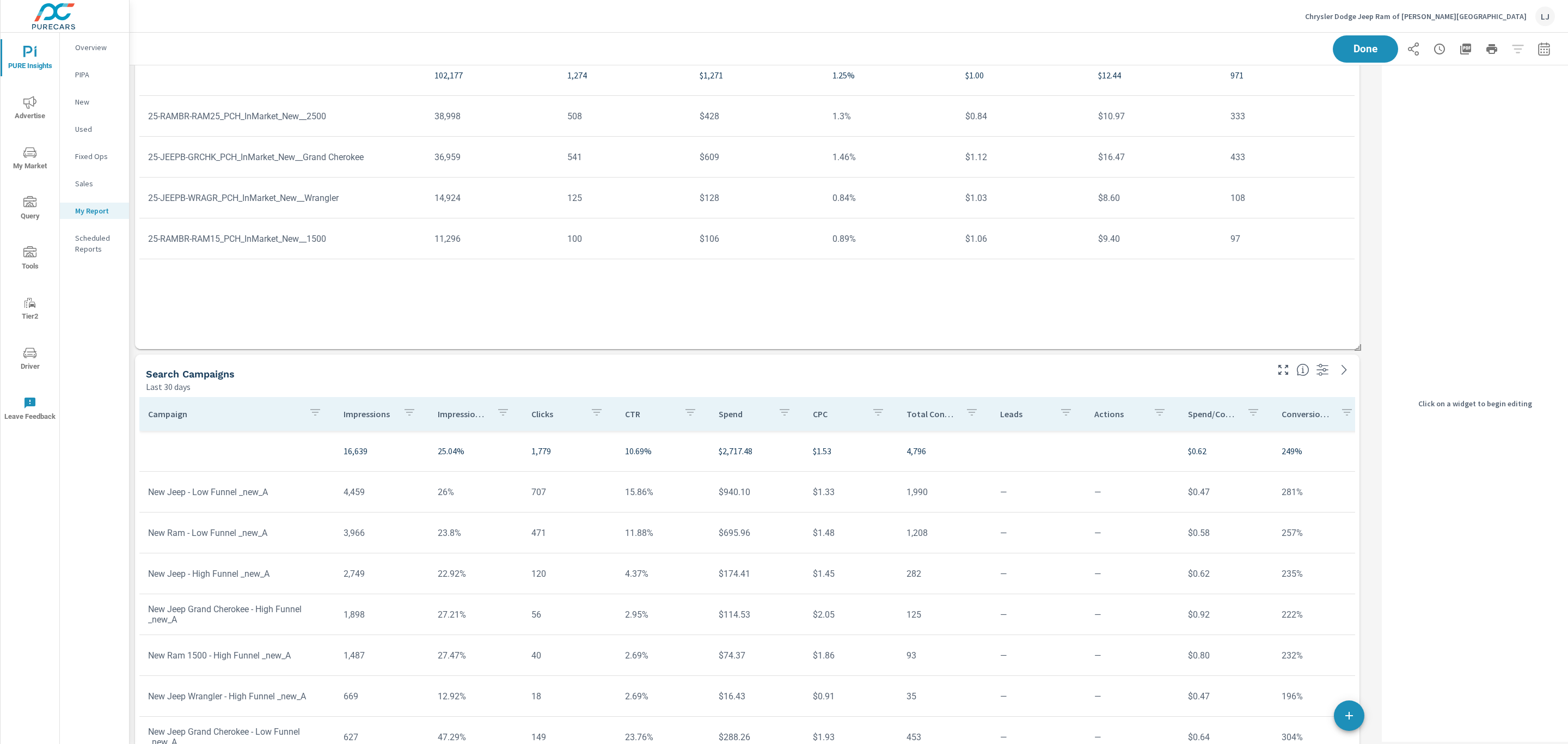
scroll to position [1276, 0]
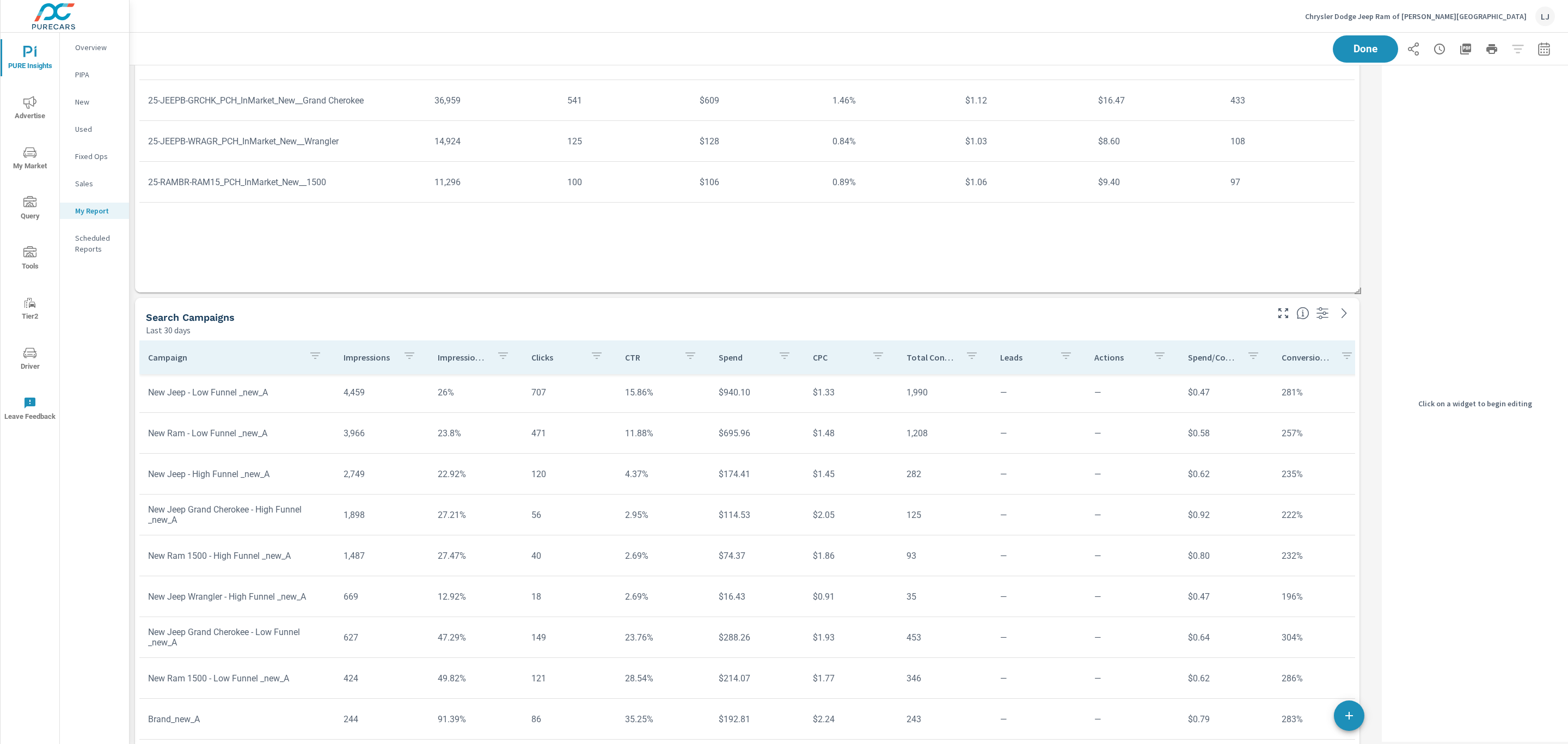
scroll to position [64, 0]
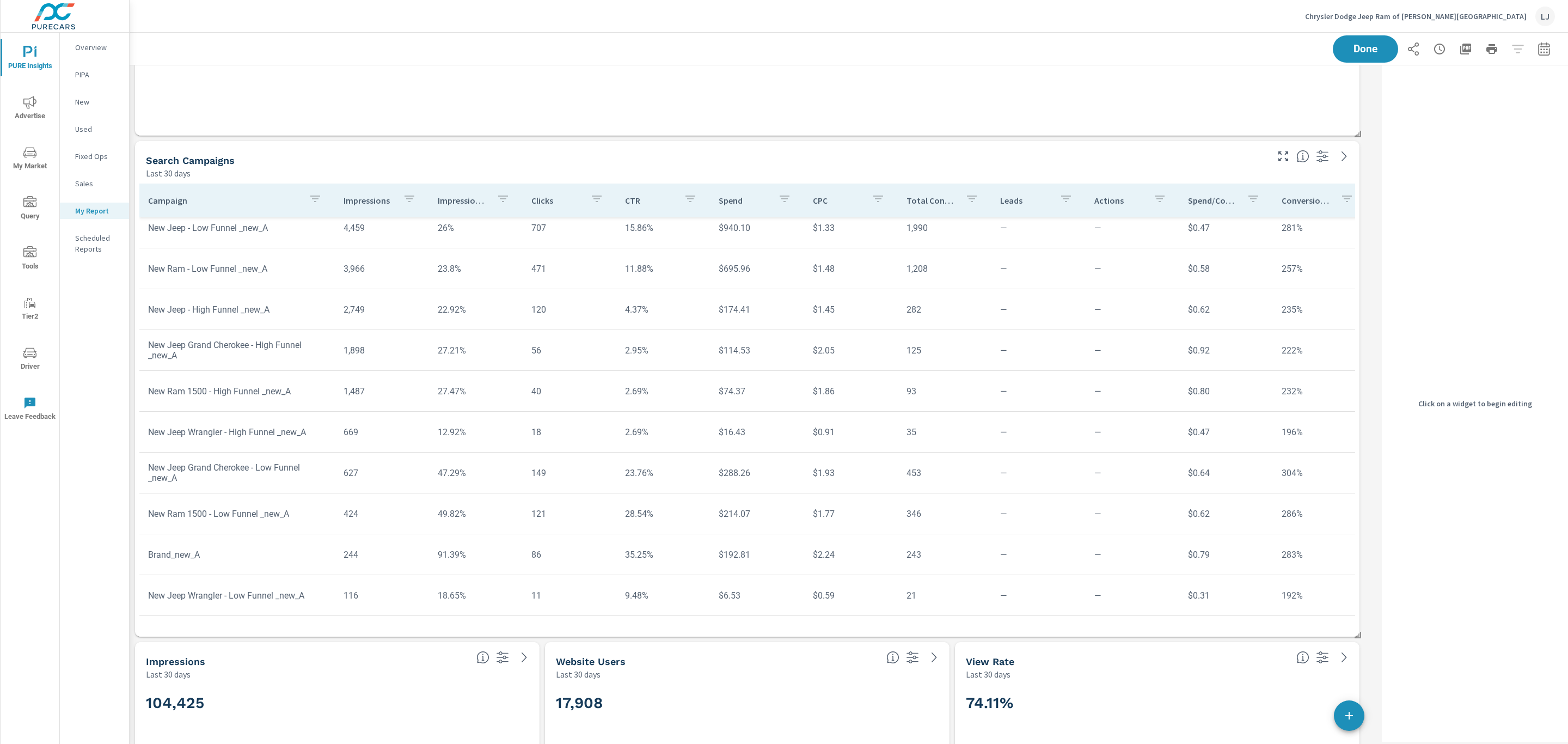
scroll to position [1439, 0]
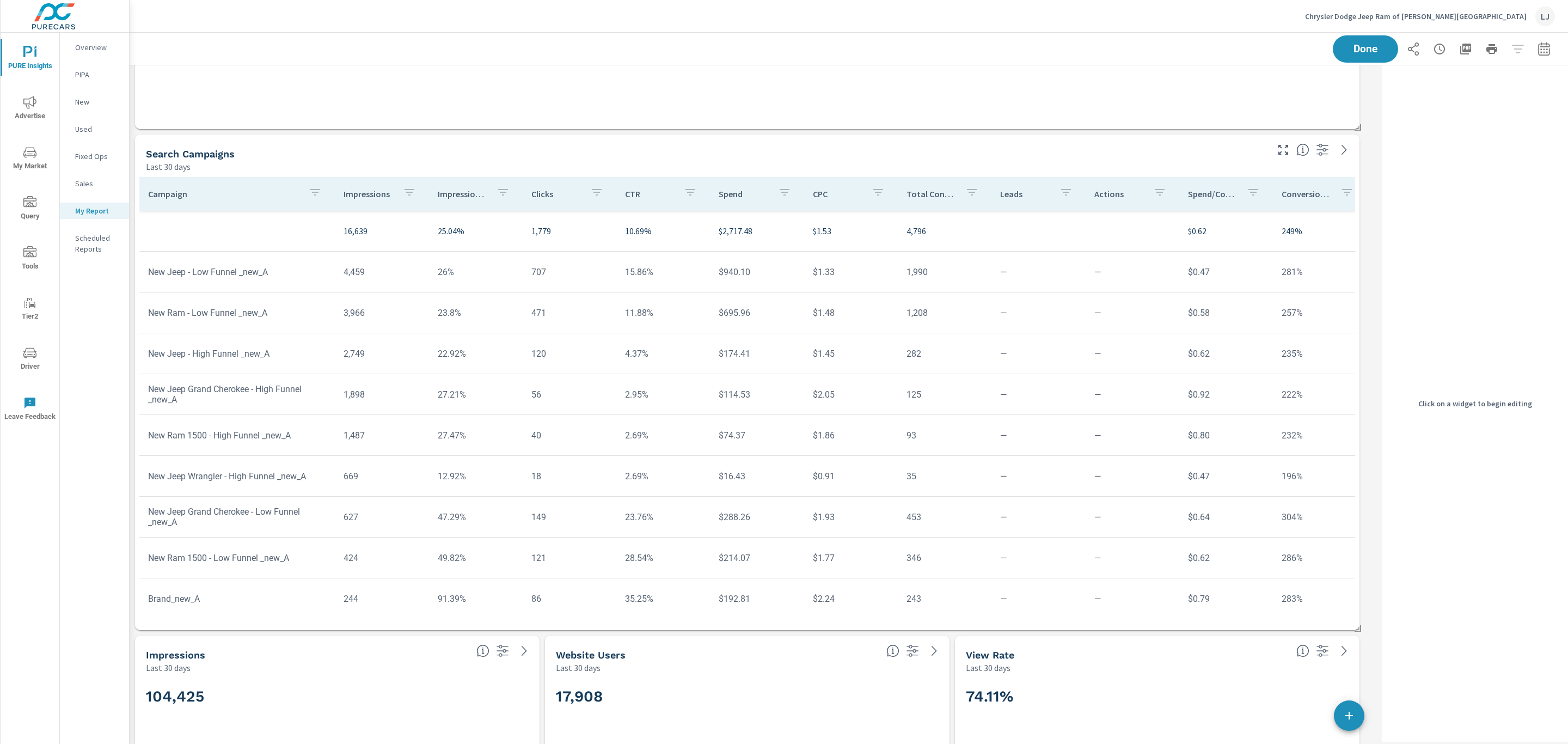
click at [459, 194] on p "Impression Share" at bounding box center [463, 194] width 50 height 11
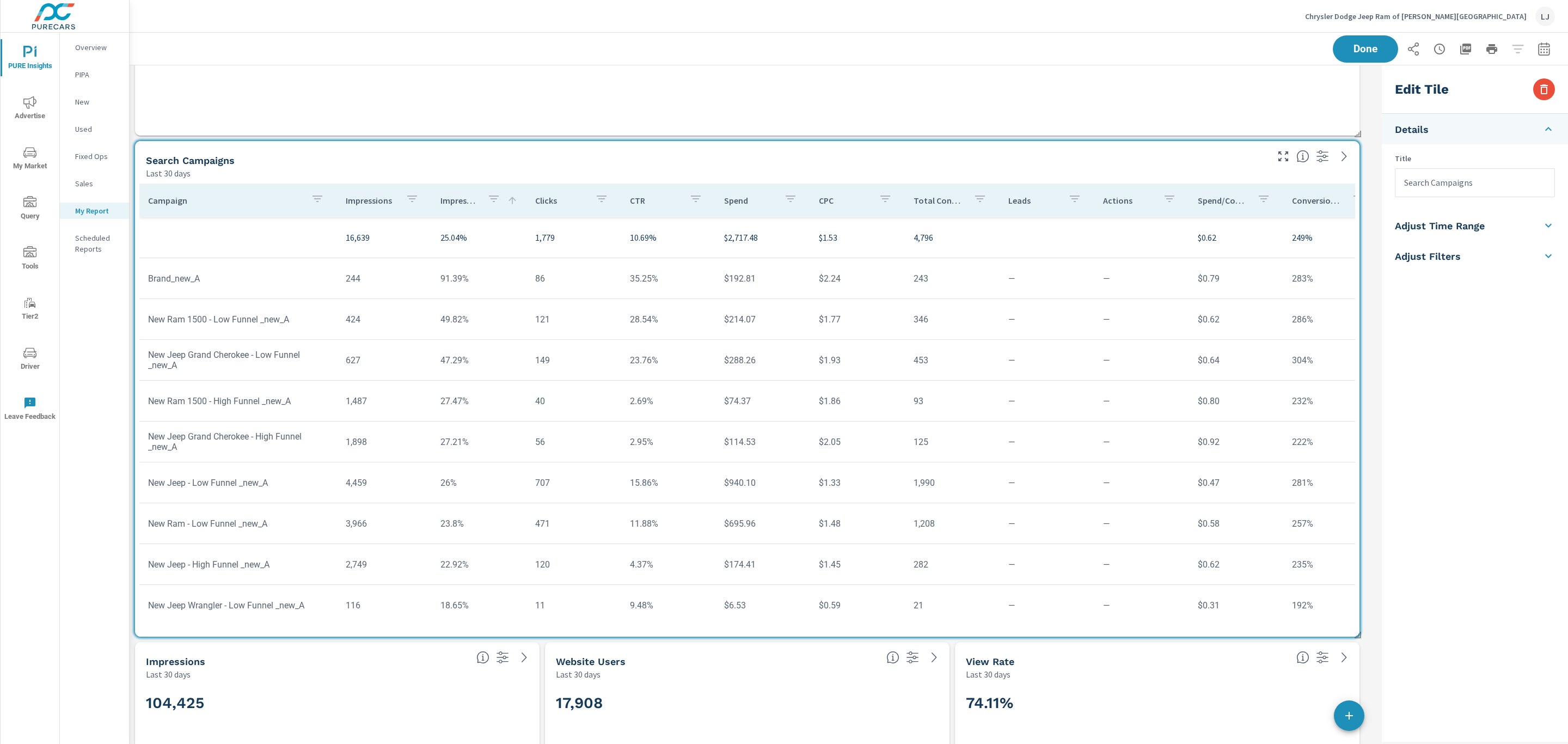
scroll to position [1455, 0]
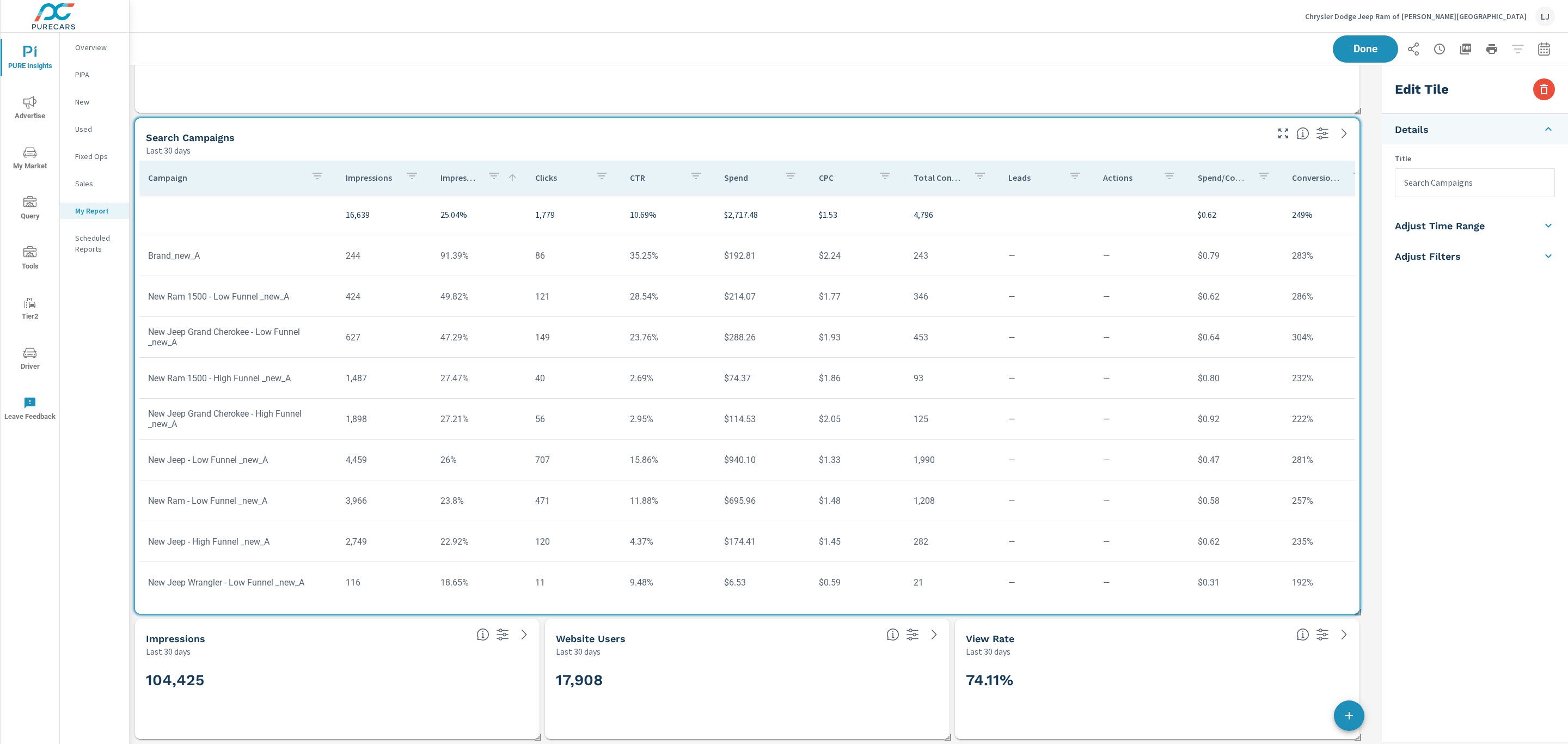
click at [325, 653] on div "Last 30 days" at bounding box center [307, 651] width 322 height 13
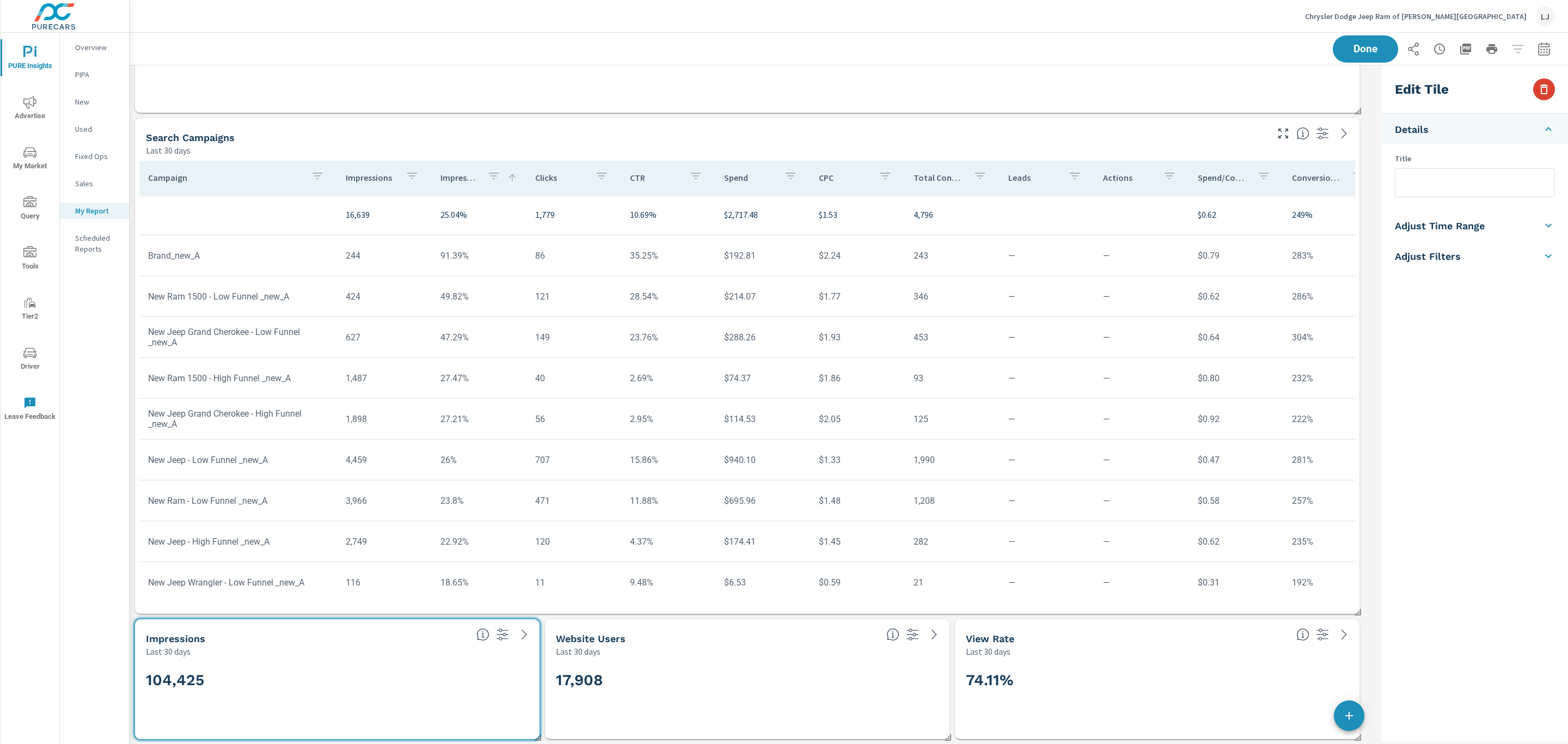
click at [1541, 89] on icon "button" at bounding box center [1544, 89] width 13 height 13
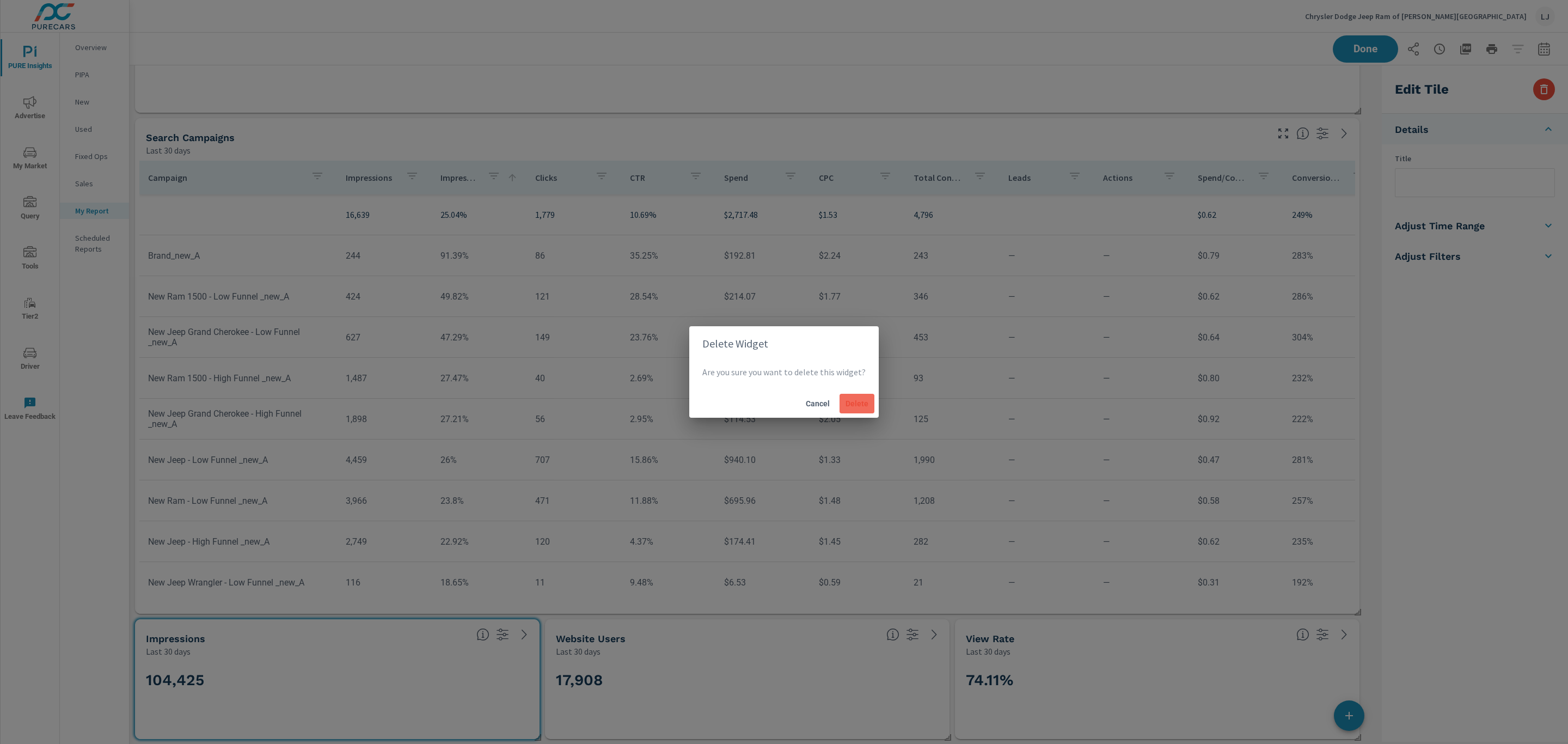
click at [854, 404] on span "Delete" at bounding box center [857, 403] width 26 height 10
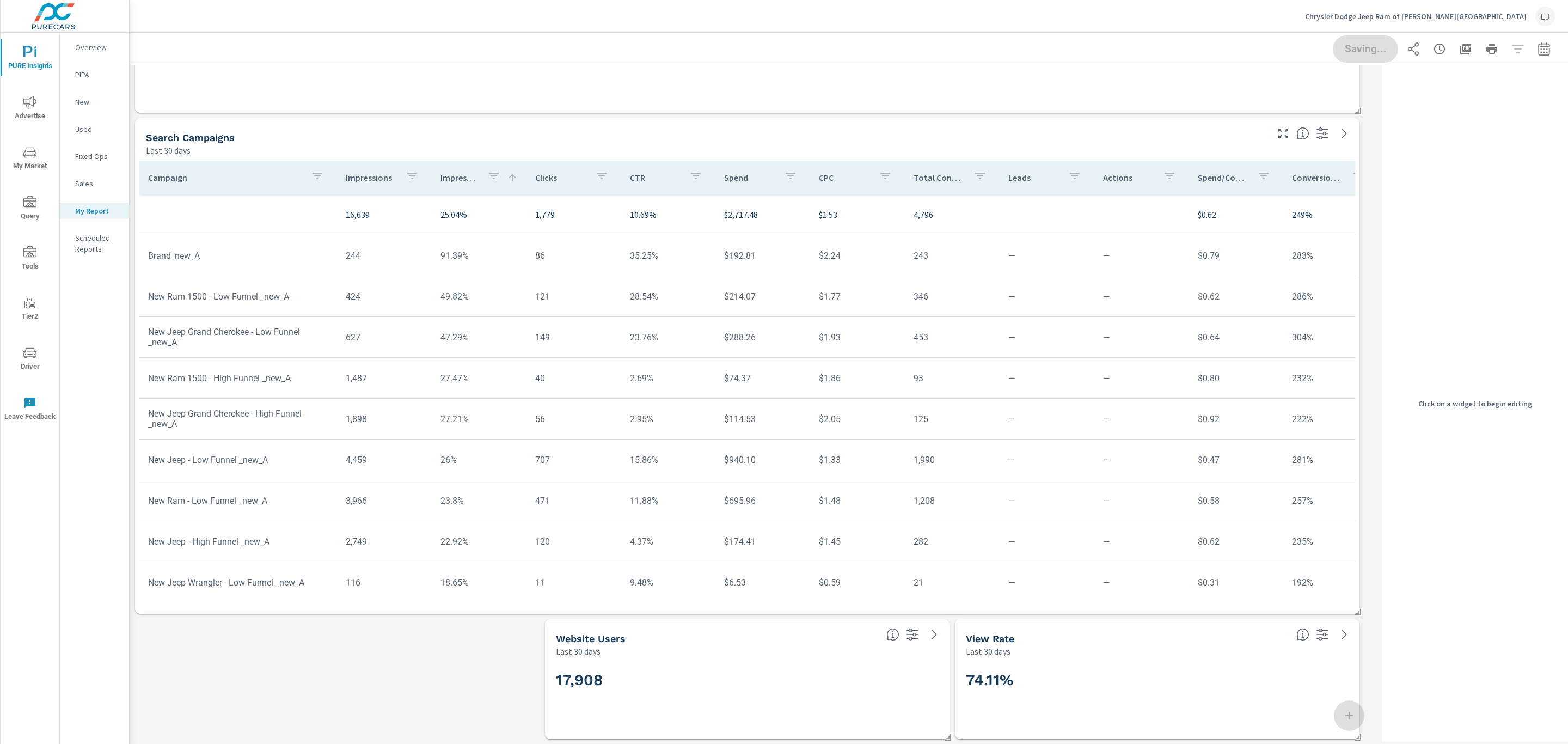
click at [685, 651] on div "Last 30 days" at bounding box center [716, 651] width 322 height 13
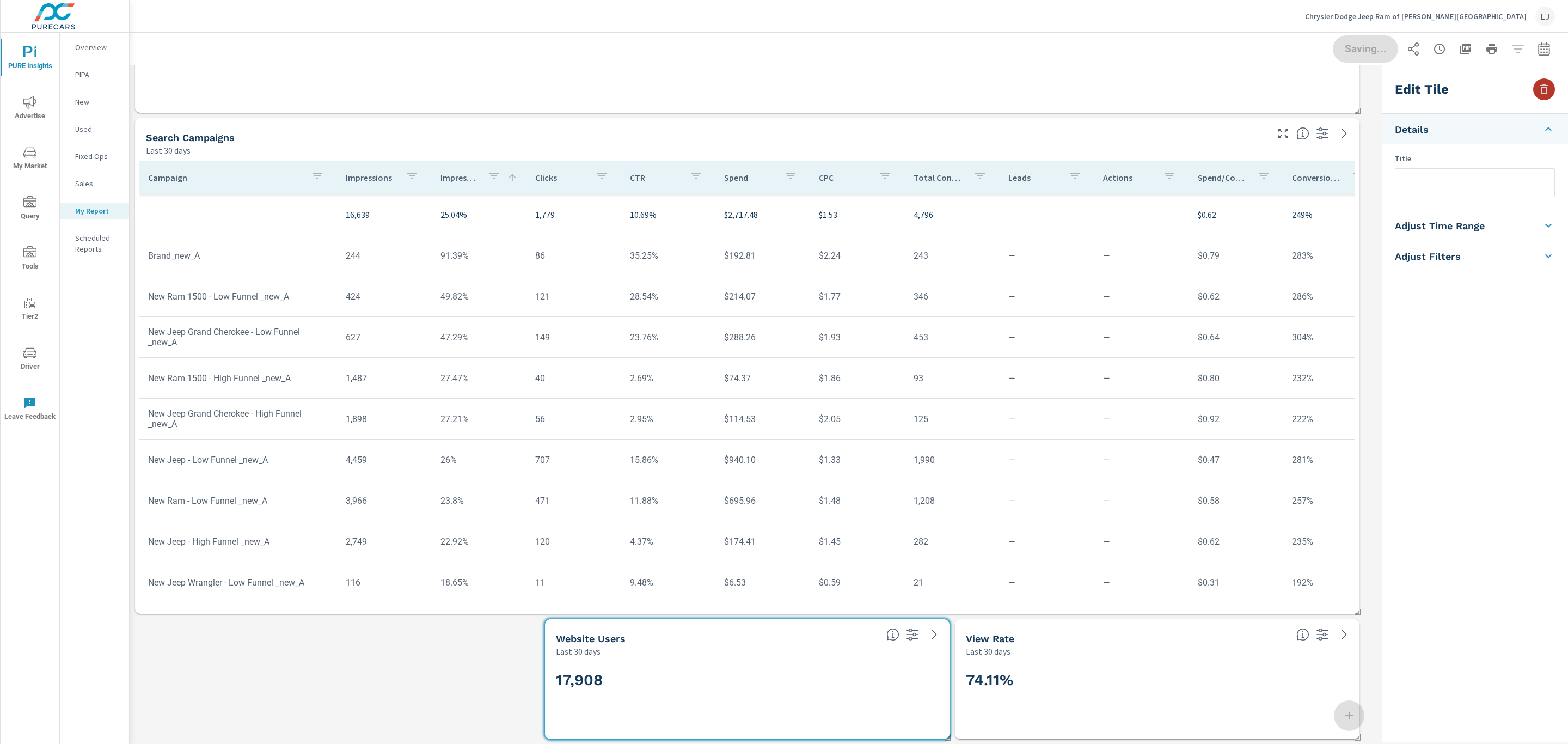
click at [1543, 85] on icon "button" at bounding box center [1545, 89] width 8 height 10
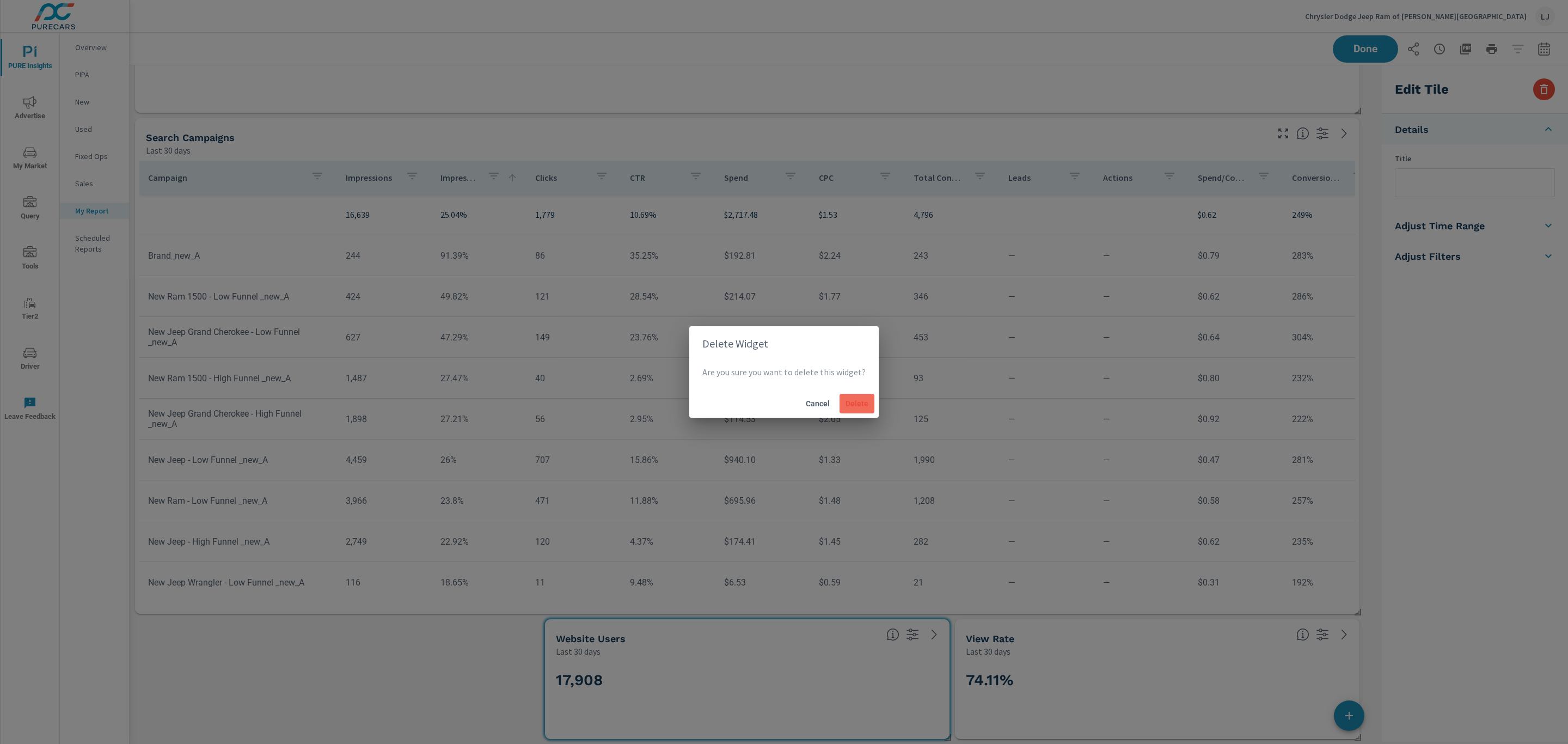
click at [853, 406] on span "Delete" at bounding box center [857, 403] width 26 height 10
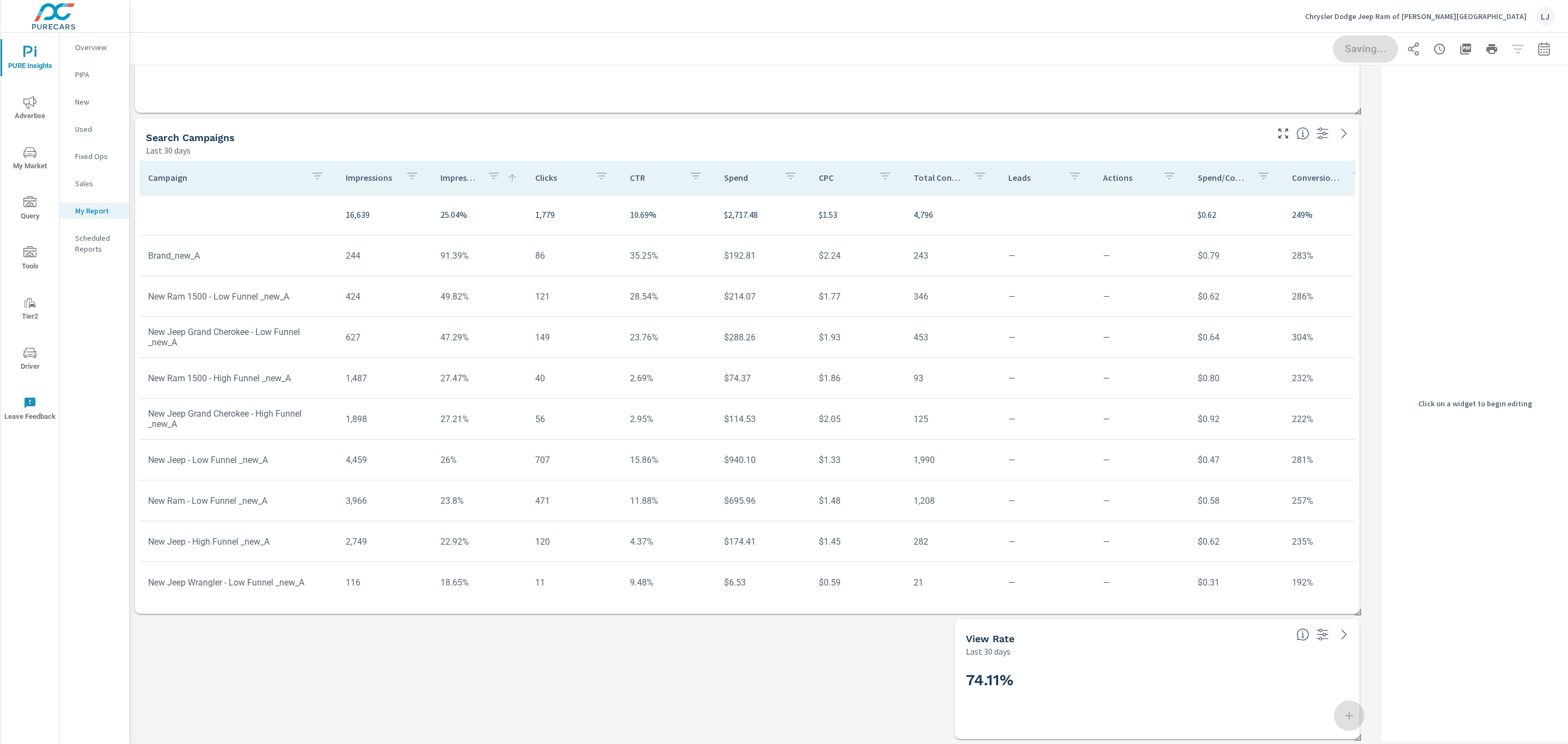
click at [1019, 634] on div "View Rate" at bounding box center [1126, 638] width 322 height 12
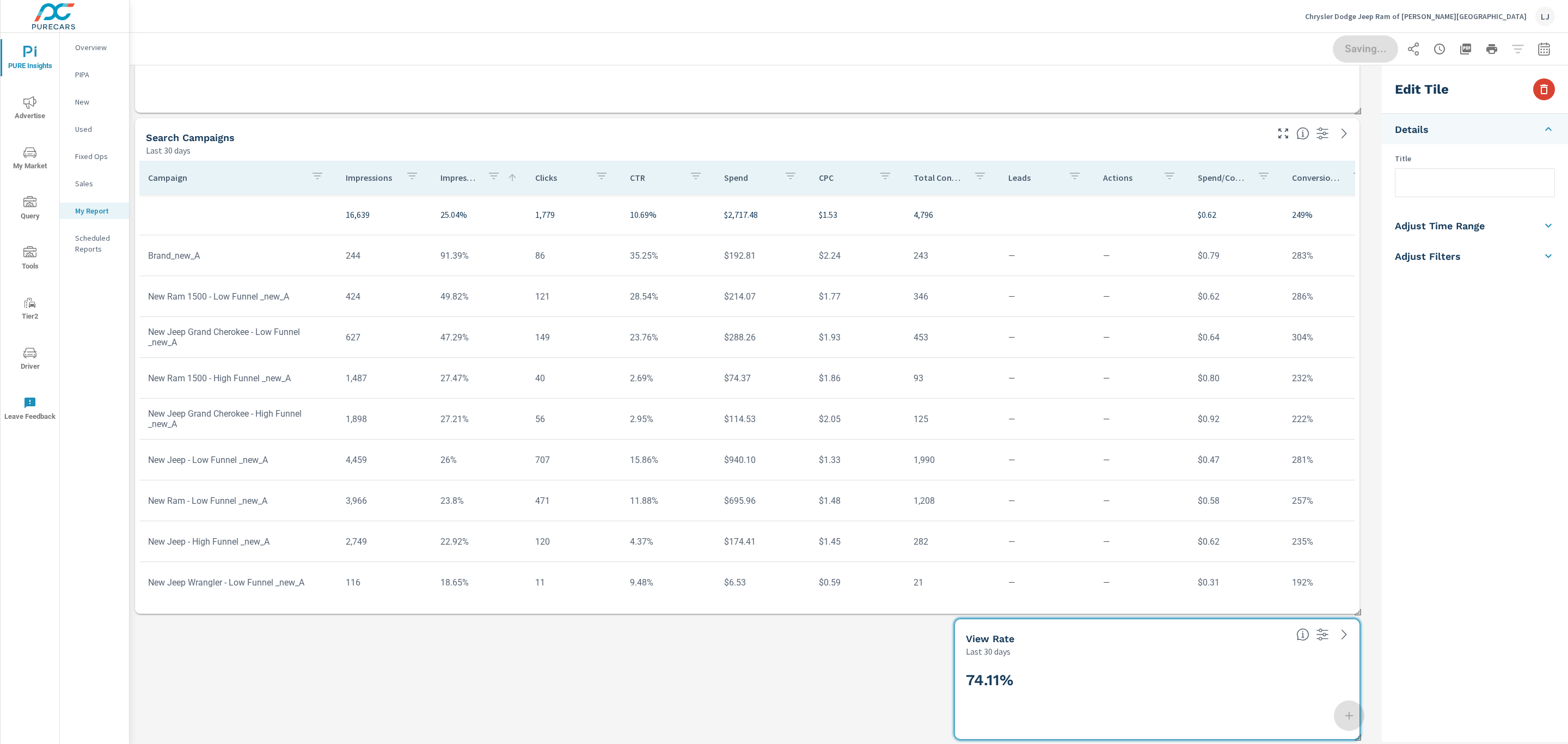
click at [1541, 84] on icon "button" at bounding box center [1544, 89] width 13 height 13
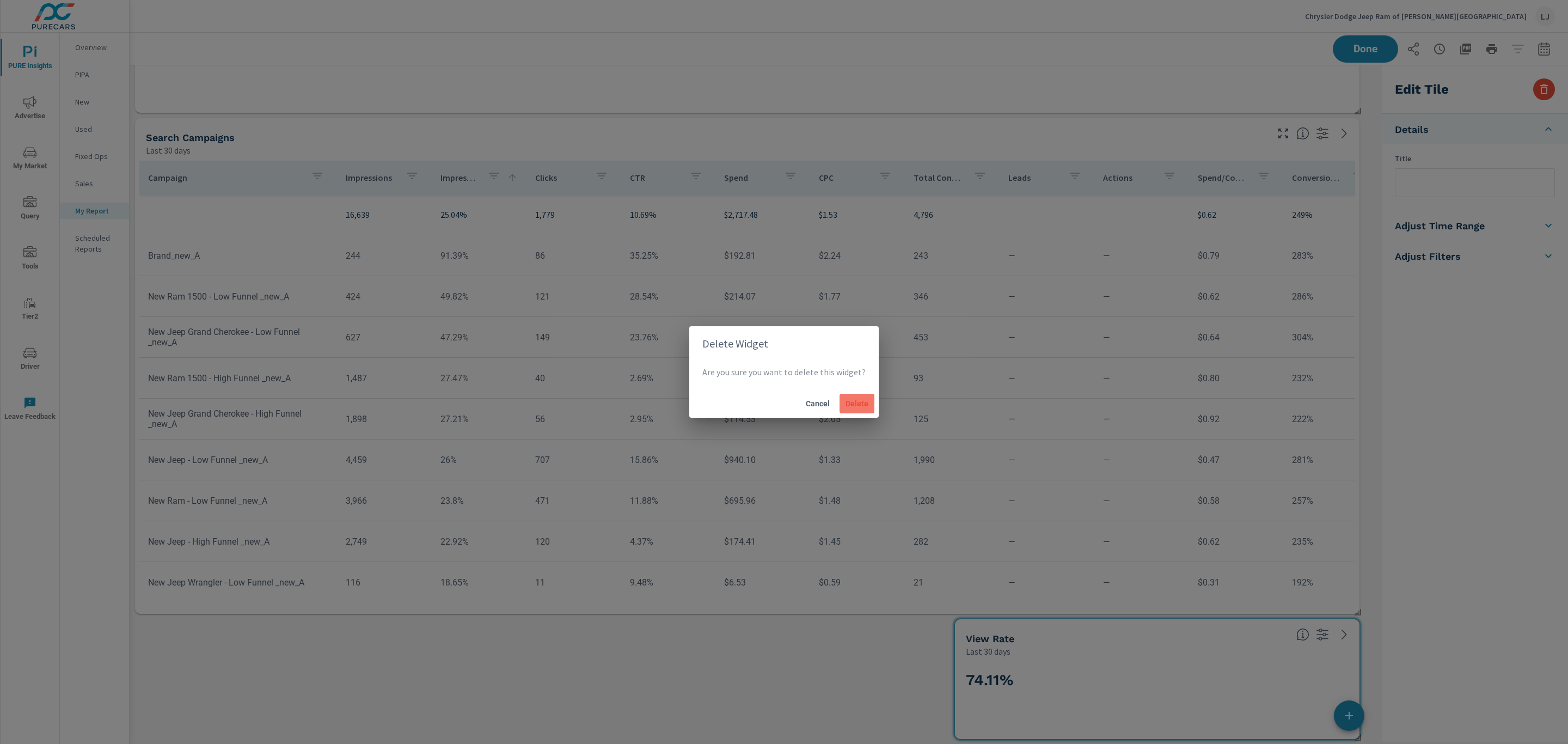
click at [857, 405] on span "Delete" at bounding box center [857, 403] width 26 height 10
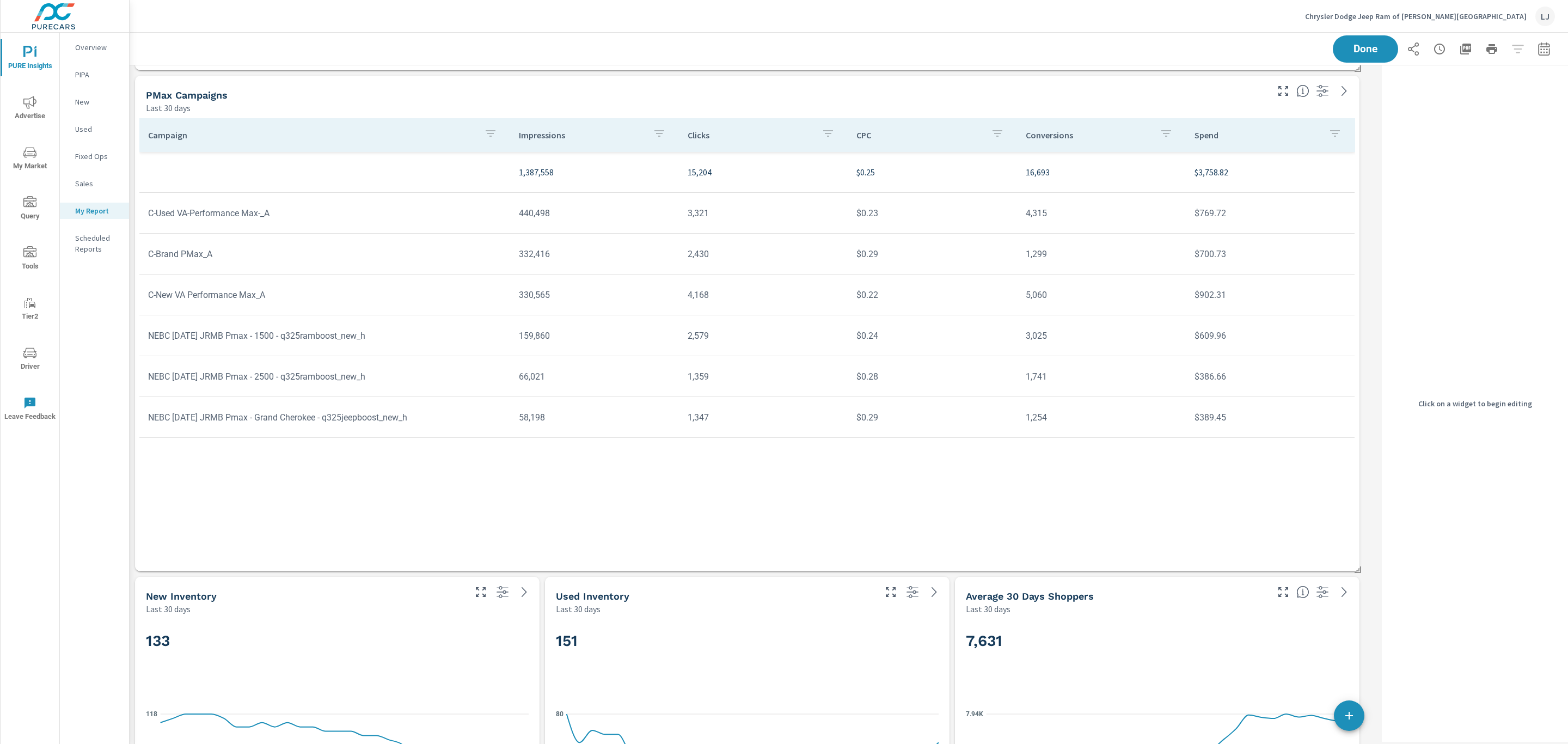
scroll to position [350, 0]
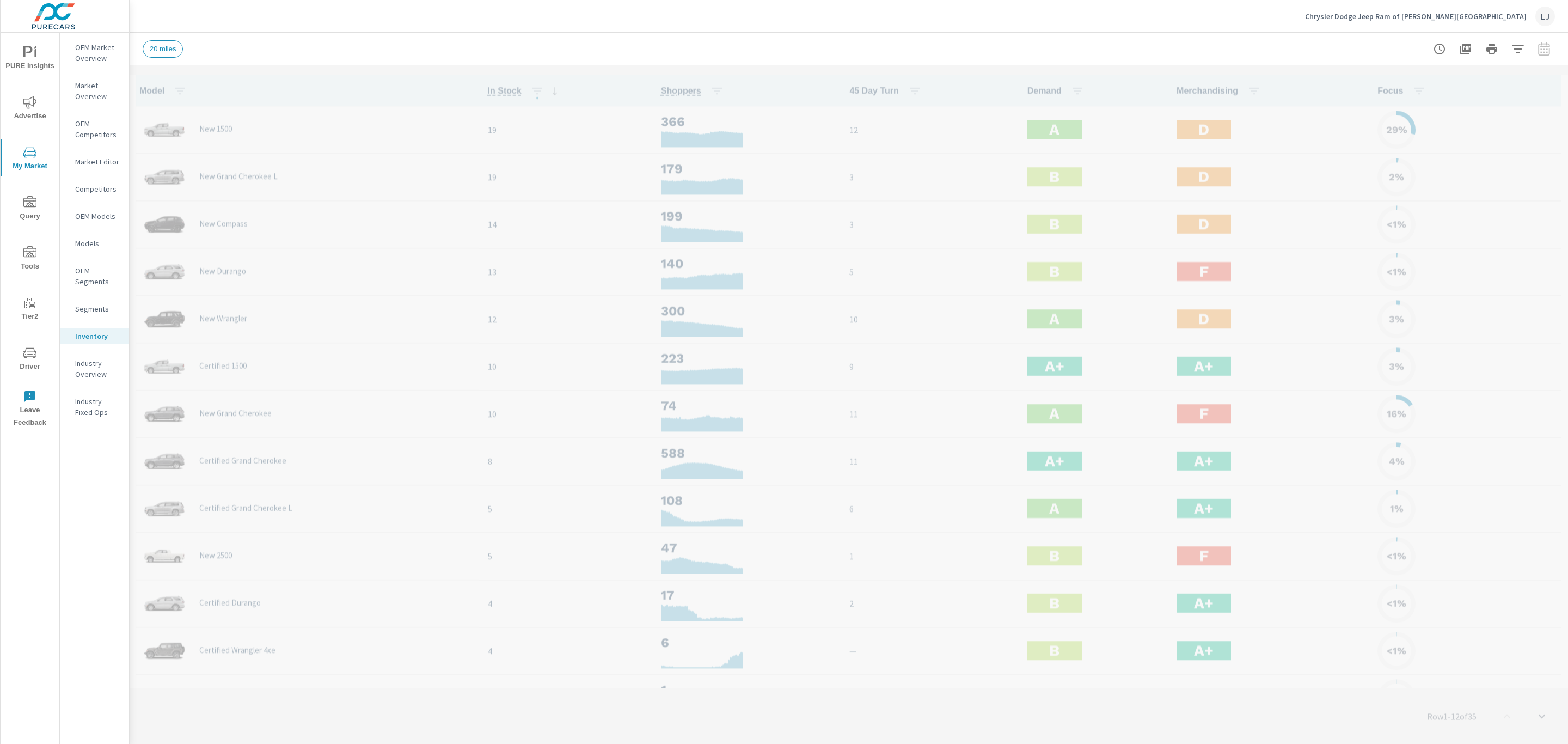
scroll to position [1, 0]
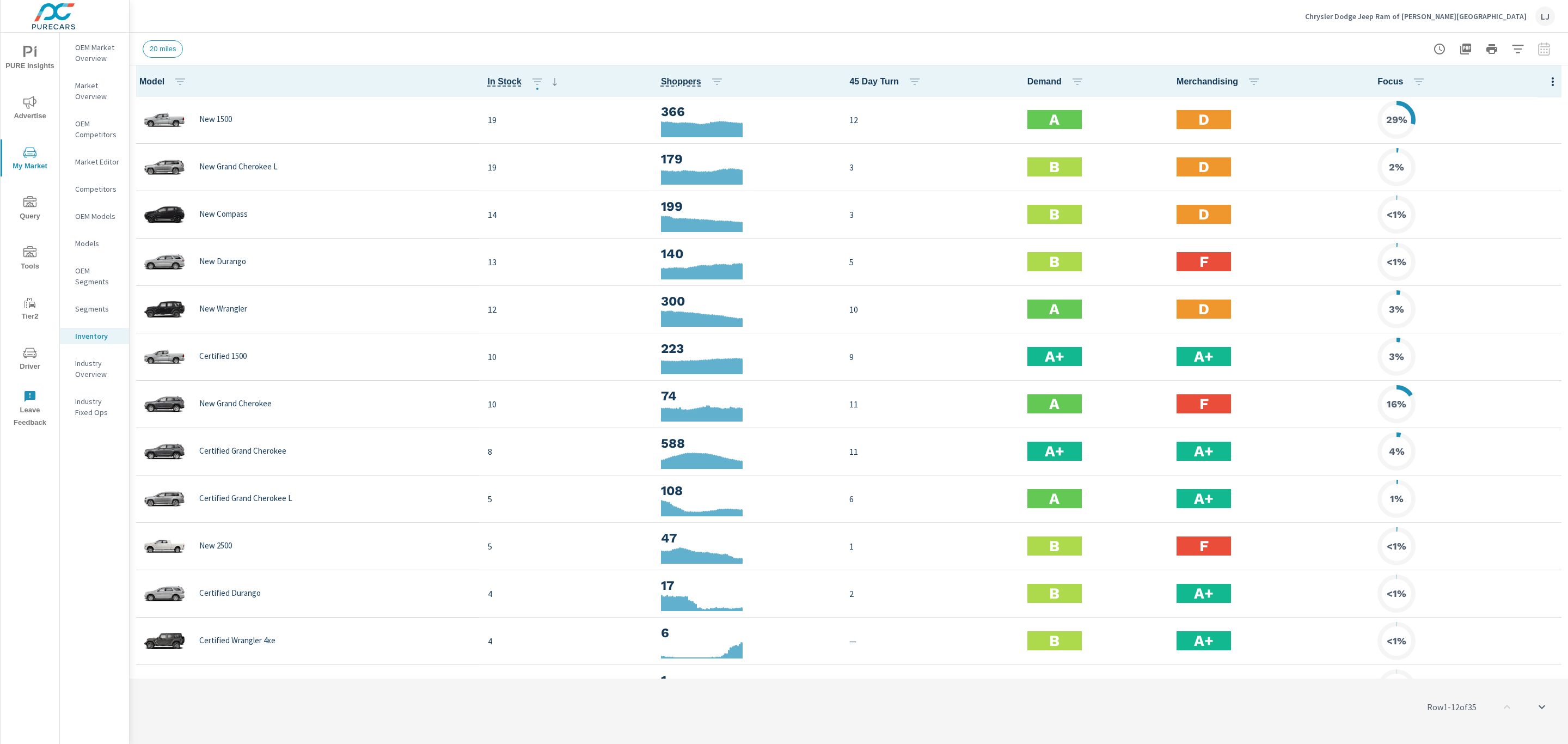
click at [696, 78] on span "Shoppers" at bounding box center [694, 82] width 67 height 13
click at [711, 80] on icon "button" at bounding box center [717, 82] width 13 height 13
click at [711, 80] on div at bounding box center [784, 372] width 1568 height 744
click at [711, 80] on icon "button" at bounding box center [717, 82] width 13 height 13
click at [694, 203] on span "Apply" at bounding box center [662, 200] width 91 height 10
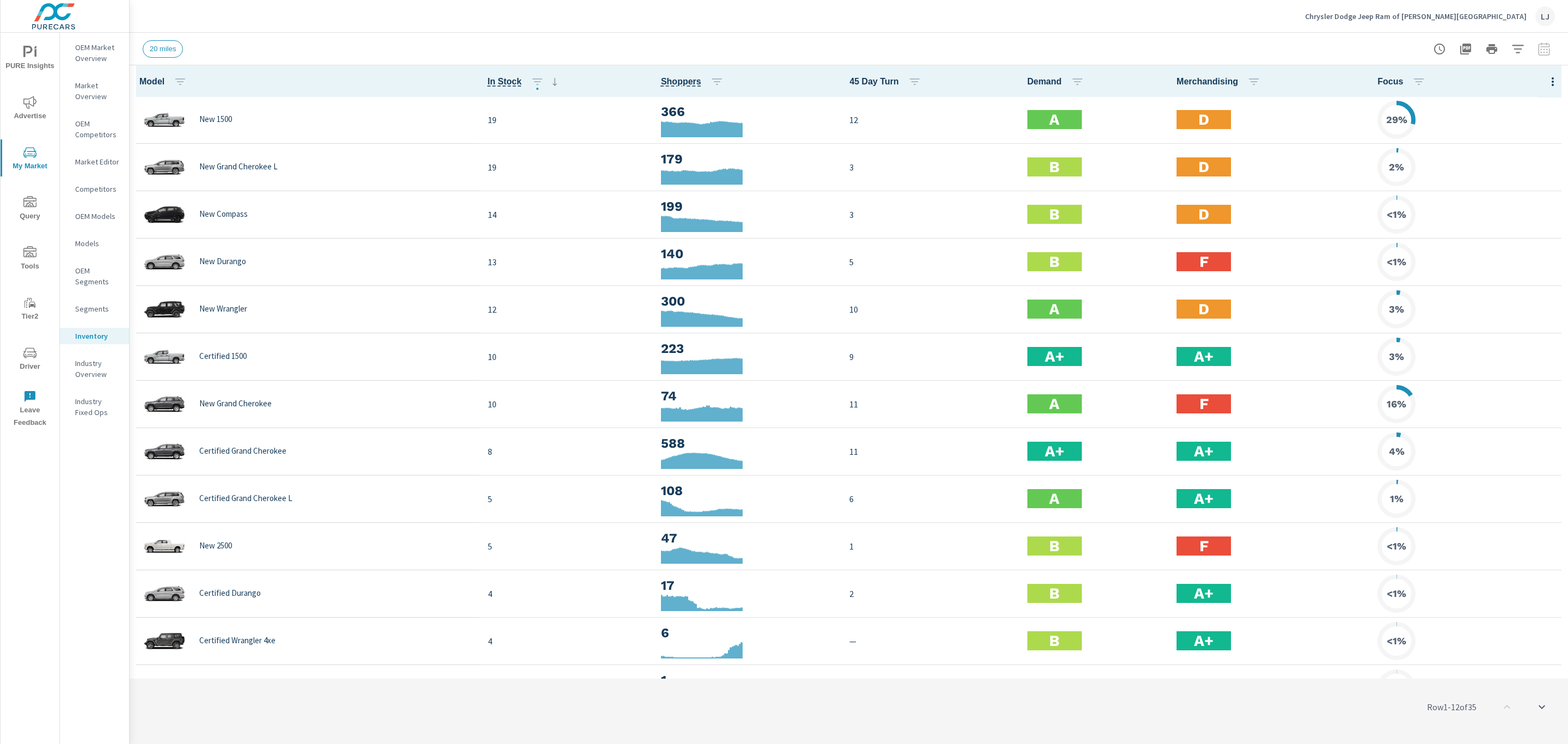
click at [730, 82] on th "Shoppers" at bounding box center [746, 81] width 189 height 31
click at [675, 72] on th "Shoppers" at bounding box center [746, 81] width 189 height 31
click at [678, 84] on span "Shoppers" at bounding box center [681, 82] width 40 height 13
click at [715, 79] on icon "button" at bounding box center [717, 82] width 13 height 13
click at [713, 79] on div at bounding box center [784, 372] width 1568 height 744
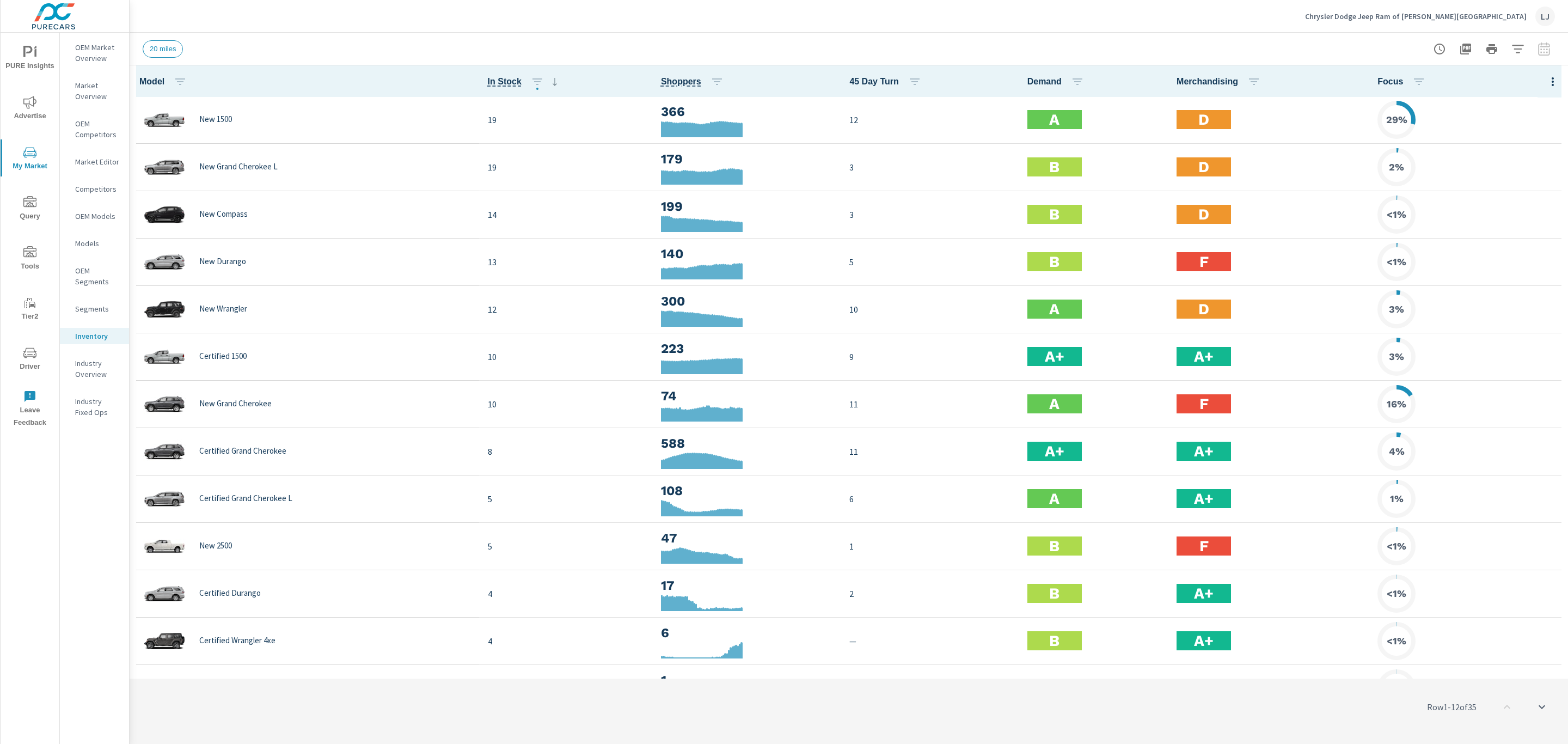
click at [713, 79] on div "Sort Options ASC DESC Apply" at bounding box center [784, 372] width 1568 height 744
click at [706, 82] on button "button" at bounding box center [716, 81] width 22 height 22
click at [649, 125] on span "ASC" at bounding box center [636, 127] width 47 height 11
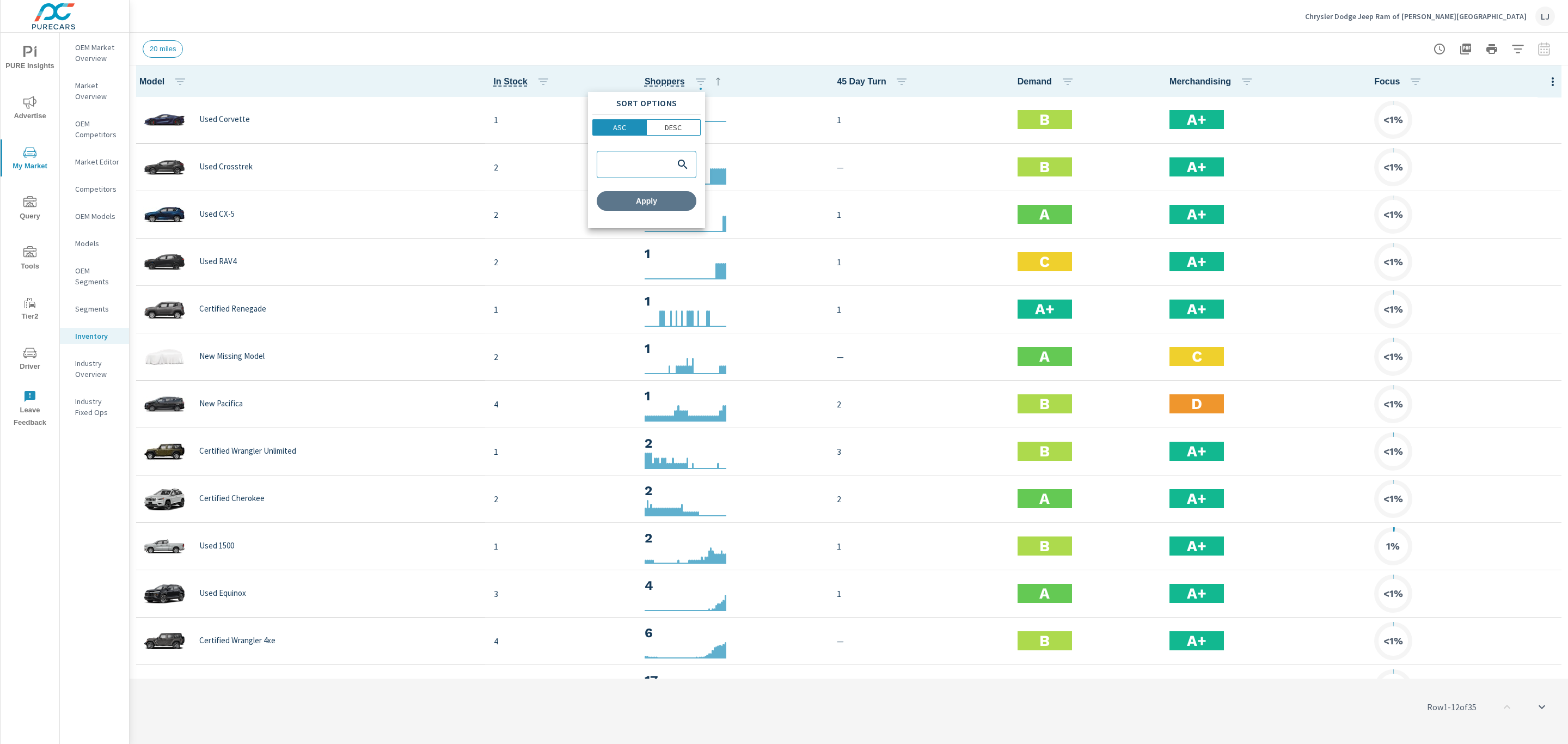
click at [673, 200] on span "Apply" at bounding box center [646, 200] width 91 height 10
click at [712, 82] on icon at bounding box center [718, 82] width 13 height 13
click at [694, 82] on icon "button" at bounding box center [701, 82] width 13 height 13
click at [672, 128] on p "DESC" at bounding box center [673, 127] width 17 height 11
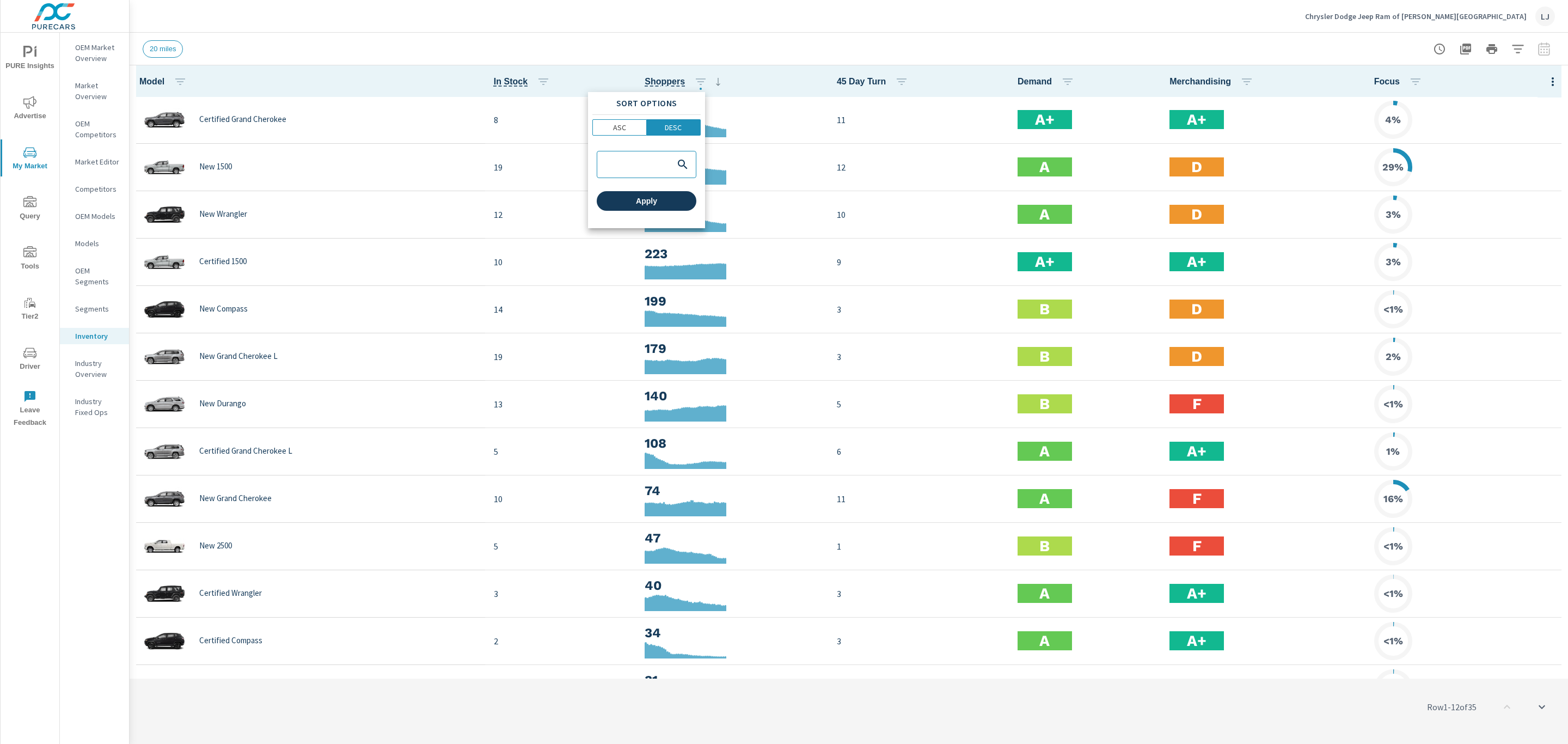
click at [653, 209] on button "Apply" at bounding box center [647, 201] width 100 height 20
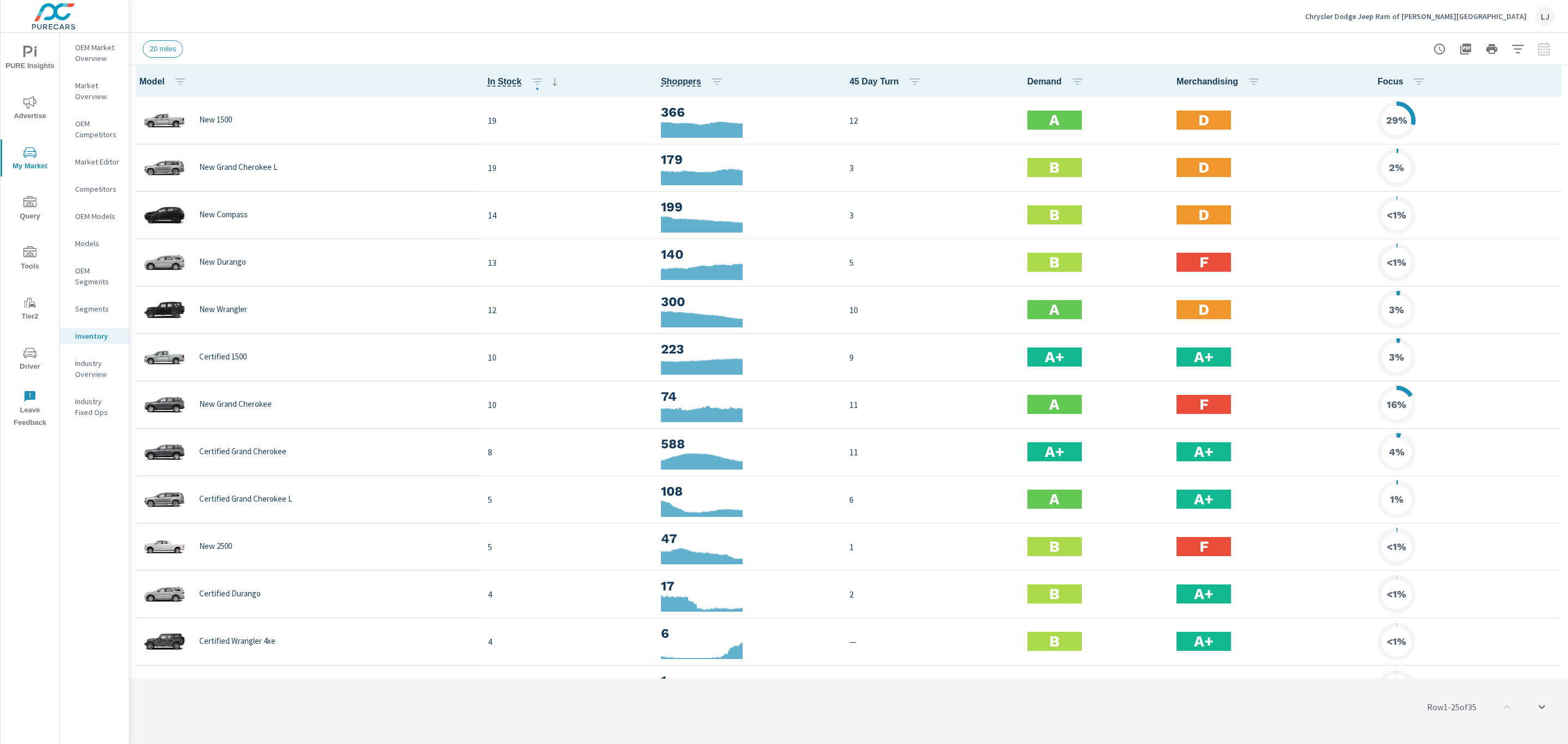
scroll to position [1, 0]
click at [91, 87] on p "Market Overview" at bounding box center [97, 91] width 45 height 22
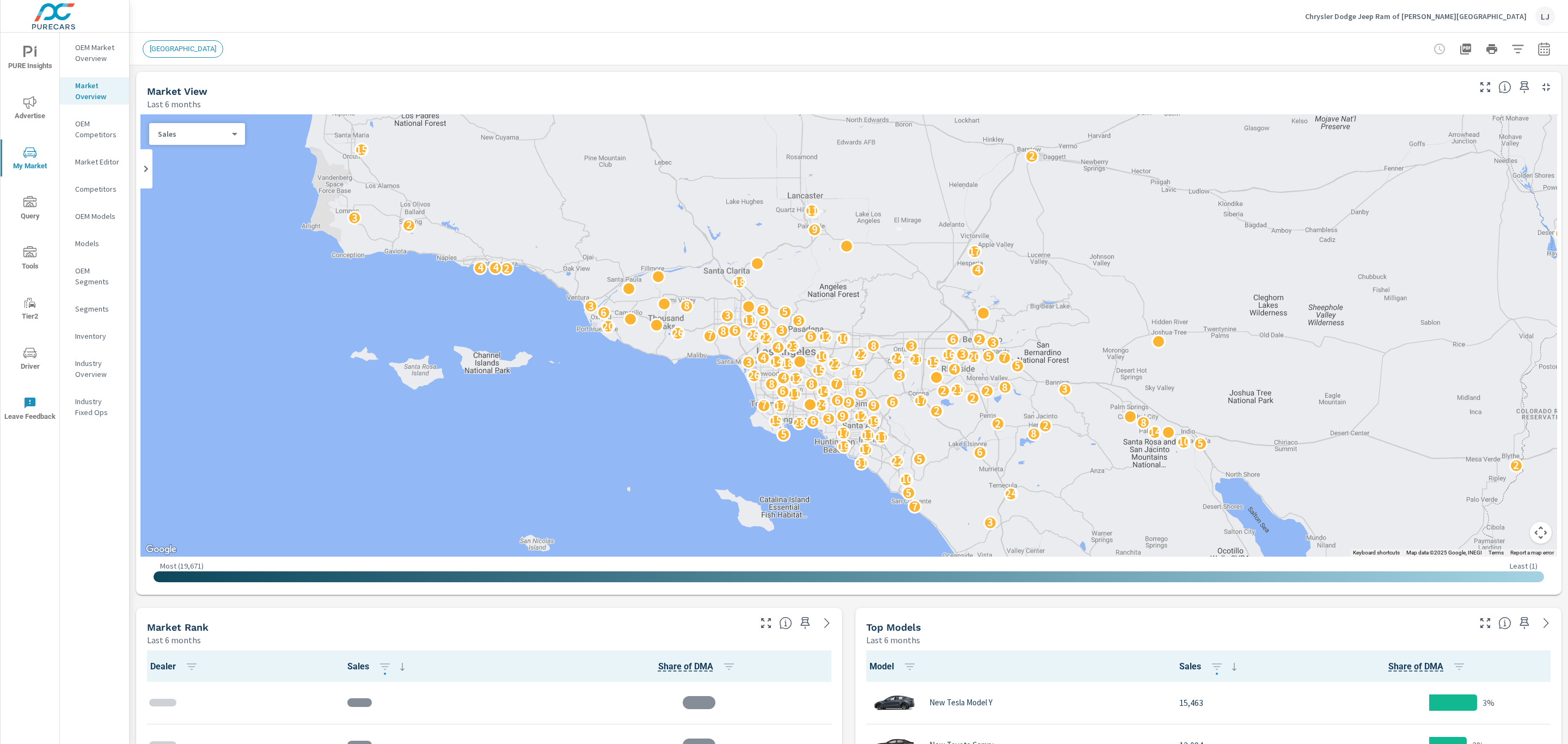
click at [98, 53] on p "OEM Market Overview" at bounding box center [97, 52] width 45 height 22
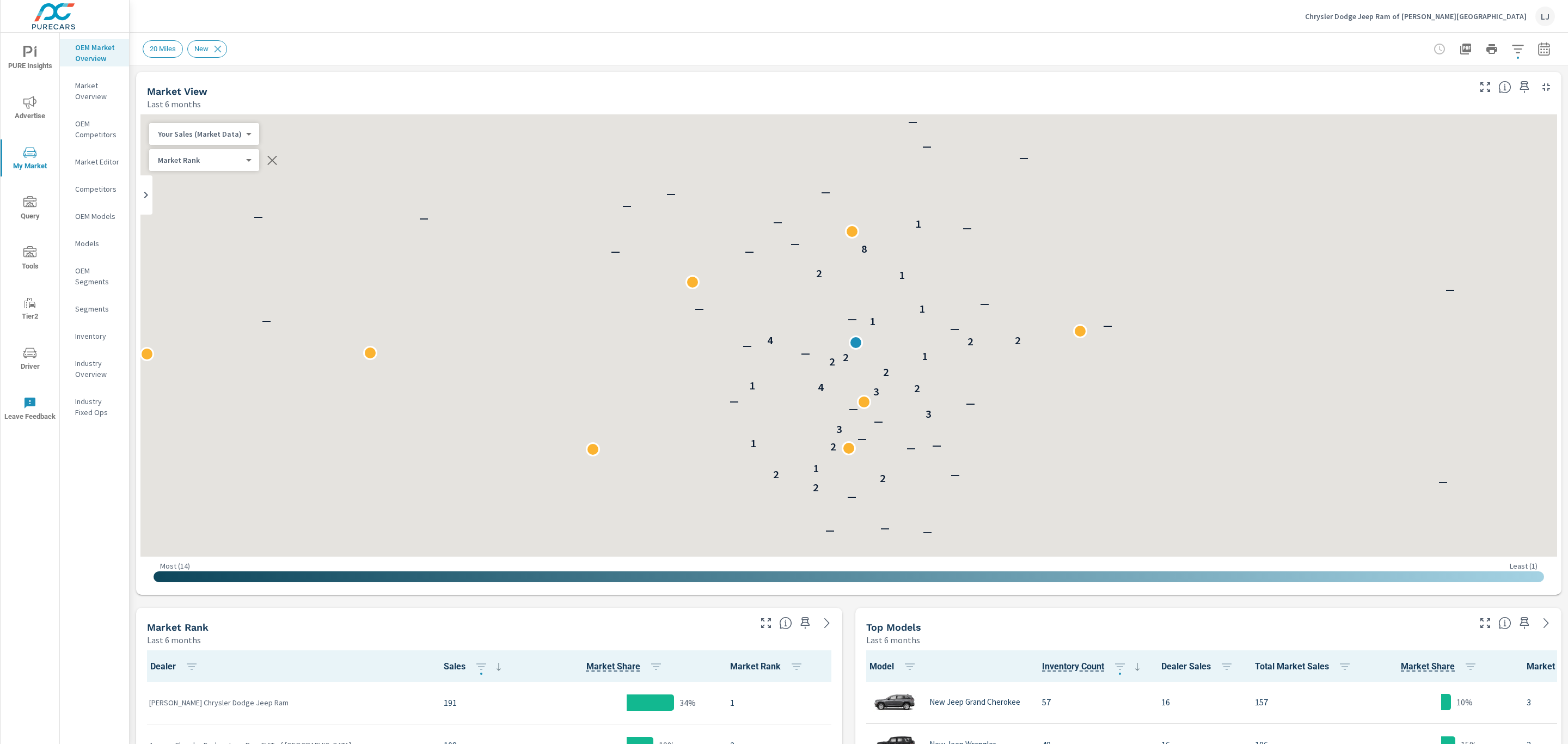
scroll to position [1, 0]
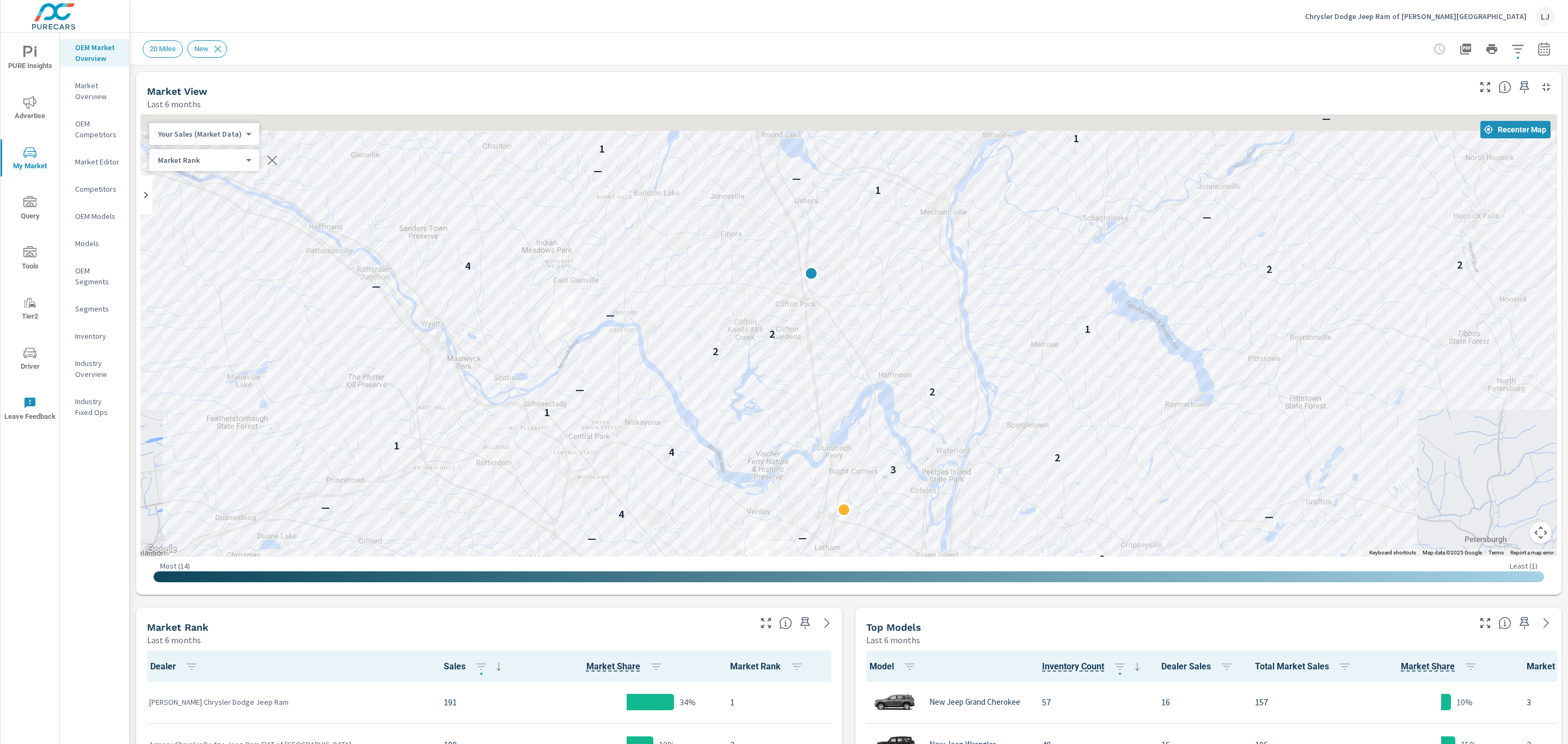
drag, startPoint x: 1340, startPoint y: 313, endPoint x: 1077, endPoint y: 485, distance: 314.2
click at [1077, 485] on div "— — — — — 2 2 — — — 2 — 1 3 — — — 2 — 1 — 3 — 3 — — — 4 — 3 2 4 1 1 2 — 2 2 1 —…" at bounding box center [848, 335] width 1417 height 442
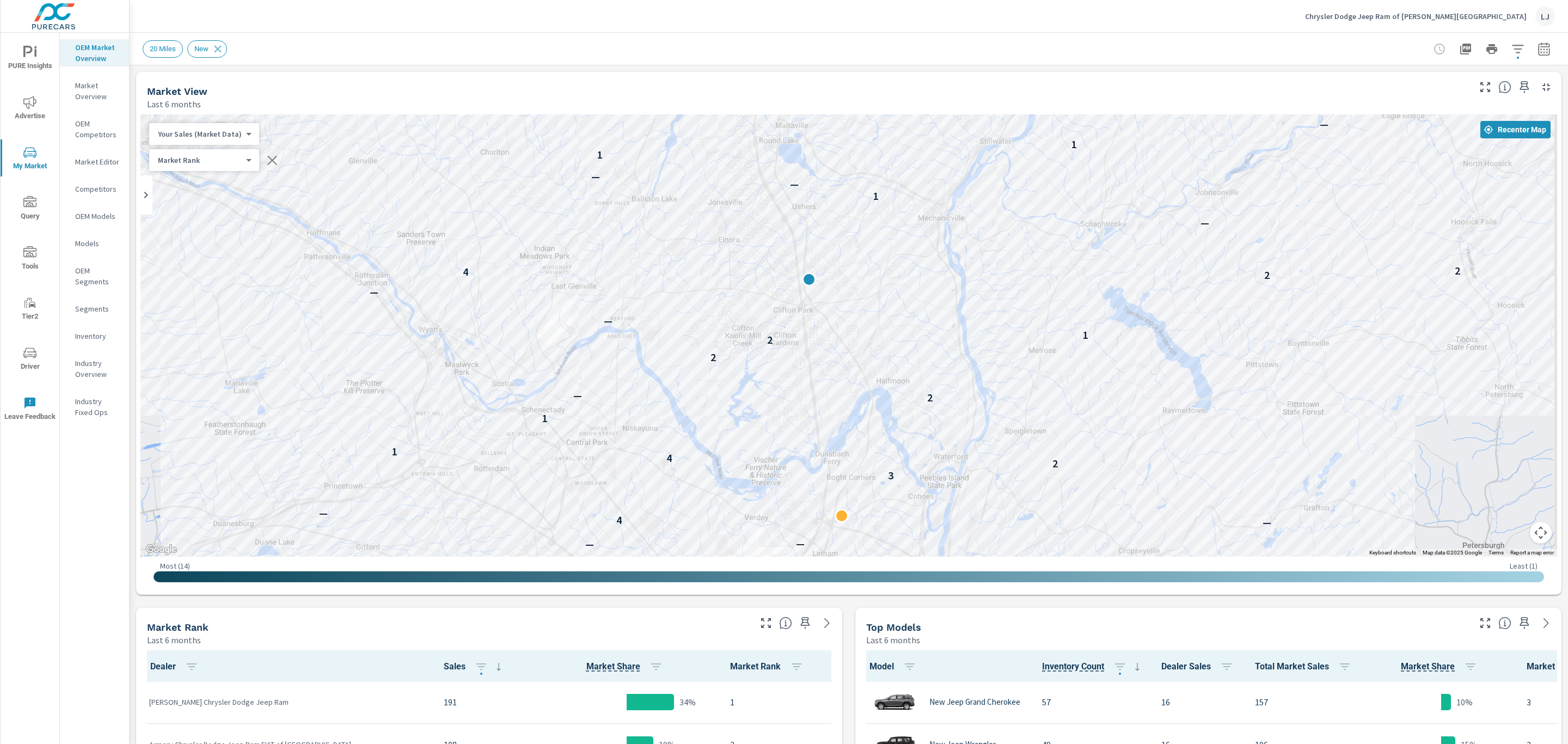
click at [799, 337] on div "— — 2 2 — — — 2 — 1 3 — — — 2 — 1 — 3 — 3 — — — 4 — 3 2 4 1 1 2 — 2 2 1 — — 2 4…" at bounding box center [848, 335] width 1417 height 442
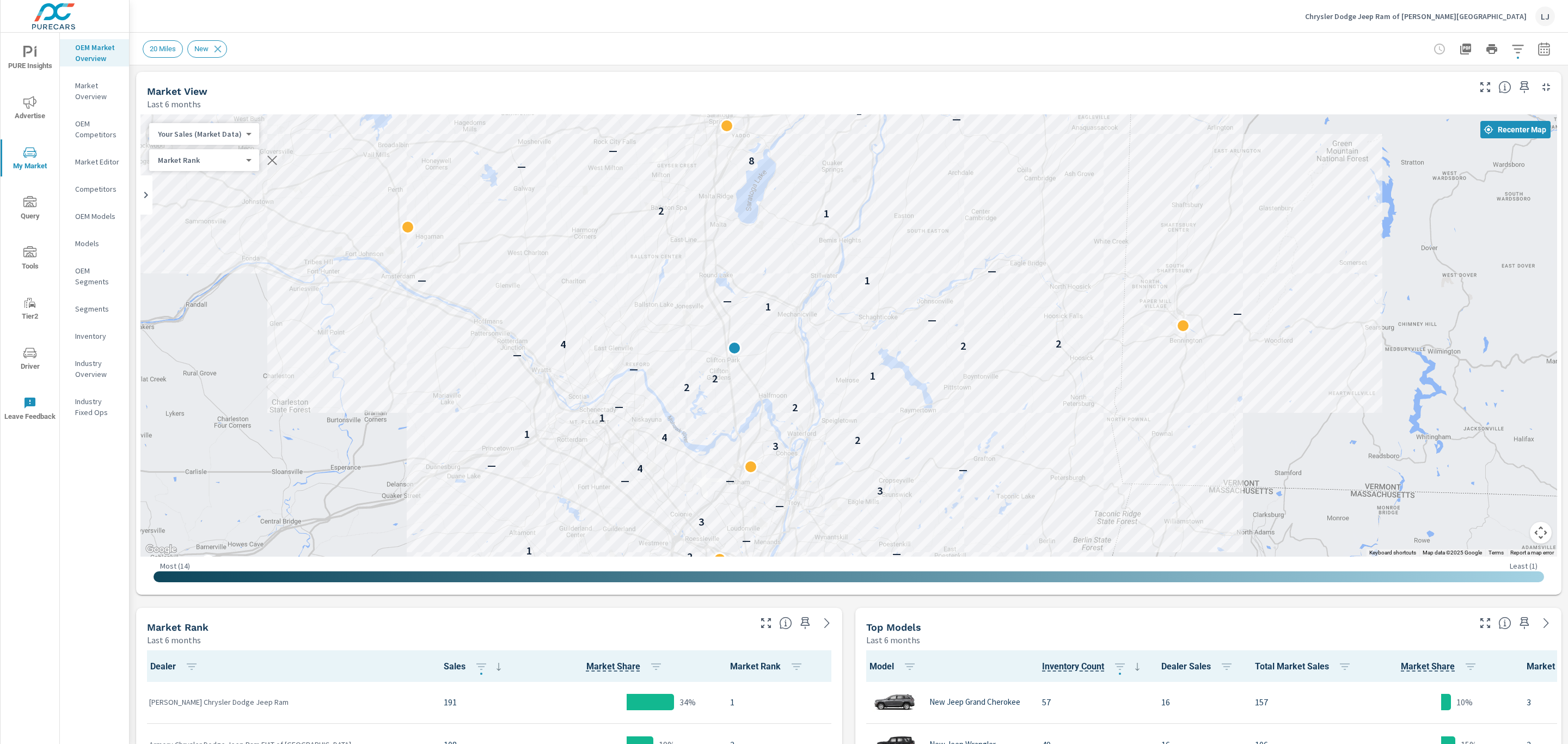
drag, startPoint x: 1068, startPoint y: 350, endPoint x: 1011, endPoint y: 404, distance: 78.5
click at [1011, 404] on div "— — — — — — — 2 — 2 — — — 2 1 — — — 2 — 1 — 3 — 3 — — — 4 — 3 2 4 1 1 2 — 2 2 1…" at bounding box center [1314, 682] width 1045 height 588
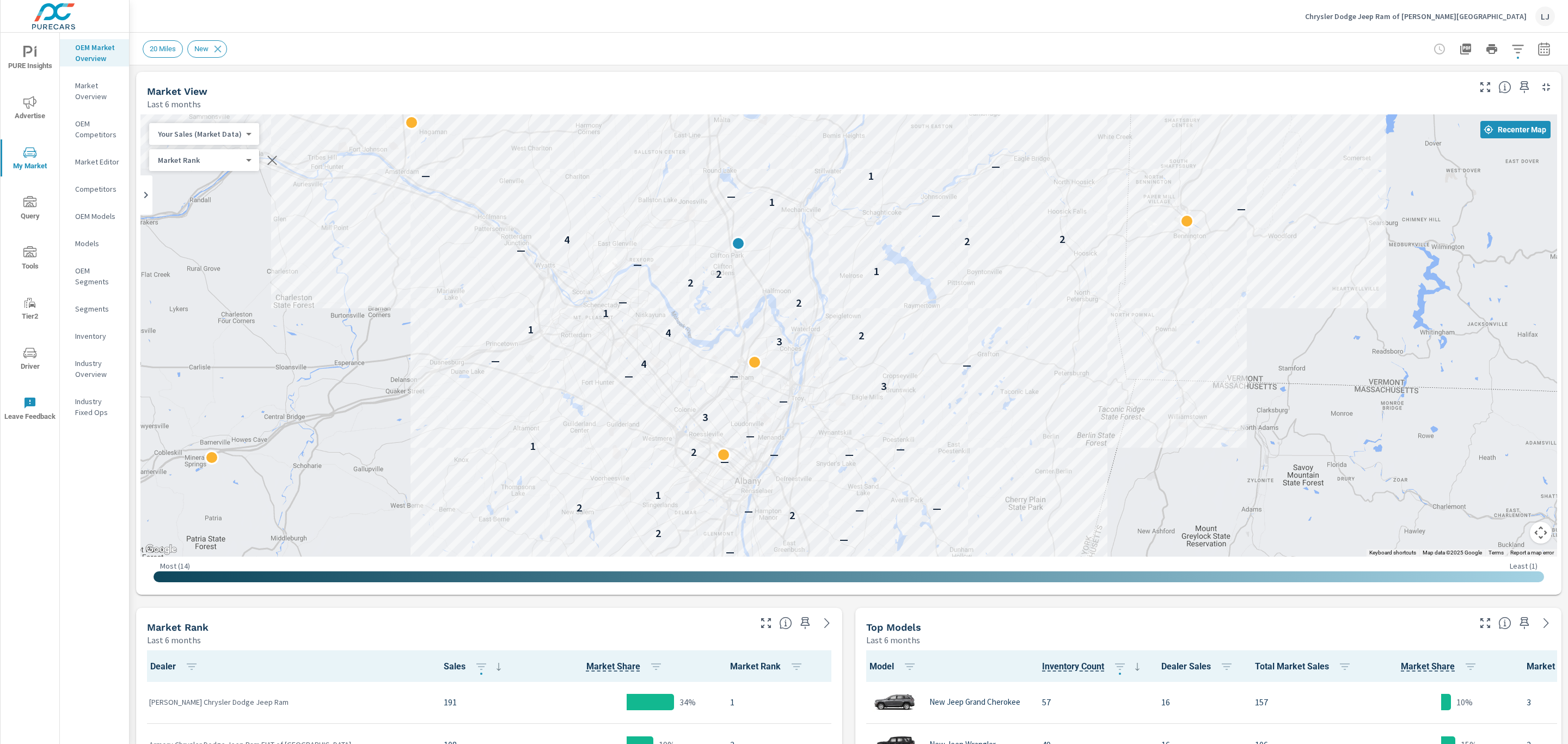
drag, startPoint x: 1000, startPoint y: 490, endPoint x: 1004, endPoint y: 380, distance: 110.1
click at [1004, 380] on div "— — — — — — — 2 — 2 — — — 2 1 — — — 2 — 1 — 3 — 3 — — — 4 — 3 2 4 1 1 2 — 2 2 1…" at bounding box center [1376, 525] width 1045 height 588
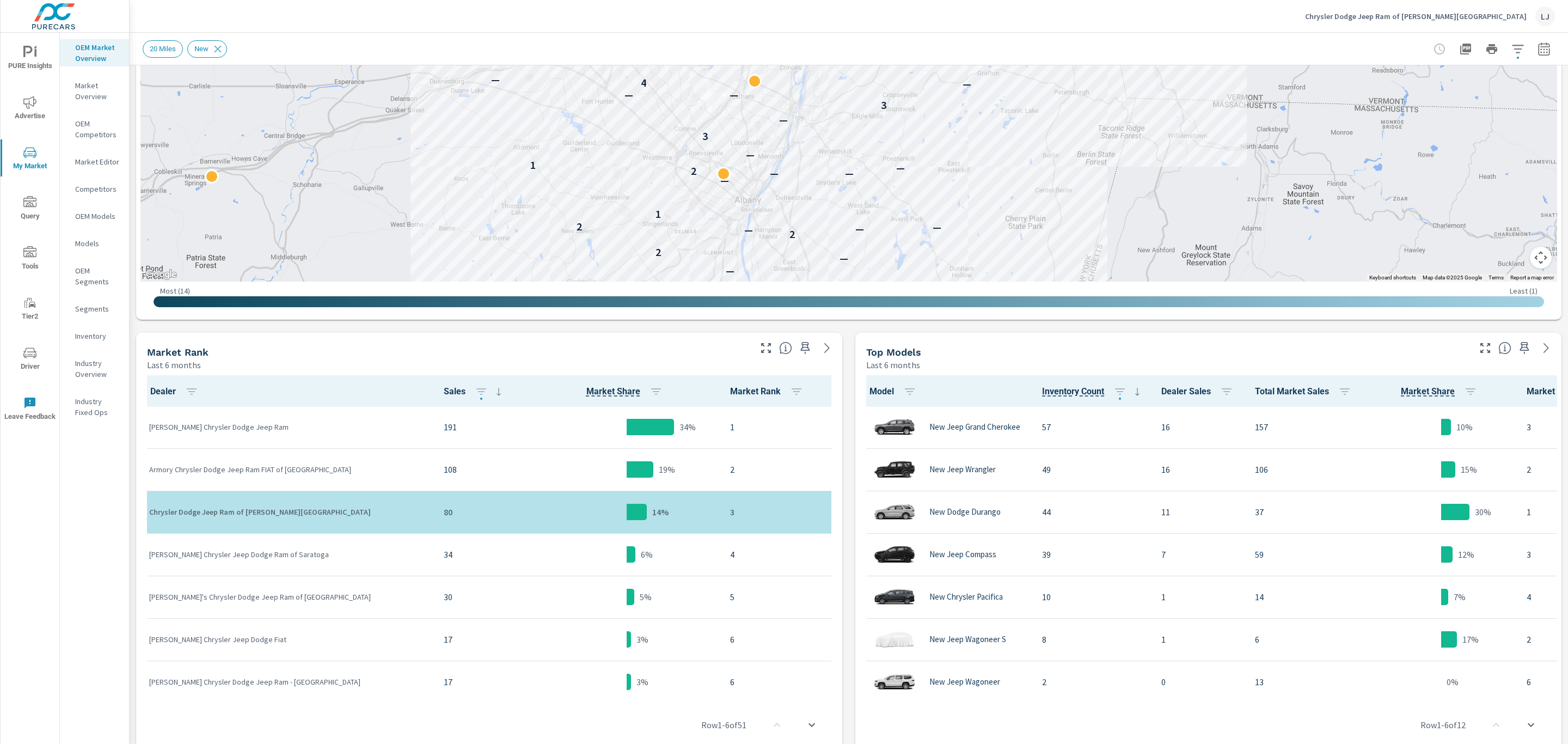
scroll to position [277, 0]
